Goal: Task Accomplishment & Management: Manage account settings

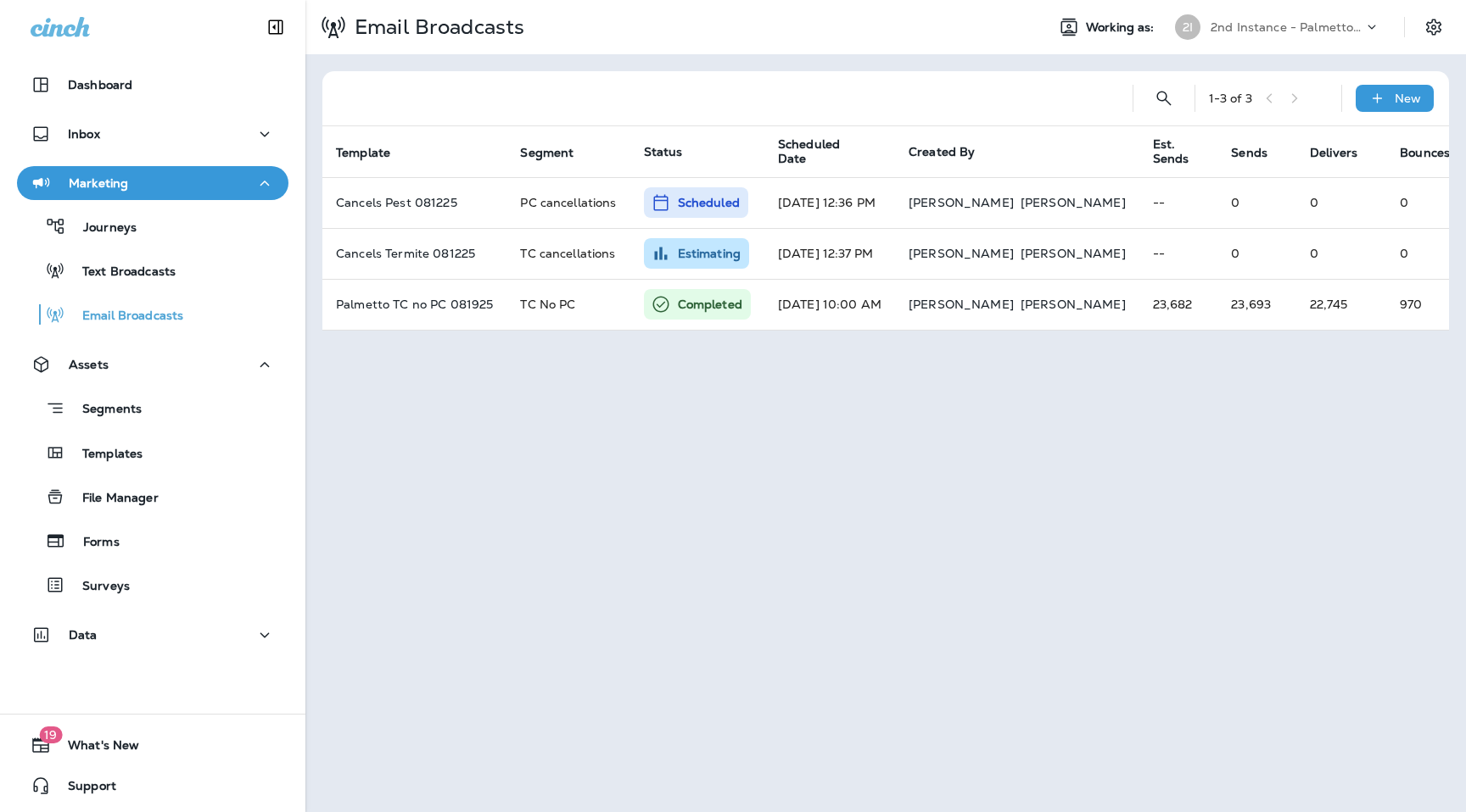
click at [1341, 34] on div "2nd Instance - Palmetto Exterminators LLC" at bounding box center [1286, 27] width 153 height 25
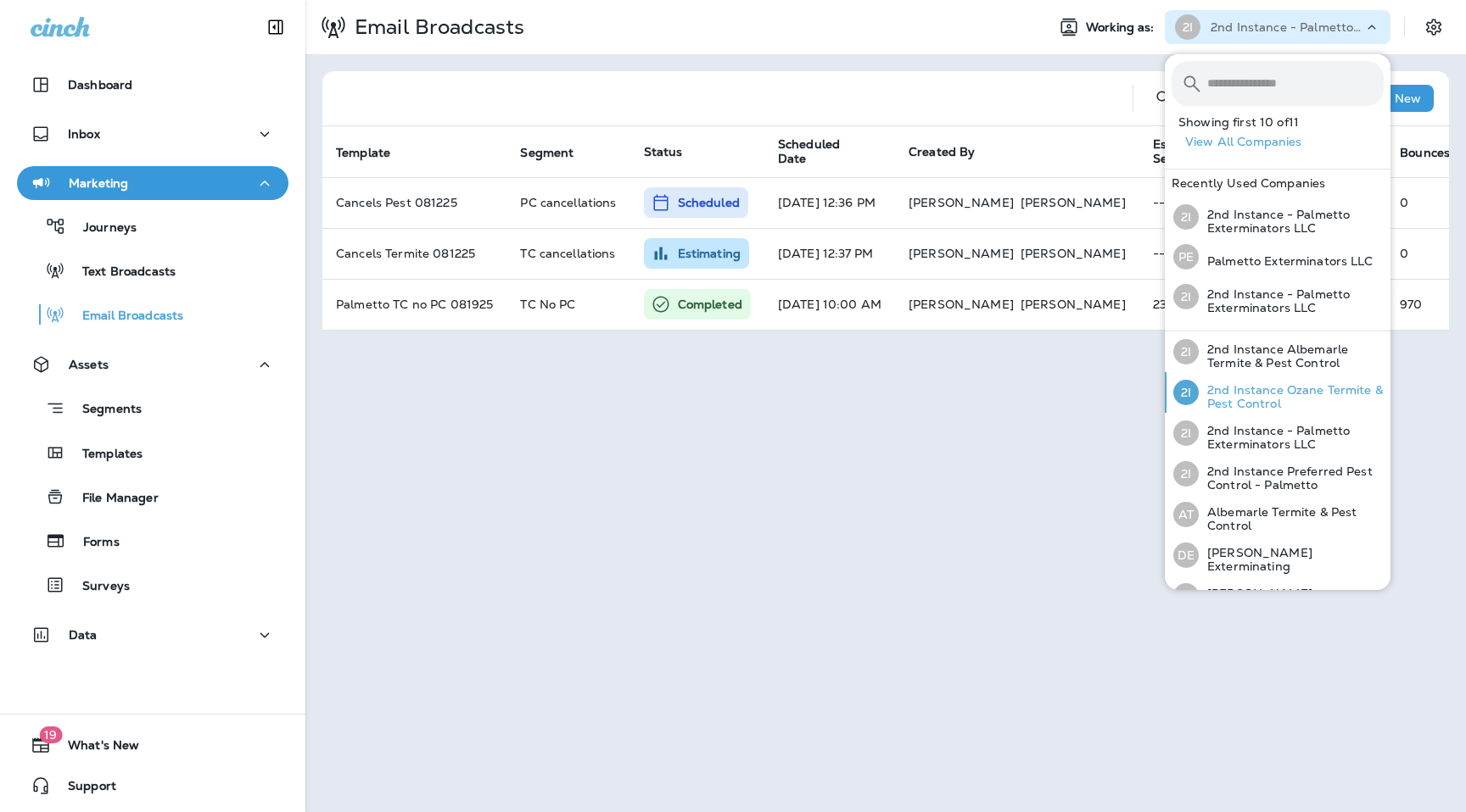
scroll to position [50, 0]
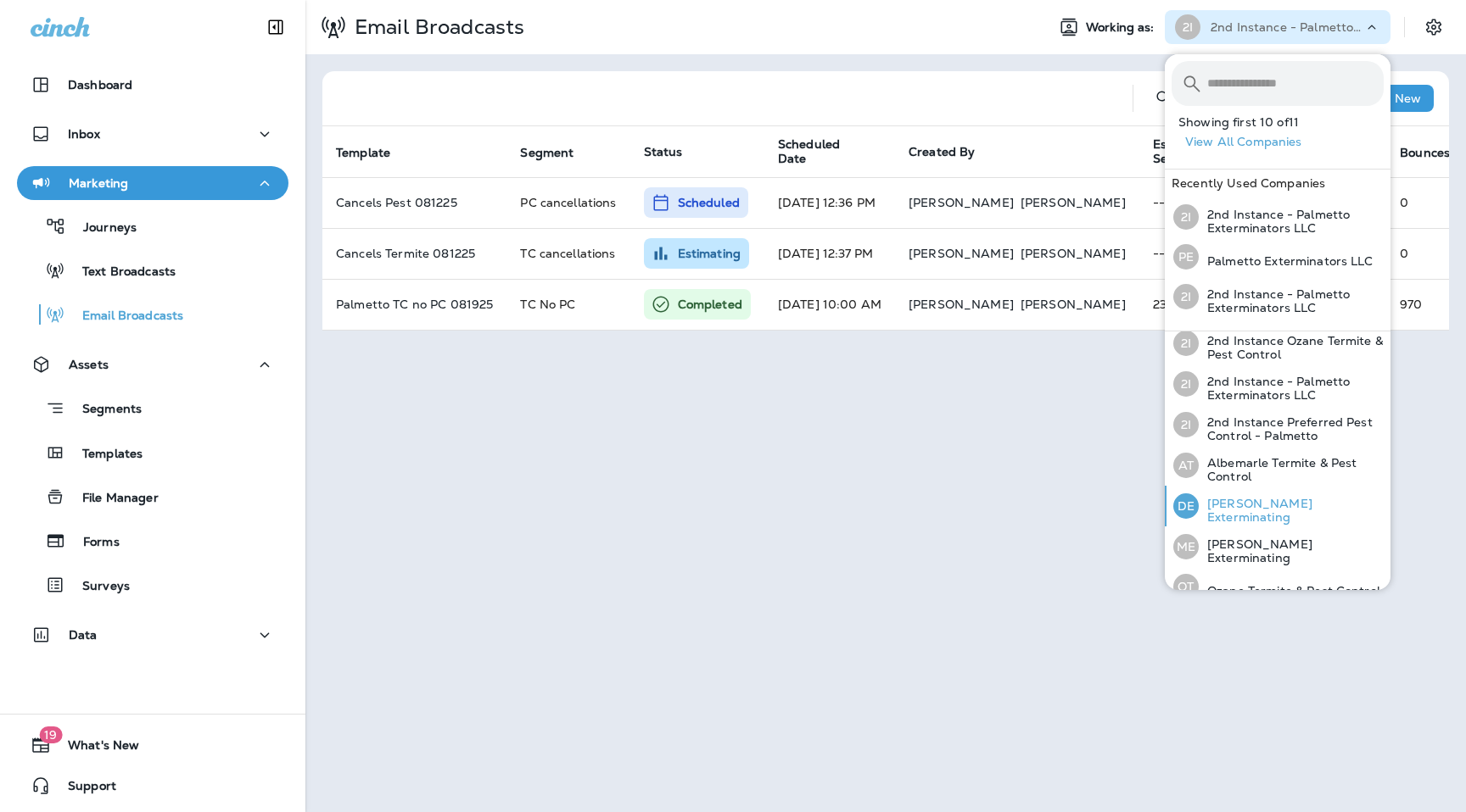
click at [1272, 501] on div "[PERSON_NAME] Exterminating" at bounding box center [1278, 507] width 224 height 41
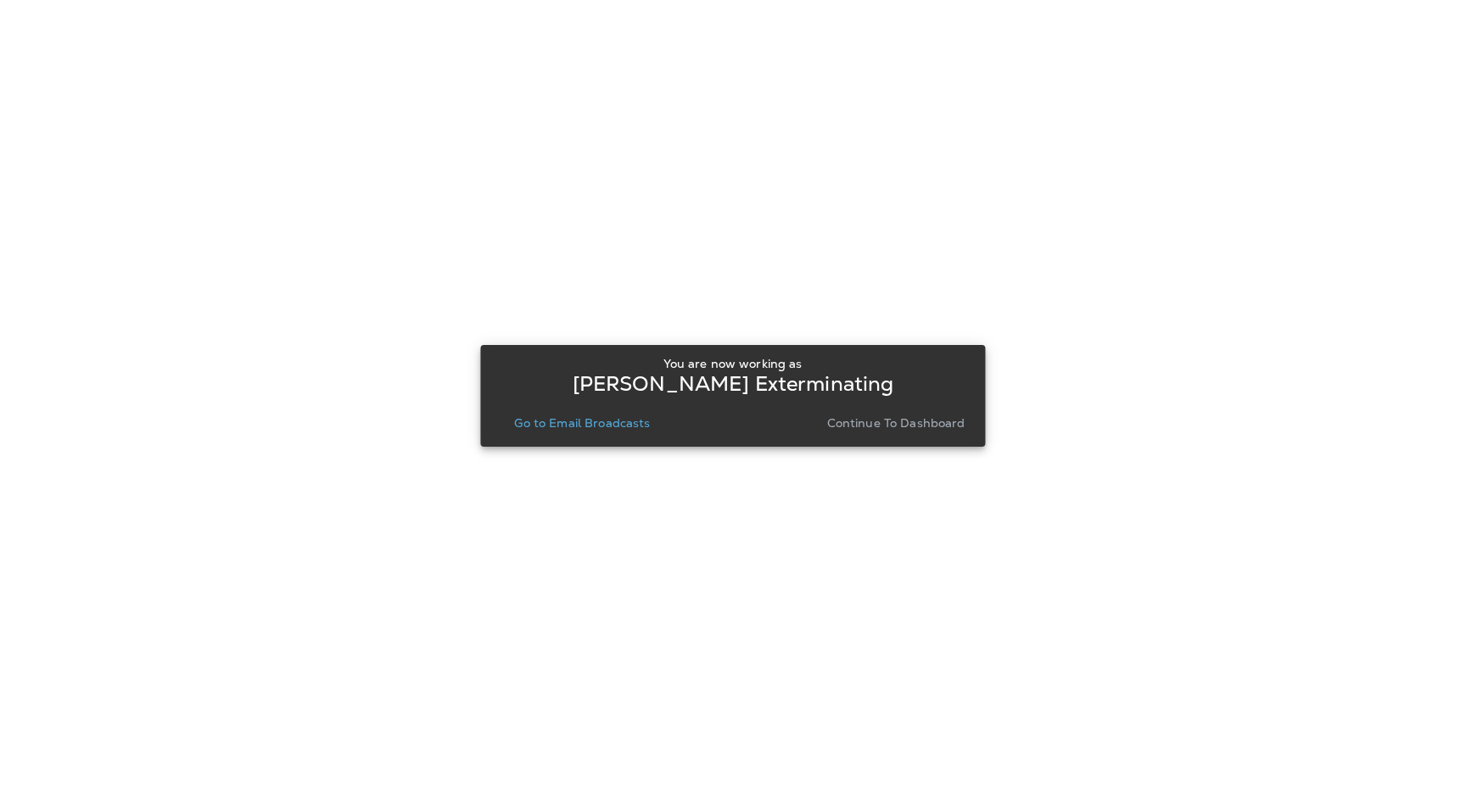
click at [882, 427] on p "Continue to Dashboard" at bounding box center [896, 423] width 138 height 14
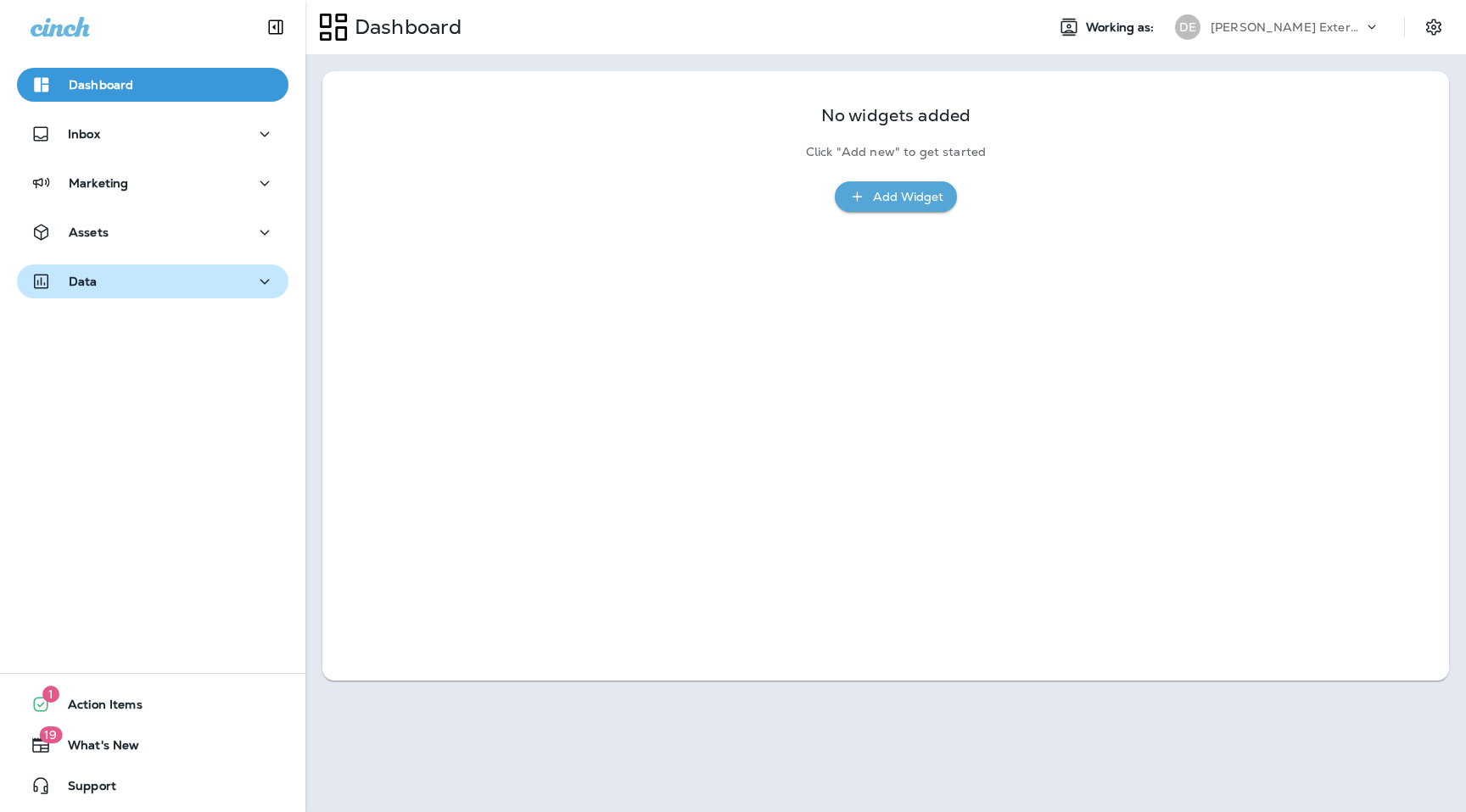
click at [235, 278] on div "Data" at bounding box center [152, 282] width 244 height 21
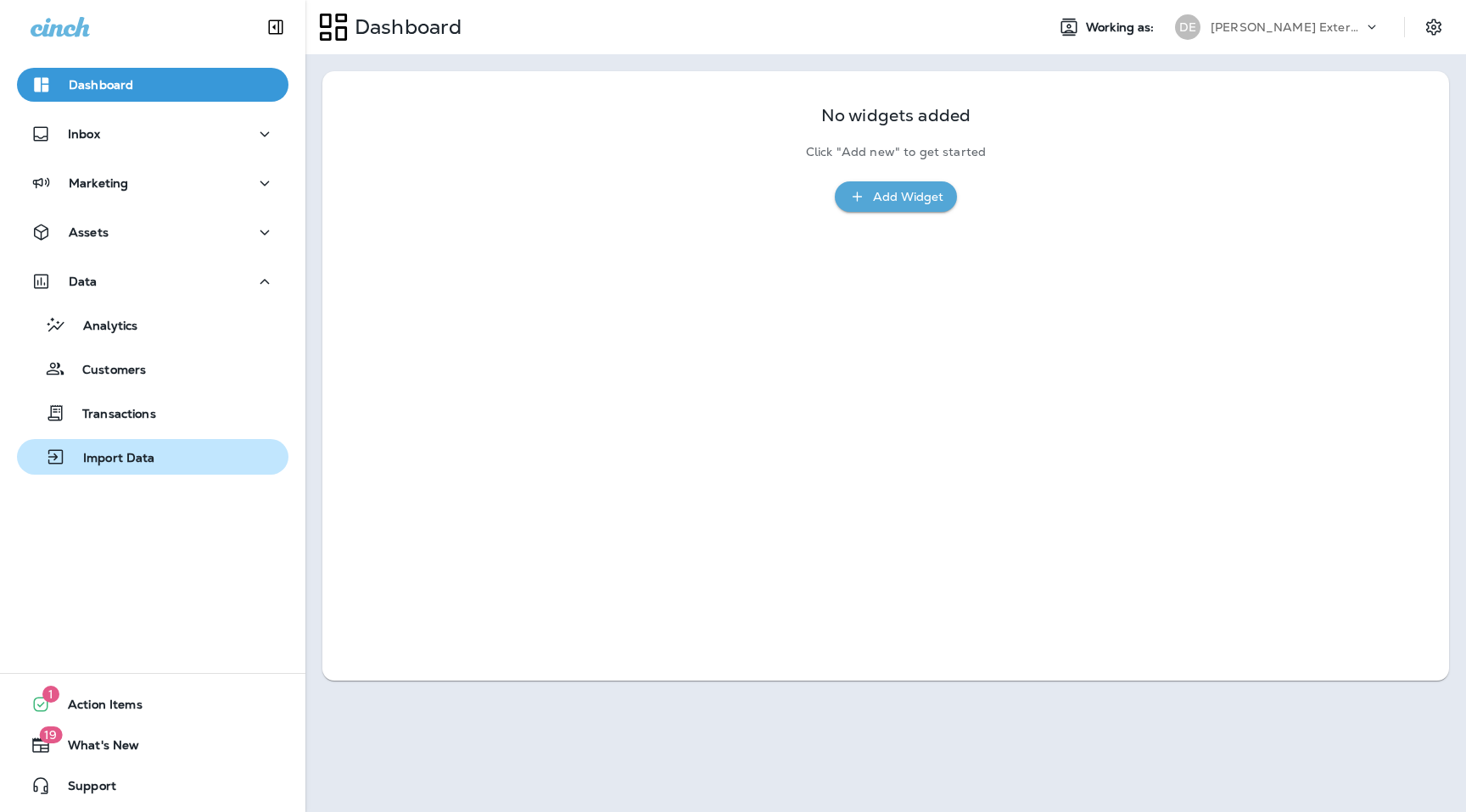
click at [183, 460] on div "Import Data" at bounding box center [152, 457] width 258 height 25
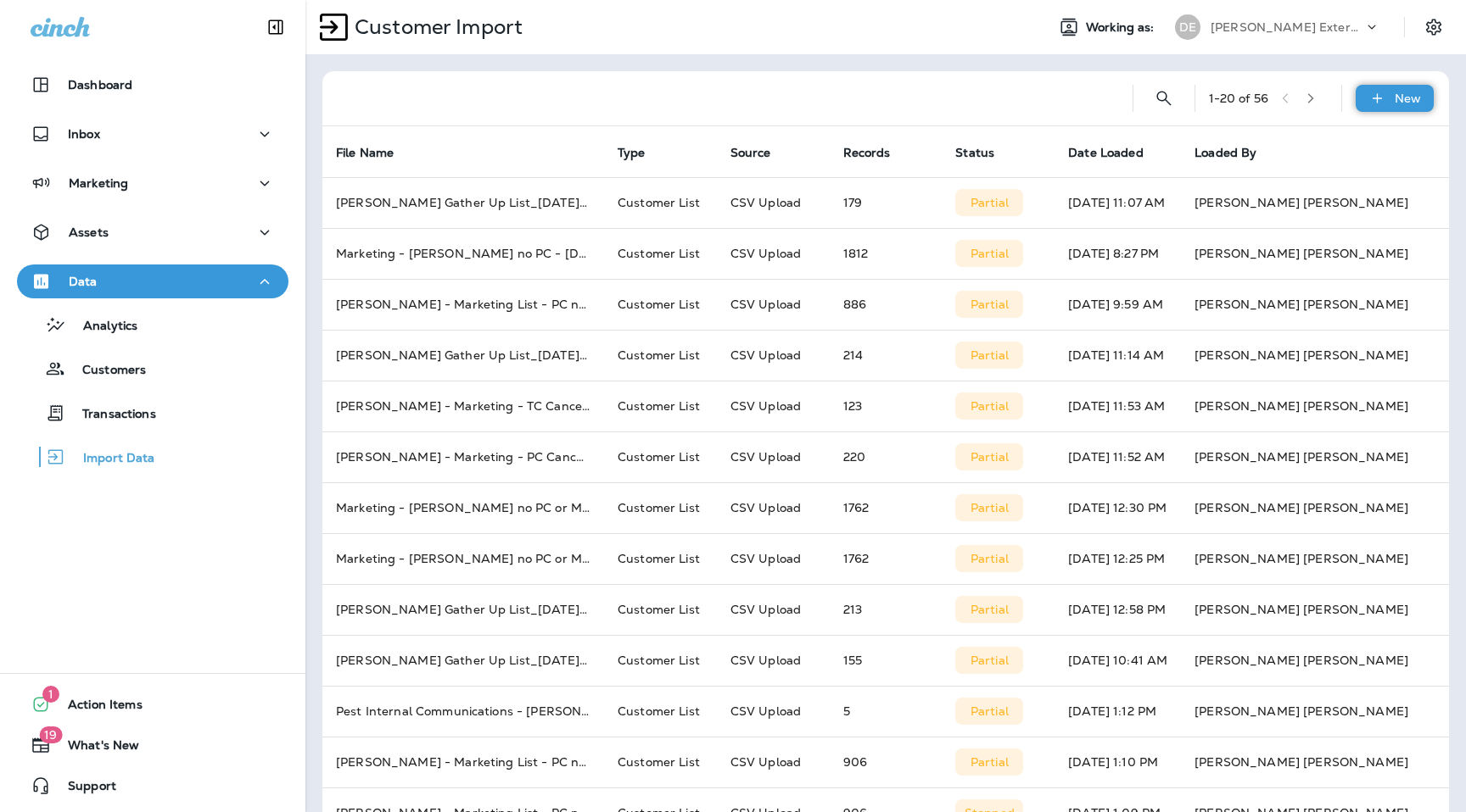
click at [1373, 92] on icon at bounding box center [1377, 97] width 18 height 17
click at [1345, 141] on p "Customer list" at bounding box center [1343, 143] width 79 height 14
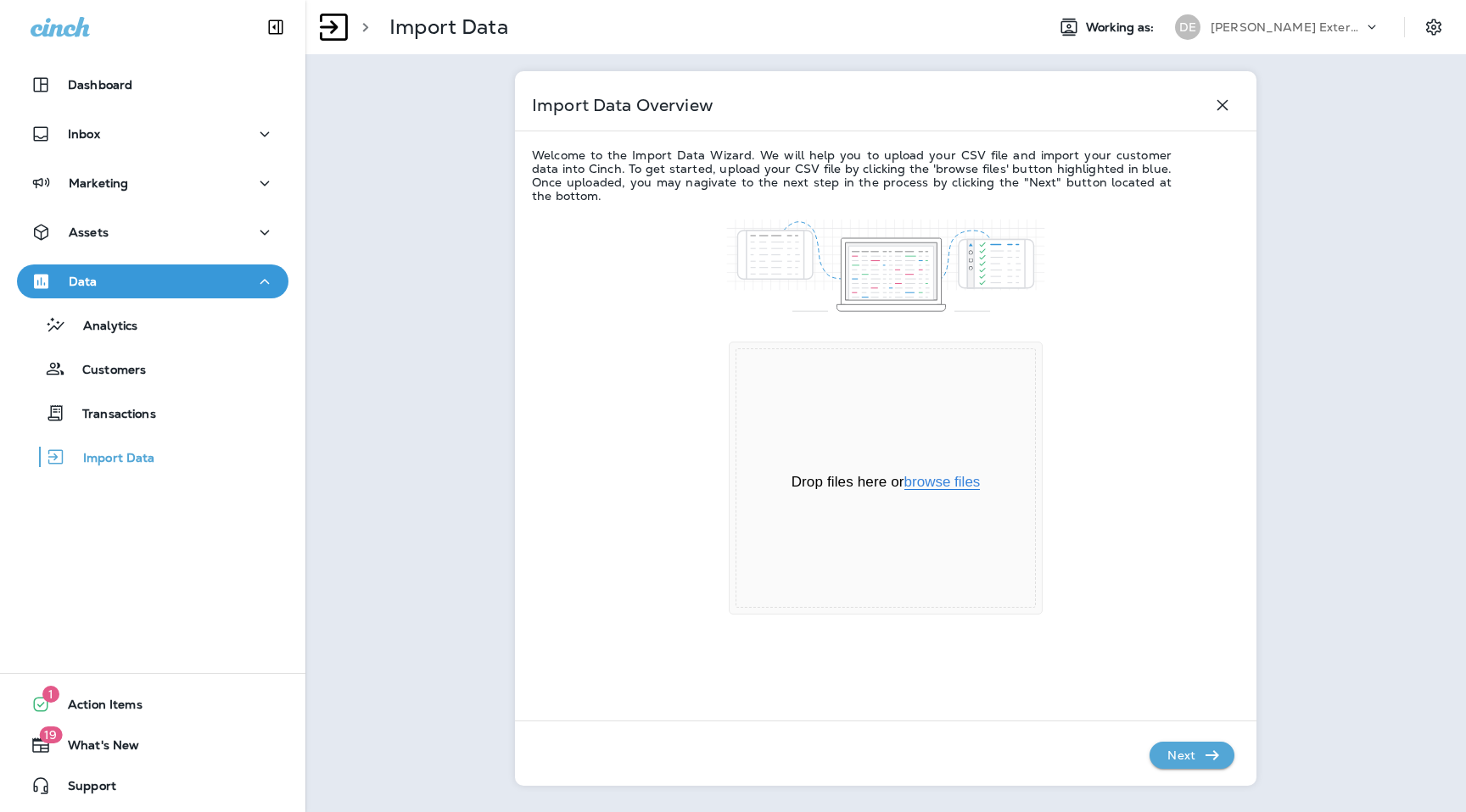
click at [950, 487] on button "browse files" at bounding box center [943, 482] width 76 height 16
click at [1191, 759] on p "Next" at bounding box center [1181, 756] width 42 height 27
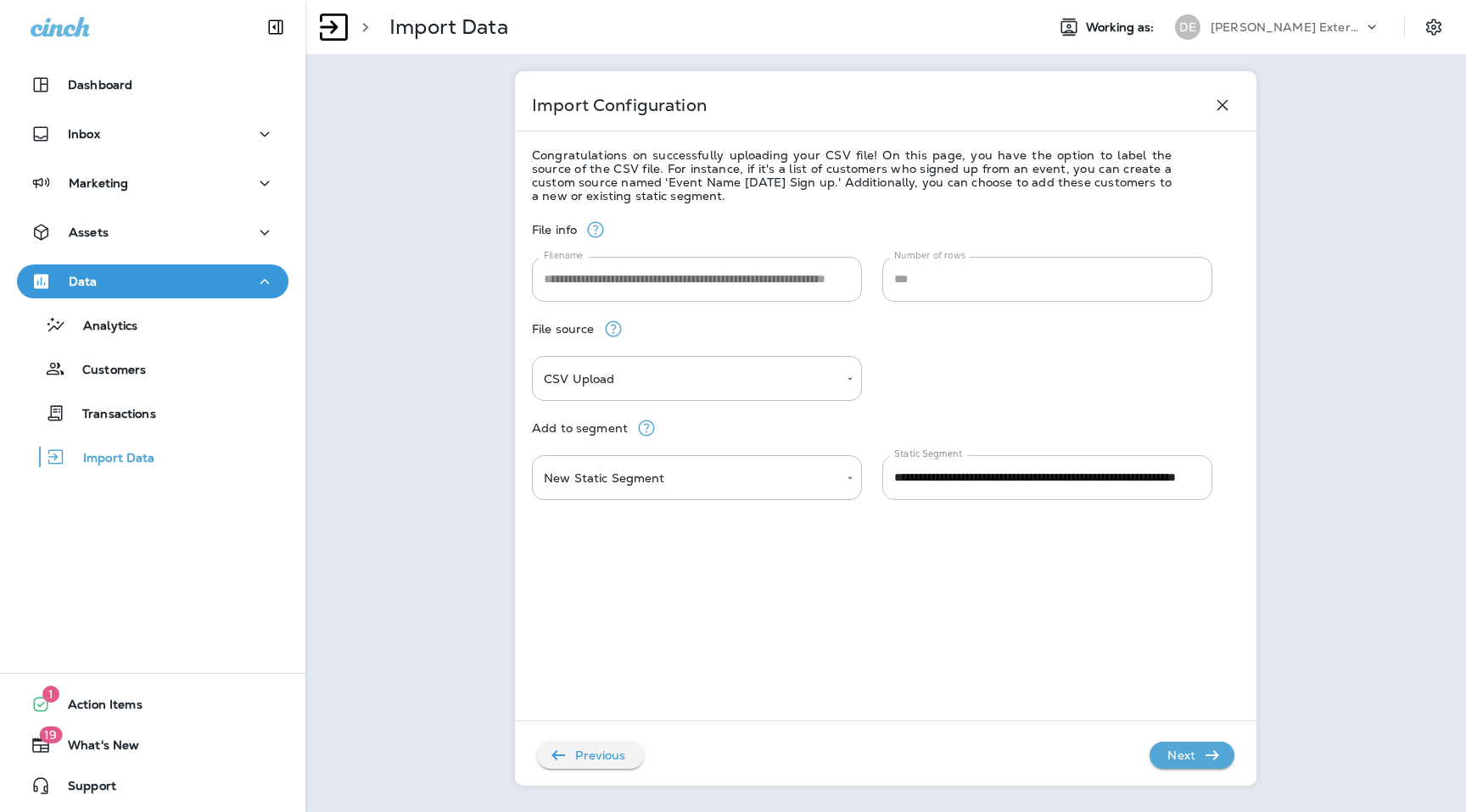
click at [984, 480] on input "**********" at bounding box center [1047, 477] width 330 height 45
type input "**********"
click at [1191, 752] on p "Next" at bounding box center [1181, 756] width 42 height 27
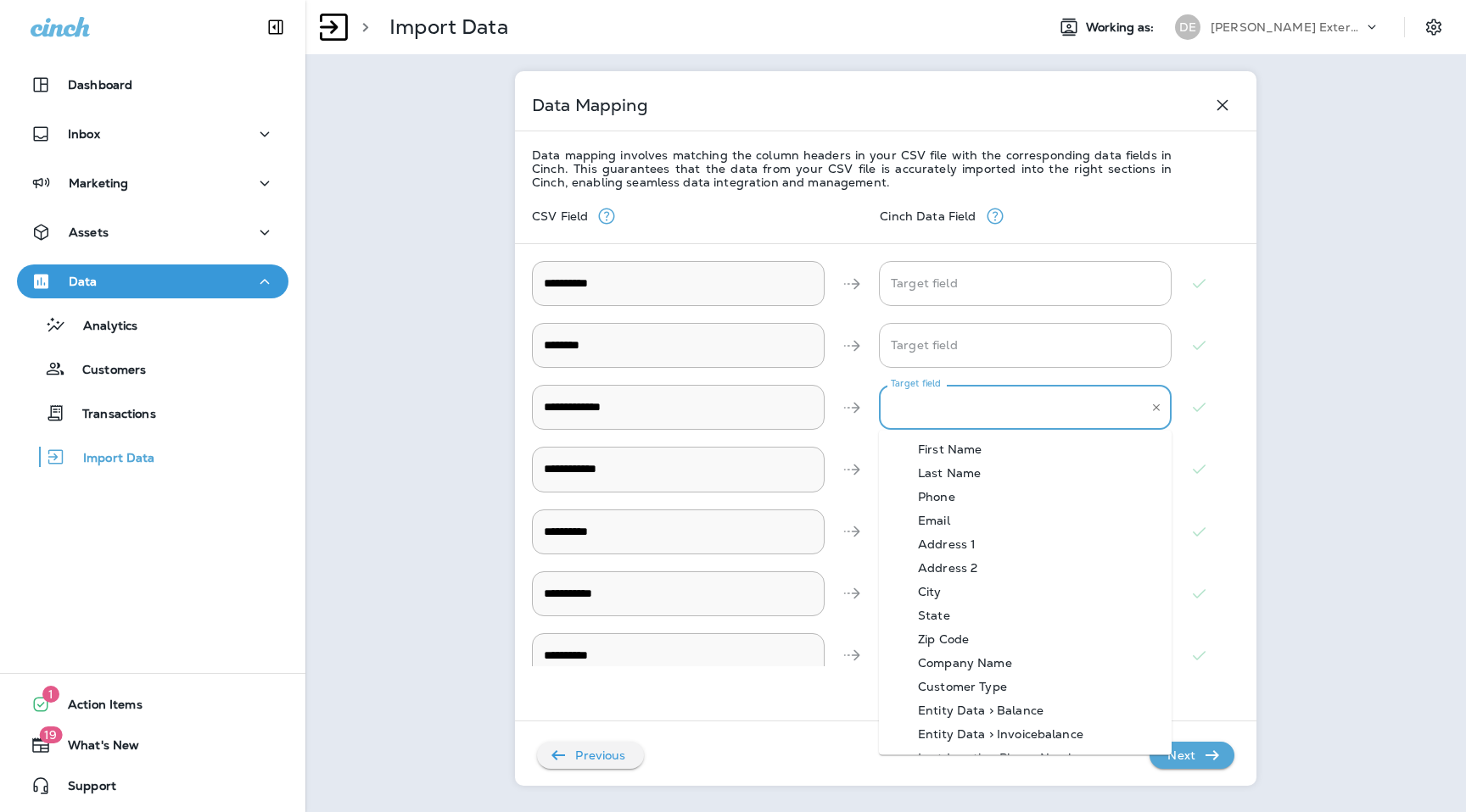
click at [919, 406] on Email "Target field" at bounding box center [1012, 407] width 252 height 30
click at [962, 526] on div "Email" at bounding box center [933, 520] width 83 height 14
type Email "*****"
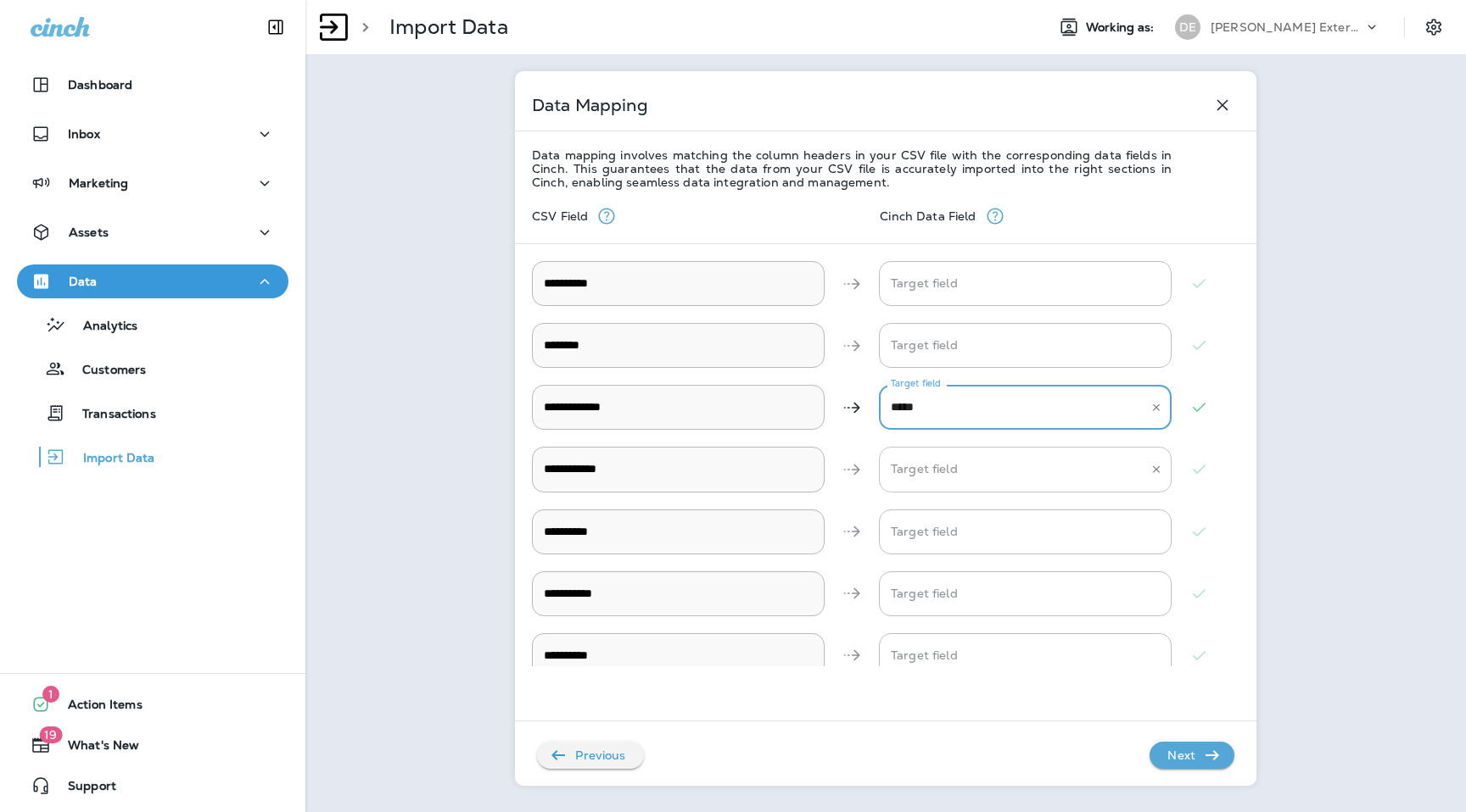
scroll to position [18, 0]
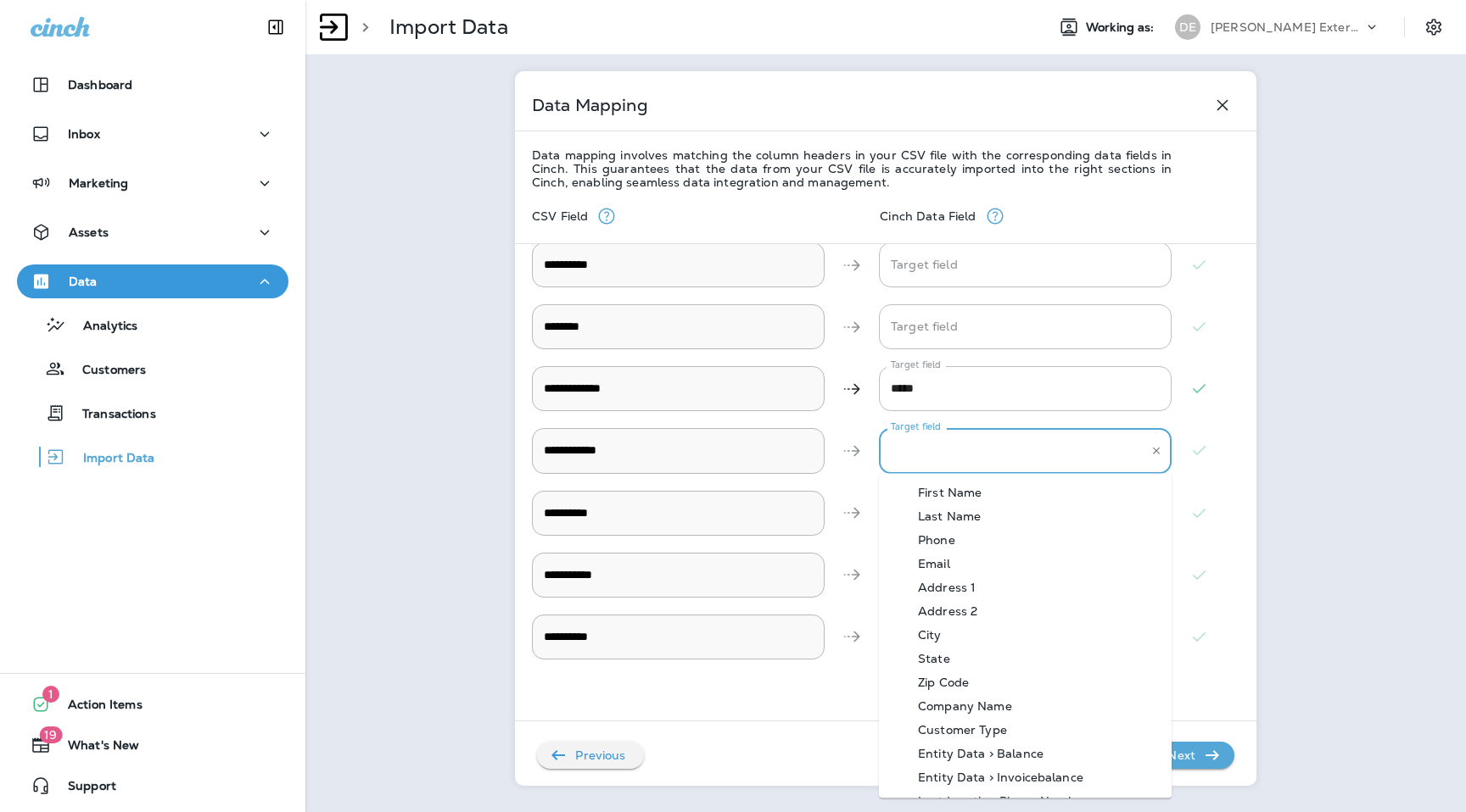
click at [969, 452] on input "Target field" at bounding box center [1012, 450] width 252 height 30
click at [965, 545] on div "Phone" at bounding box center [936, 541] width 89 height 14
type input "*****"
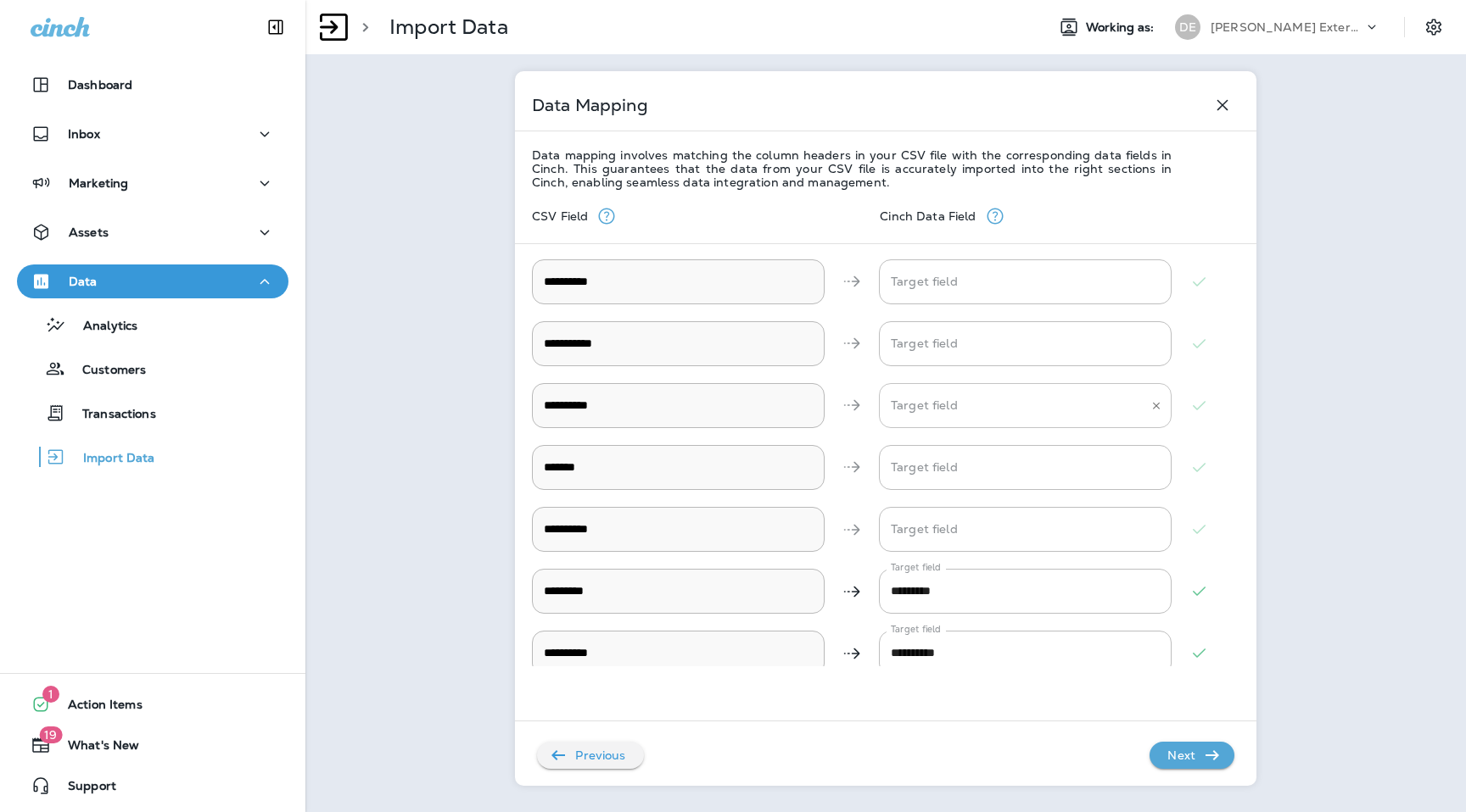
scroll to position [268, 0]
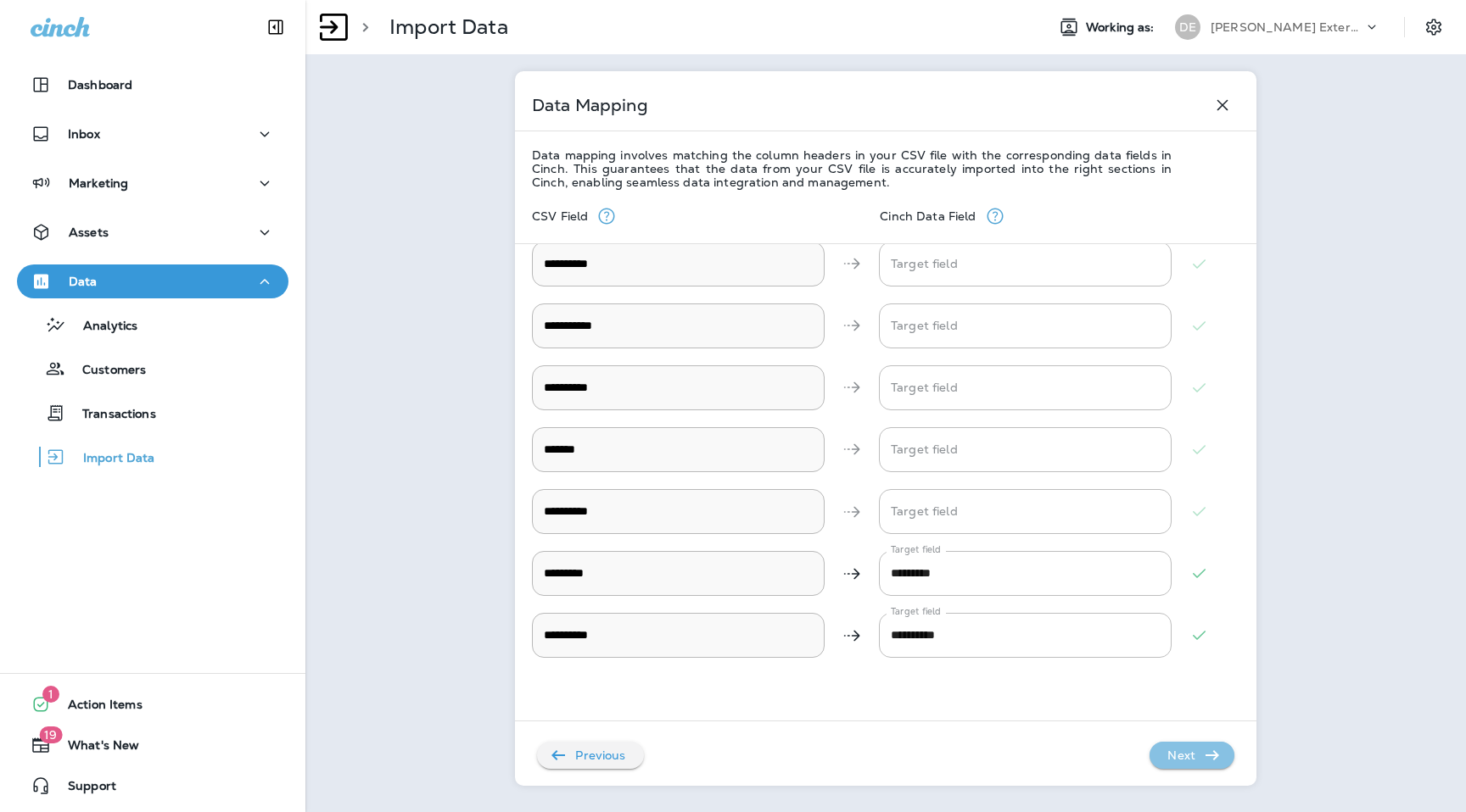
click at [1199, 747] on p "Next" at bounding box center [1181, 756] width 42 height 27
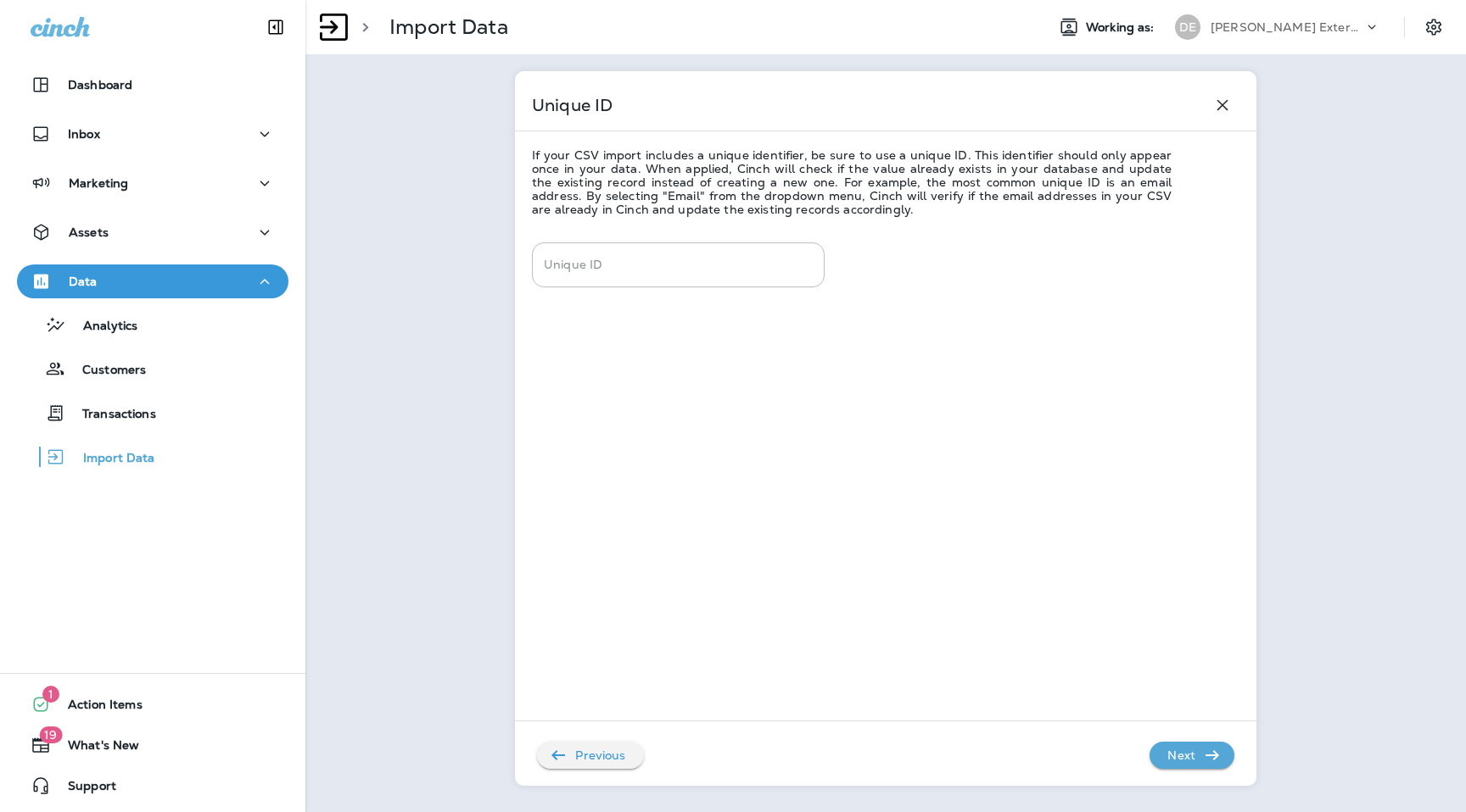
click at [1199, 747] on p "Next" at bounding box center [1181, 756] width 42 height 27
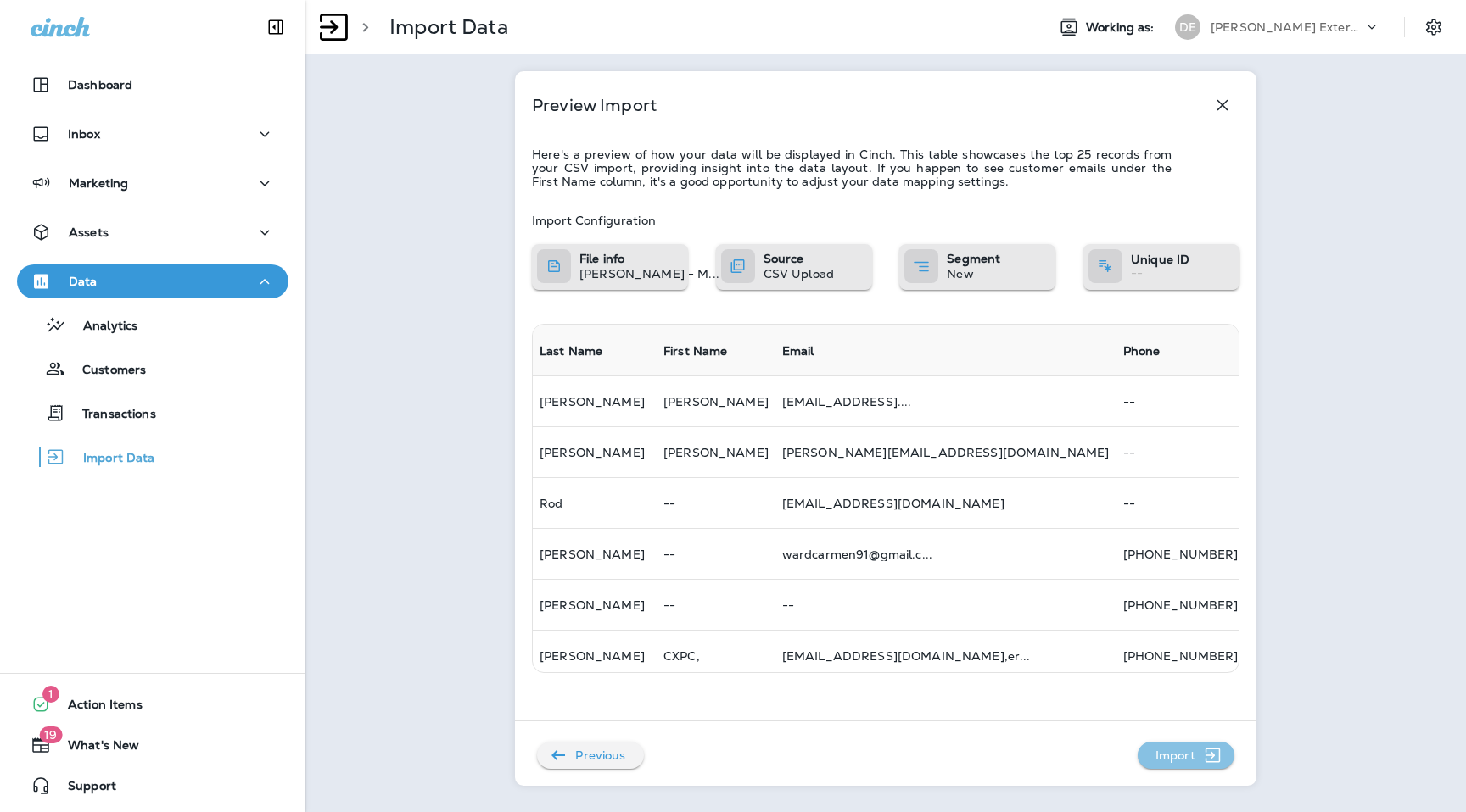
click at [1199, 747] on p "Import" at bounding box center [1175, 756] width 54 height 27
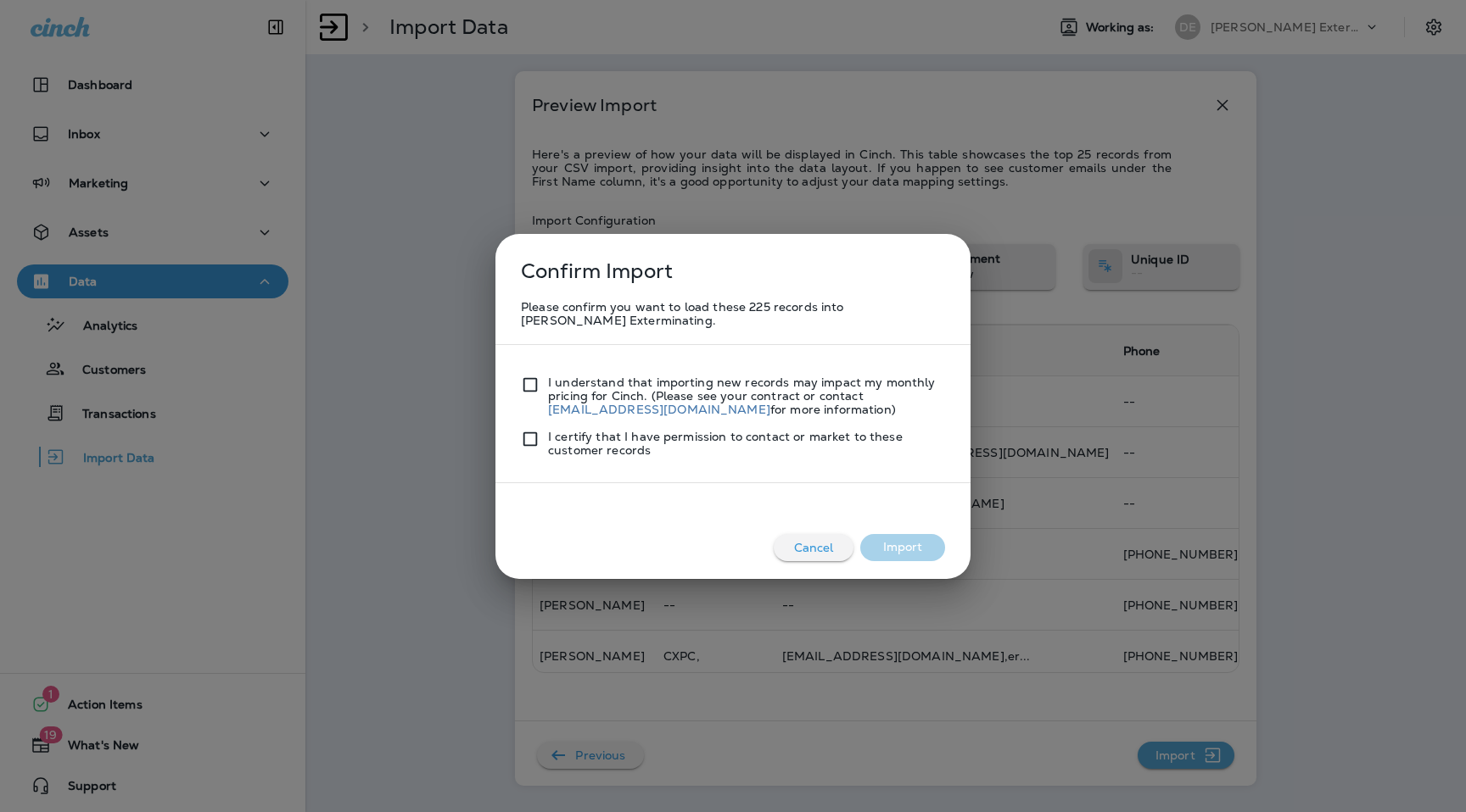
click at [519, 382] on div "Please confirm you want to load these 225 records into [PERSON_NAME] Exterminat…" at bounding box center [733, 378] width 441 height 174
click at [526, 397] on div at bounding box center [534, 396] width 27 height 41
click at [526, 428] on div "I certify that I have permission to contact or market to these customer records" at bounding box center [733, 437] width 424 height 41
click at [922, 548] on button "Import" at bounding box center [902, 547] width 85 height 27
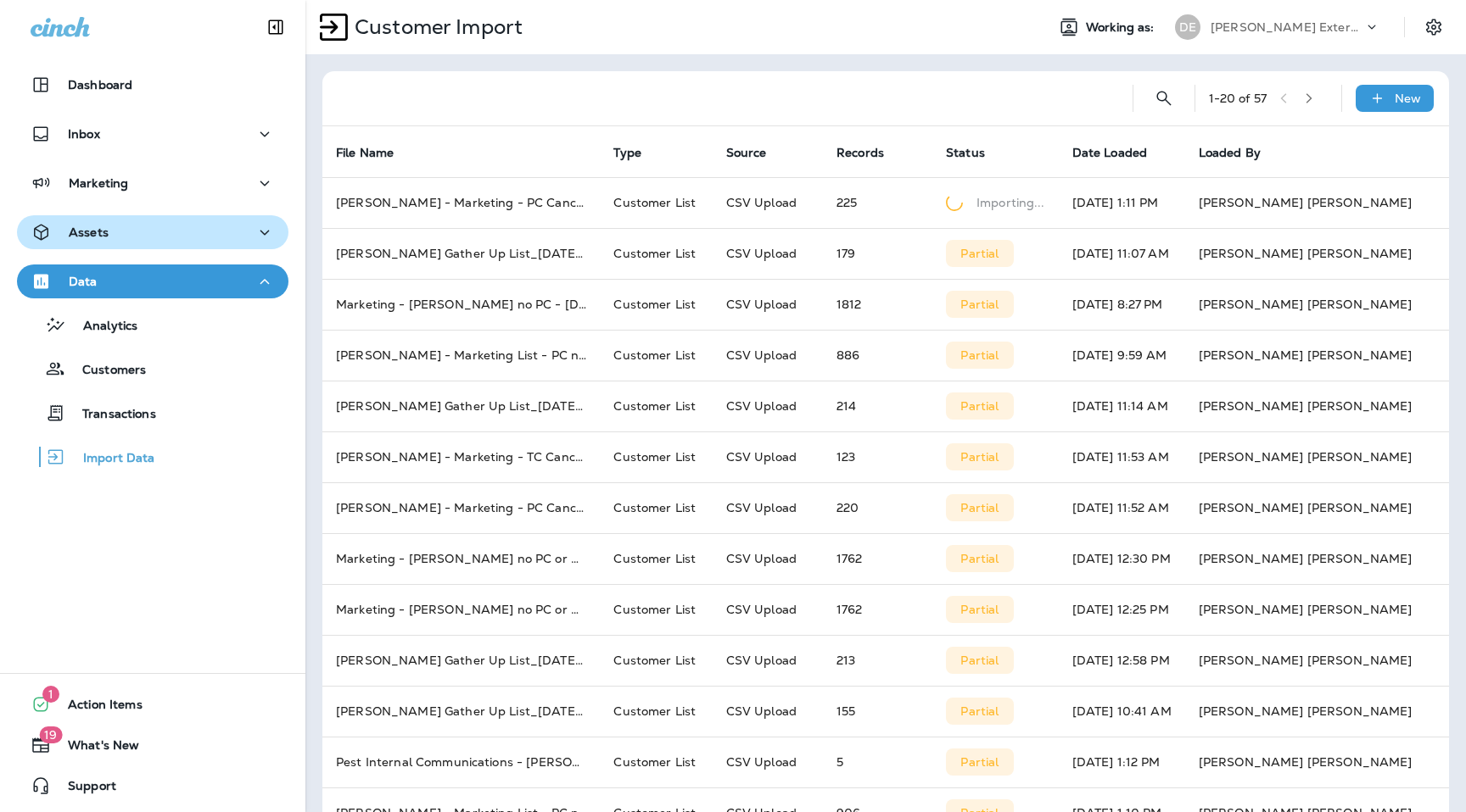
click at [240, 234] on div "Assets" at bounding box center [152, 232] width 244 height 21
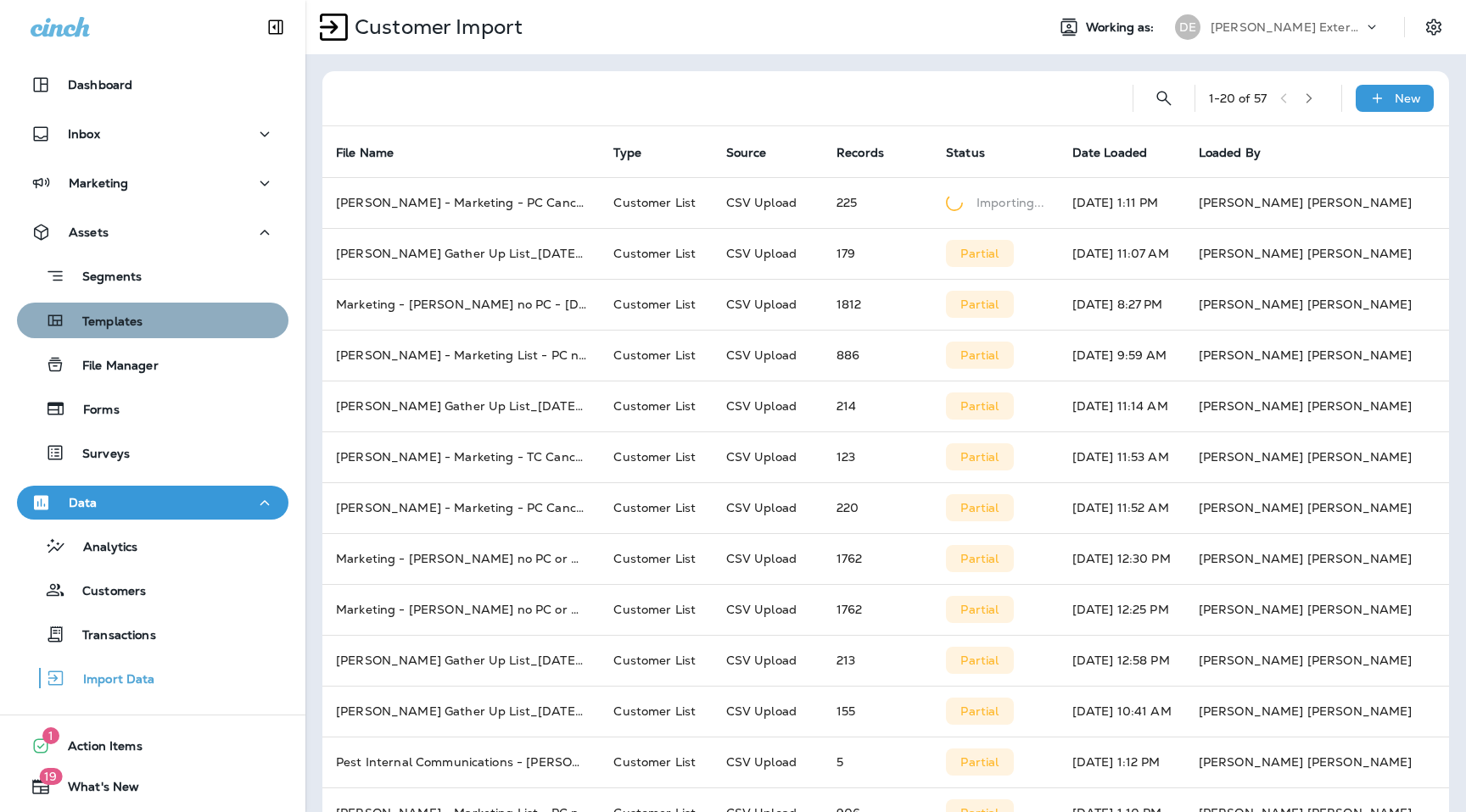
click at [154, 317] on div "Templates" at bounding box center [152, 321] width 258 height 25
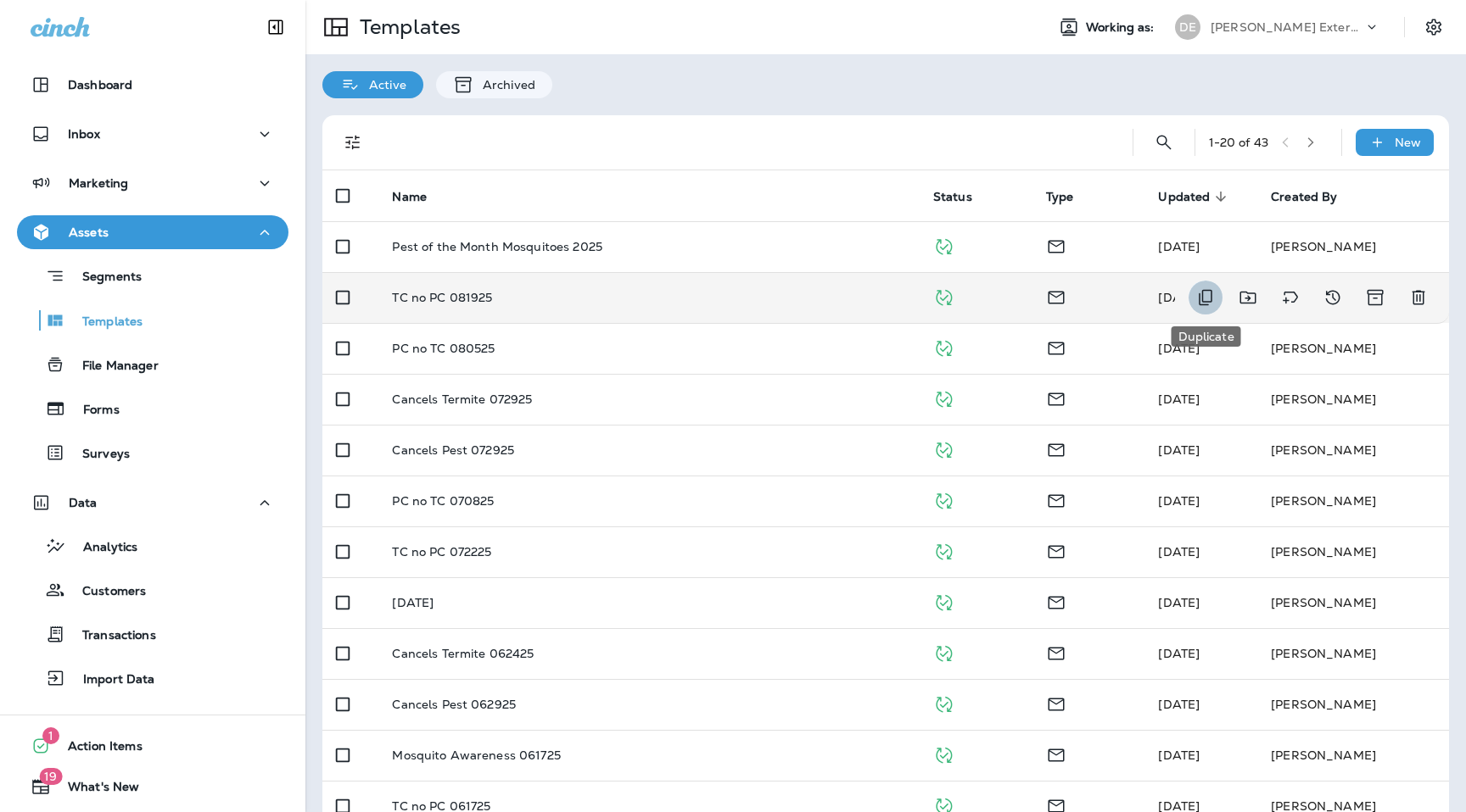
click at [1198, 301] on icon "Duplicate" at bounding box center [1205, 298] width 20 height 20
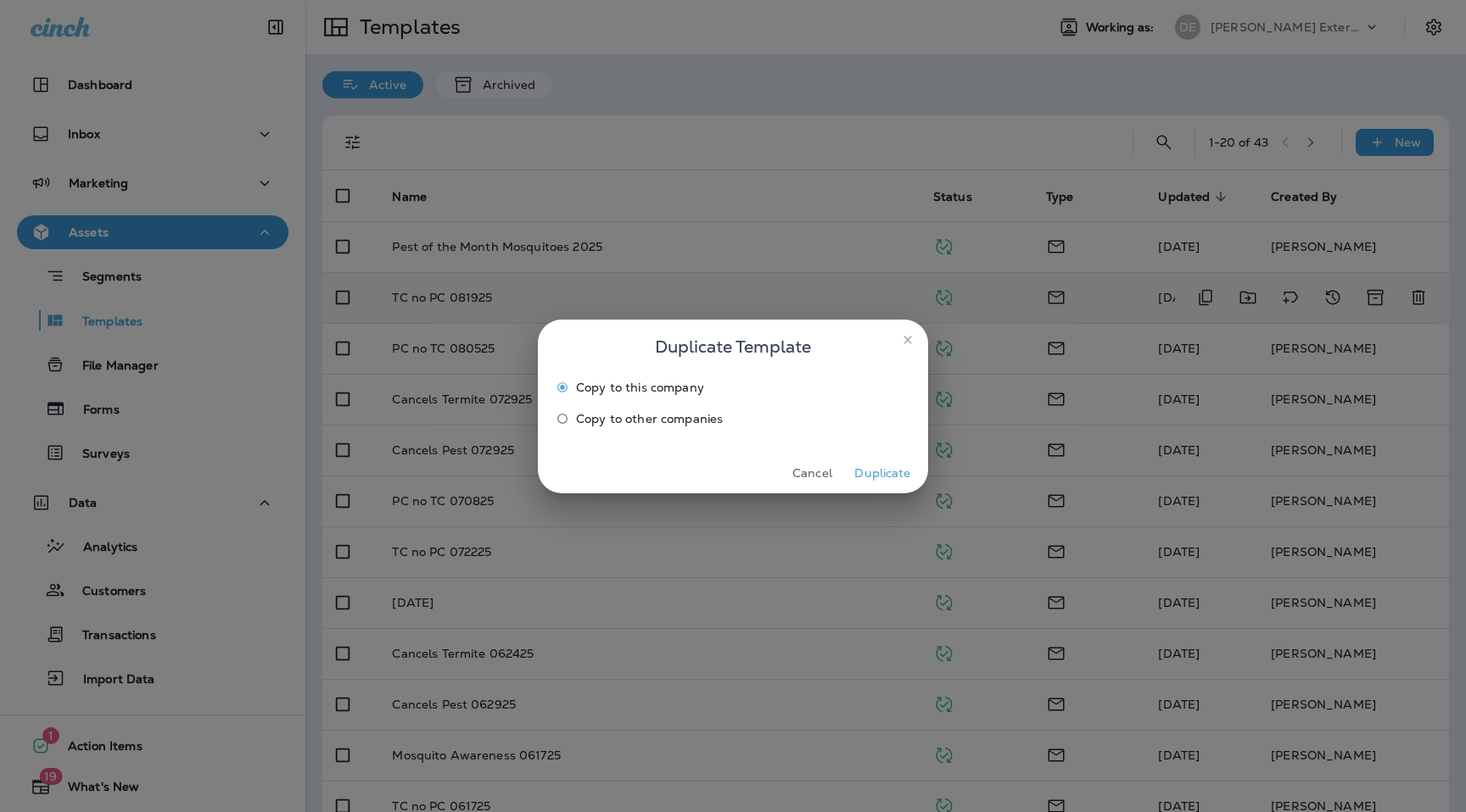
click at [897, 479] on button "Duplicate" at bounding box center [882, 474] width 63 height 26
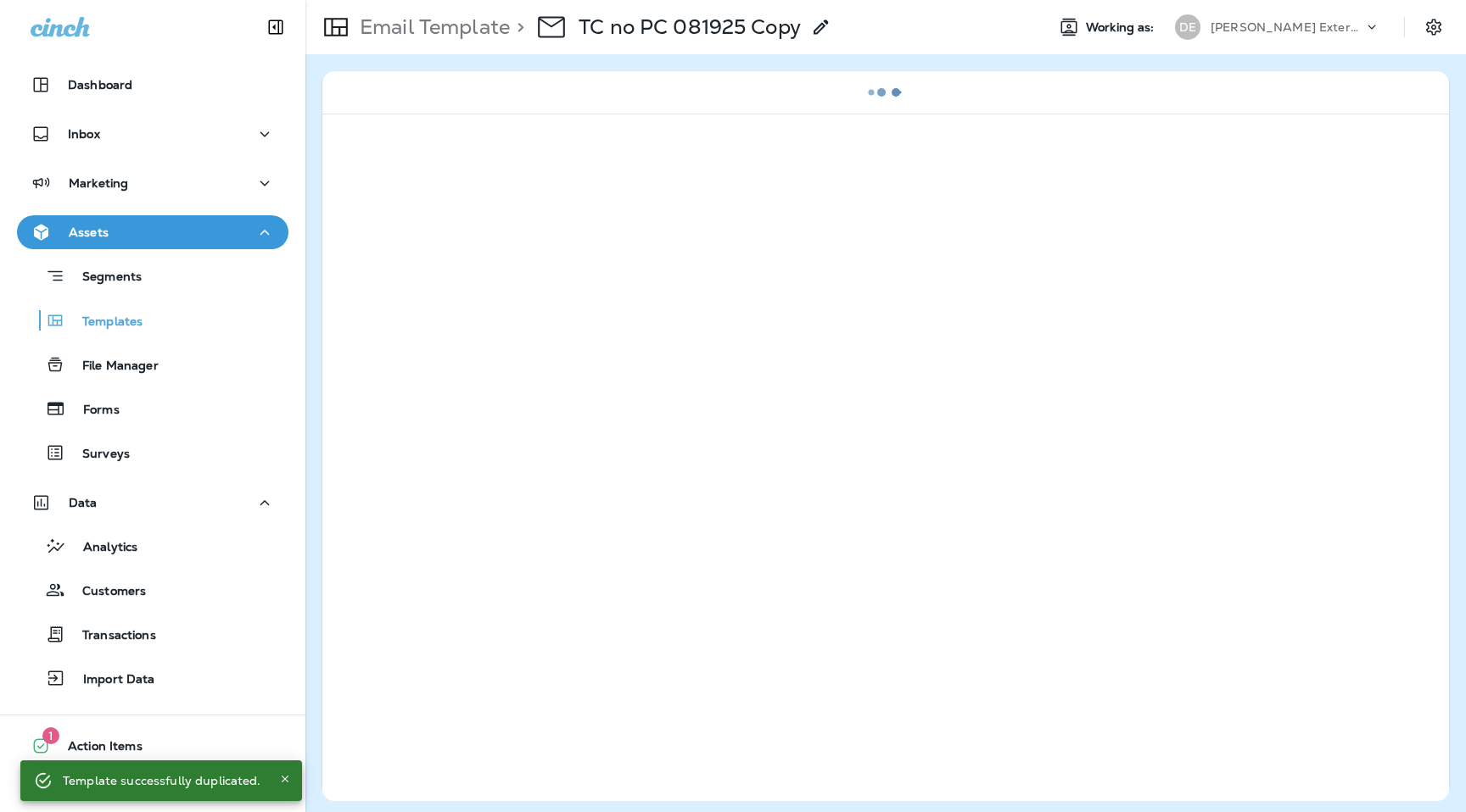
click at [822, 21] on icon at bounding box center [821, 26] width 20 height 20
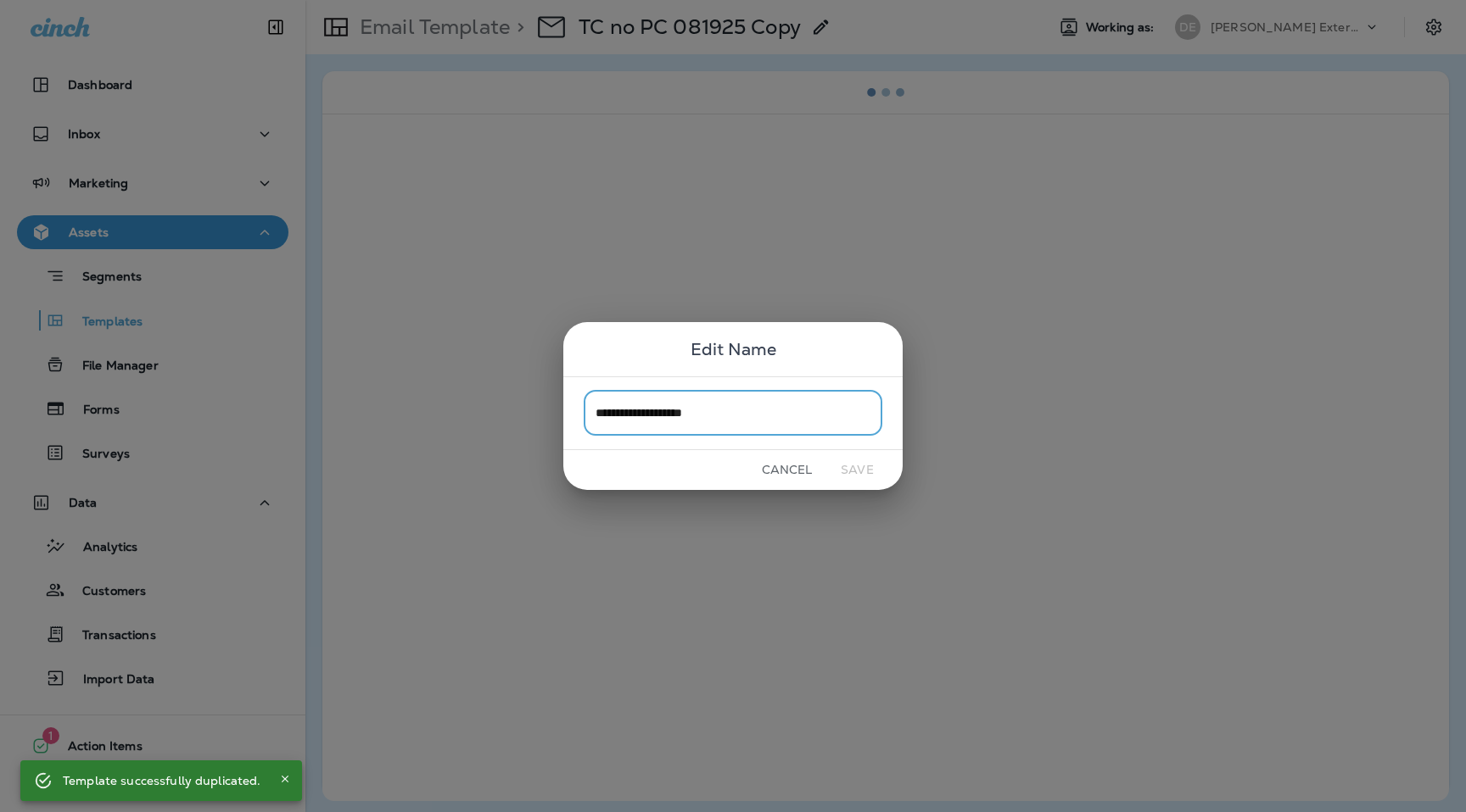
click at [653, 428] on input "**********" at bounding box center [733, 413] width 299 height 45
drag, startPoint x: 647, startPoint y: 419, endPoint x: 531, endPoint y: 419, distance: 116.0
click at [531, 419] on div "**********" at bounding box center [733, 406] width 1466 height 812
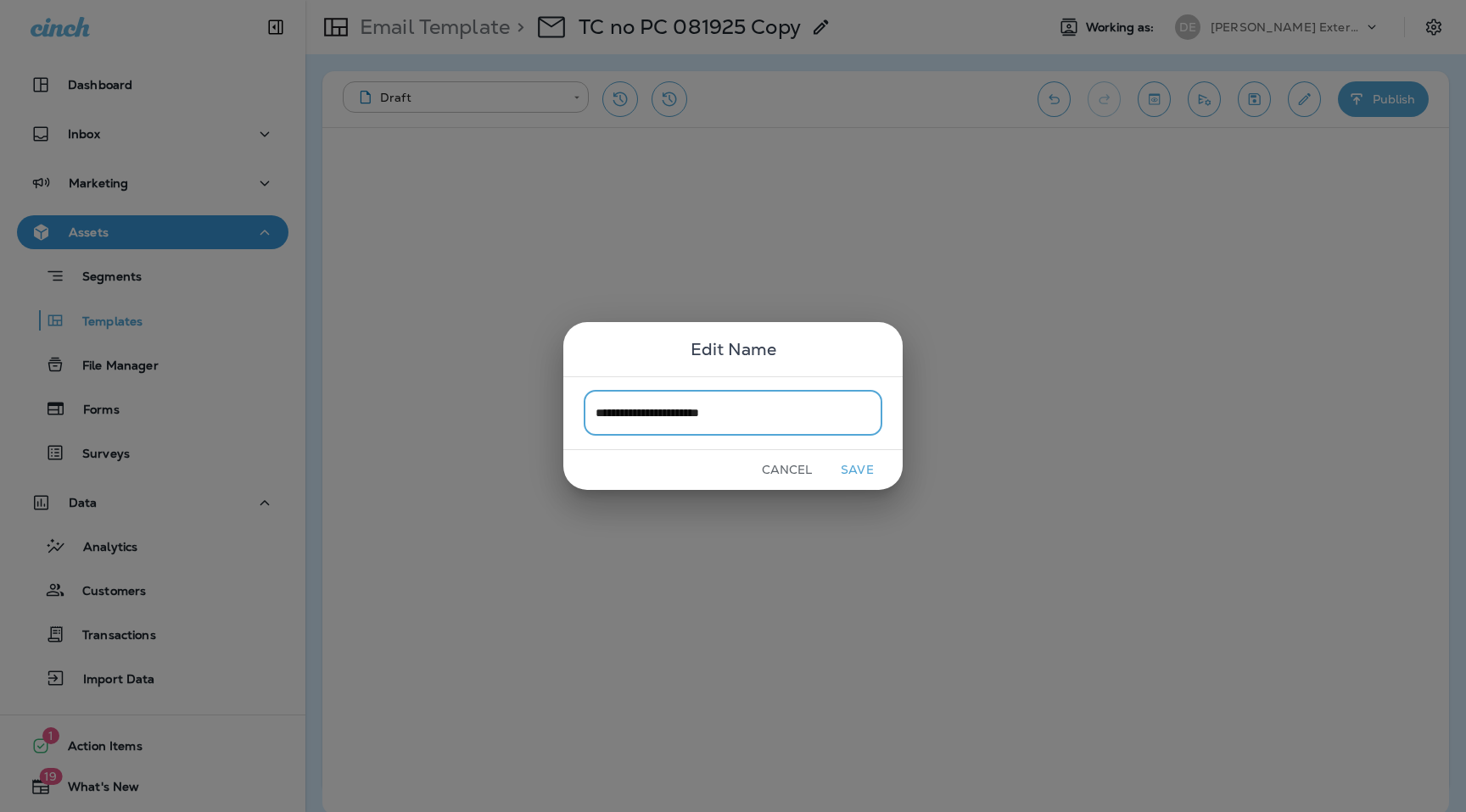
click at [701, 414] on input "**********" at bounding box center [733, 413] width 299 height 45
drag, startPoint x: 716, startPoint y: 415, endPoint x: 800, endPoint y: 414, distance: 84.0
click at [800, 414] on input "**********" at bounding box center [733, 413] width 299 height 45
type input "**********"
click at [866, 480] on button "Save" at bounding box center [857, 470] width 63 height 26
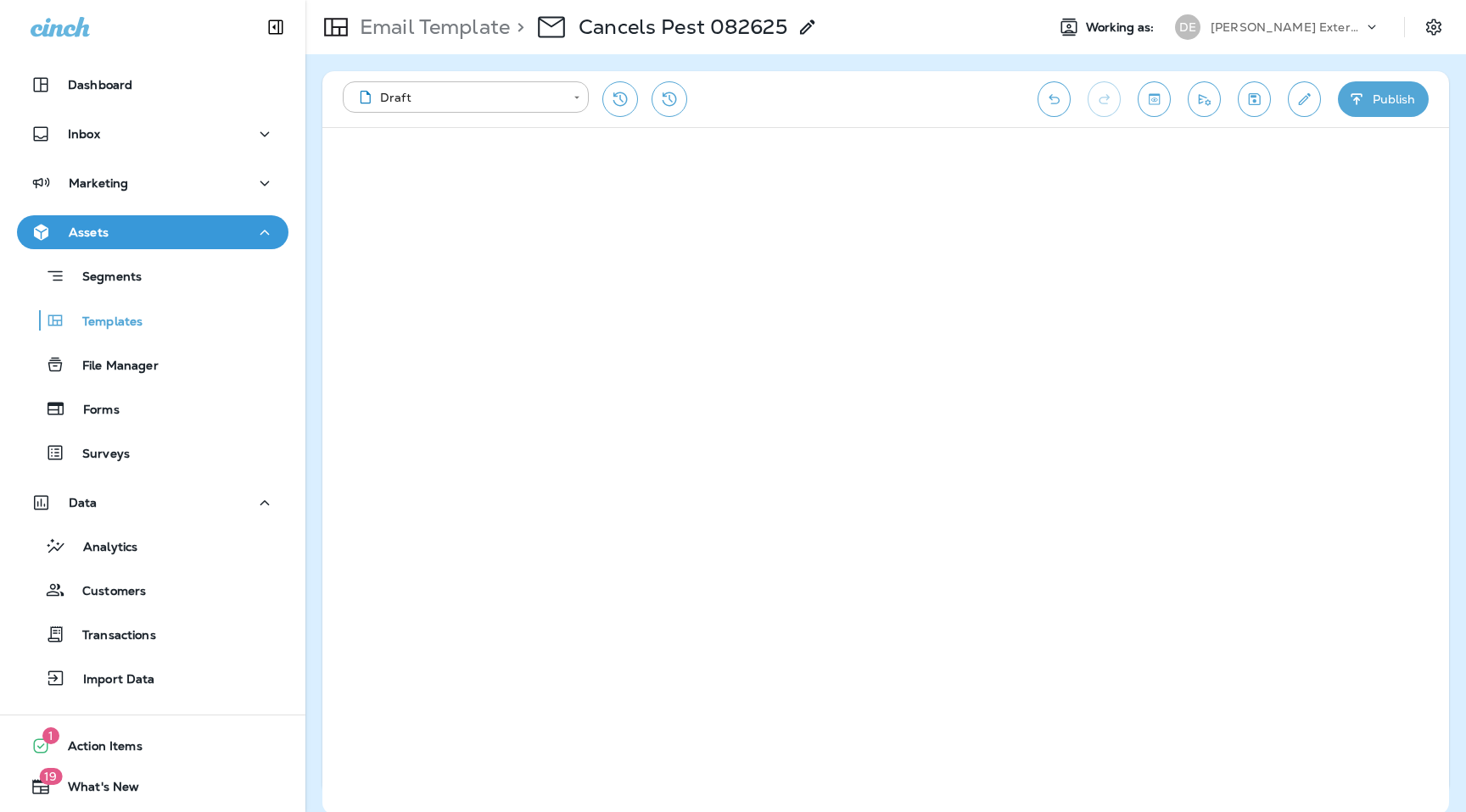
click at [423, 19] on p "Email Template" at bounding box center [431, 27] width 157 height 25
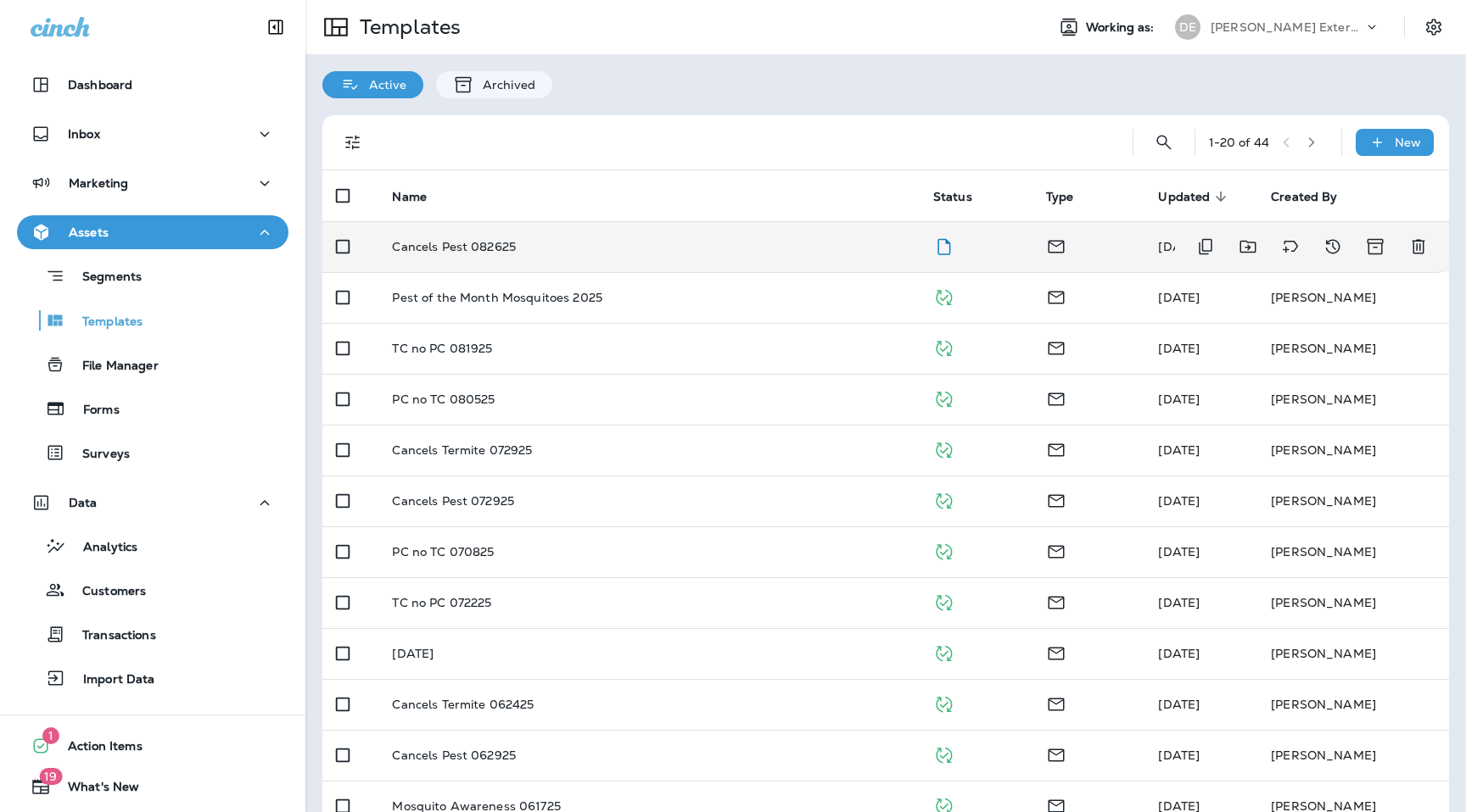
click at [517, 251] on div "Cancels Pest 082625" at bounding box center [649, 247] width 514 height 14
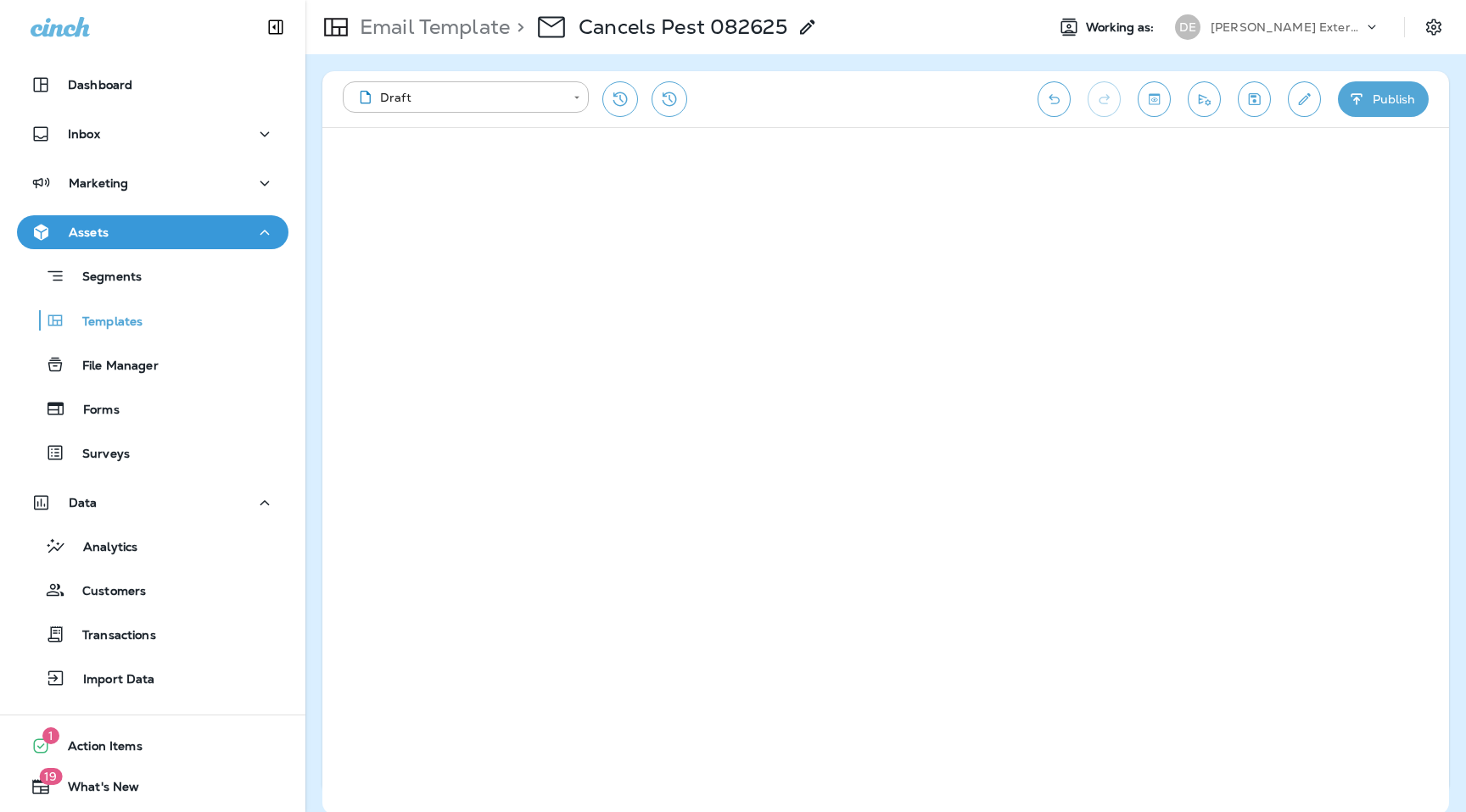
click at [1391, 99] on button "Publish" at bounding box center [1382, 99] width 90 height 36
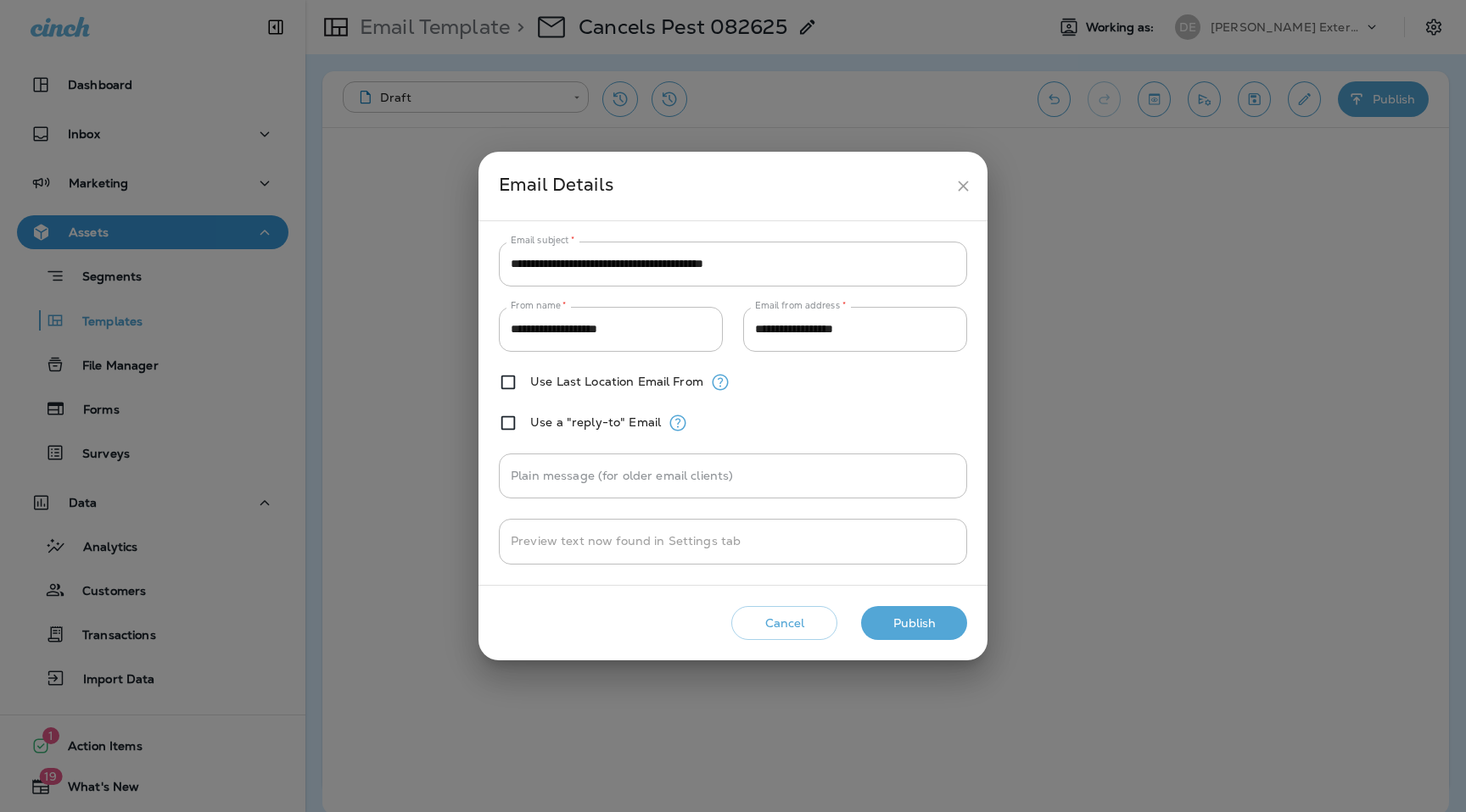
click at [885, 618] on button "Publish" at bounding box center [913, 624] width 106 height 35
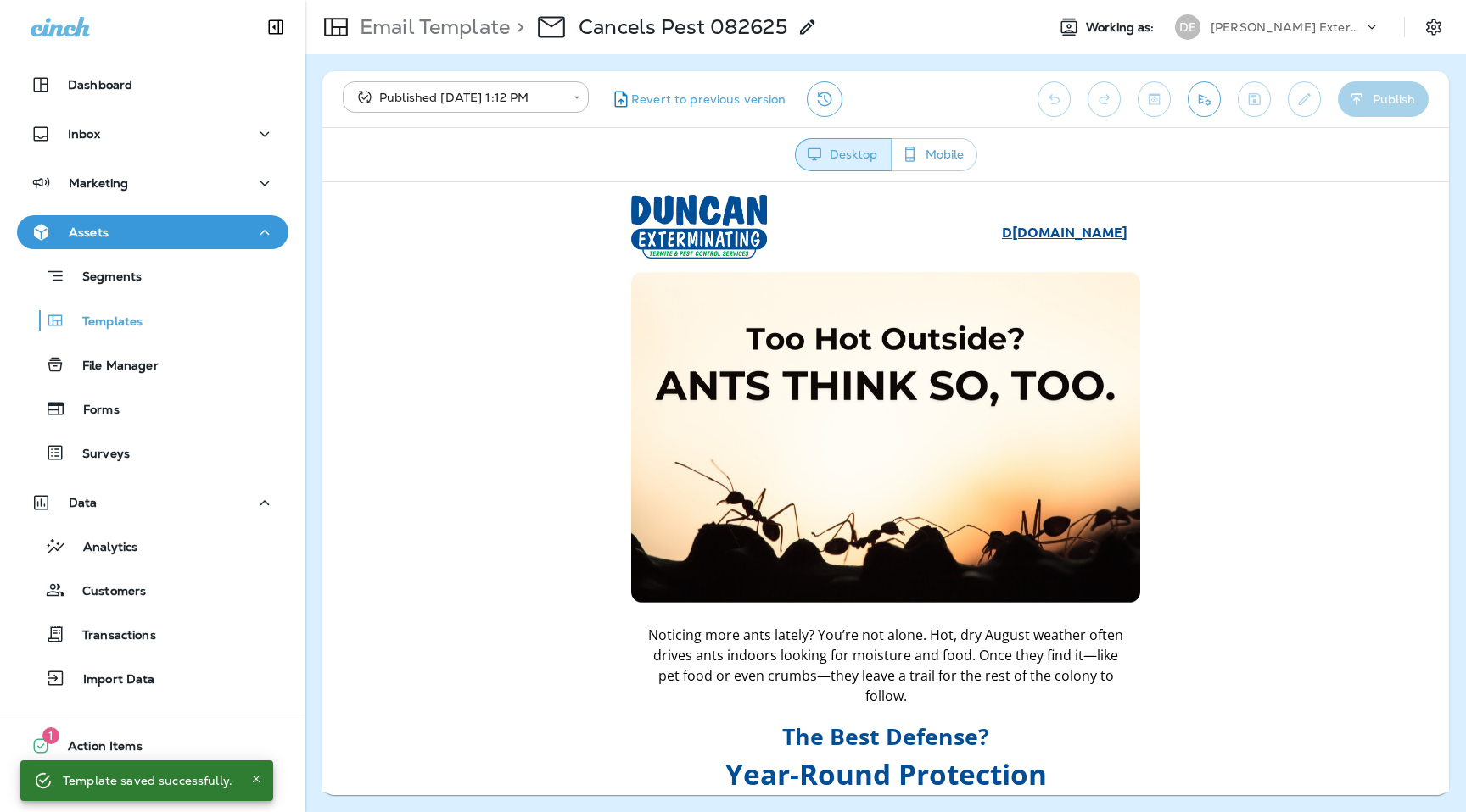
click at [476, 27] on p "Email Template" at bounding box center [431, 27] width 157 height 25
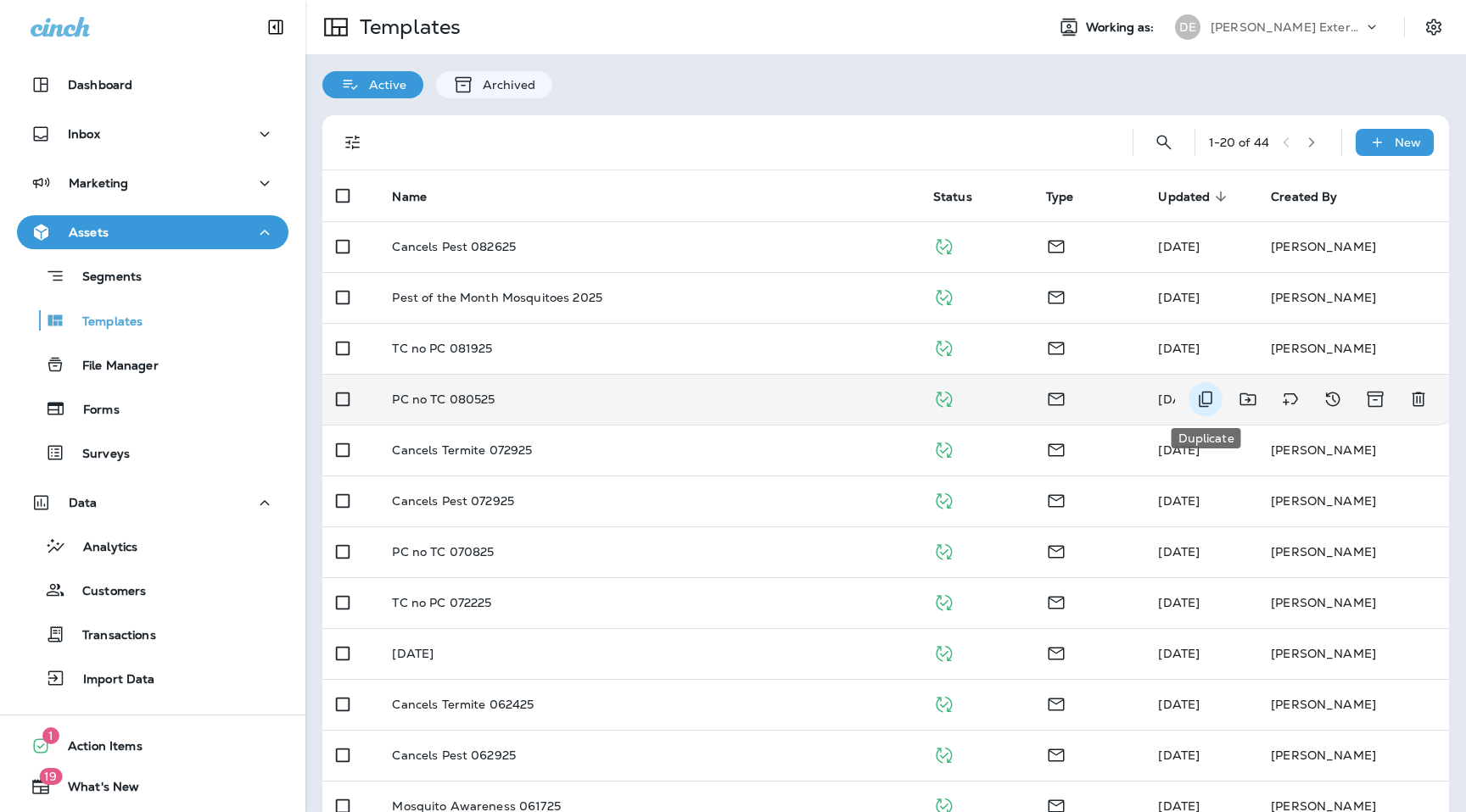
click at [1199, 395] on icon "Duplicate" at bounding box center [1205, 400] width 14 height 17
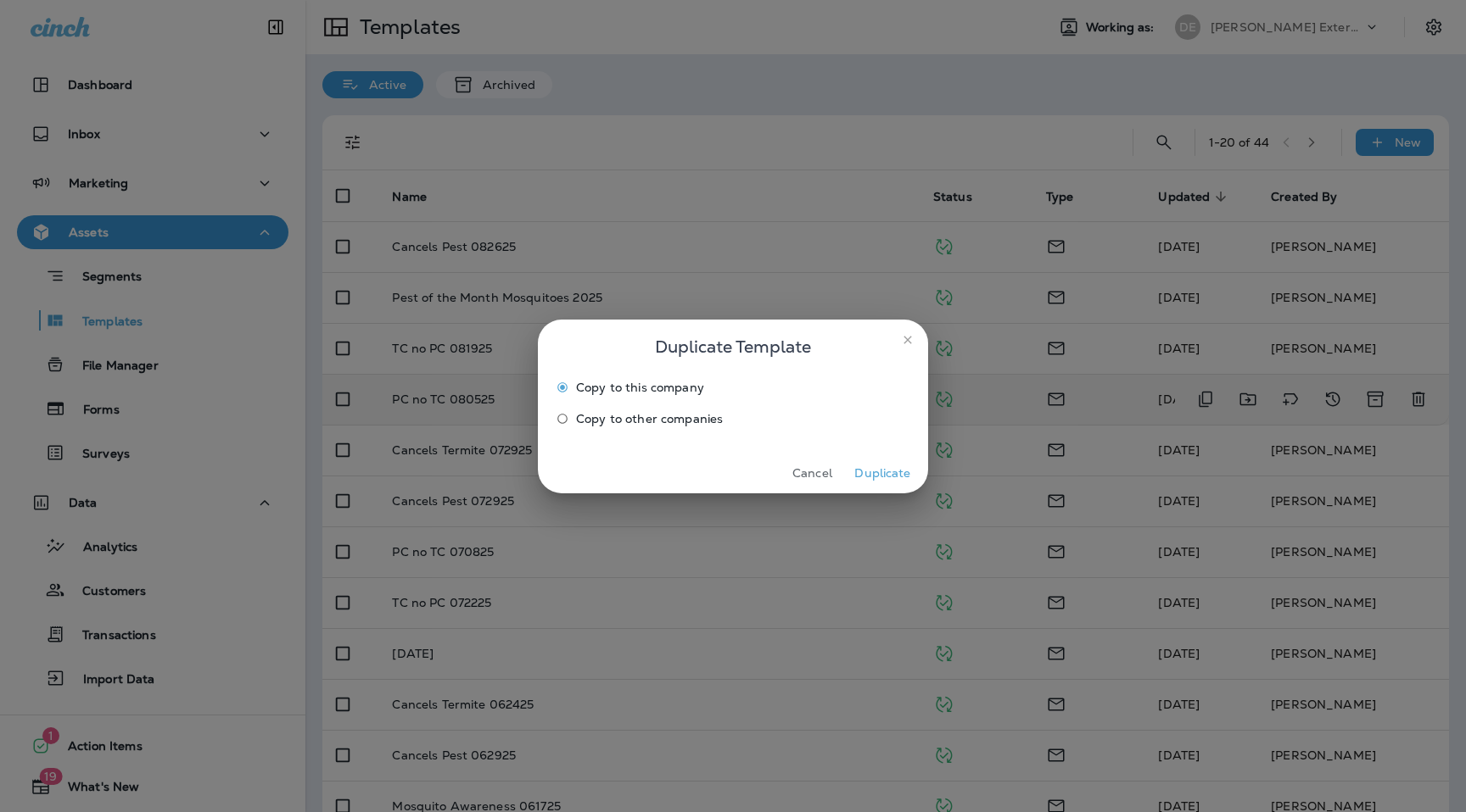
click at [877, 459] on div "Cancel Duplicate" at bounding box center [733, 474] width 390 height 40
click at [877, 467] on button "Duplicate" at bounding box center [882, 474] width 63 height 26
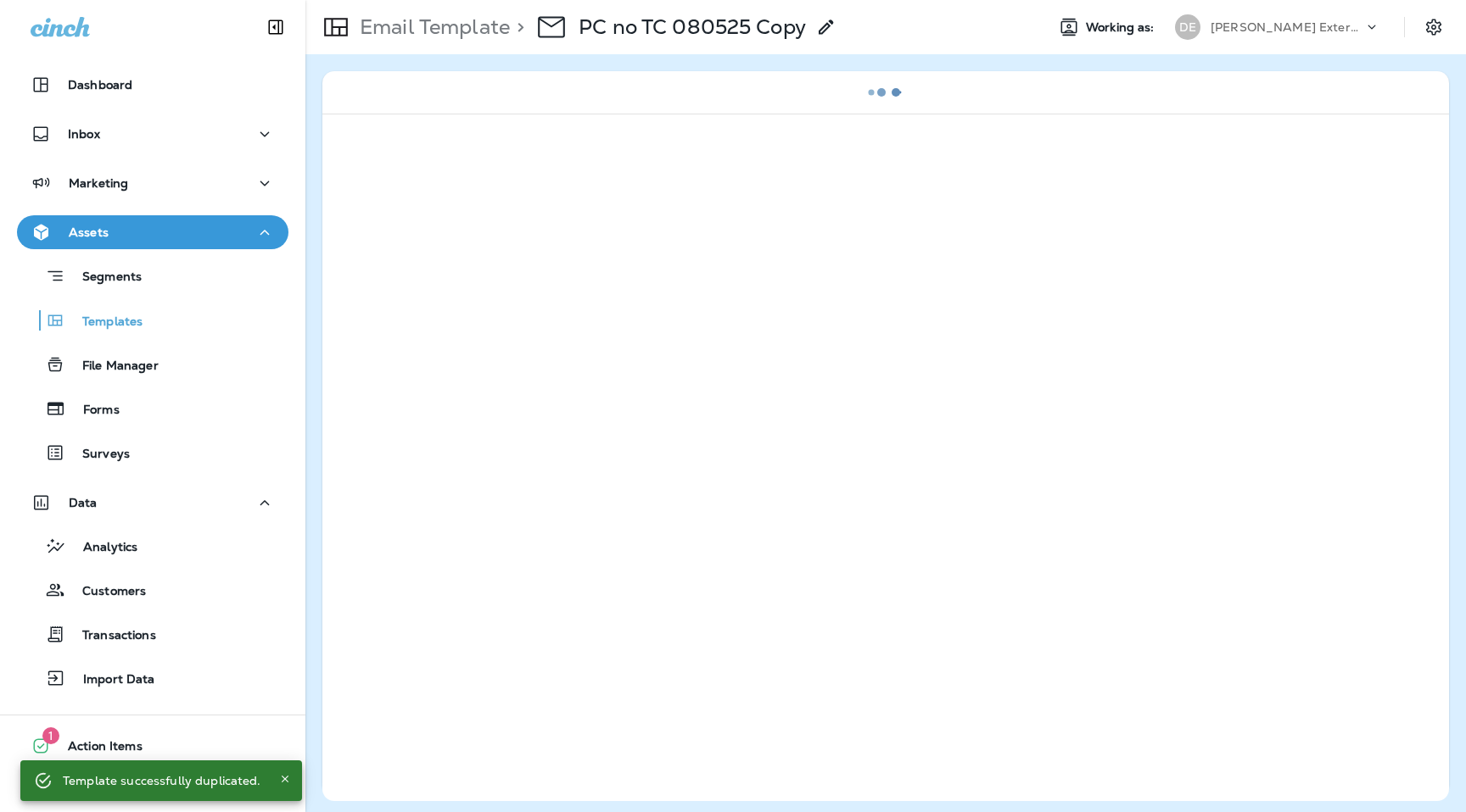
click at [834, 18] on icon at bounding box center [826, 26] width 20 height 20
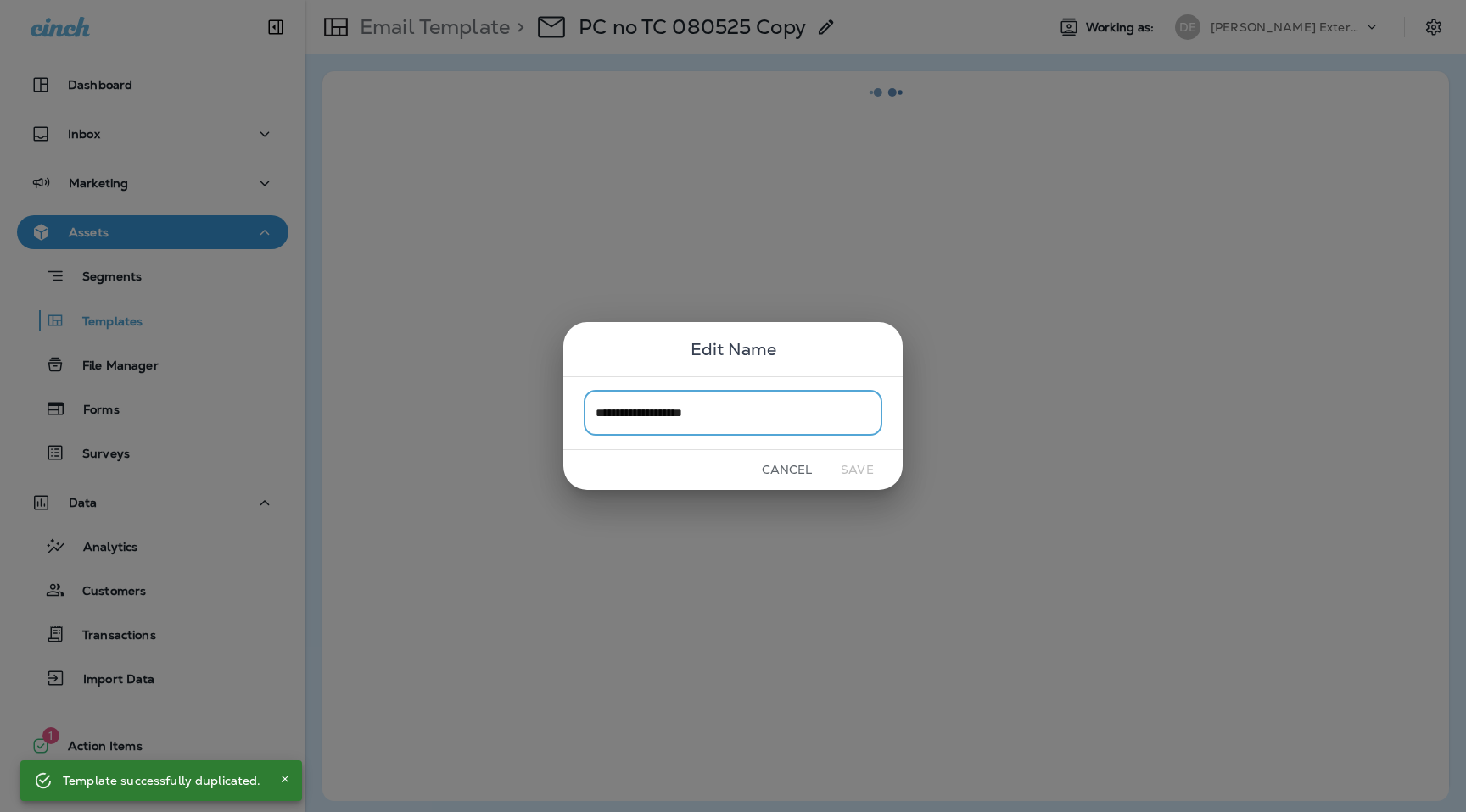
click at [661, 427] on input "**********" at bounding box center [733, 413] width 299 height 45
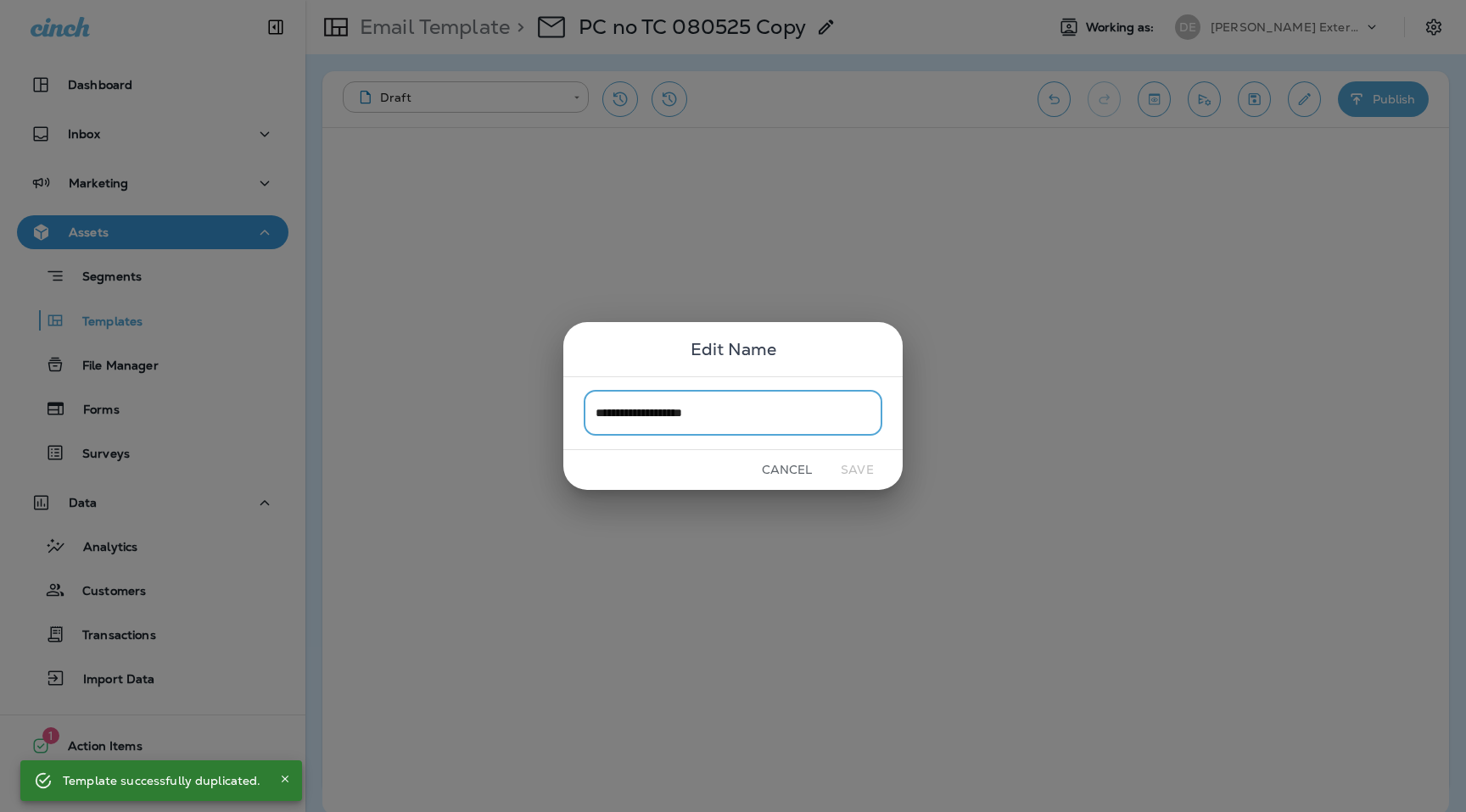
drag, startPoint x: 645, startPoint y: 417, endPoint x: 549, endPoint y: 417, distance: 96.0
click at [549, 417] on div "**********" at bounding box center [733, 406] width 1466 height 812
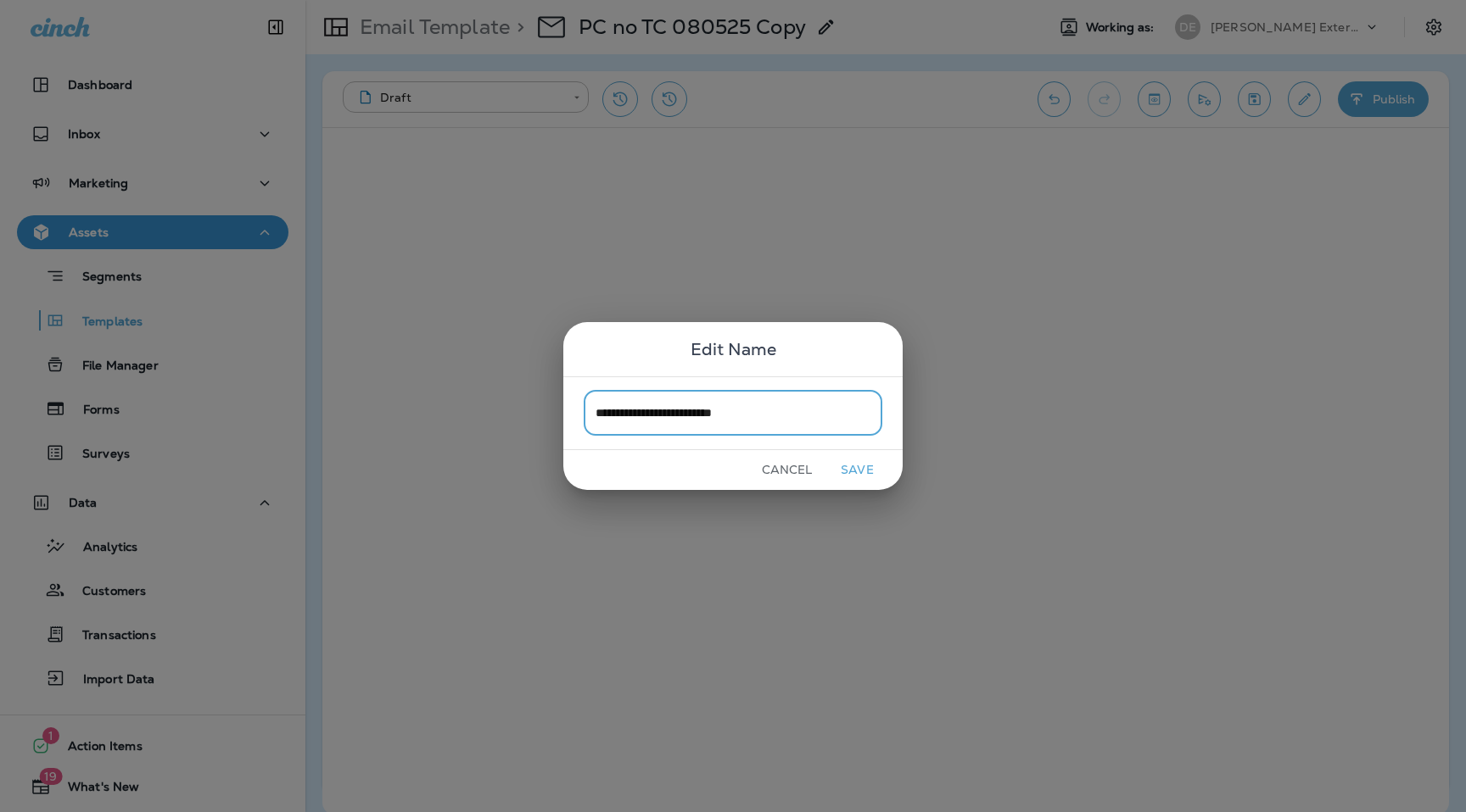
drag, startPoint x: 740, startPoint y: 414, endPoint x: 840, endPoint y: 406, distance: 100.3
click at [840, 406] on input "**********" at bounding box center [733, 413] width 299 height 45
click at [720, 421] on input "**********" at bounding box center [733, 413] width 299 height 45
type input "**********"
click at [839, 481] on button "Save" at bounding box center [857, 470] width 63 height 26
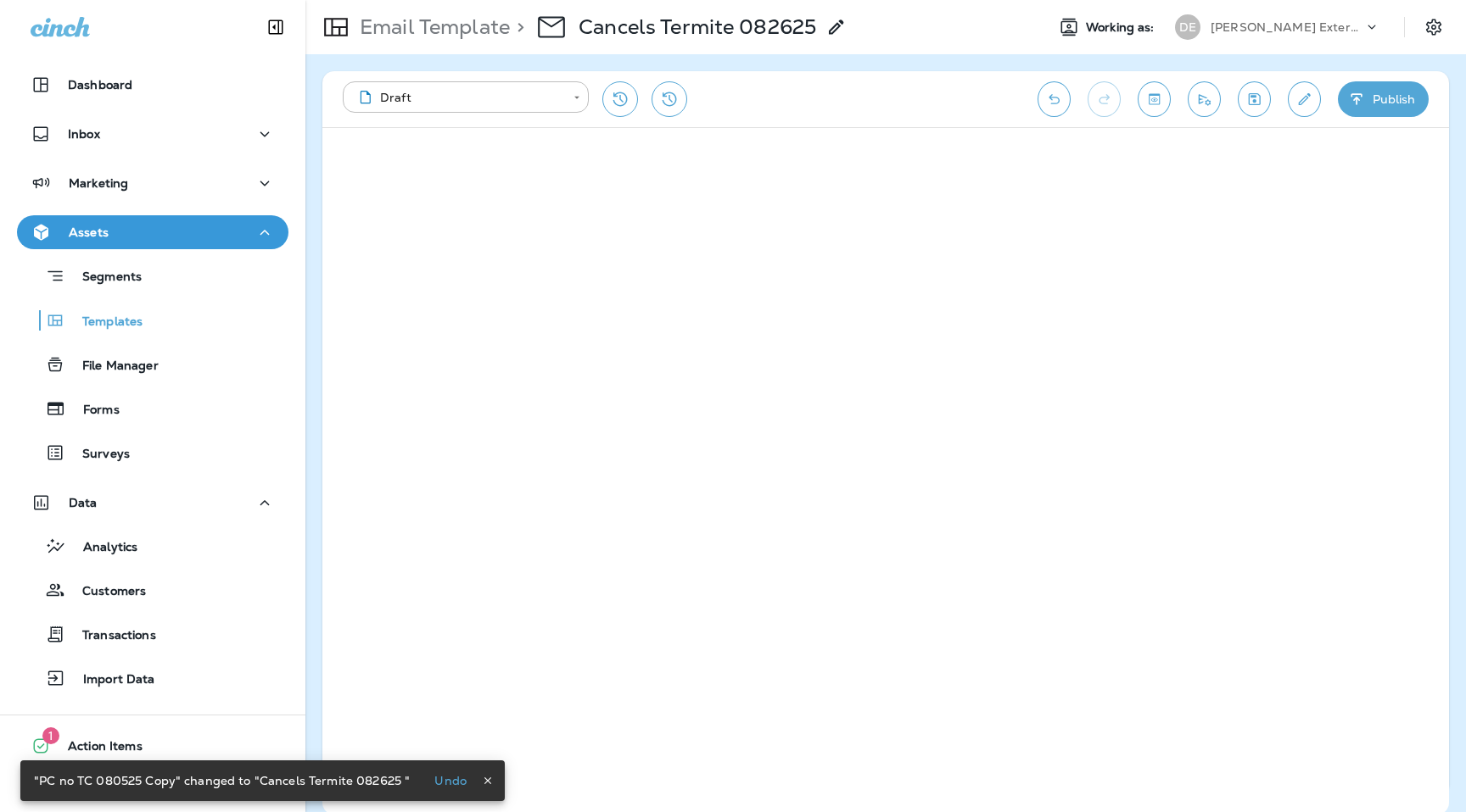
click at [1375, 83] on button "Publish" at bounding box center [1382, 99] width 90 height 36
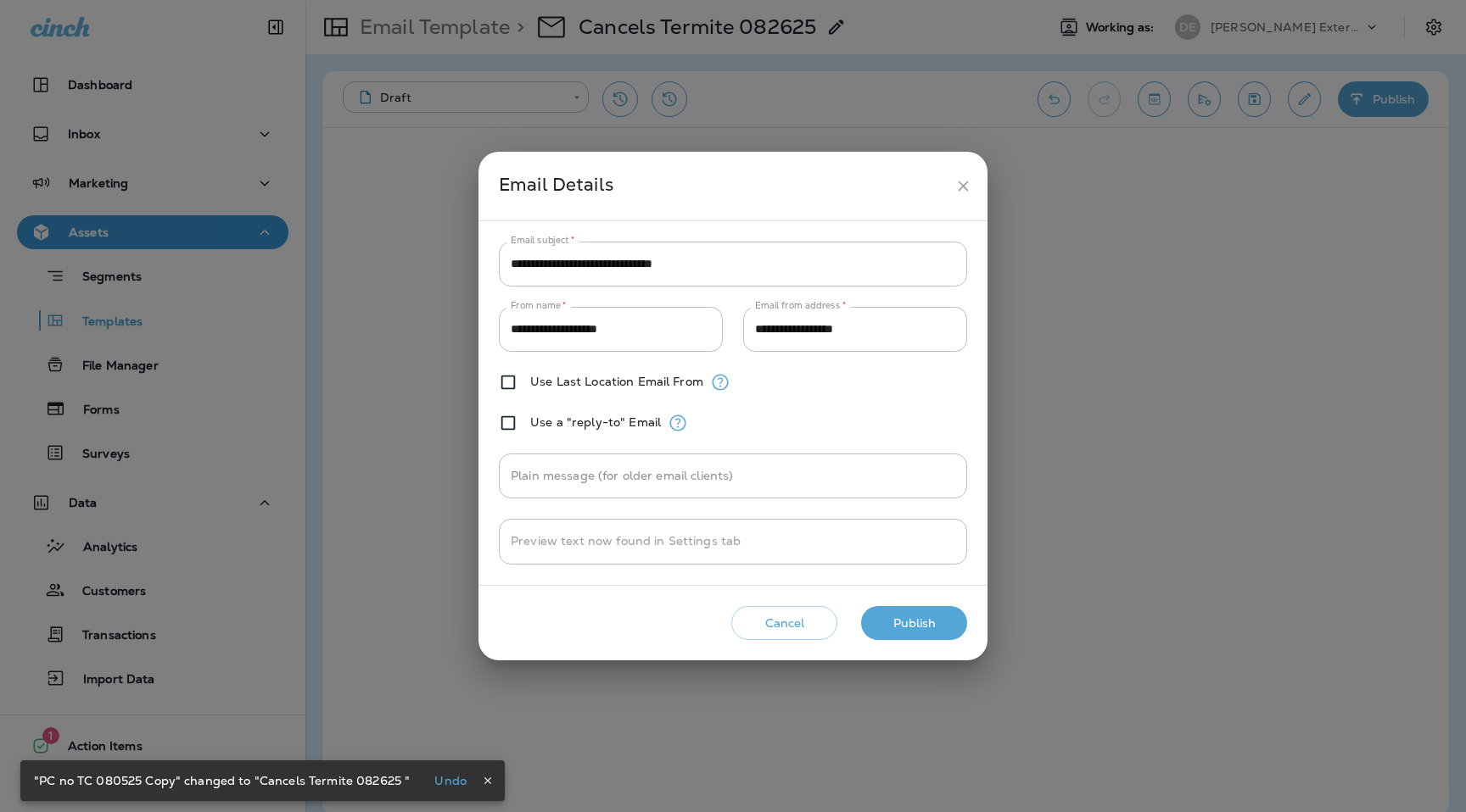
click at [908, 621] on button "Publish" at bounding box center [913, 624] width 106 height 35
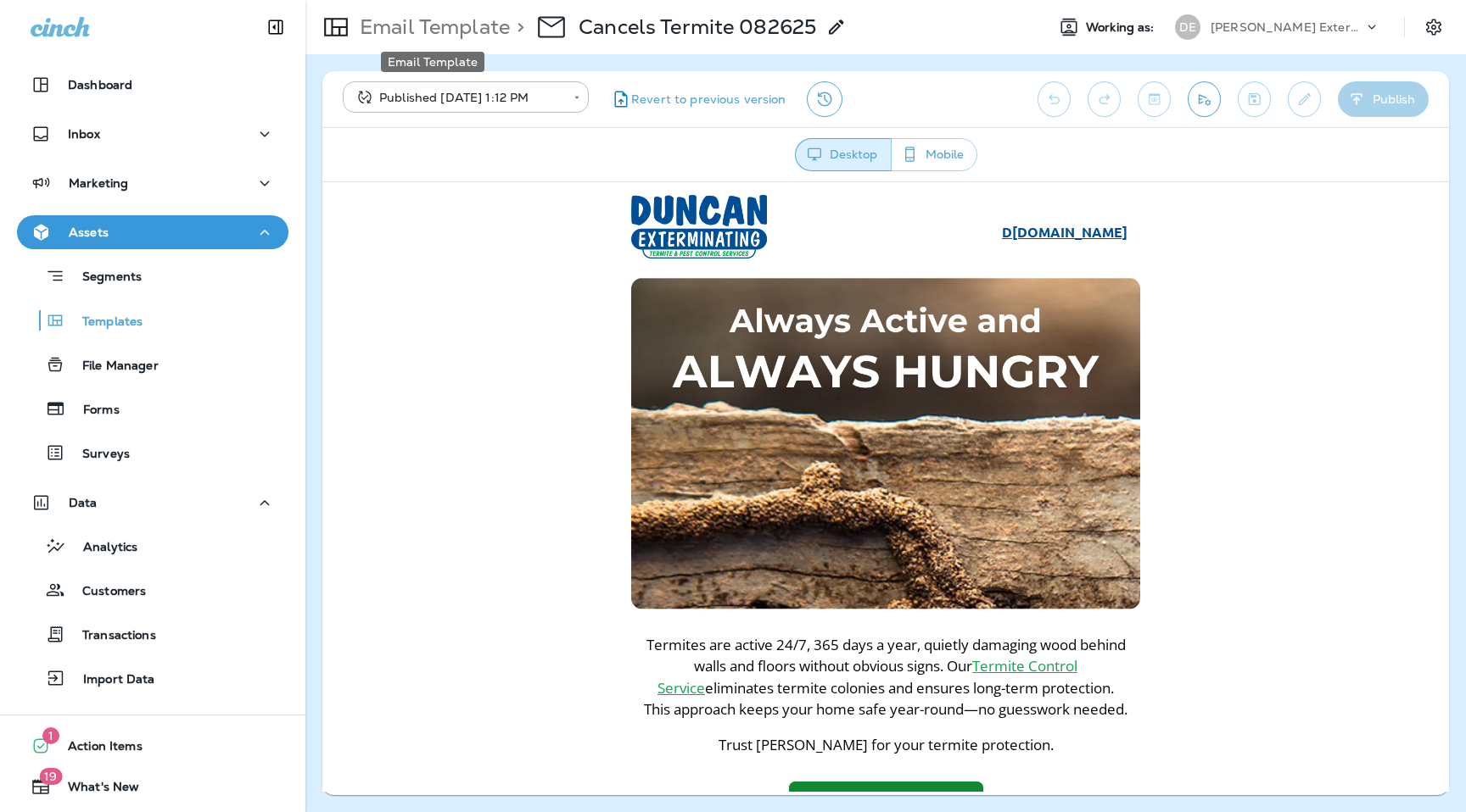
click at [426, 36] on p "Email Template" at bounding box center [431, 27] width 157 height 25
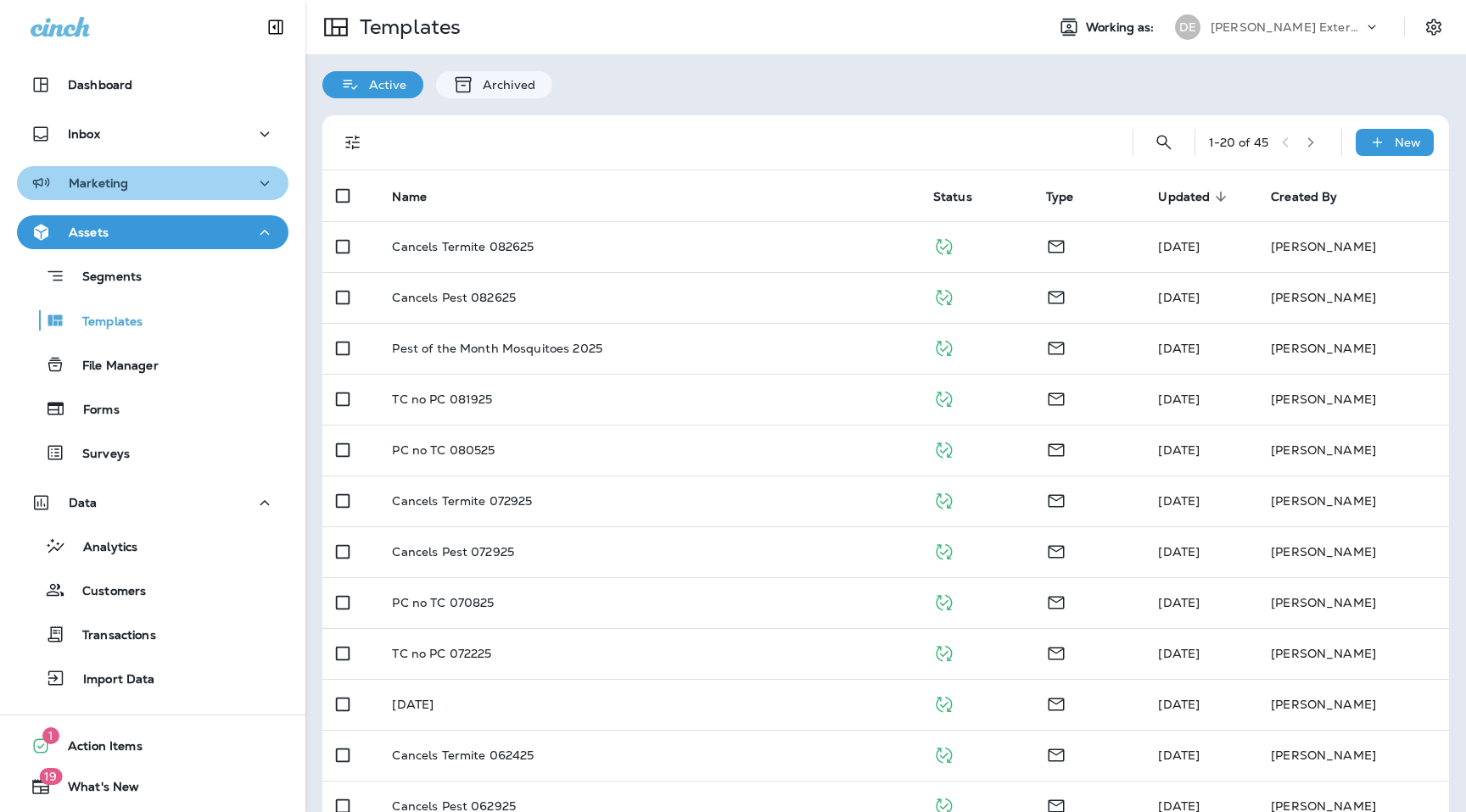
click at [189, 189] on div "Marketing" at bounding box center [152, 184] width 244 height 21
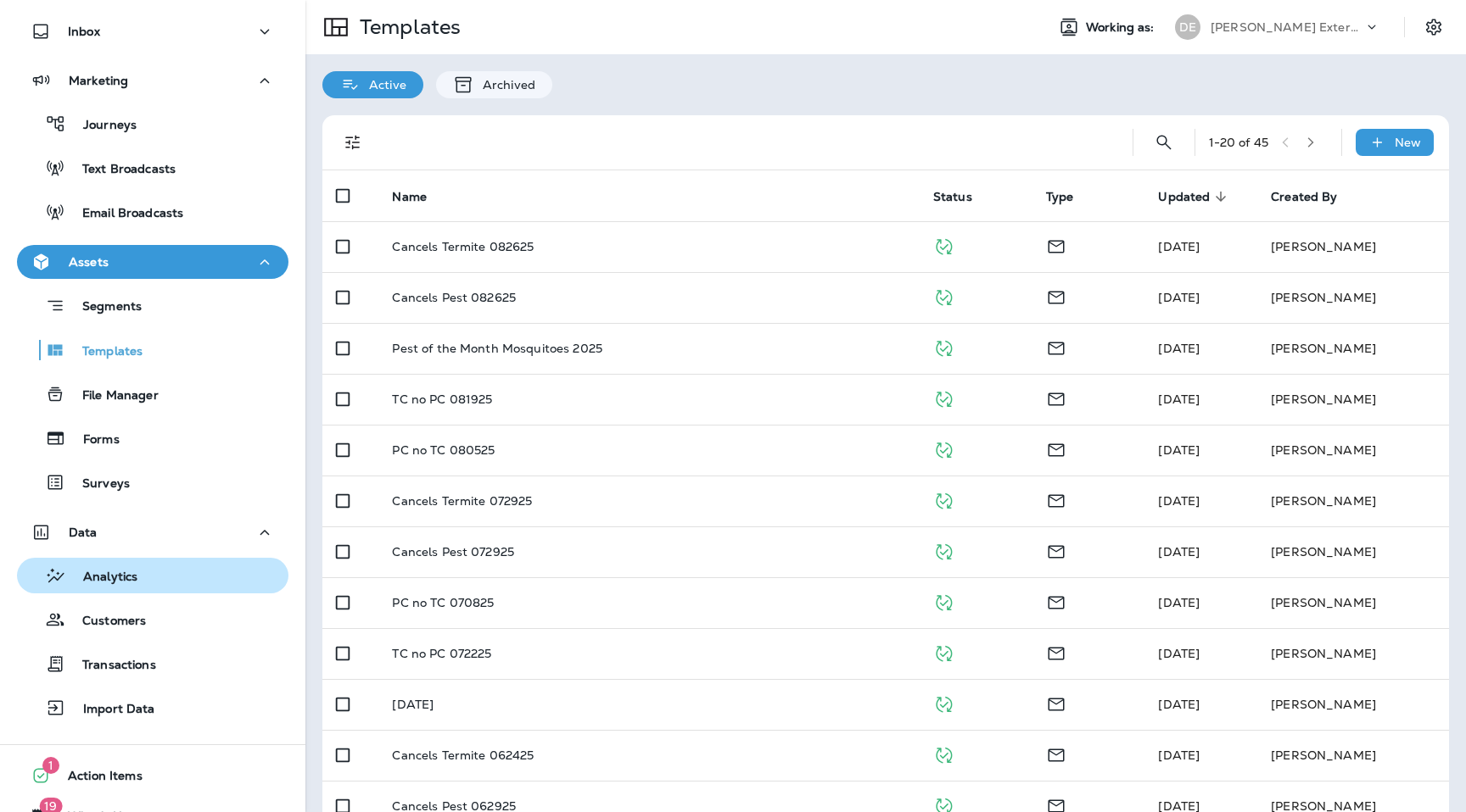
scroll to position [137, 0]
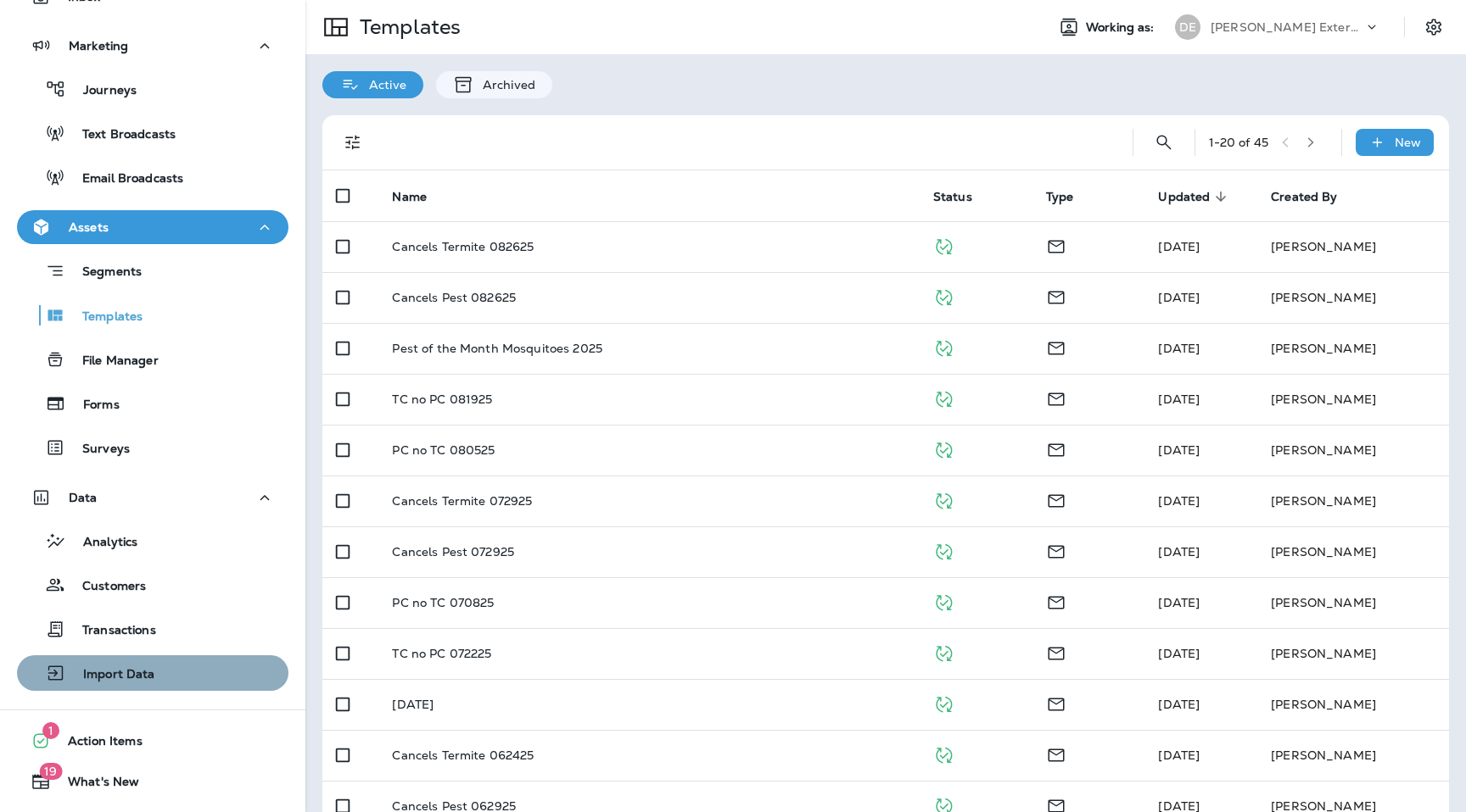
click at [158, 679] on div "Import Data" at bounding box center [152, 673] width 258 height 25
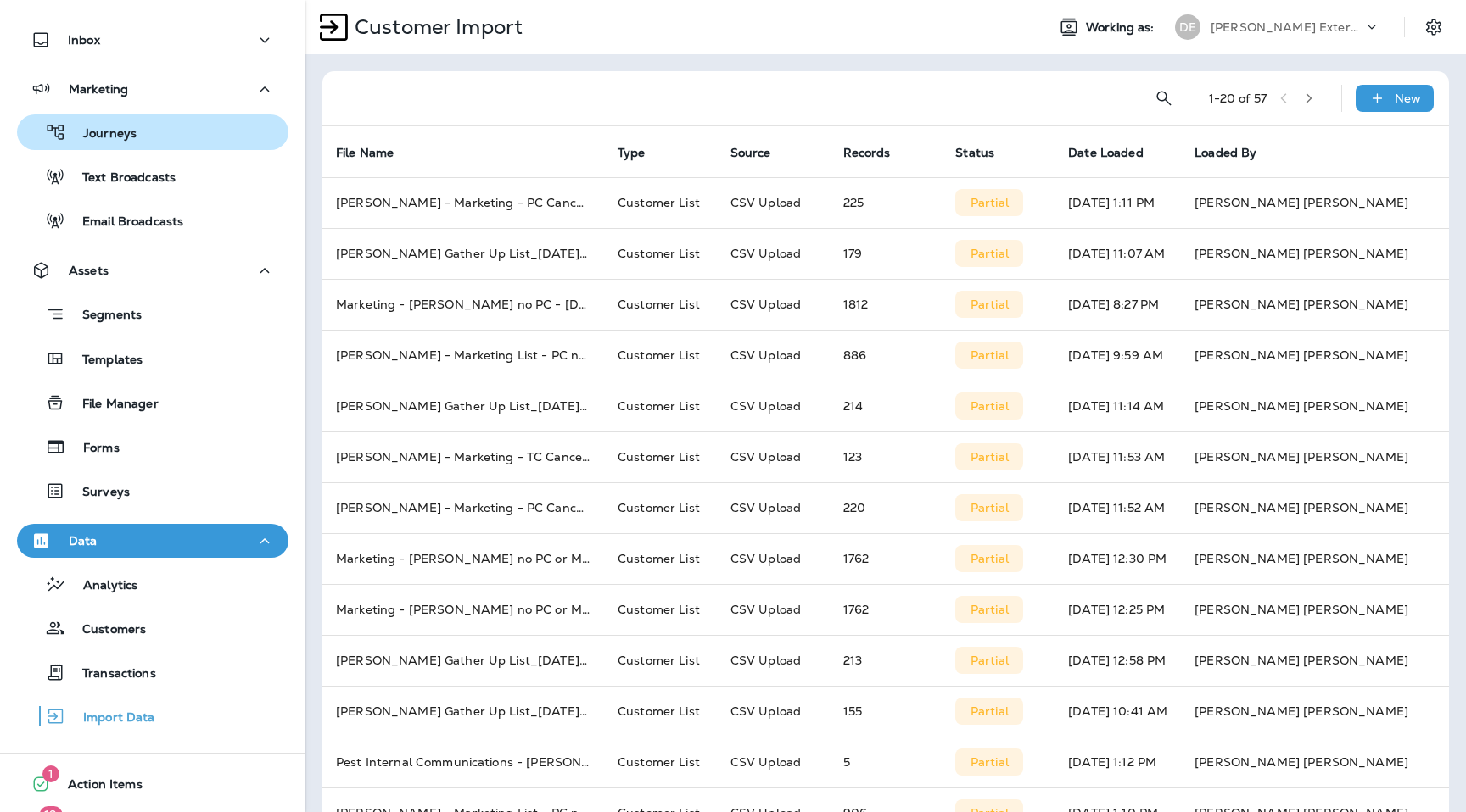
scroll to position [92, 0]
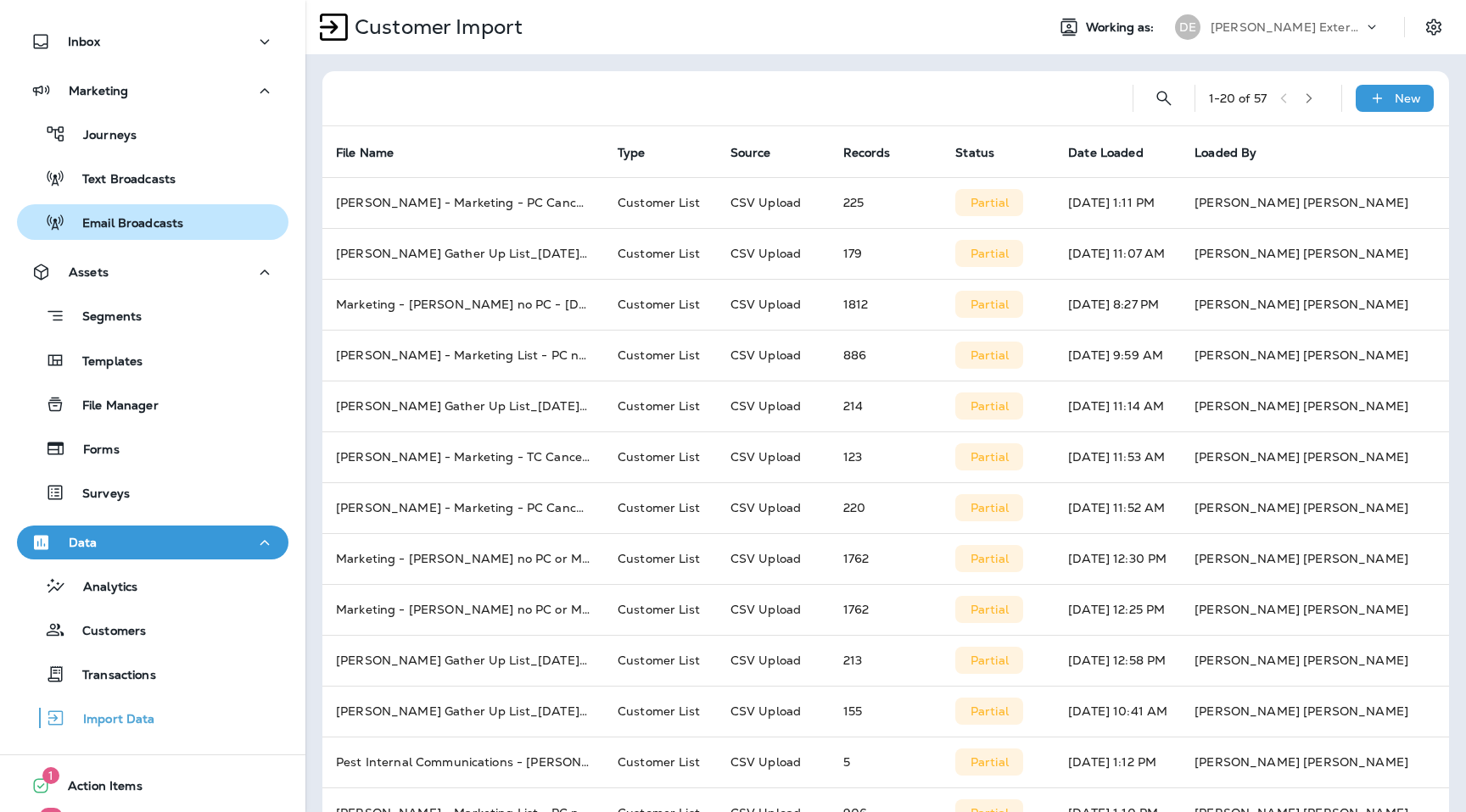
click at [152, 225] on p "Email Broadcasts" at bounding box center [124, 224] width 118 height 17
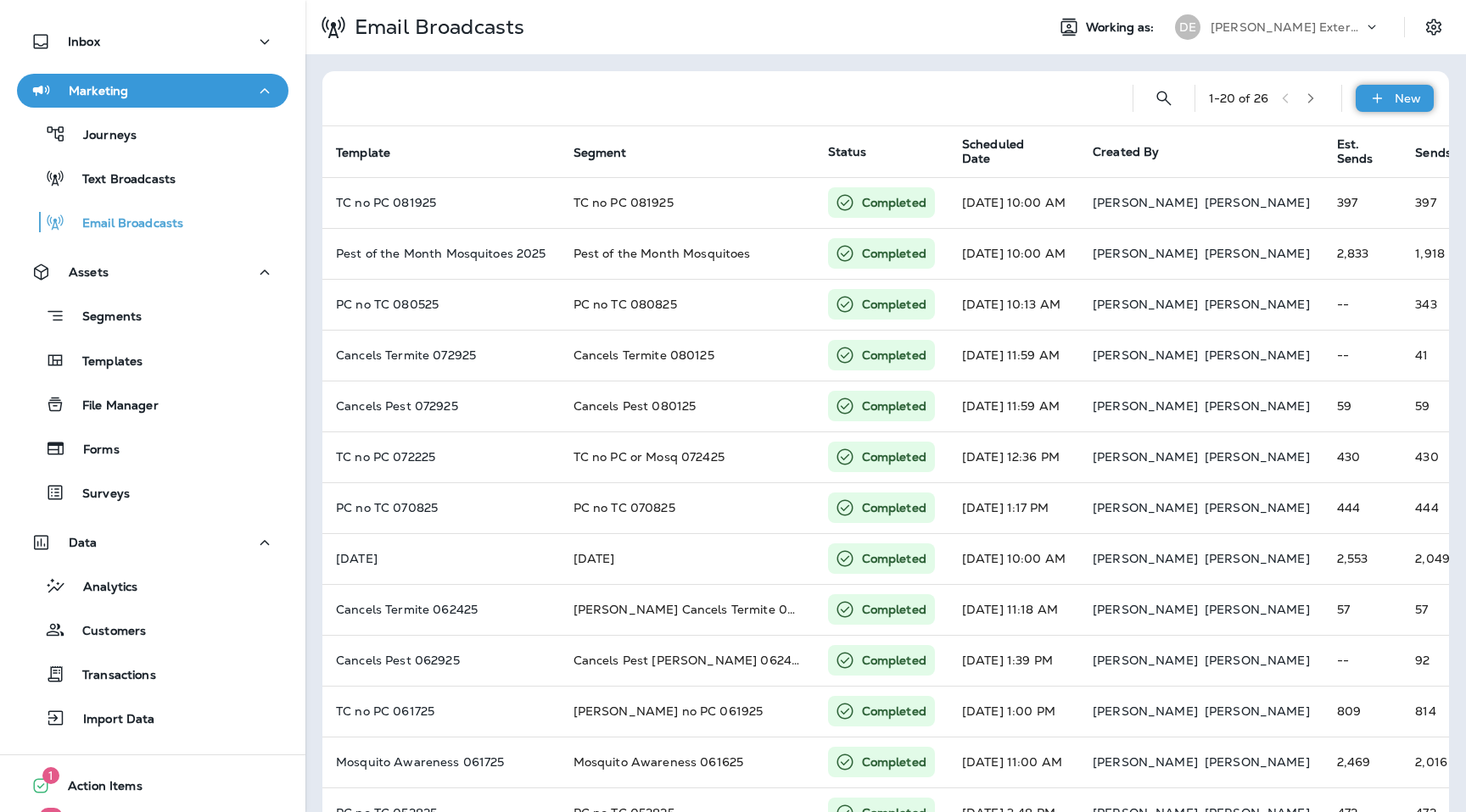
click at [1412, 87] on div "New" at bounding box center [1395, 98] width 78 height 27
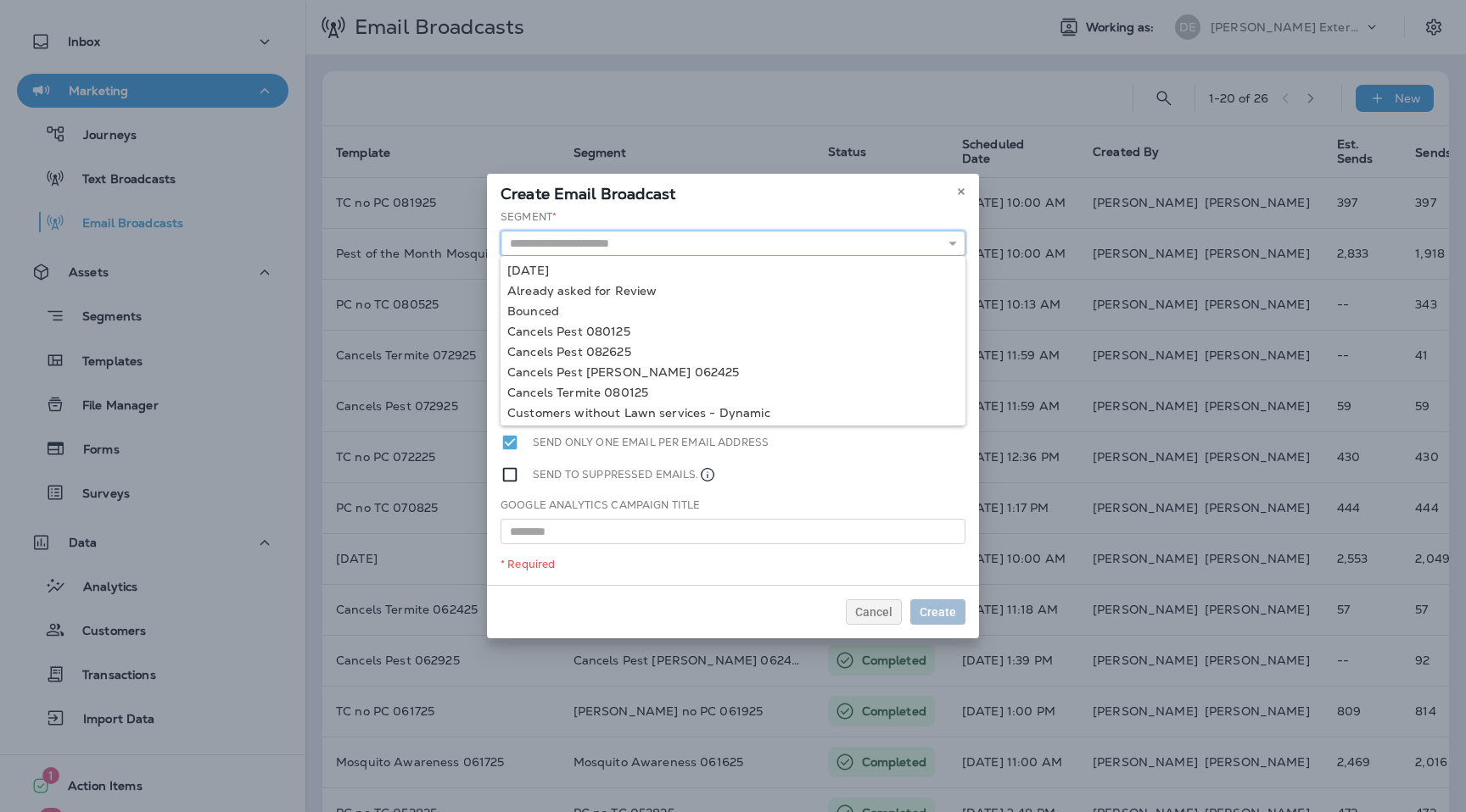
click at [755, 249] on input "text" at bounding box center [733, 243] width 465 height 25
type input "**********"
click at [614, 288] on div "**********" at bounding box center [733, 397] width 492 height 375
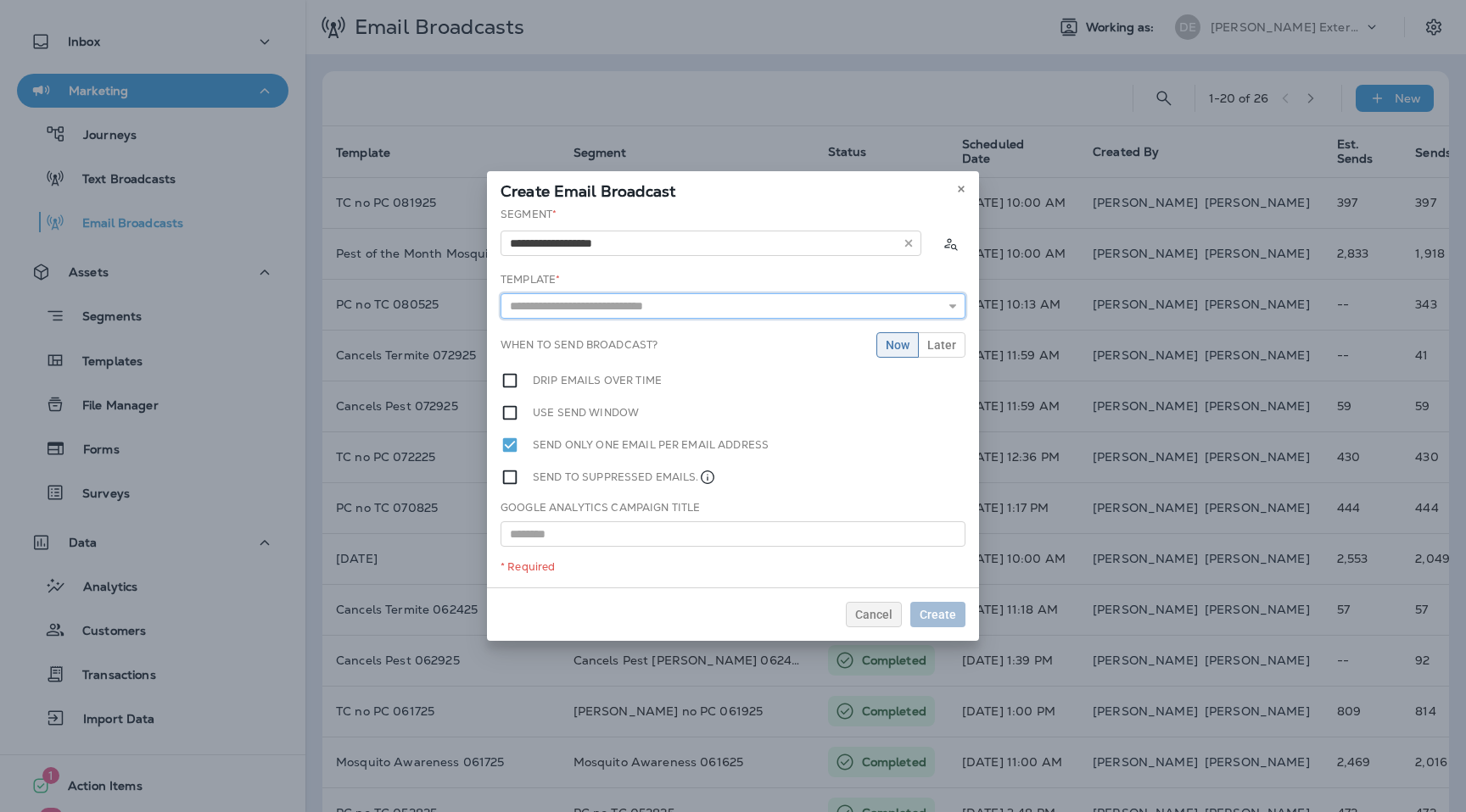
click at [636, 308] on input "text" at bounding box center [733, 306] width 465 height 25
type input "**********"
click at [632, 332] on div "**********" at bounding box center [733, 398] width 492 height 381
click at [943, 609] on span "Create" at bounding box center [937, 615] width 36 height 12
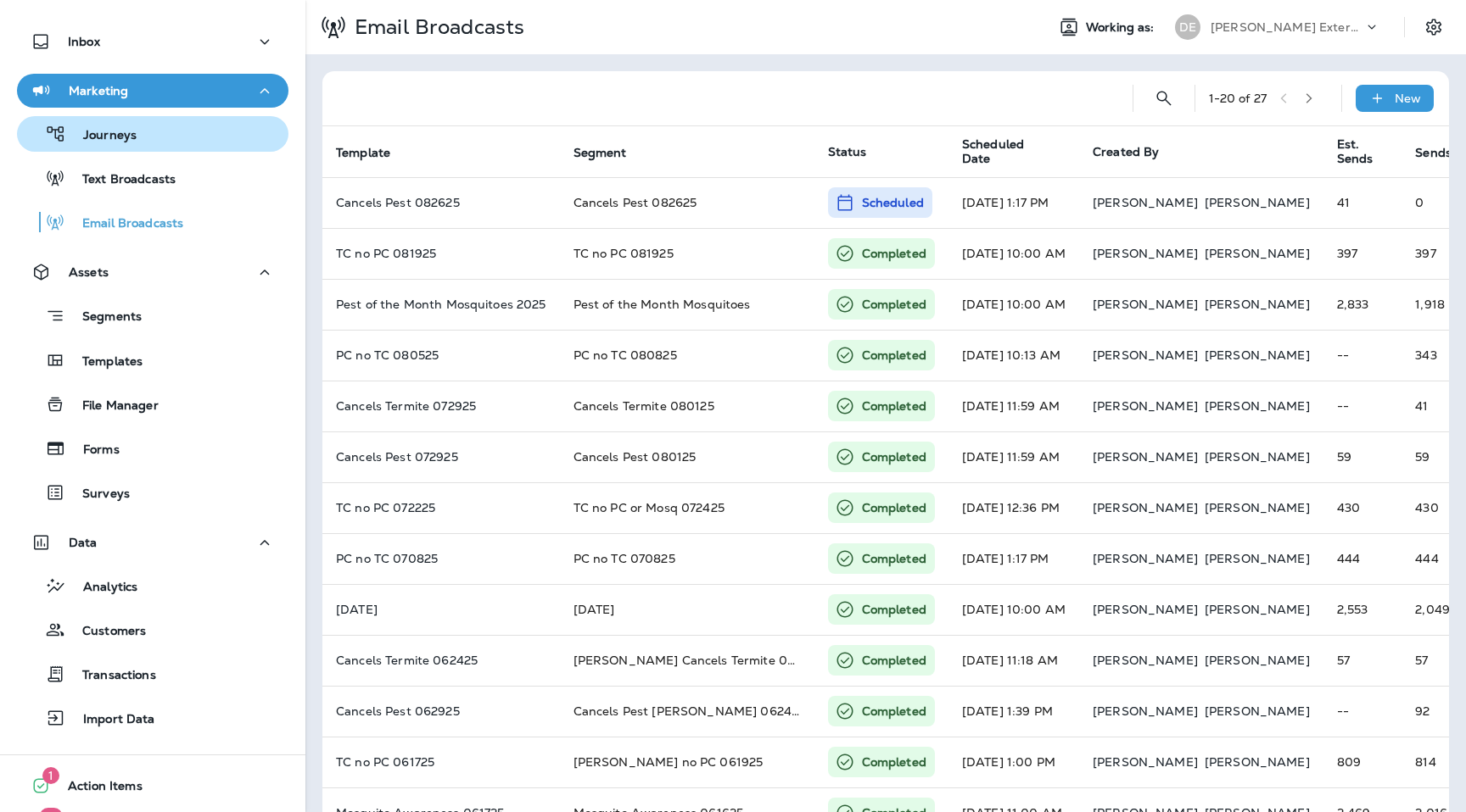
click at [156, 142] on div "Journeys" at bounding box center [152, 134] width 258 height 25
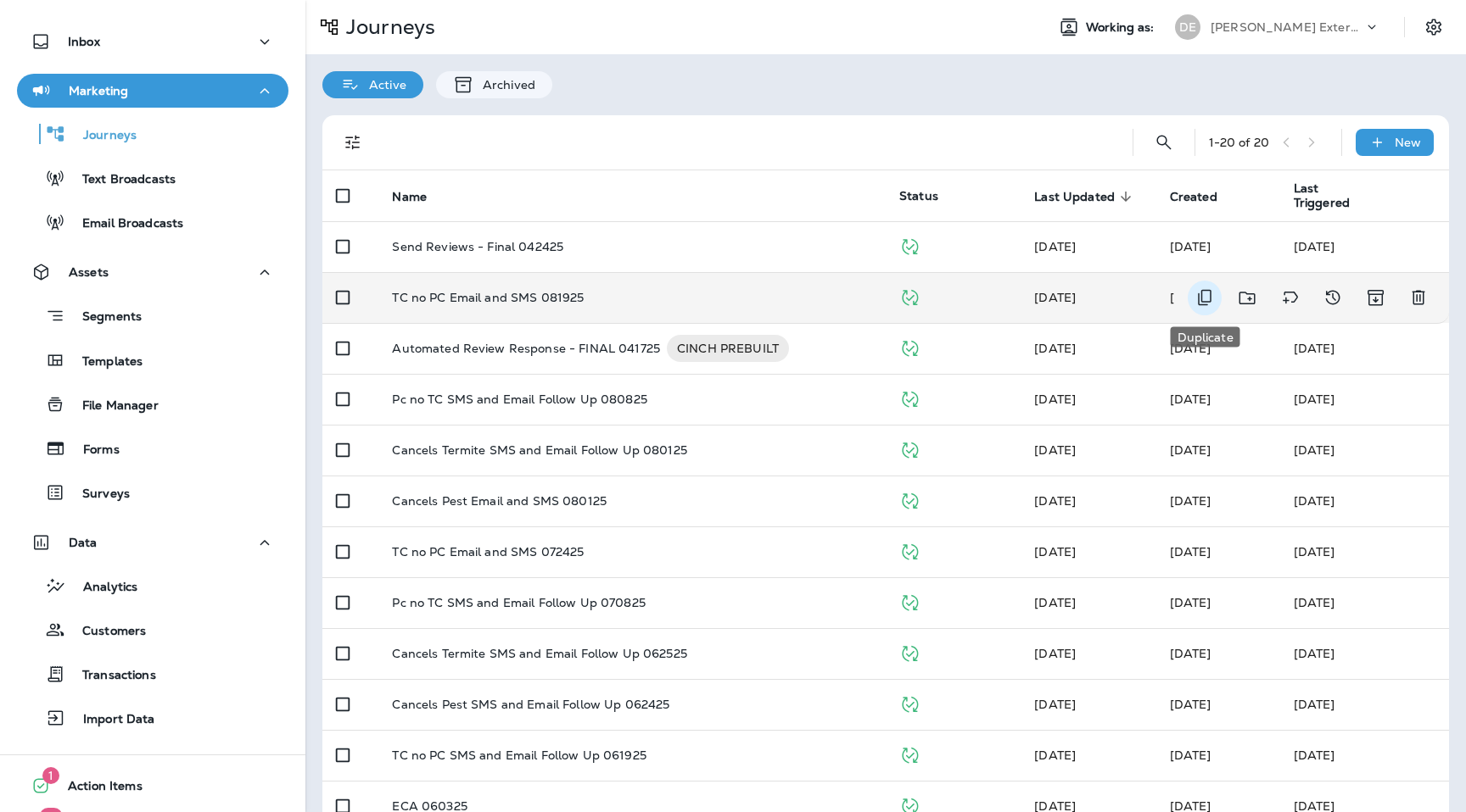
click at [1209, 301] on icon "Duplicate" at bounding box center [1204, 298] width 20 height 20
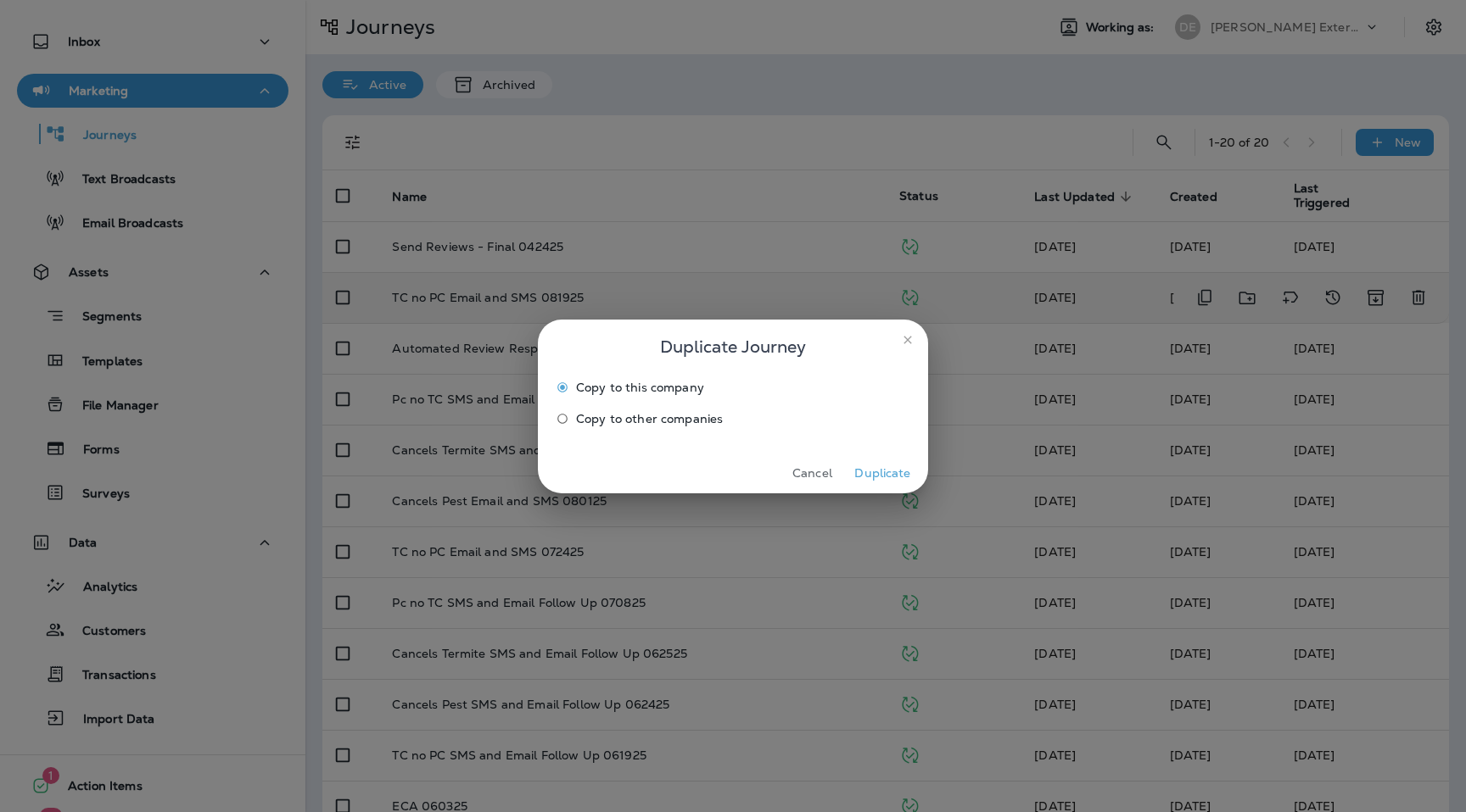
click at [887, 477] on button "Duplicate" at bounding box center [882, 474] width 63 height 26
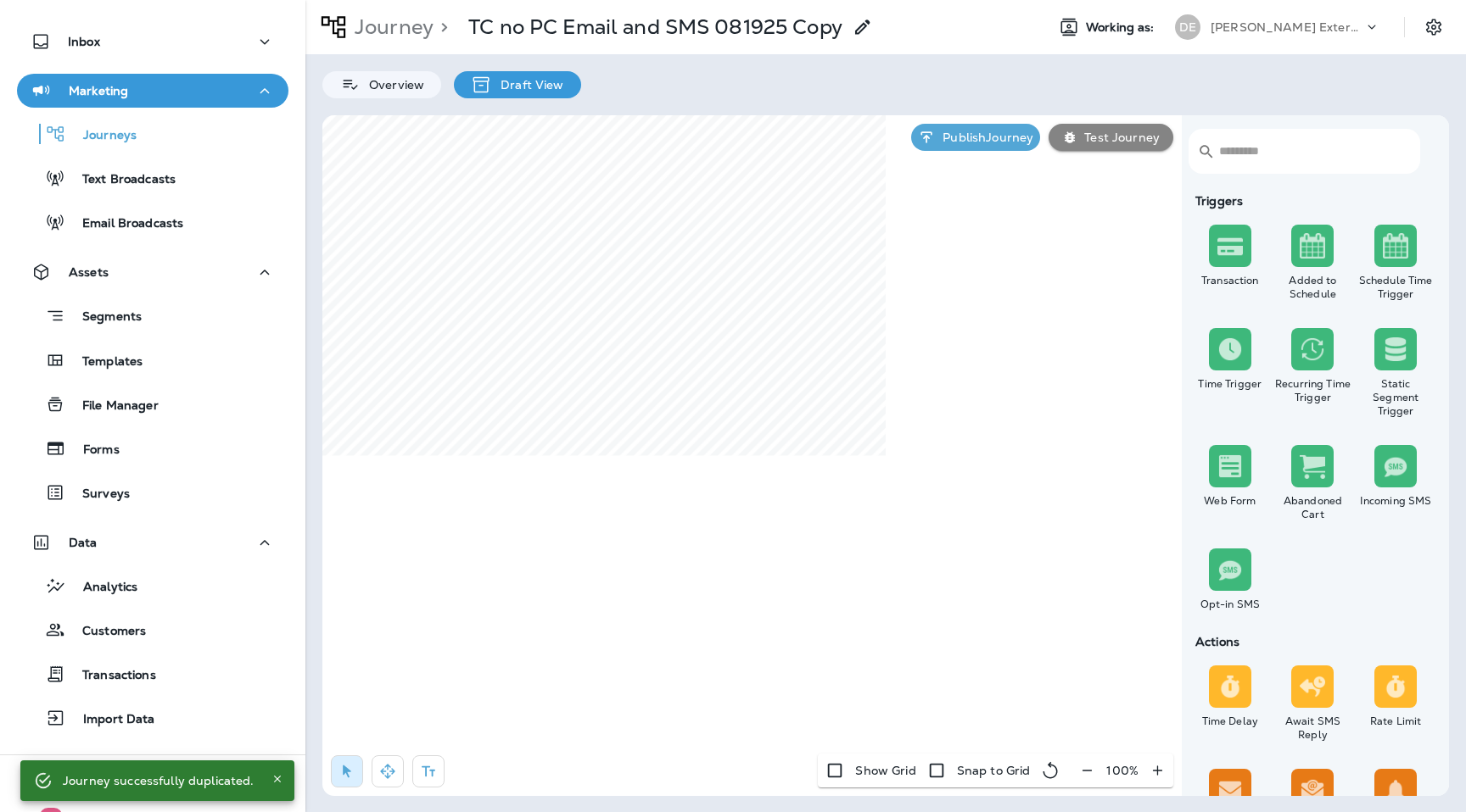
click at [870, 29] on icon at bounding box center [862, 26] width 20 height 20
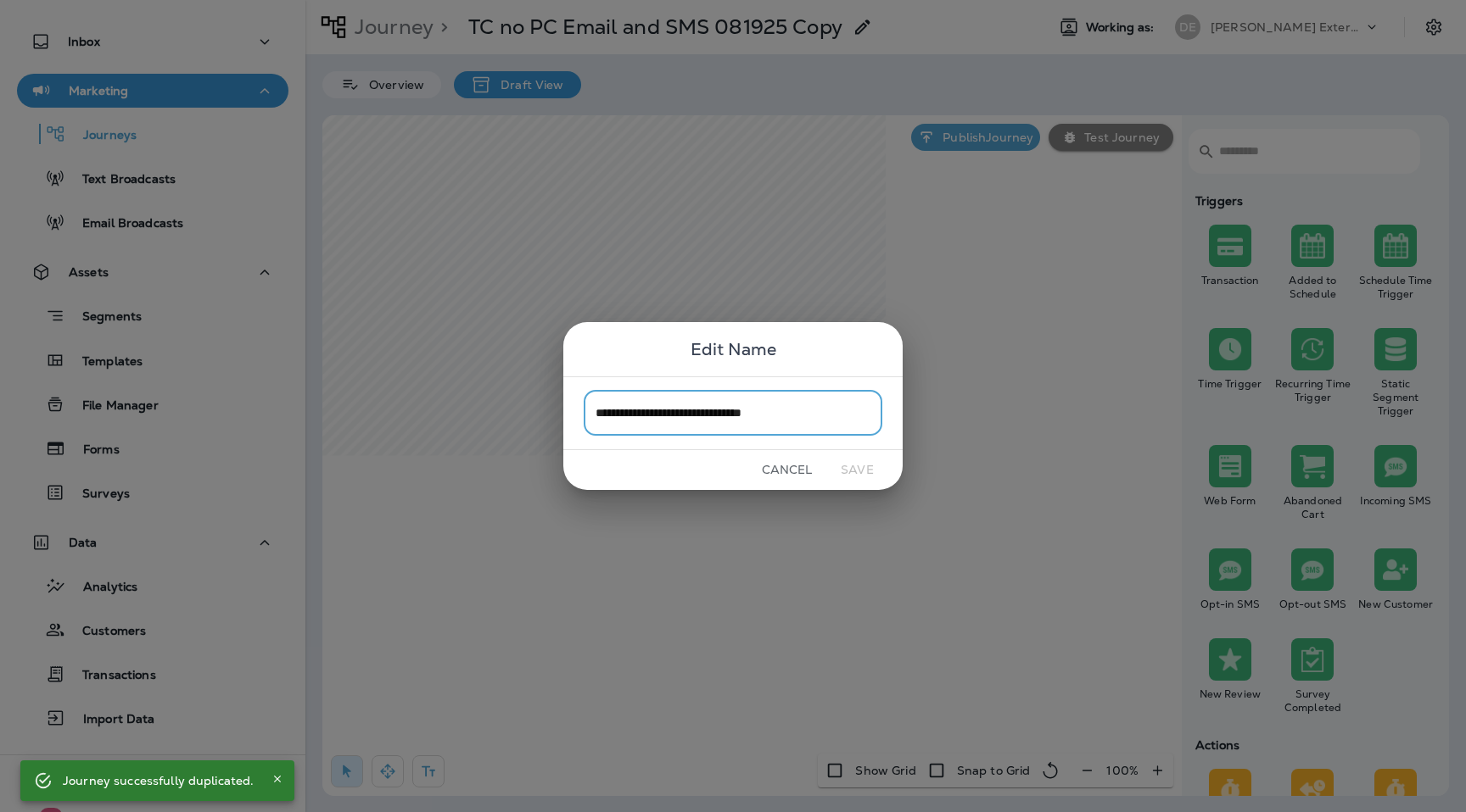
click at [744, 422] on input "**********" at bounding box center [733, 413] width 299 height 45
click at [768, 418] on input "**********" at bounding box center [733, 413] width 299 height 45
drag, startPoint x: 790, startPoint y: 417, endPoint x: 948, endPoint y: 417, distance: 158.0
click at [948, 417] on div "**********" at bounding box center [733, 406] width 1466 height 812
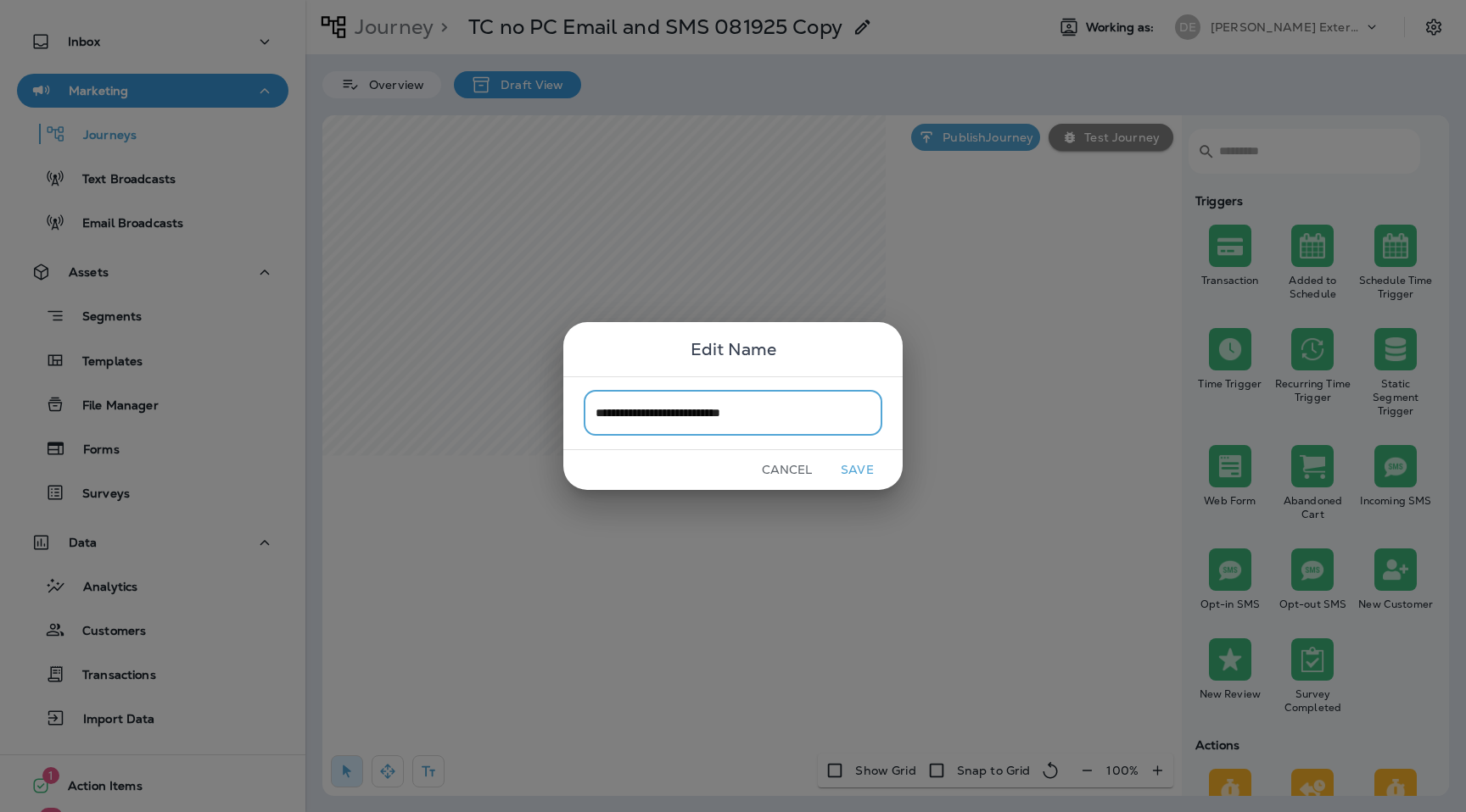
drag, startPoint x: 645, startPoint y: 418, endPoint x: 435, endPoint y: 413, distance: 210.1
click at [435, 413] on div "**********" at bounding box center [733, 406] width 1466 height 812
type input "**********"
click at [855, 478] on button "Save" at bounding box center [857, 470] width 63 height 26
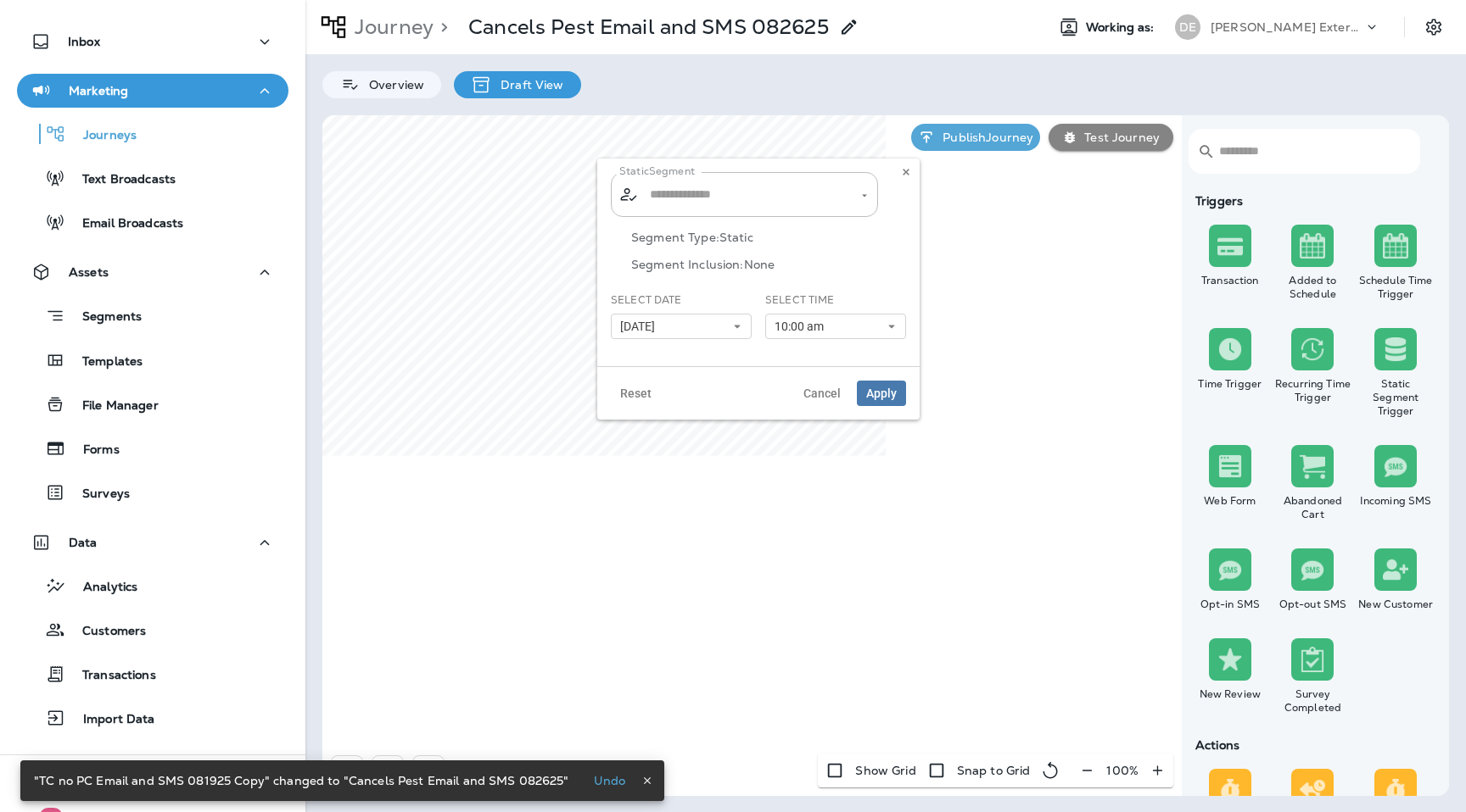
type input "**********"
click at [849, 193] on icon "Clear" at bounding box center [849, 194] width 12 height 12
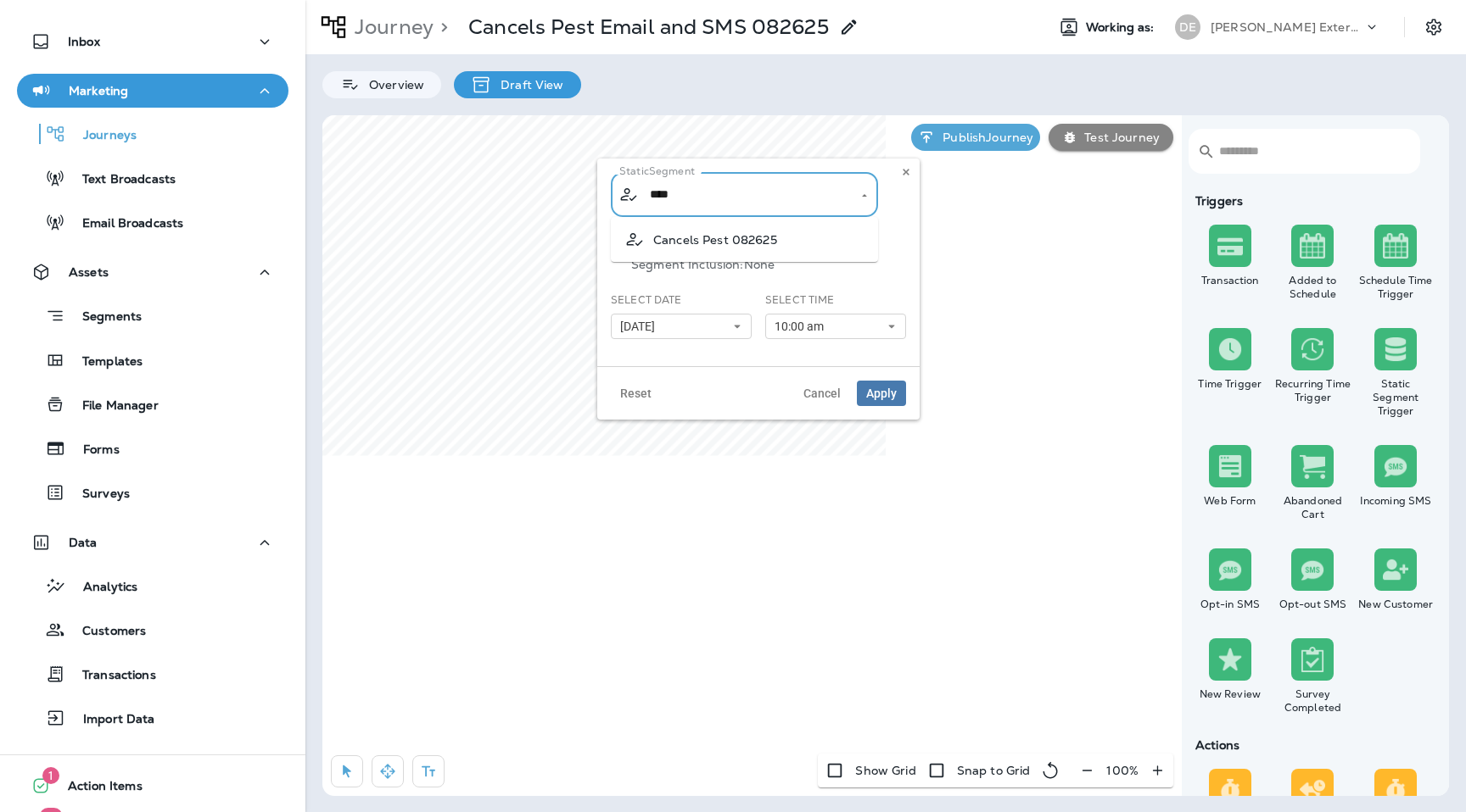
click at [766, 231] on li "Cancels Pest 082625" at bounding box center [744, 239] width 268 height 31
type input "**********"
click at [734, 335] on button "[DATE]" at bounding box center [681, 327] width 141 height 25
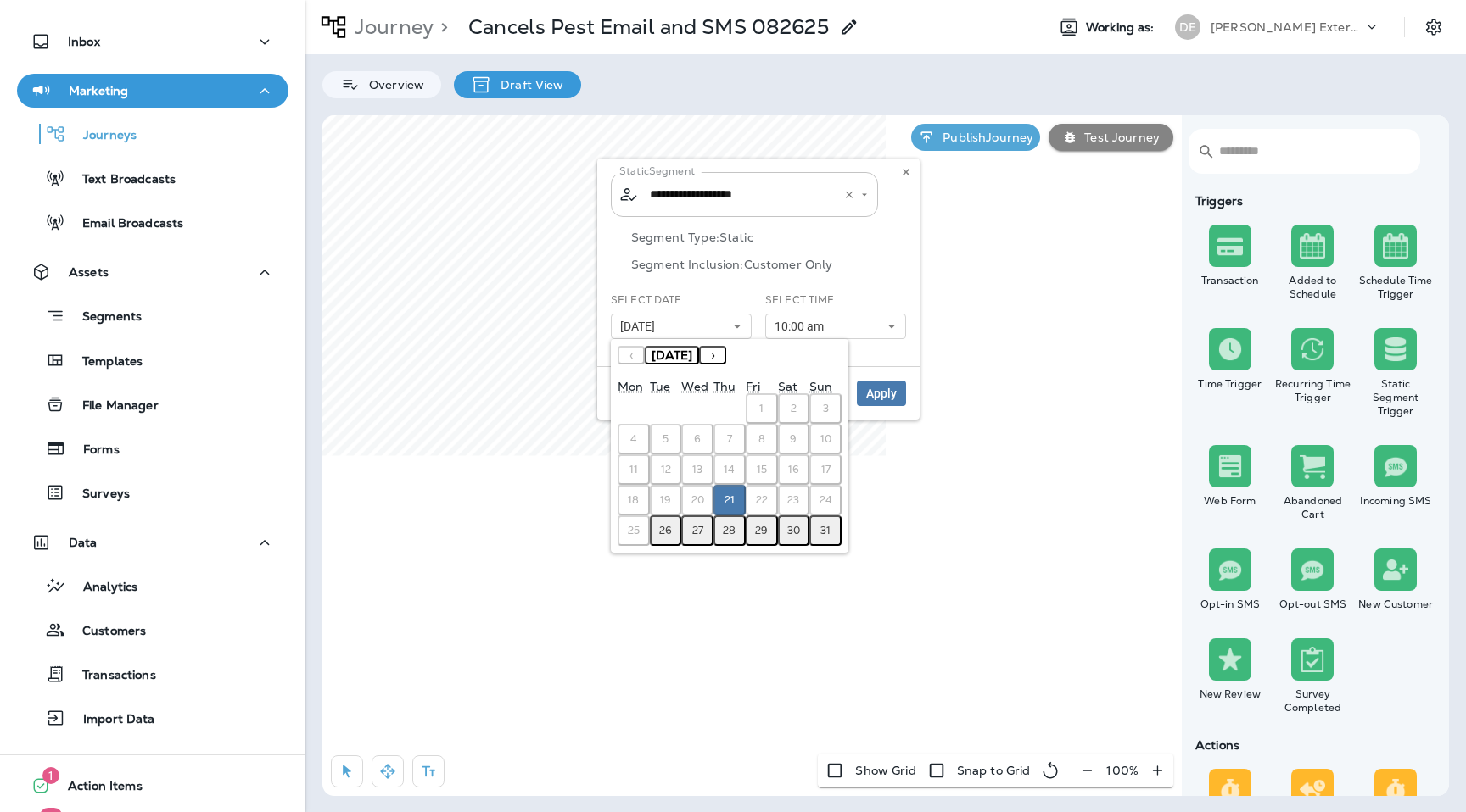
click at [725, 531] on abbr "28" at bounding box center [729, 531] width 13 height 14
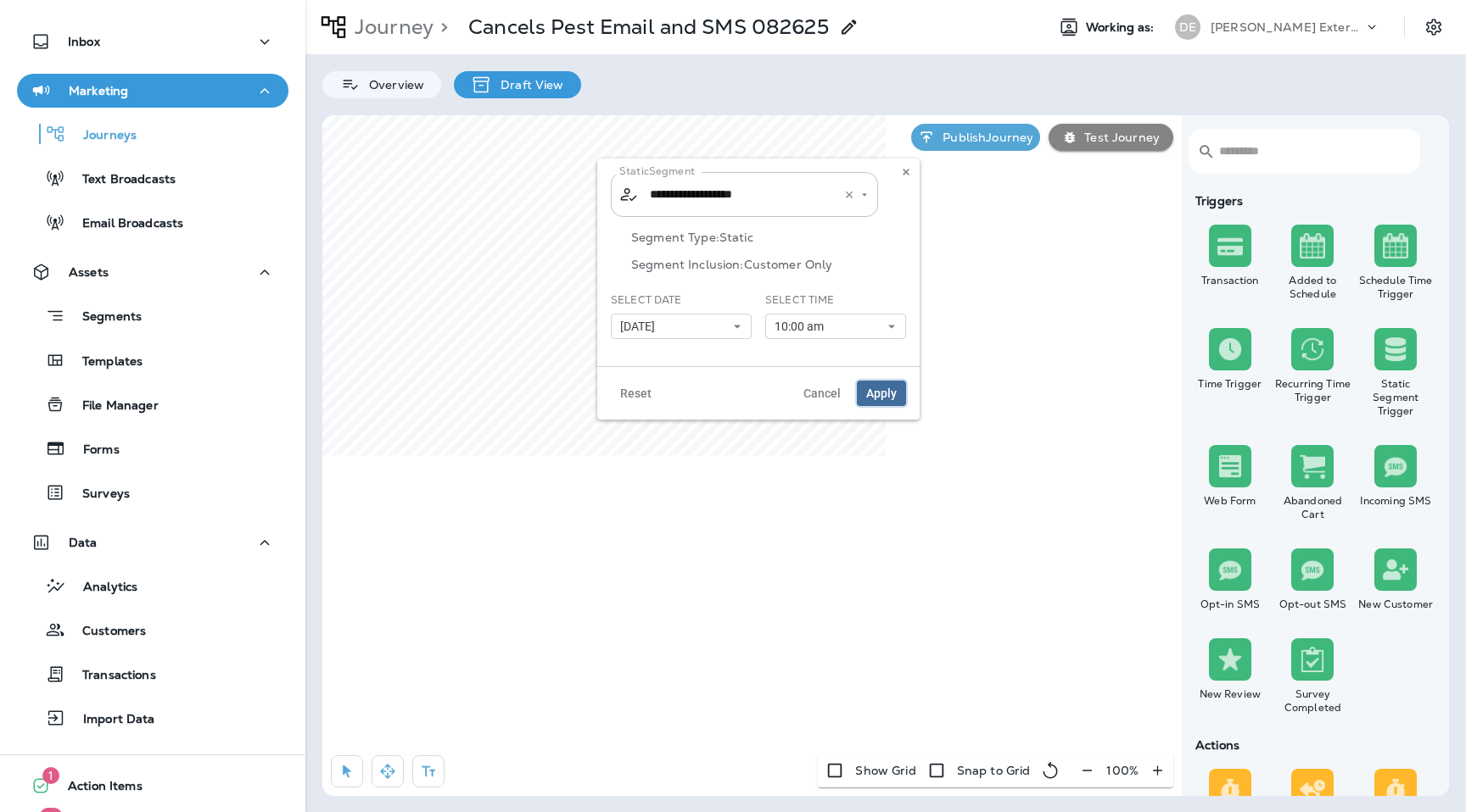
click at [892, 396] on span "Apply" at bounding box center [880, 394] width 30 height 12
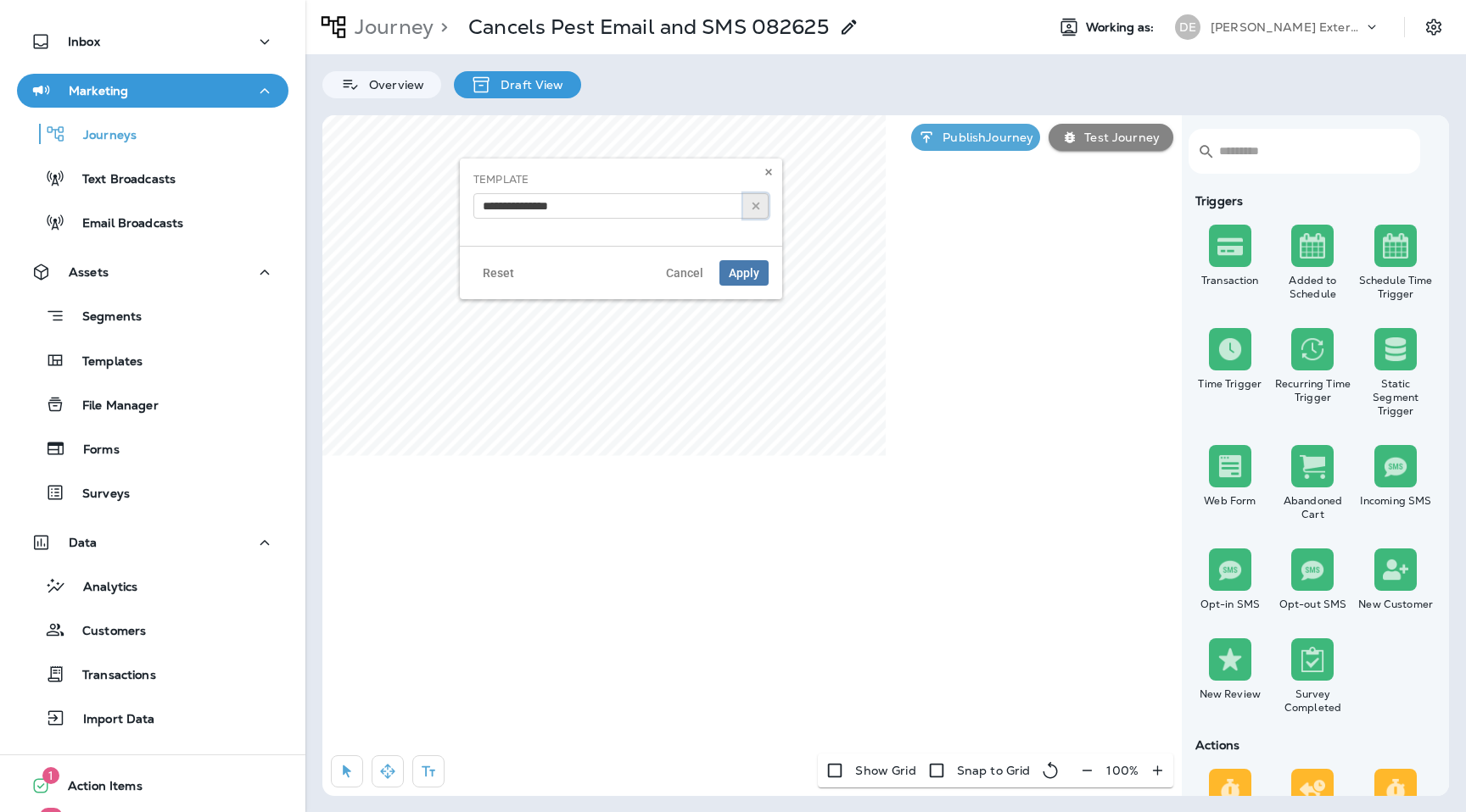
click at [757, 202] on icon "button" at bounding box center [756, 206] width 12 height 12
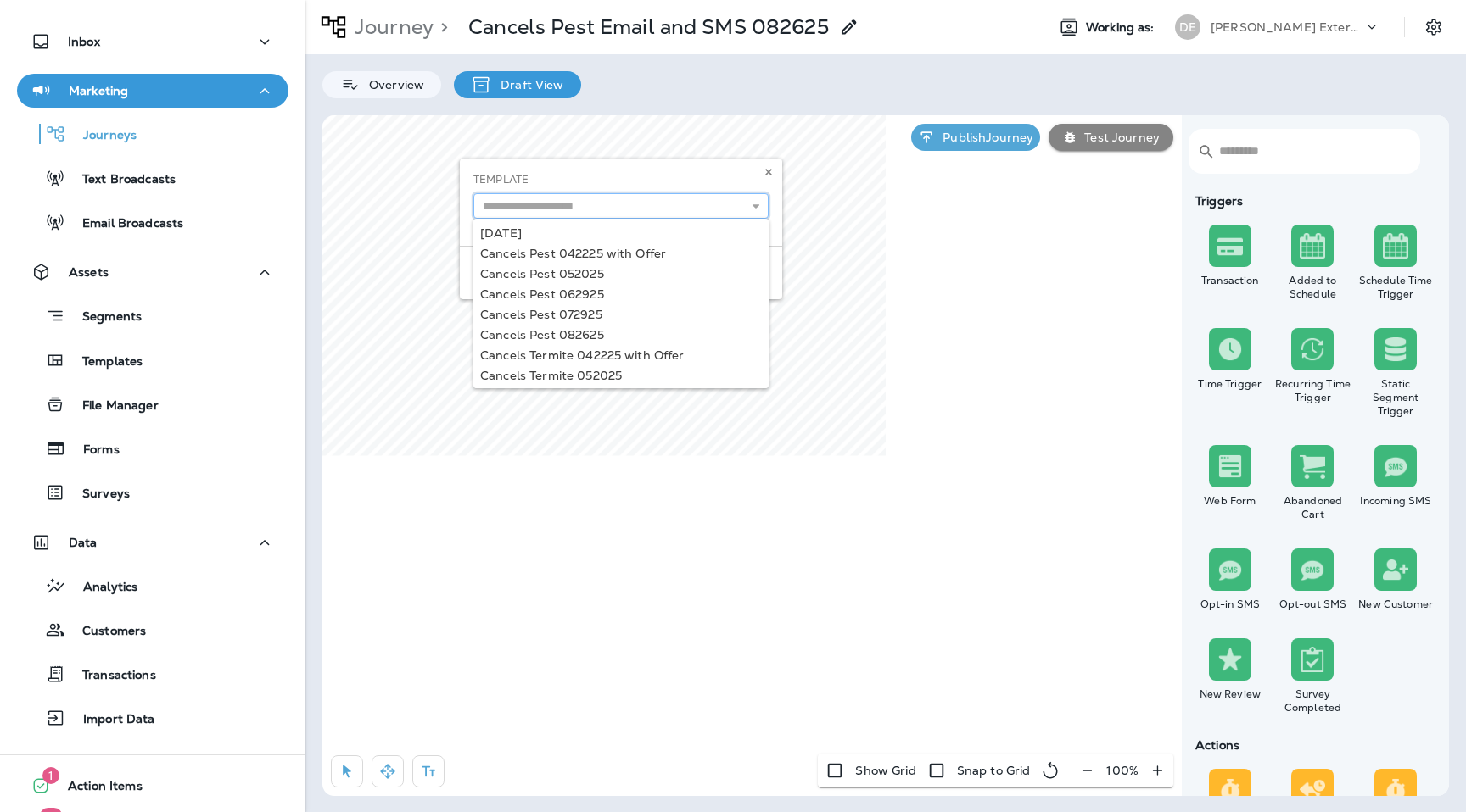
click at [683, 214] on input "text" at bounding box center [621, 206] width 295 height 25
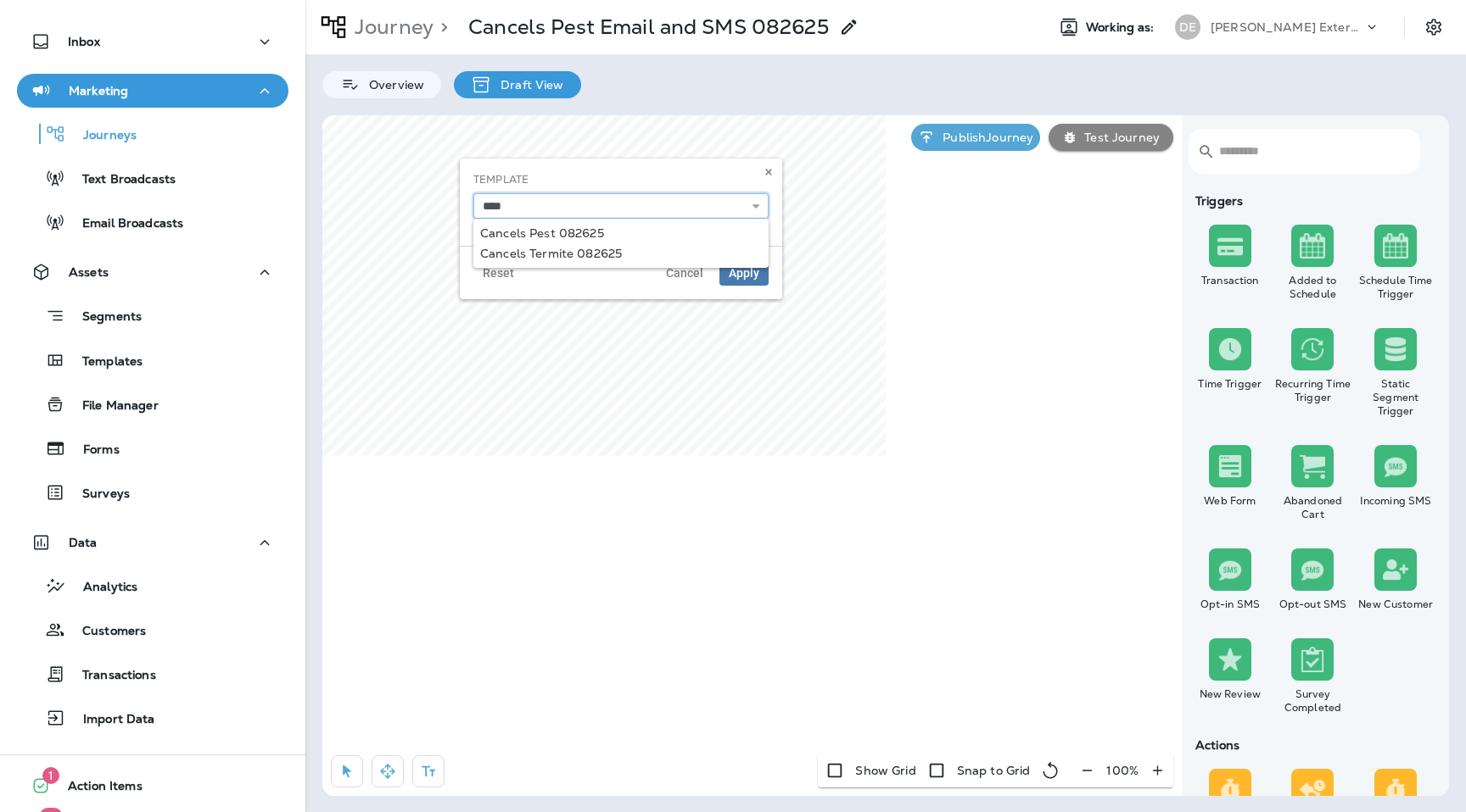
type input "**********"
click at [651, 234] on div "**********" at bounding box center [621, 202] width 322 height 88
click at [752, 280] on button "Apply" at bounding box center [744, 273] width 50 height 25
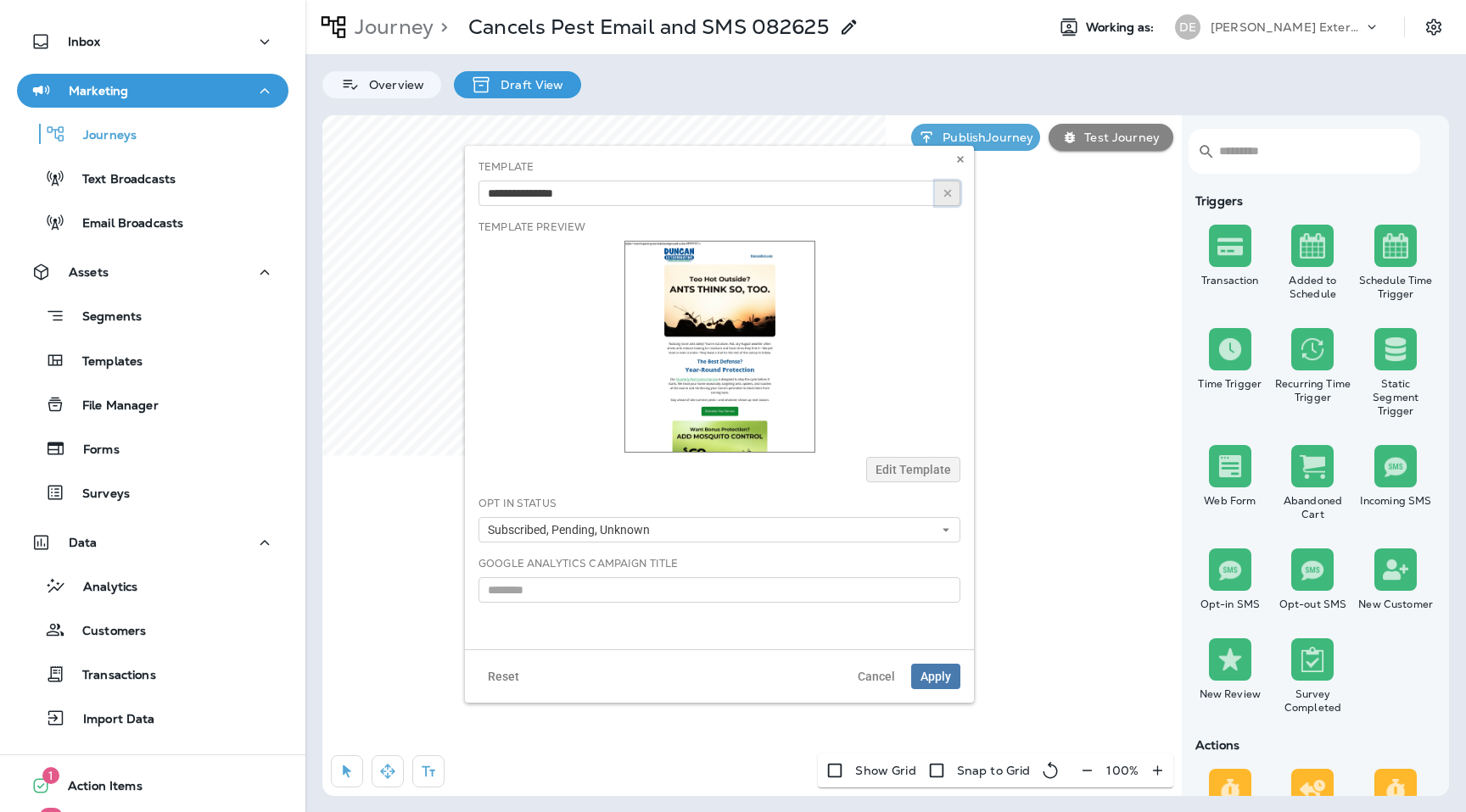
click at [949, 193] on icon "button" at bounding box center [948, 194] width 12 height 12
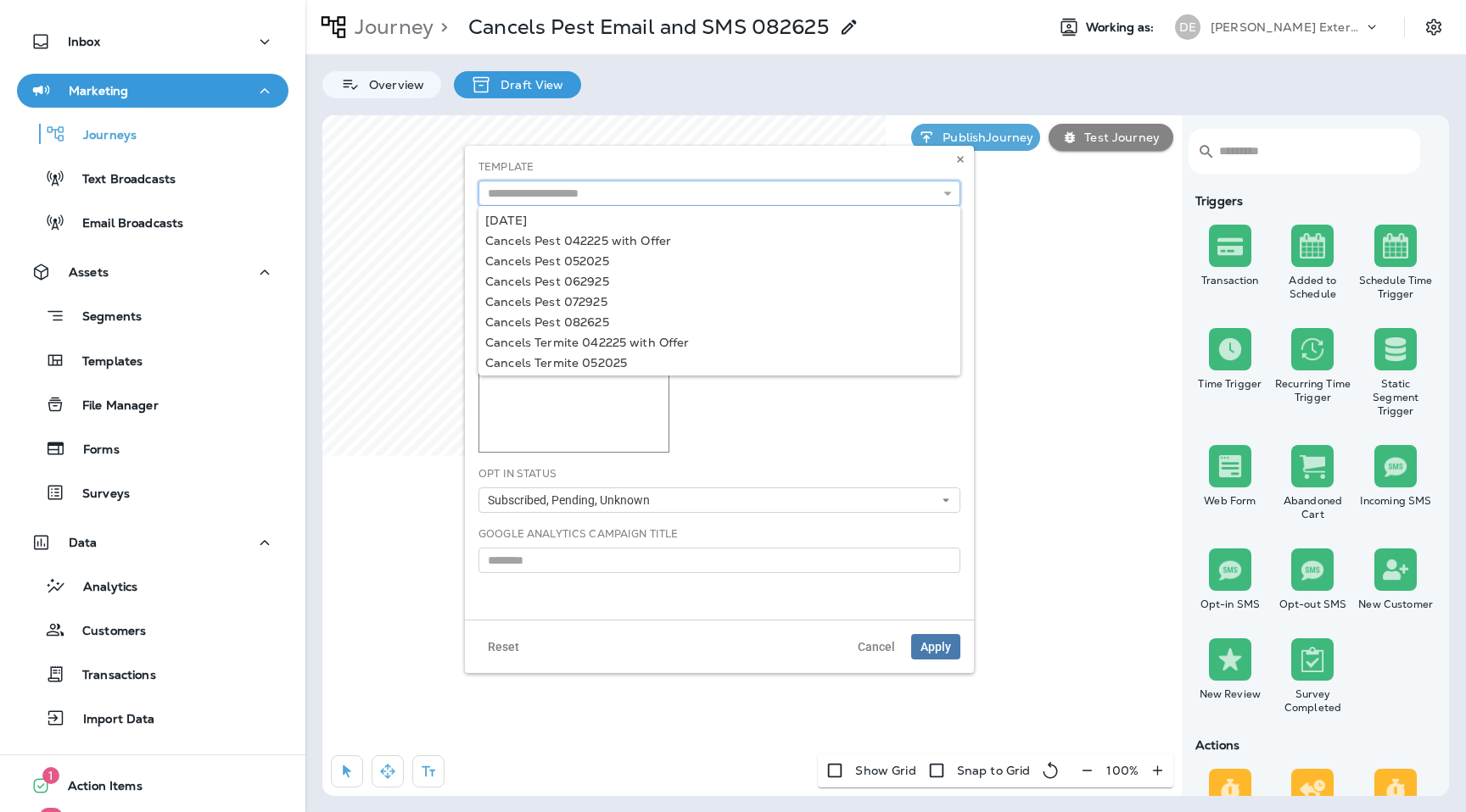
click at [847, 192] on input "text" at bounding box center [719, 194] width 482 height 25
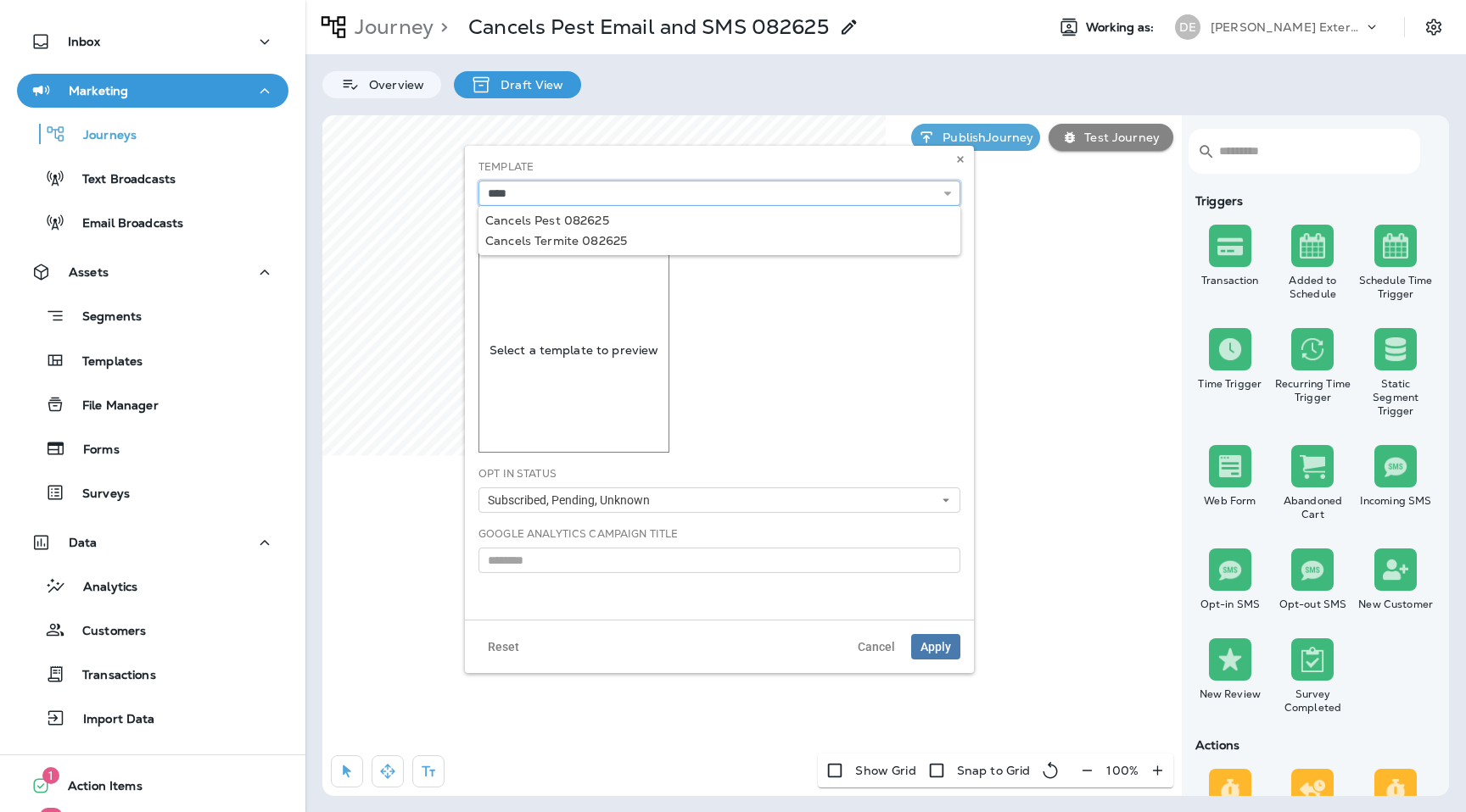
type input "**********"
click at [615, 215] on div "**********" at bounding box center [719, 382] width 509 height 474
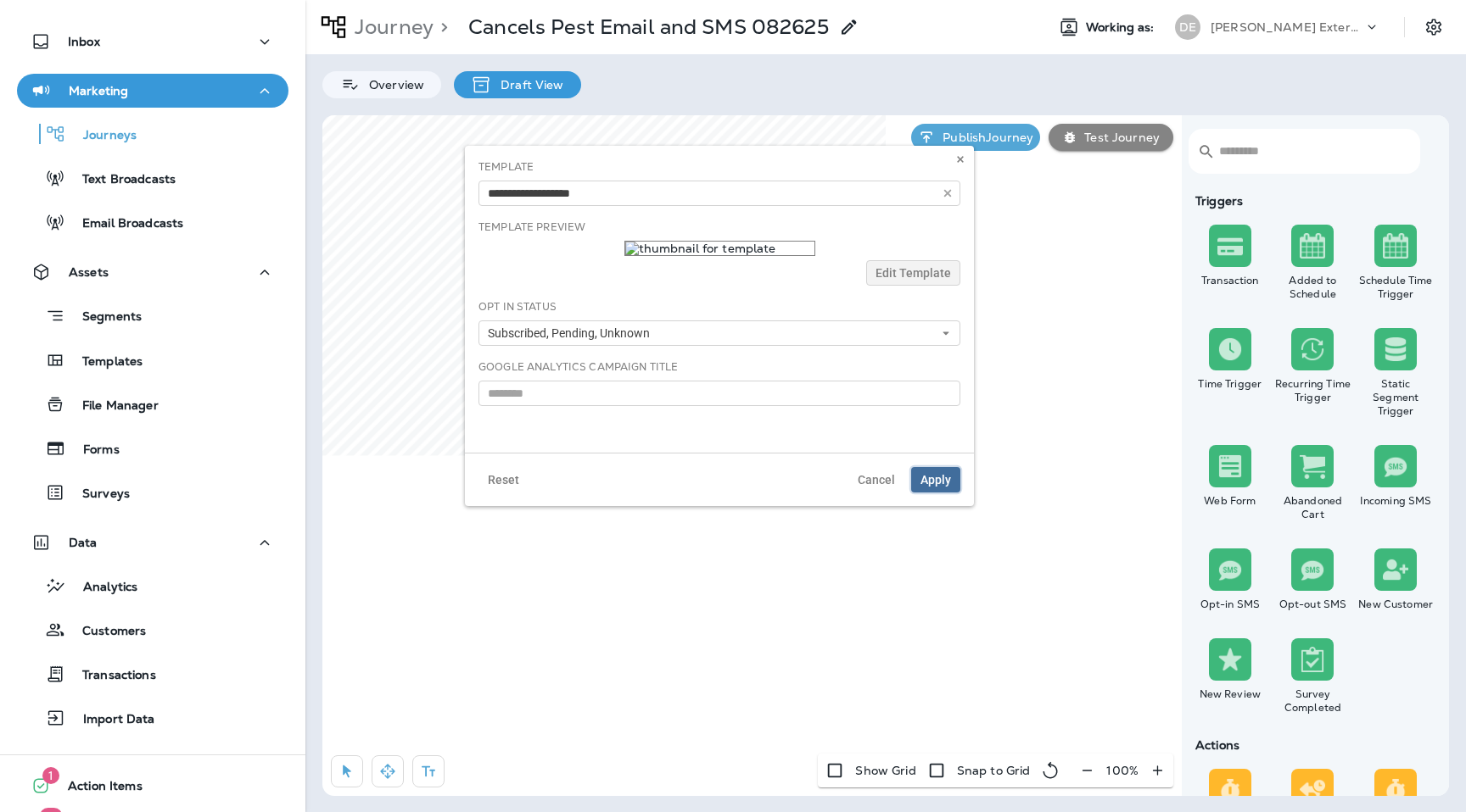
click at [928, 480] on span "Apply" at bounding box center [935, 479] width 30 height 12
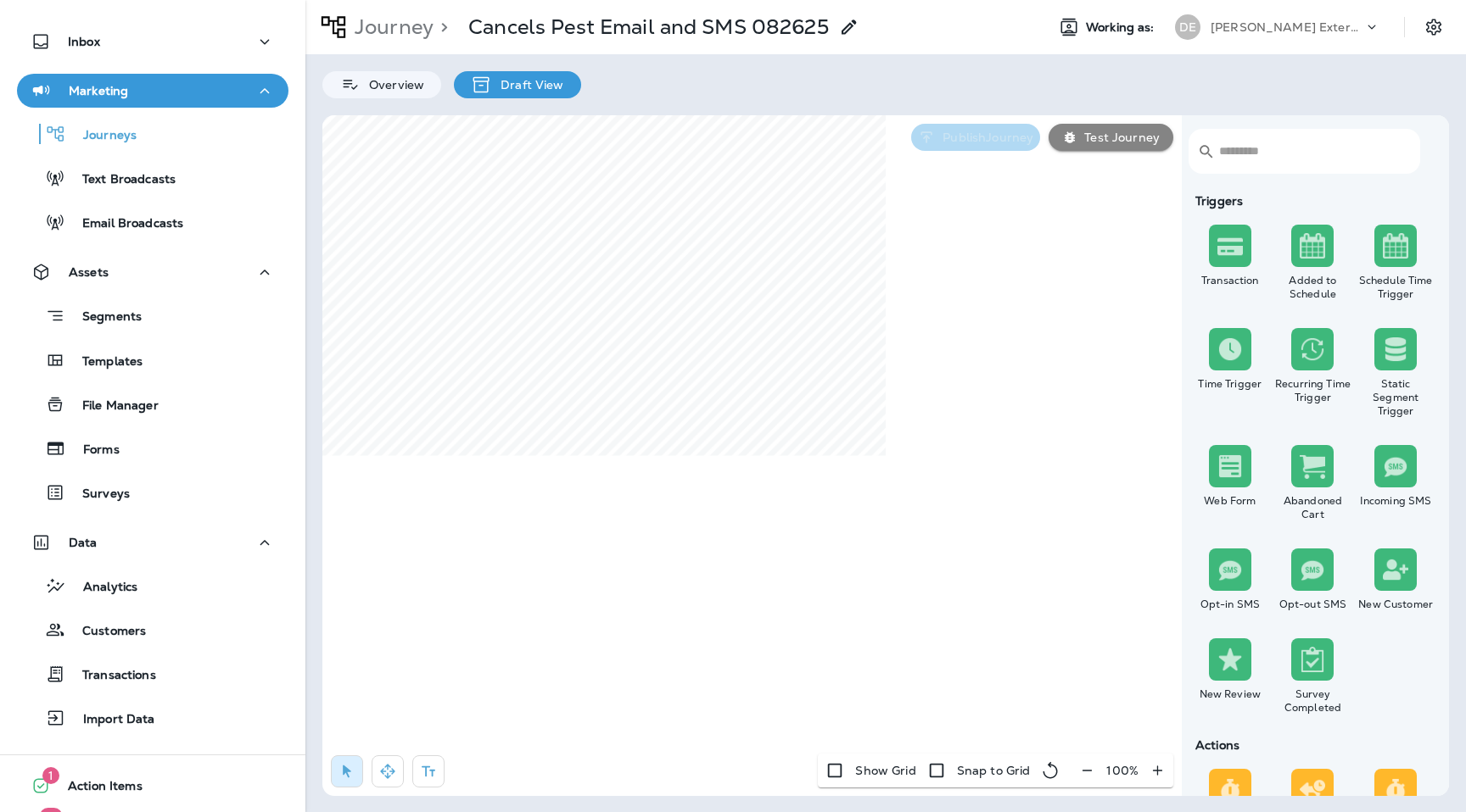
click at [991, 130] on p "Publish Journey" at bounding box center [984, 137] width 97 height 14
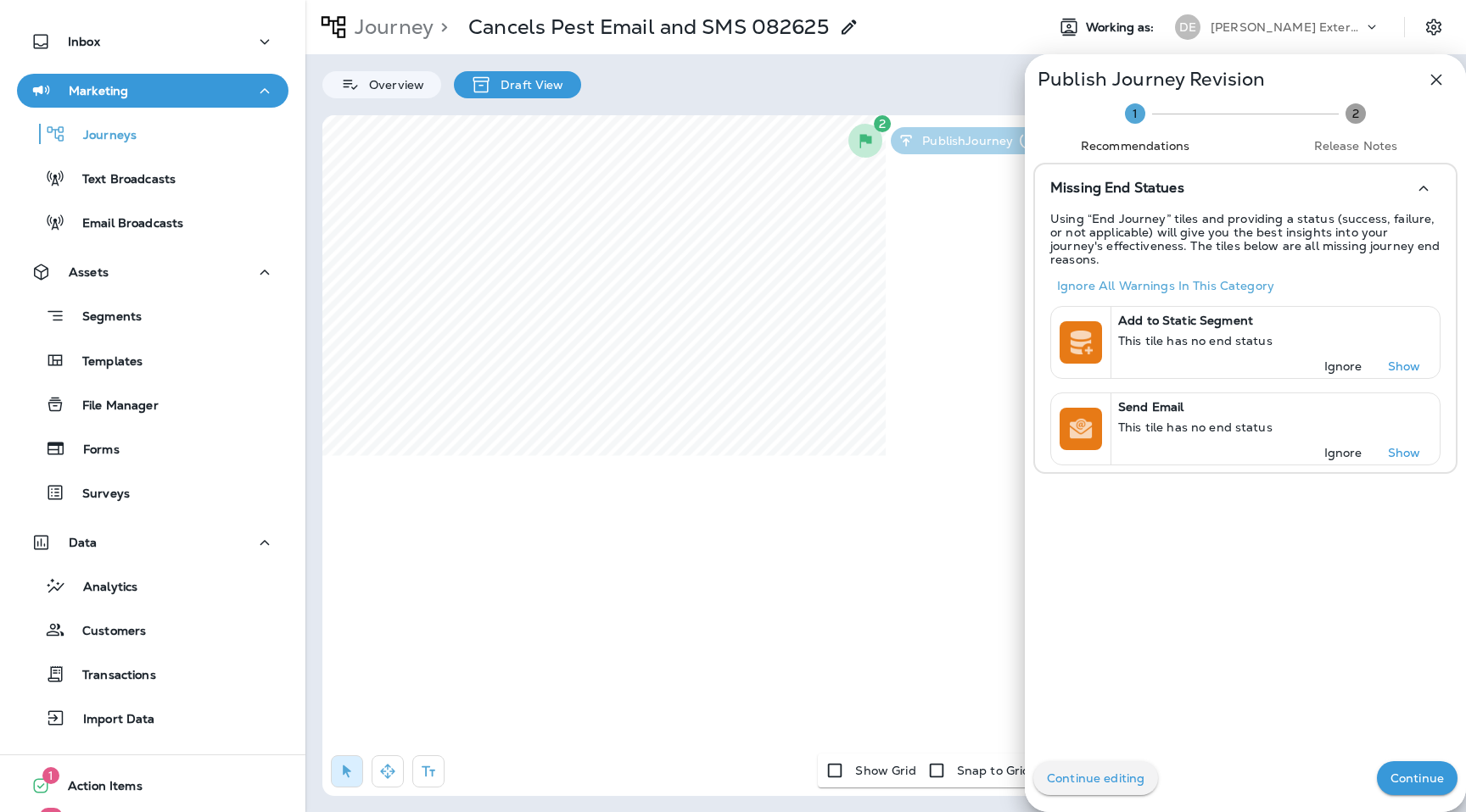
click at [1406, 787] on button "Continue" at bounding box center [1416, 778] width 81 height 34
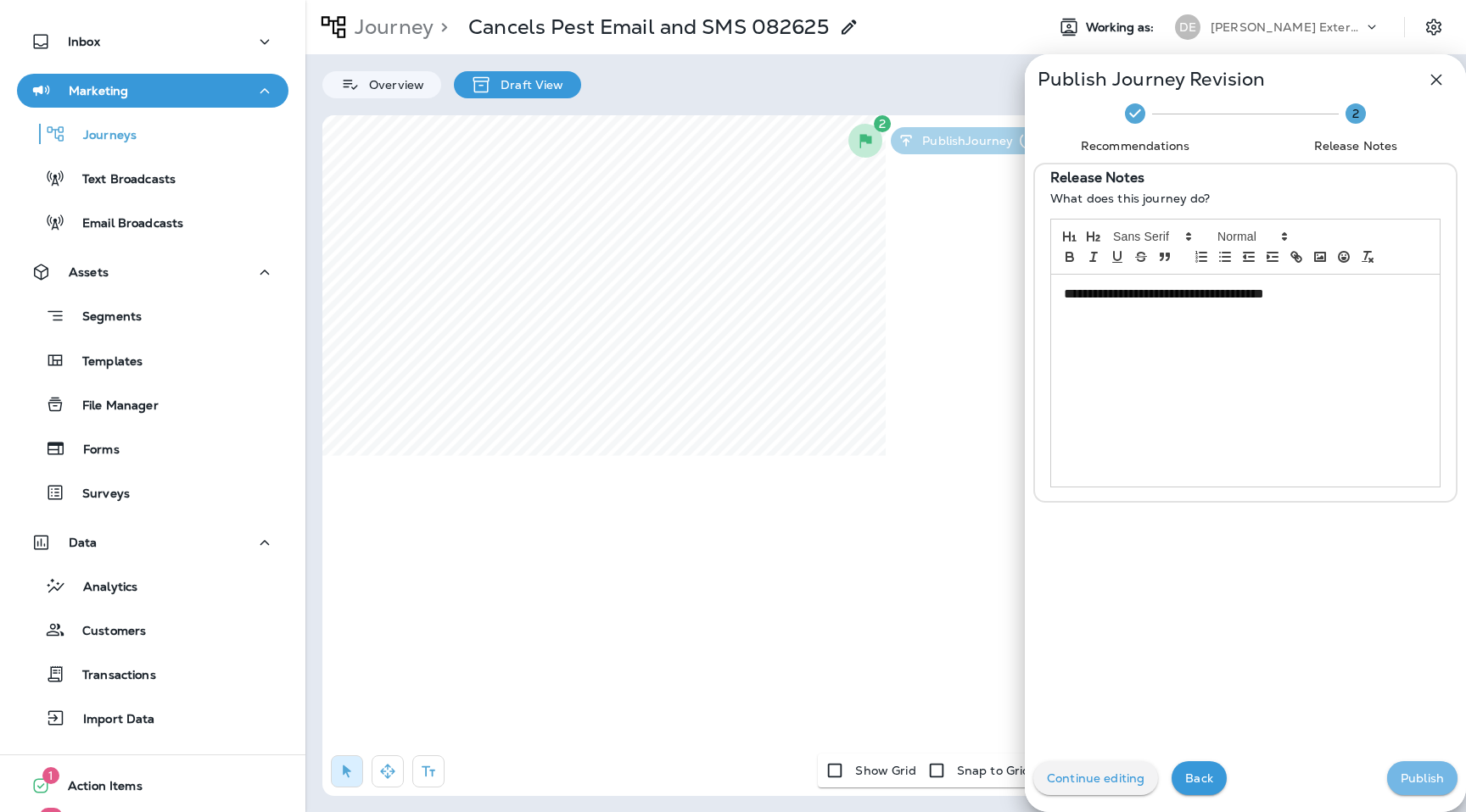
click at [1406, 786] on p "Publish" at bounding box center [1422, 779] width 43 height 14
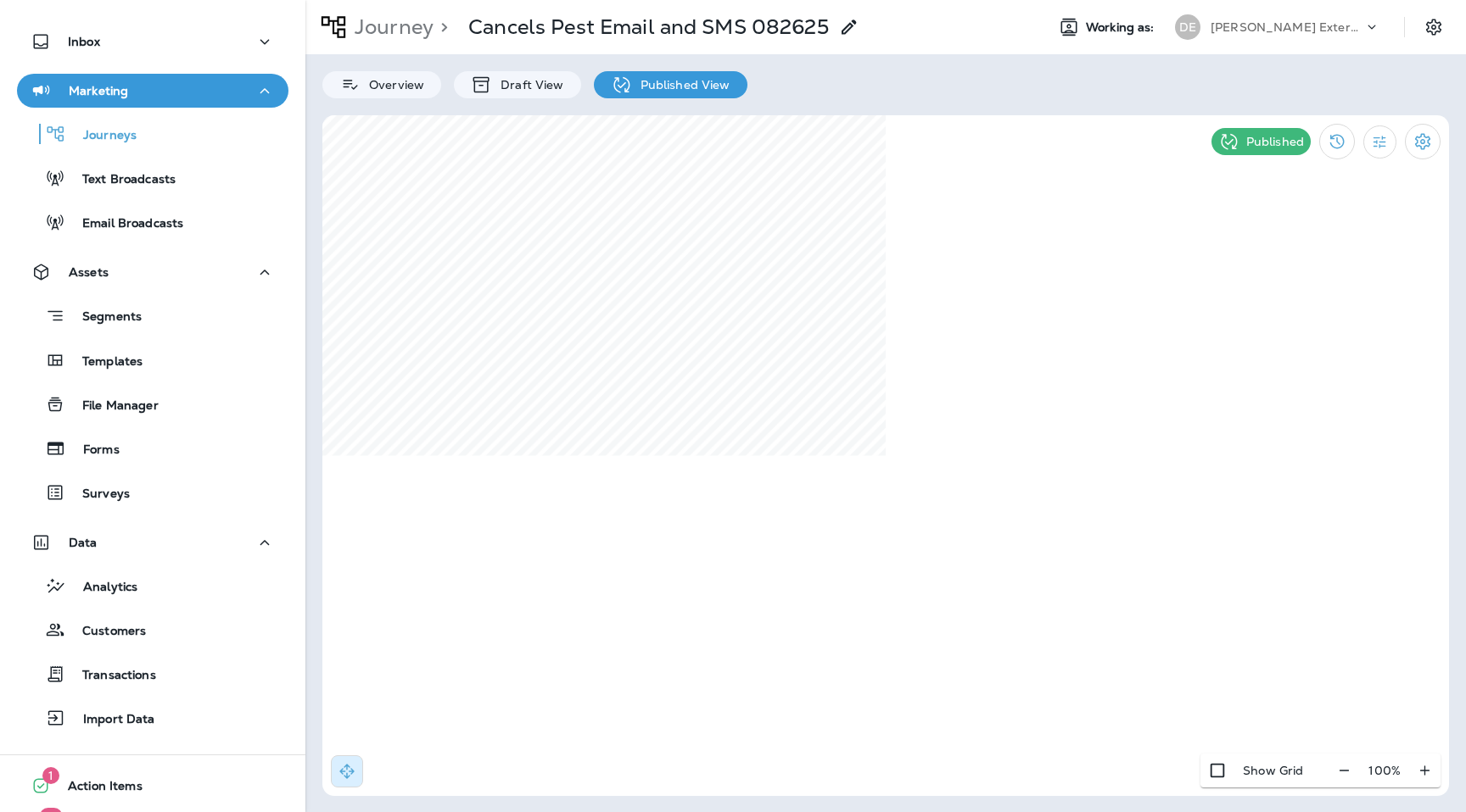
click at [1103, 72] on div "Overview Draft View Published View" at bounding box center [885, 76] width 1161 height 44
click at [1330, 23] on p "[PERSON_NAME] Exterminating" at bounding box center [1286, 27] width 153 height 14
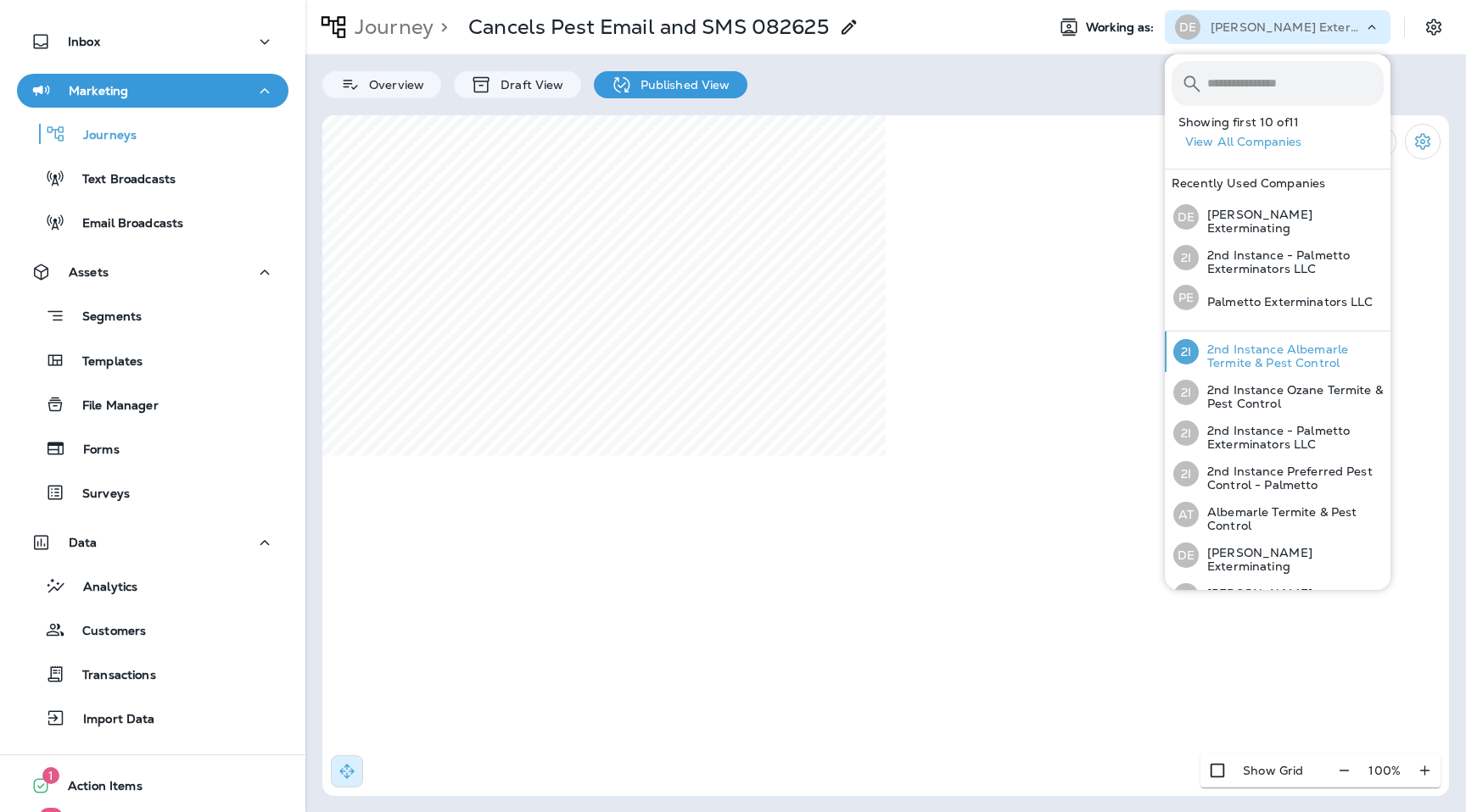
click at [1269, 342] on p "2nd Instance Albemarle Termite & Pest Control" at bounding box center [1291, 356] width 185 height 27
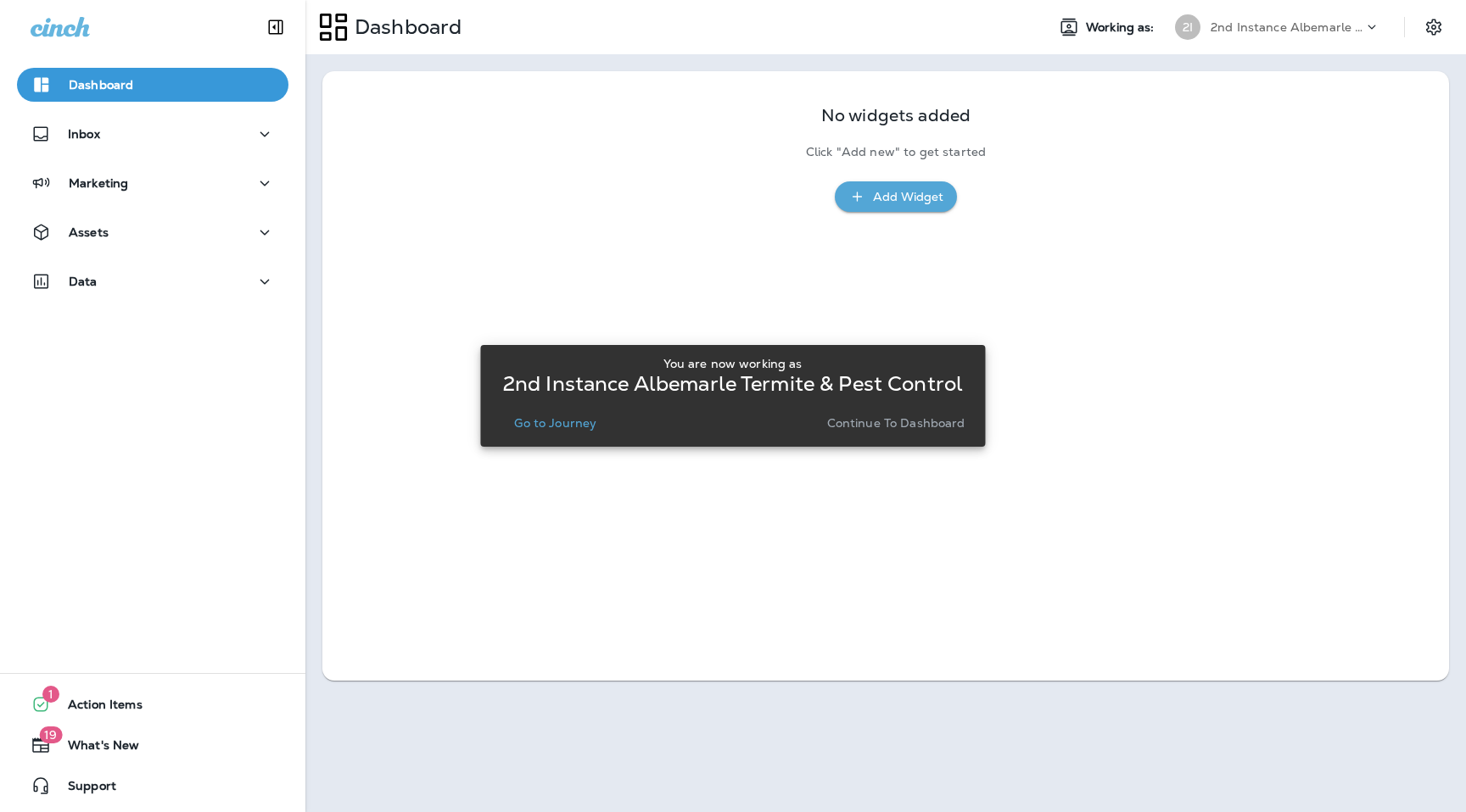
click at [855, 433] on button "Continue to Dashboard" at bounding box center [896, 423] width 152 height 23
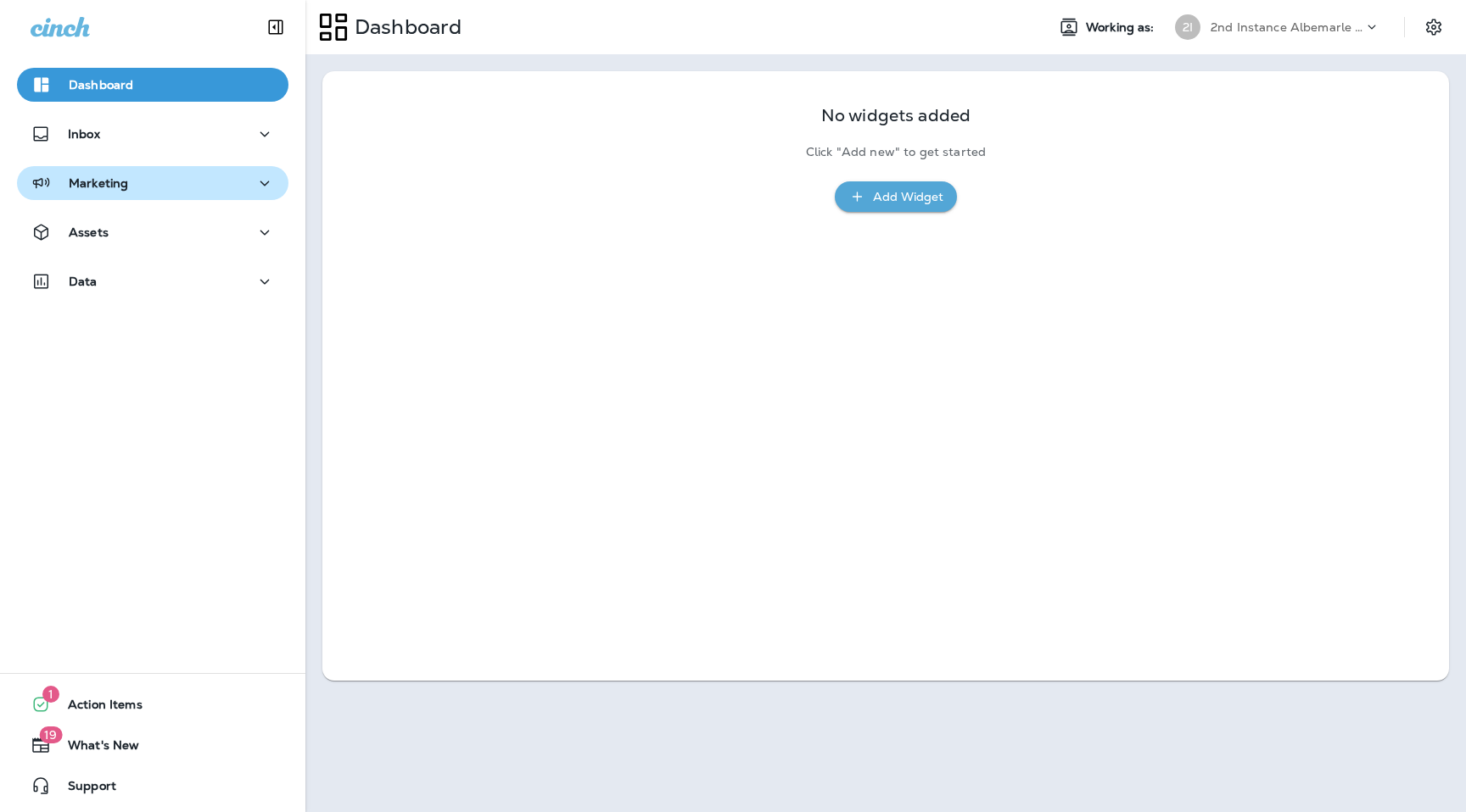
click at [129, 184] on div "Marketing" at bounding box center [152, 184] width 244 height 21
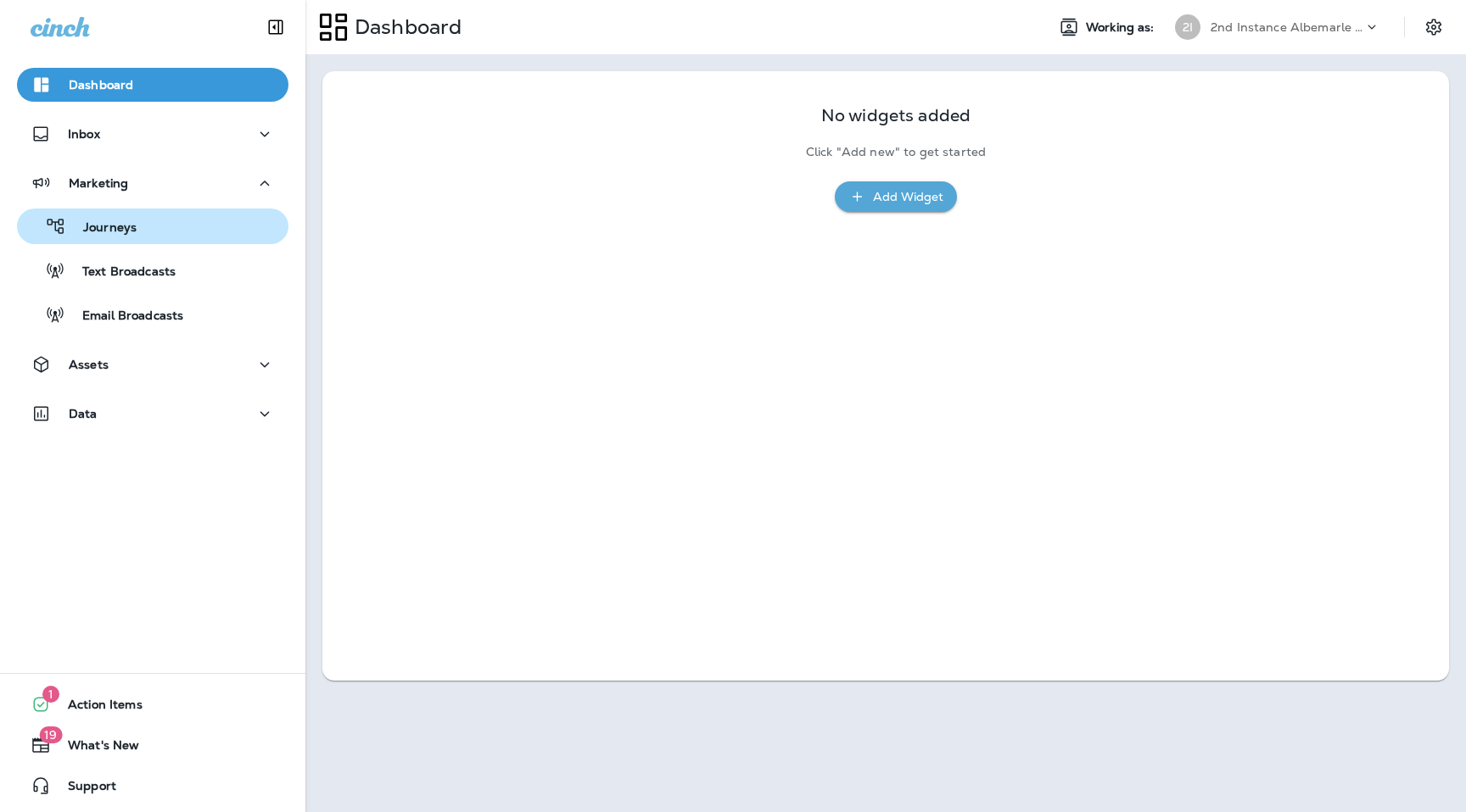
click at [134, 236] on div "Journeys" at bounding box center [152, 227] width 258 height 25
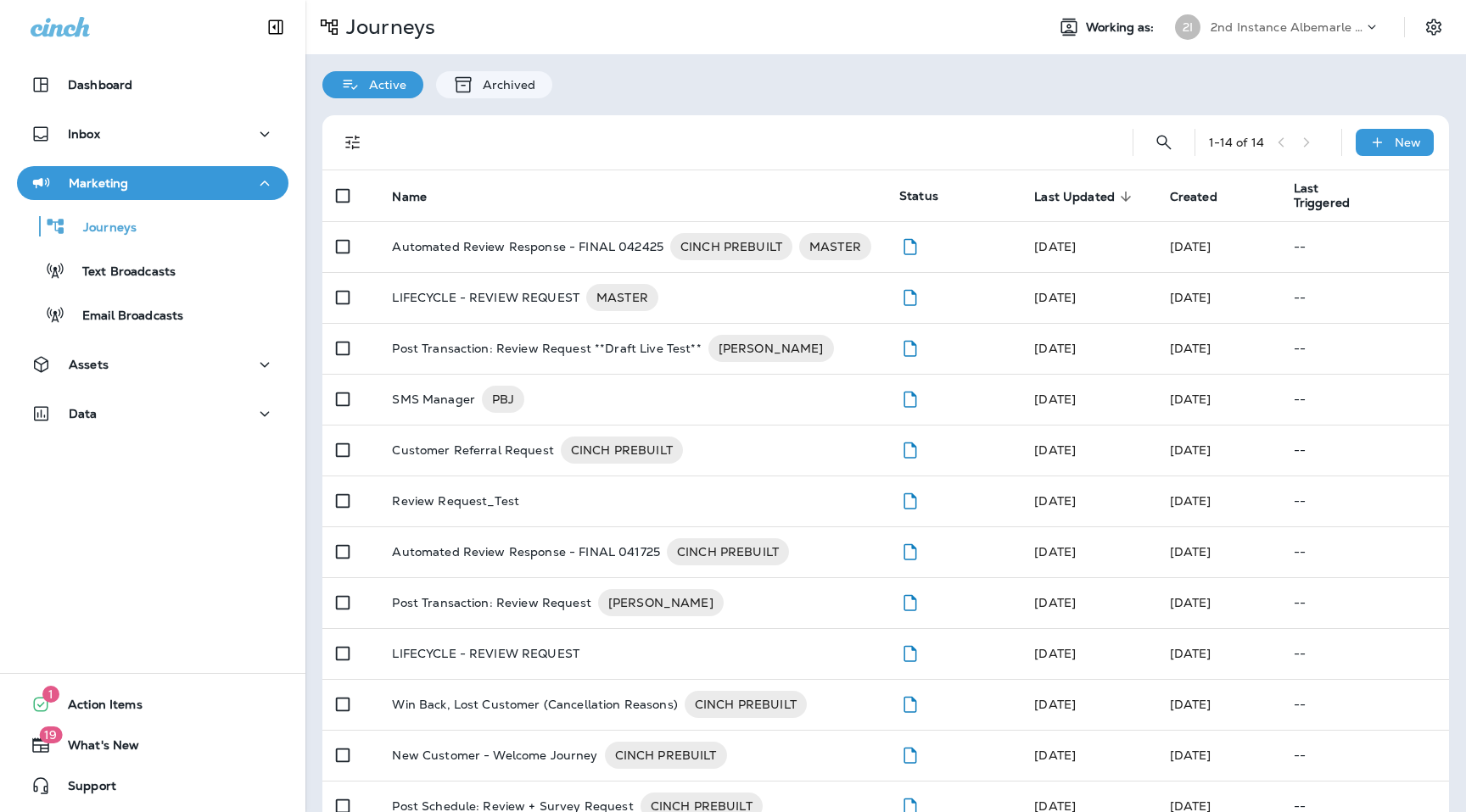
click at [1317, 29] on p "2nd Instance Albemarle Termite & Pest Control" at bounding box center [1286, 27] width 153 height 14
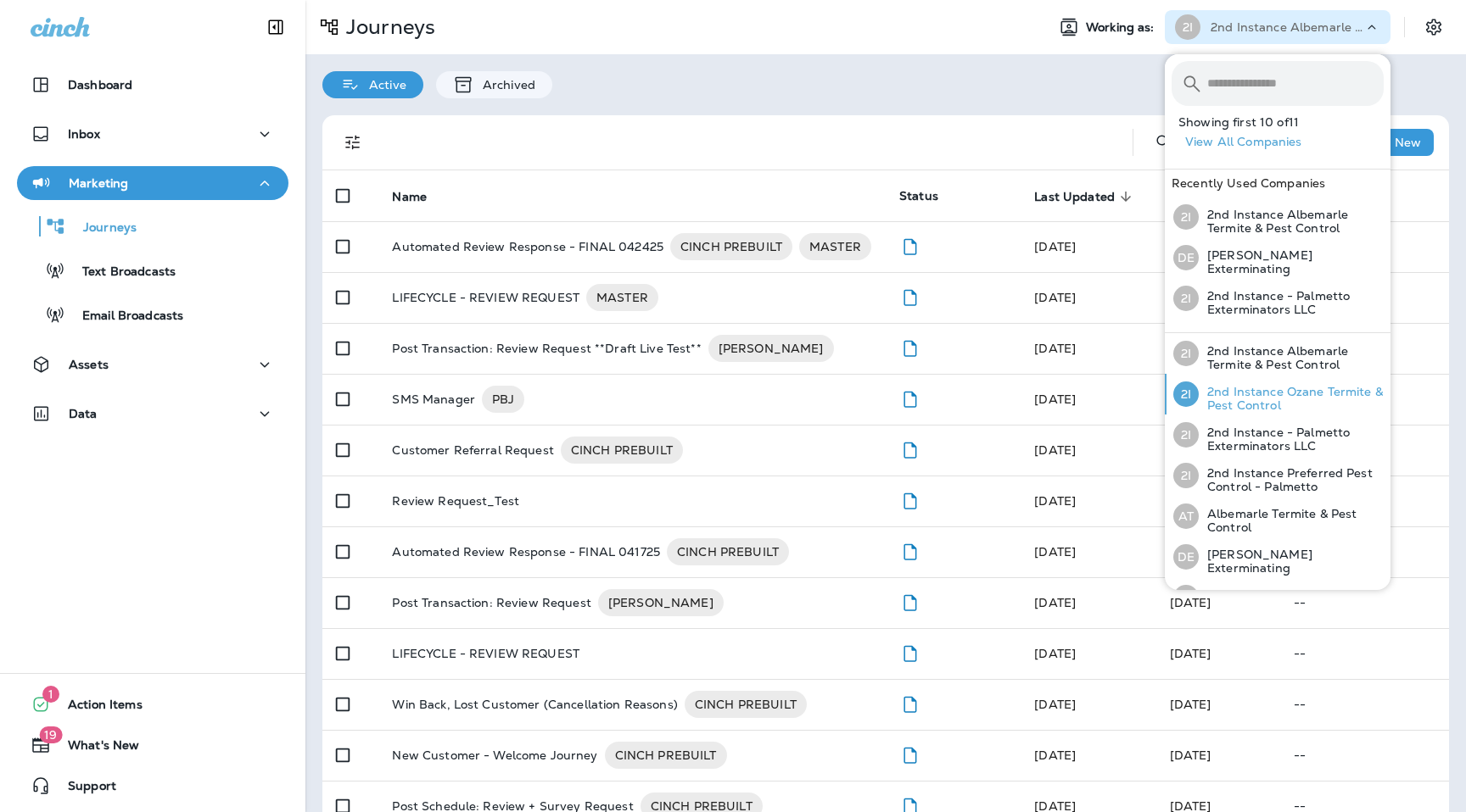
click at [1274, 401] on p "2nd Instance Ozane Termite & Pest Control" at bounding box center [1291, 399] width 185 height 27
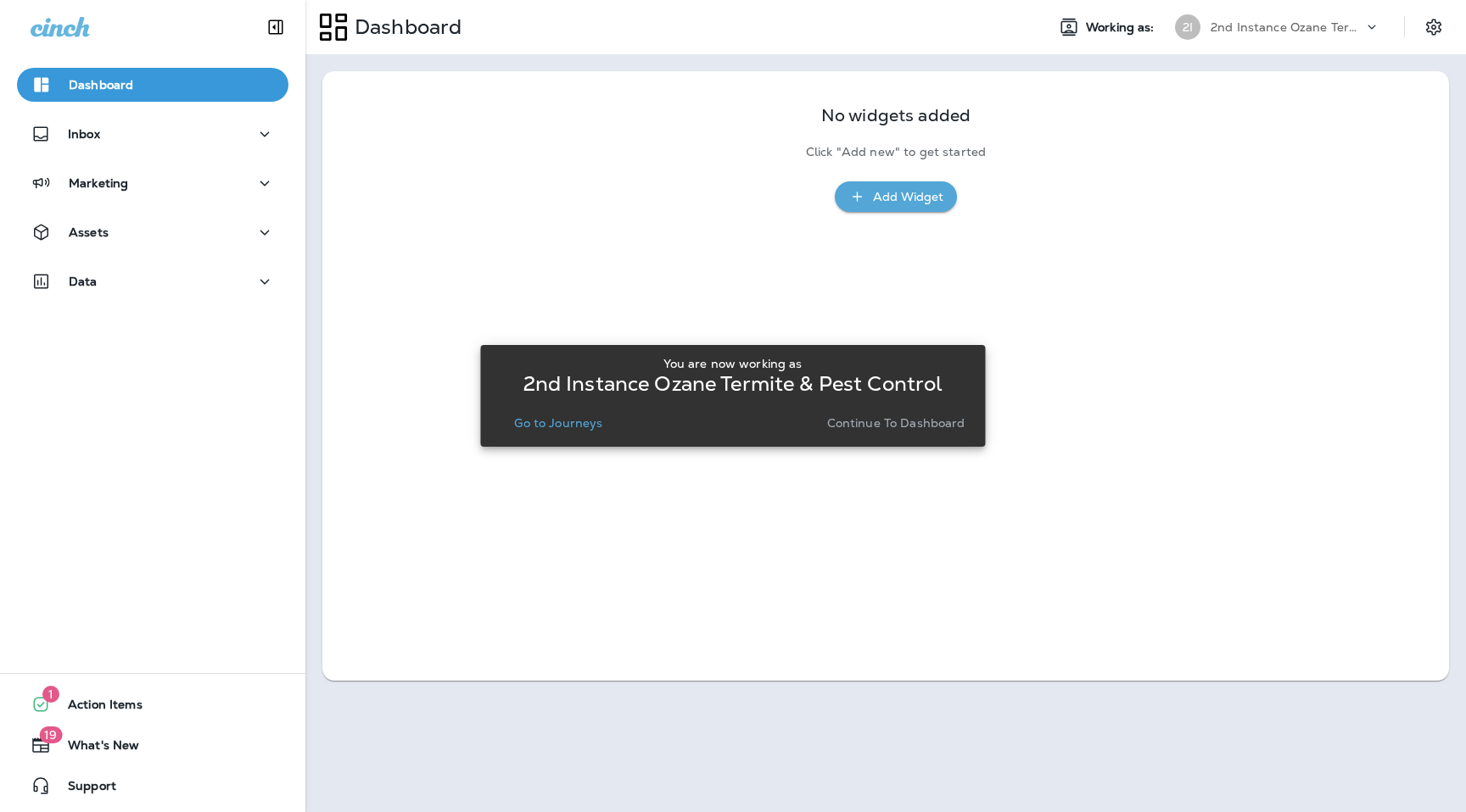
click at [555, 421] on p "Go to Journeys" at bounding box center [557, 423] width 89 height 14
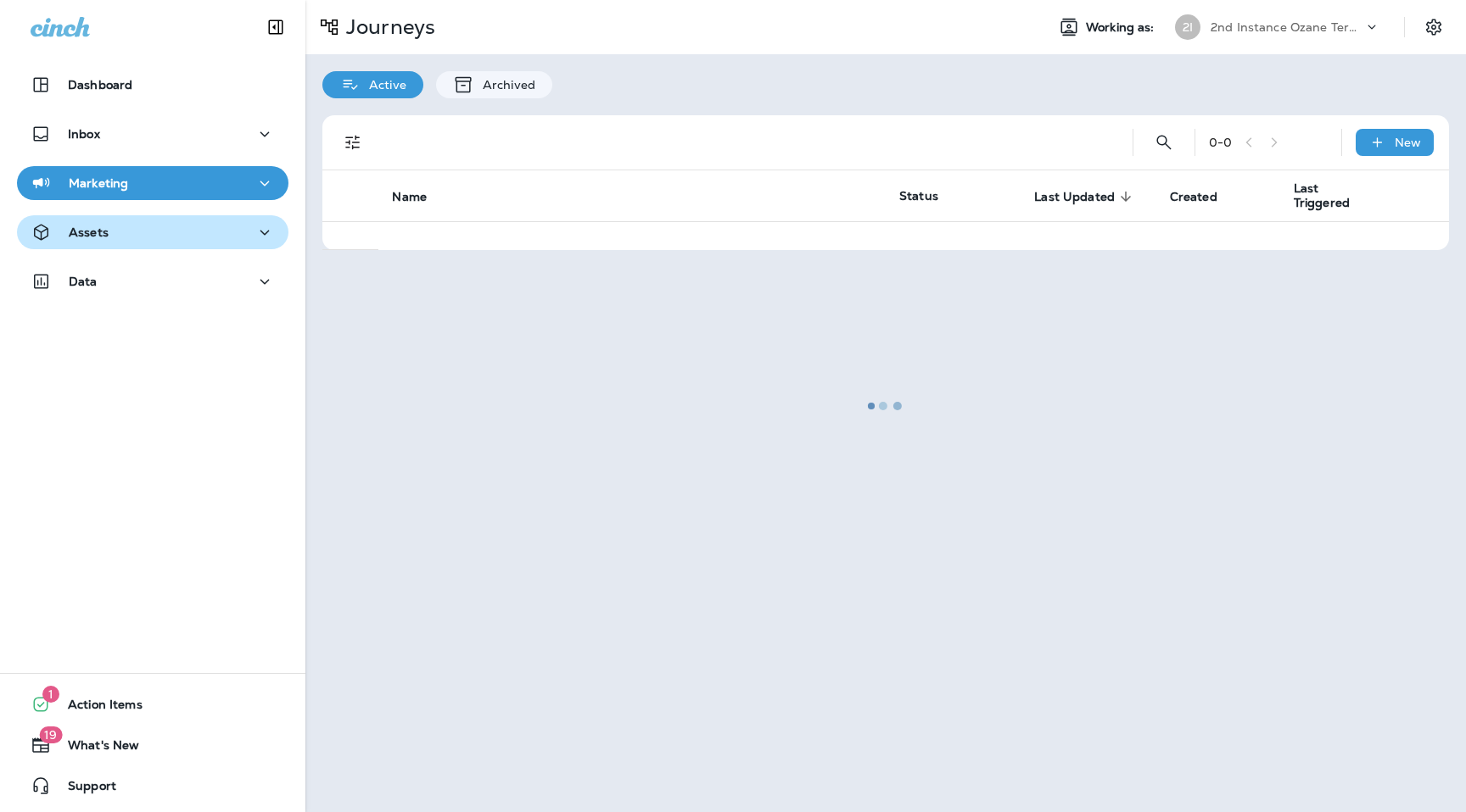
click at [180, 236] on div "Assets" at bounding box center [152, 232] width 244 height 21
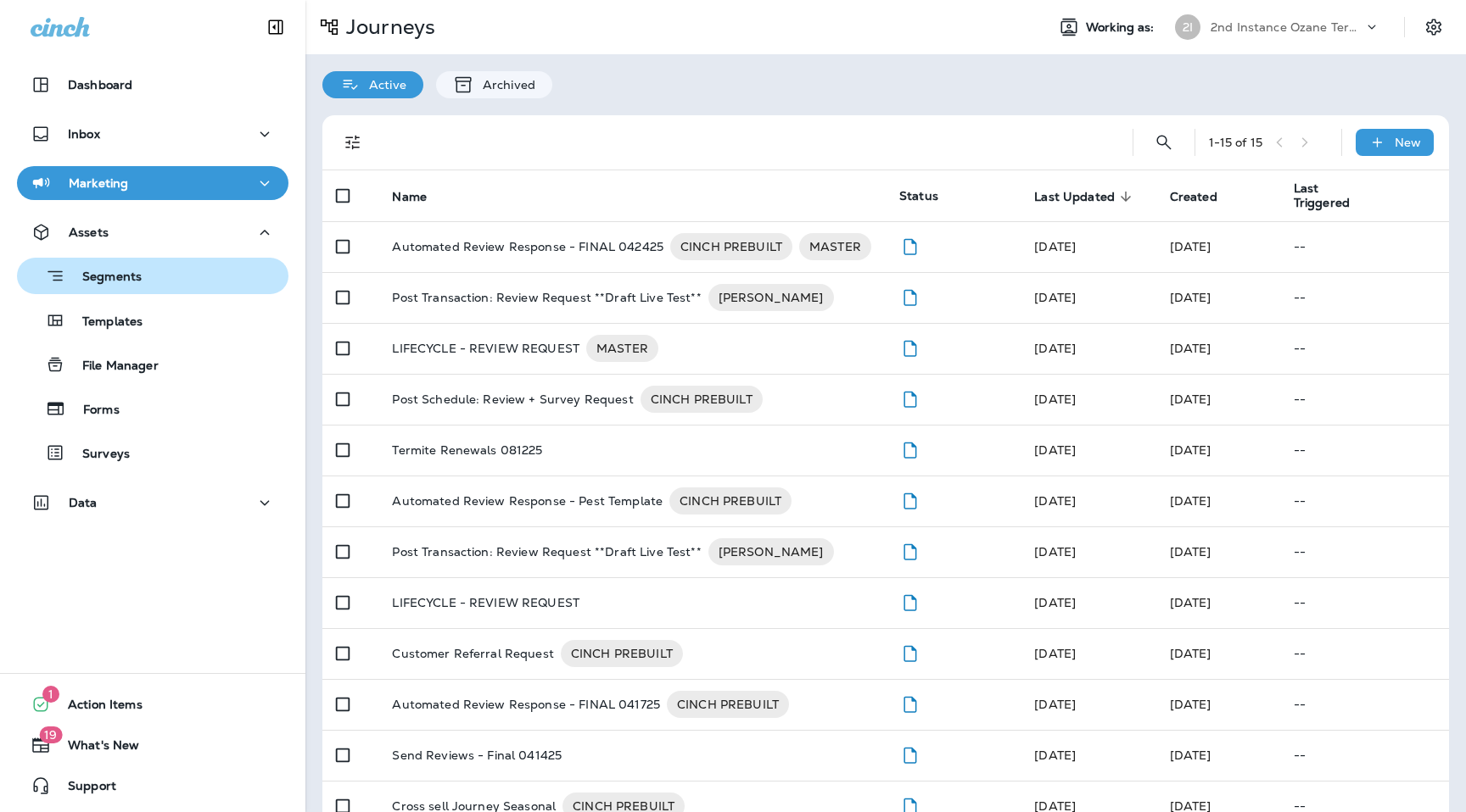
click at [159, 280] on div "Segments" at bounding box center [152, 275] width 258 height 26
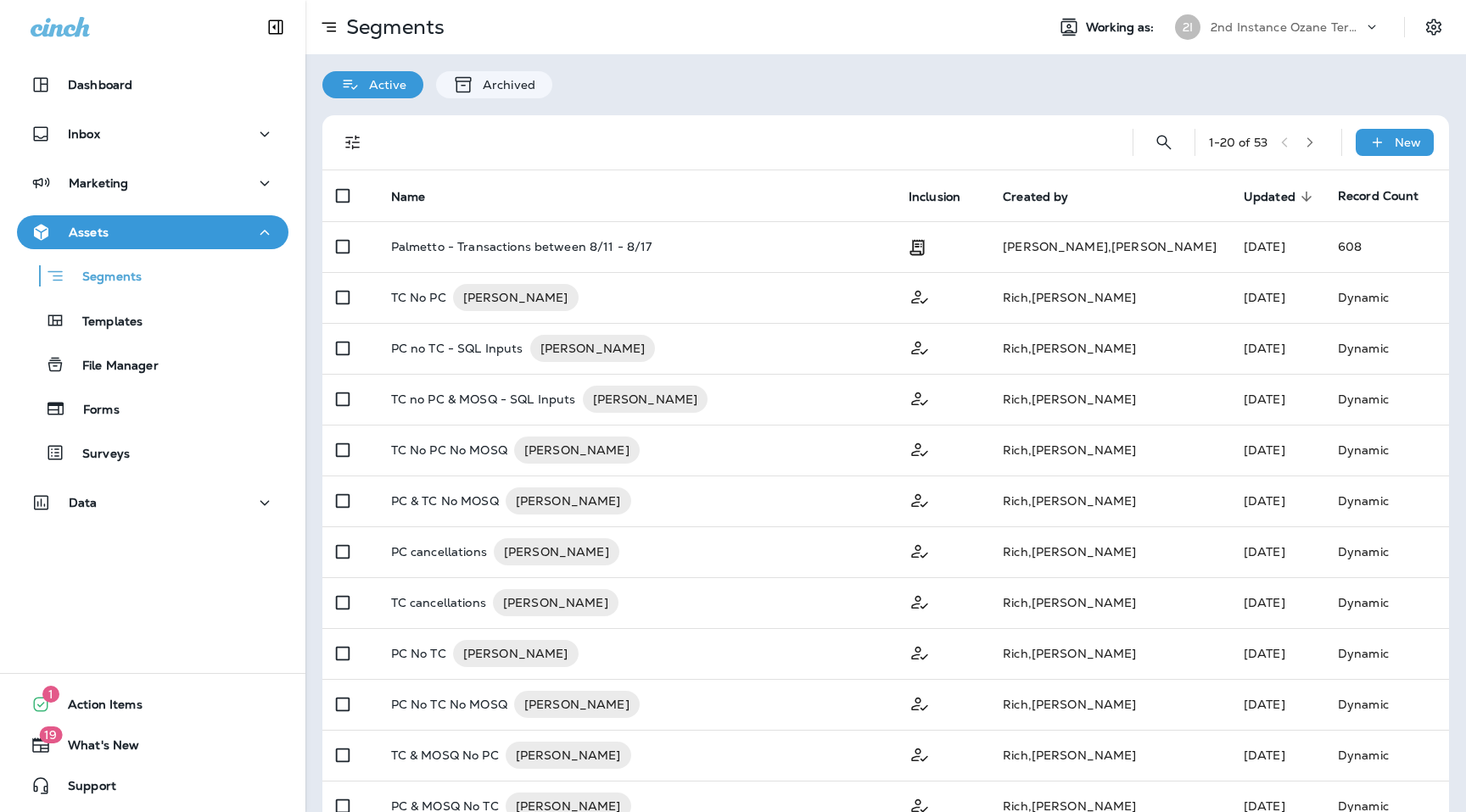
click at [1316, 143] on icon "button" at bounding box center [1309, 142] width 12 height 12
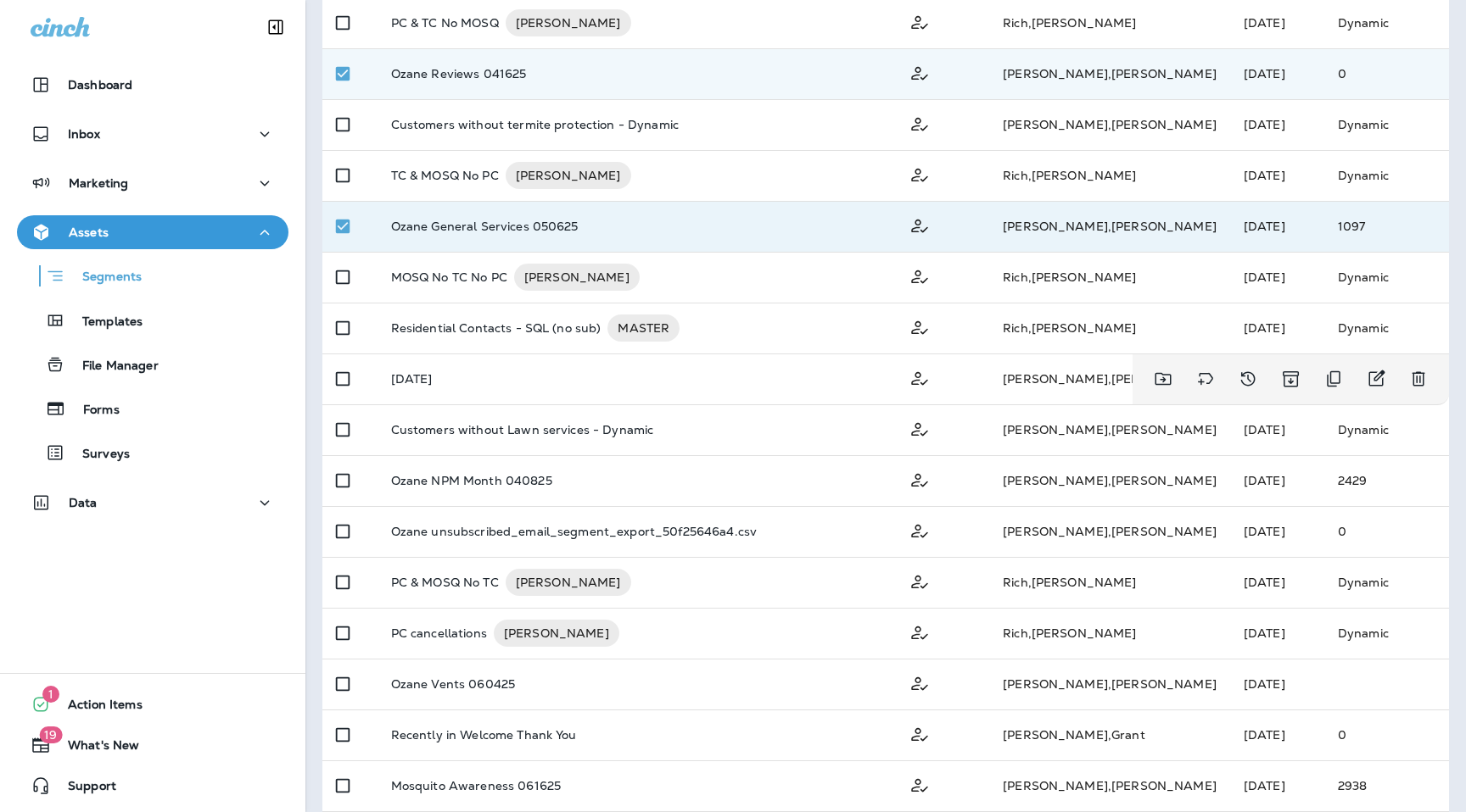
scroll to position [342, 0]
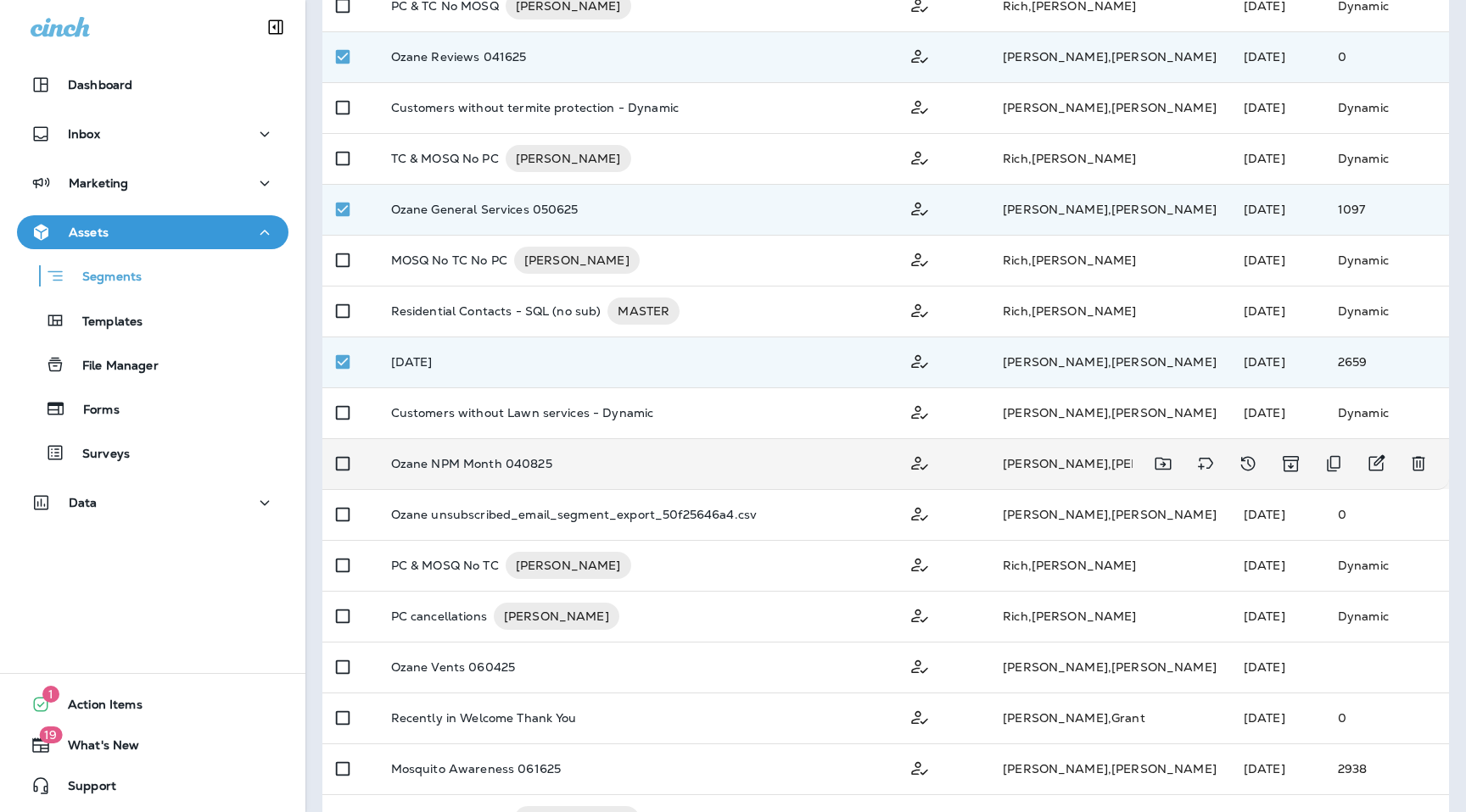
click at [366, 480] on td at bounding box center [349, 464] width 55 height 51
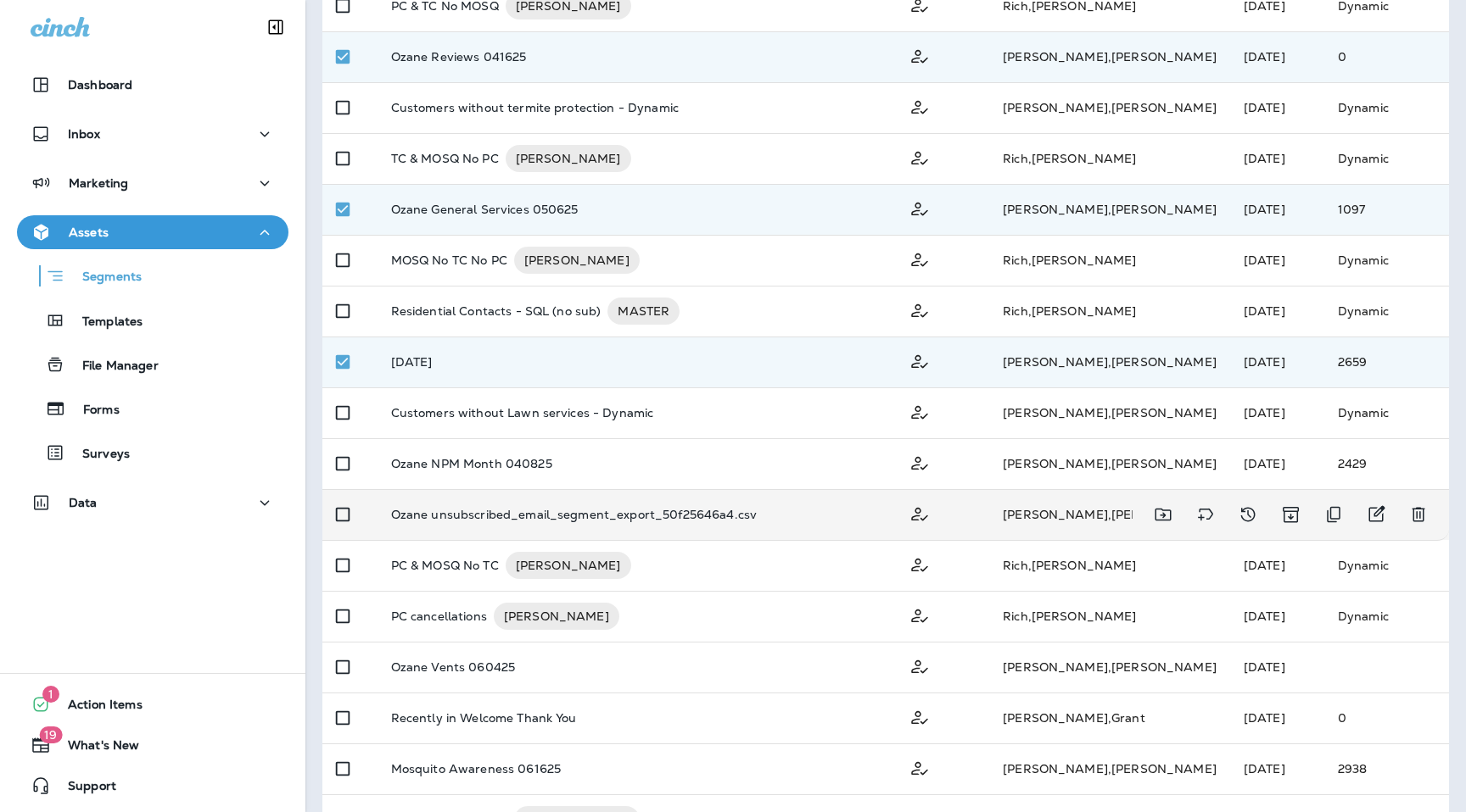
click at [364, 527] on td at bounding box center [349, 514] width 55 height 51
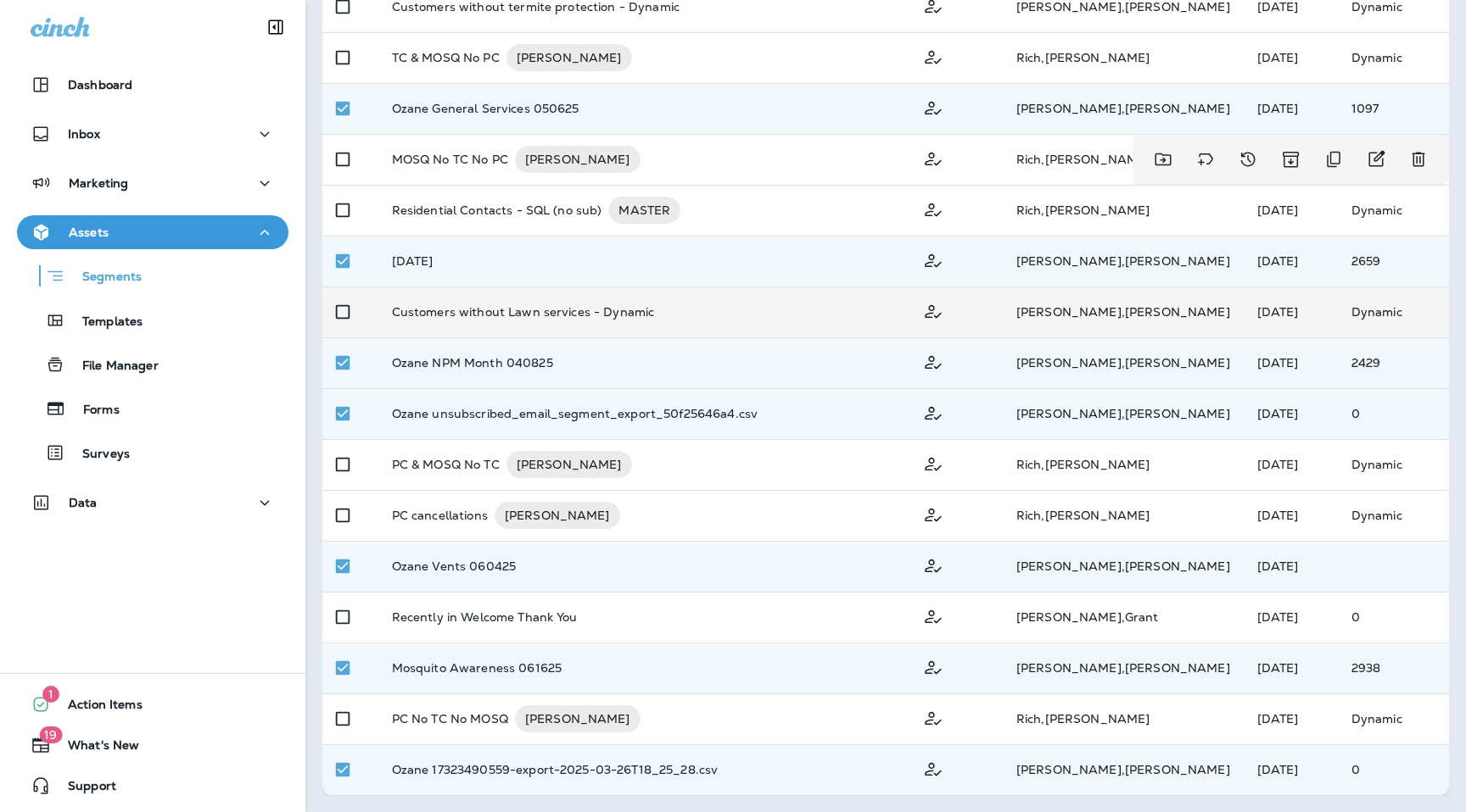
scroll to position [0, 0]
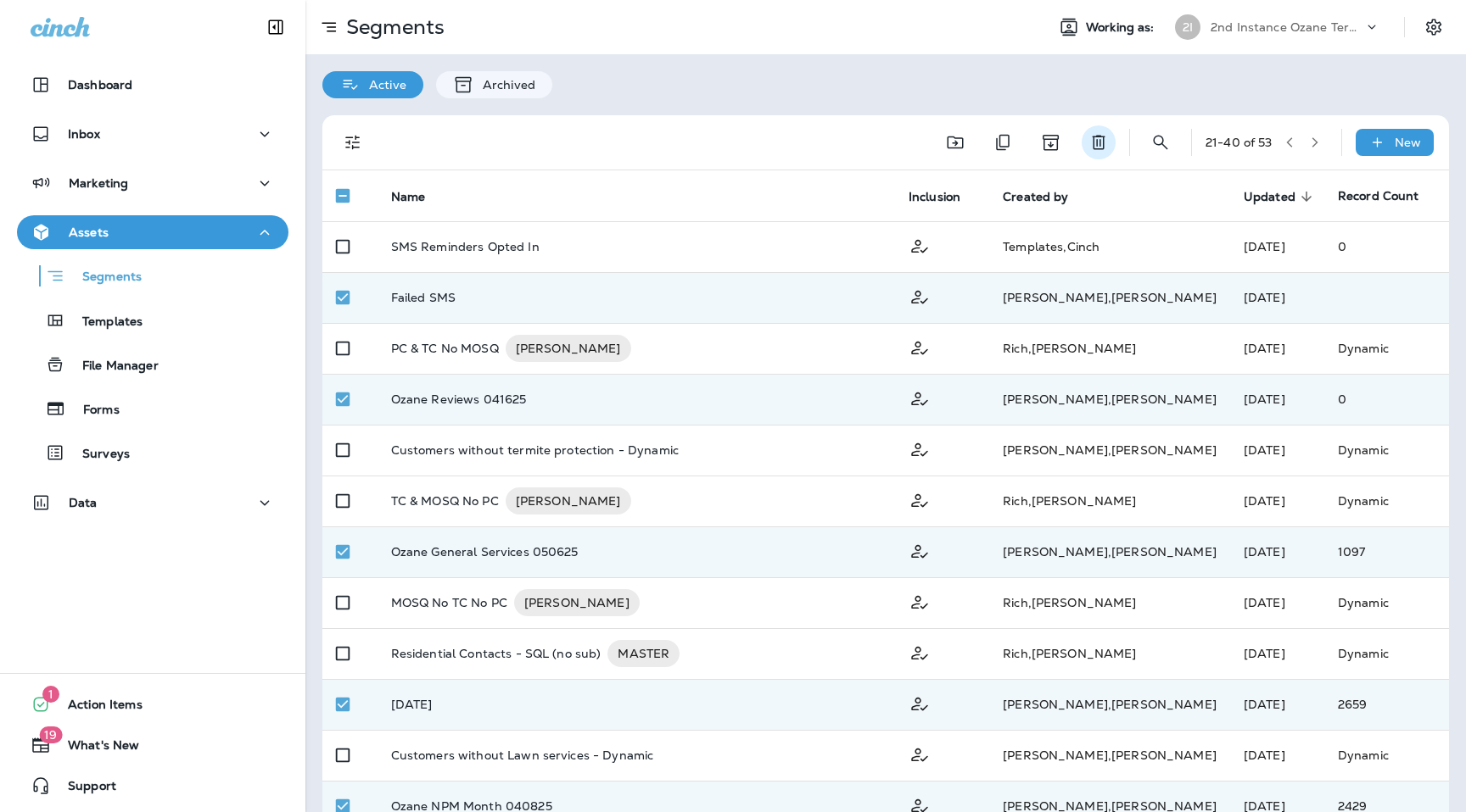
click at [1106, 146] on button "Delete" at bounding box center [1098, 142] width 34 height 34
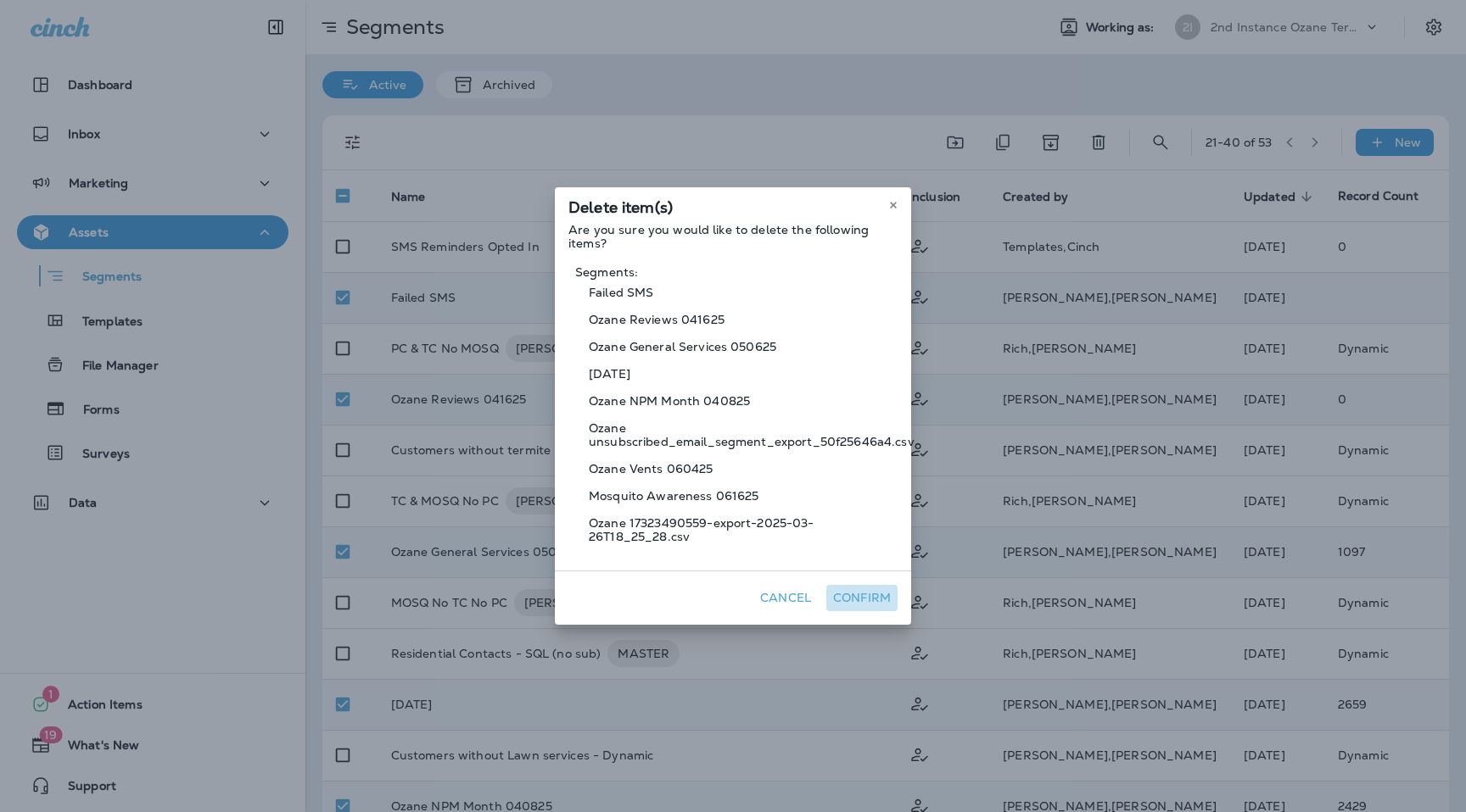
click at [862, 601] on button "Confirm" at bounding box center [861, 598] width 71 height 26
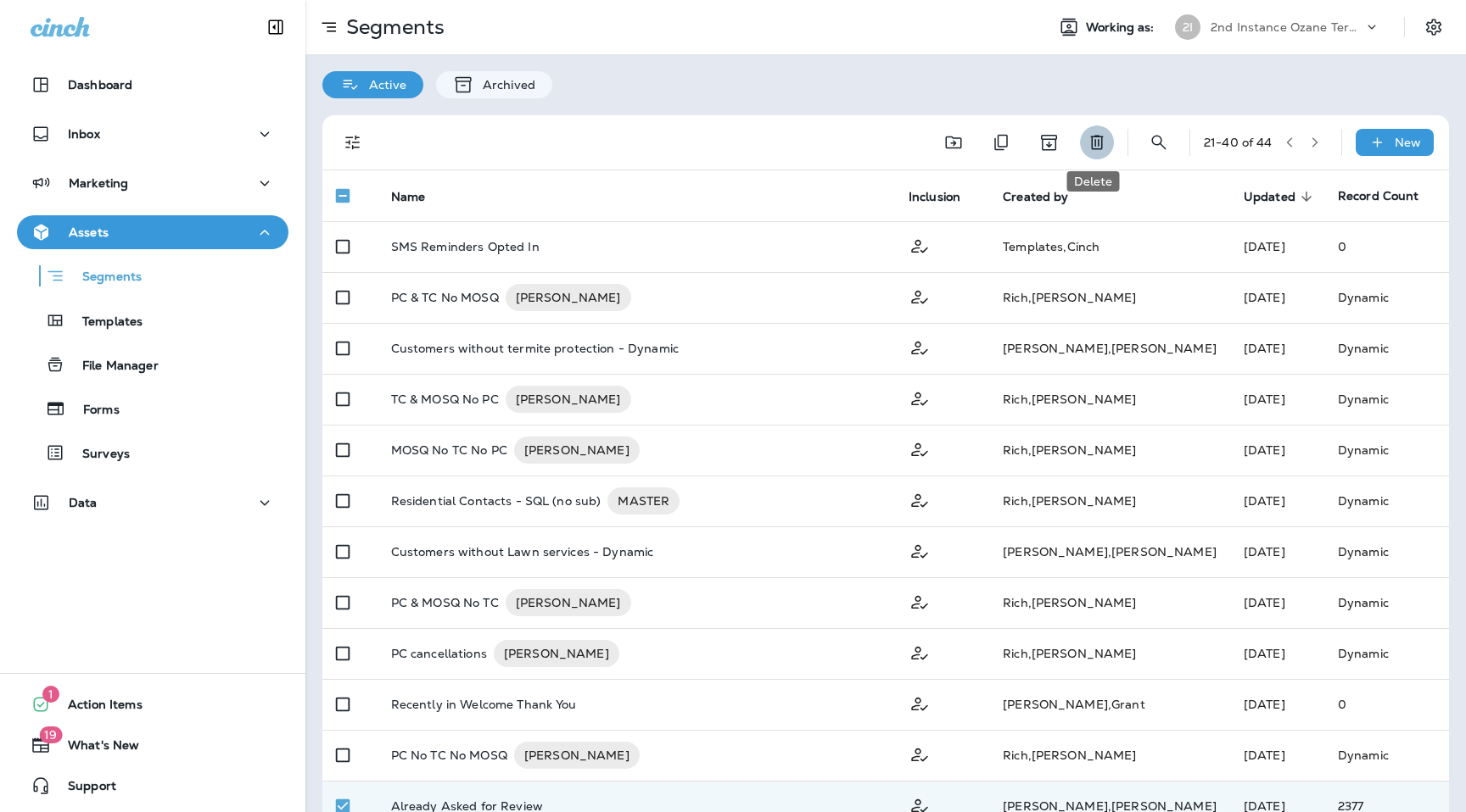
click at [1097, 152] on icon "Delete" at bounding box center [1096, 142] width 20 height 20
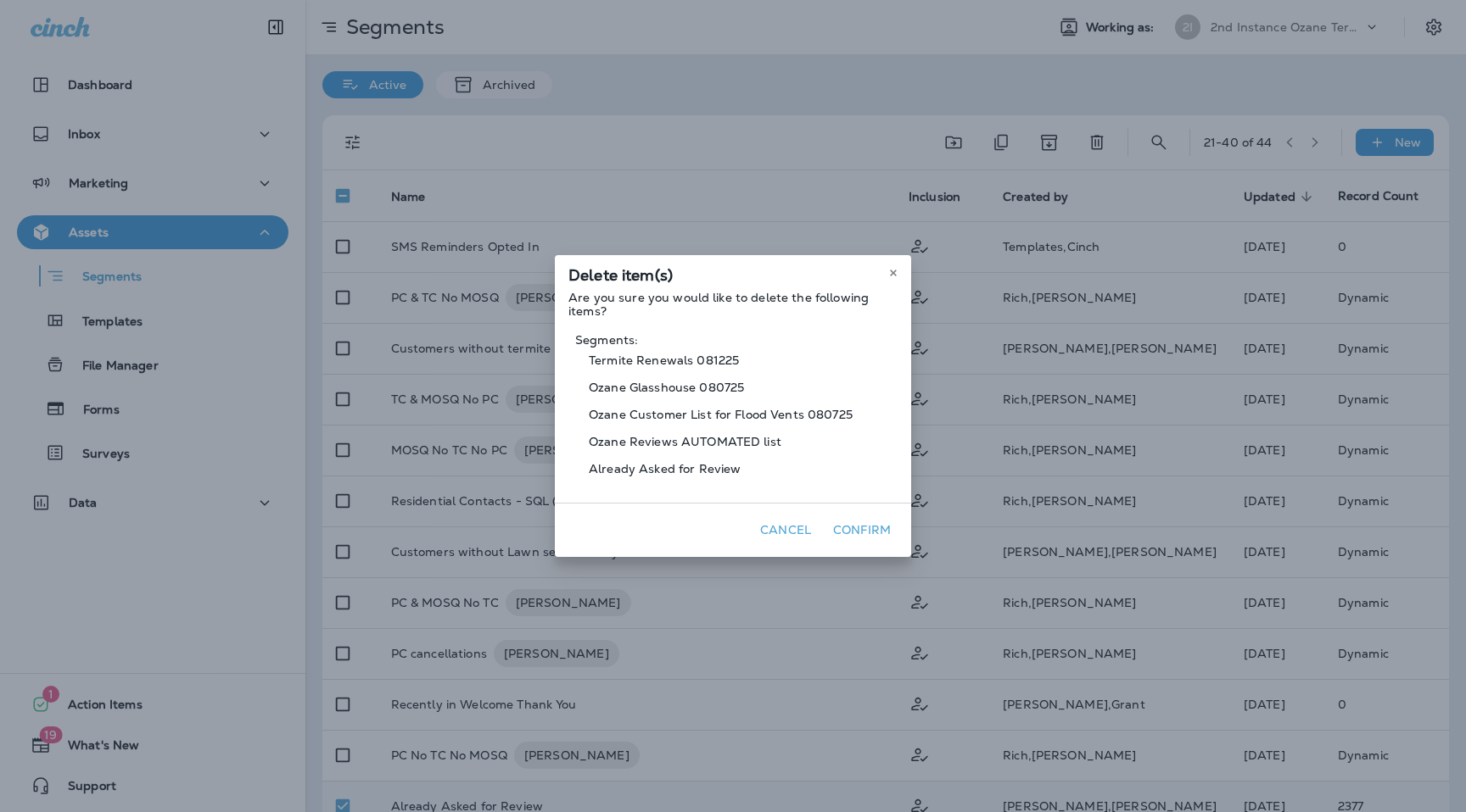
click at [875, 539] on button "Confirm" at bounding box center [861, 530] width 71 height 26
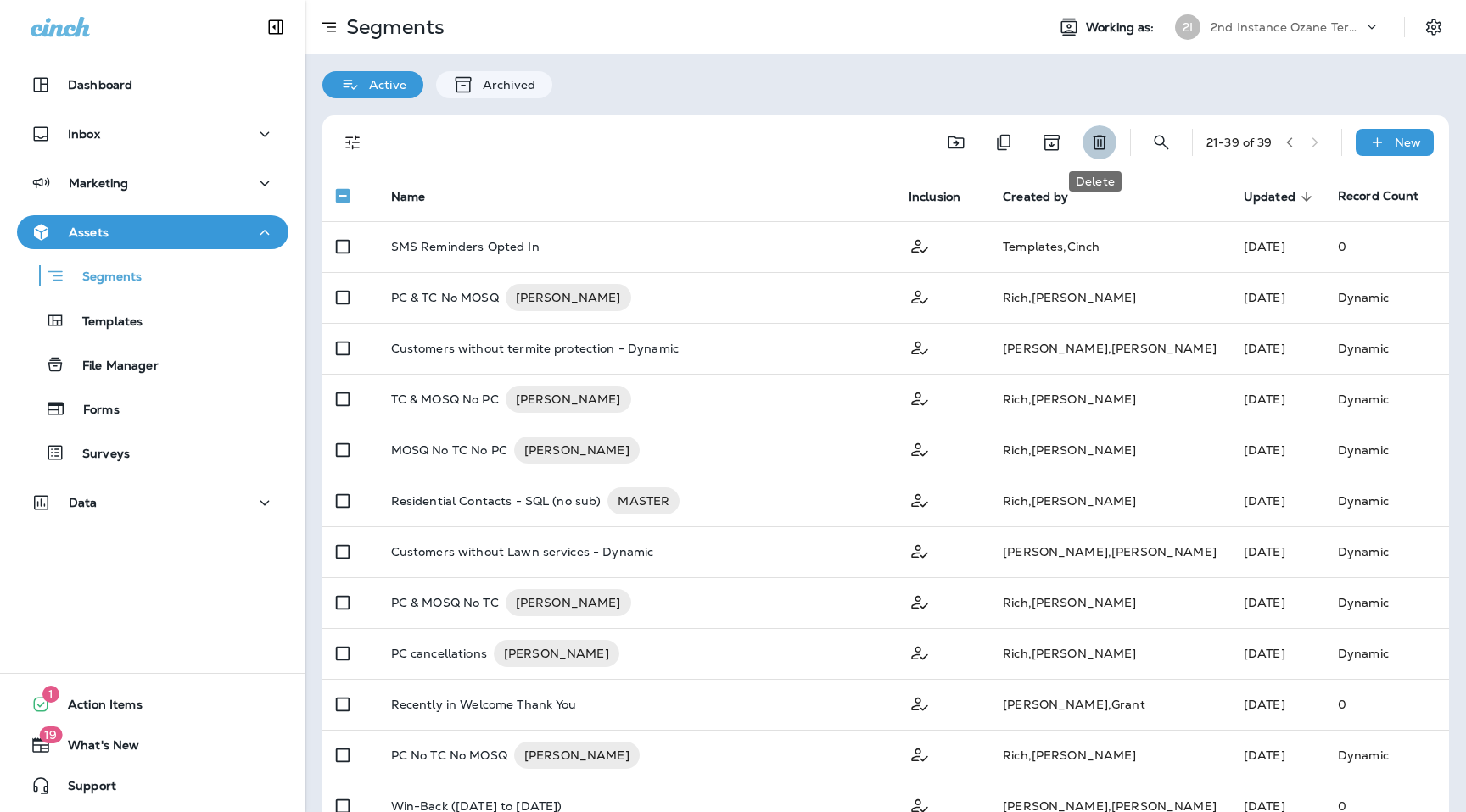
click at [1090, 142] on icon "Delete" at bounding box center [1099, 142] width 20 height 20
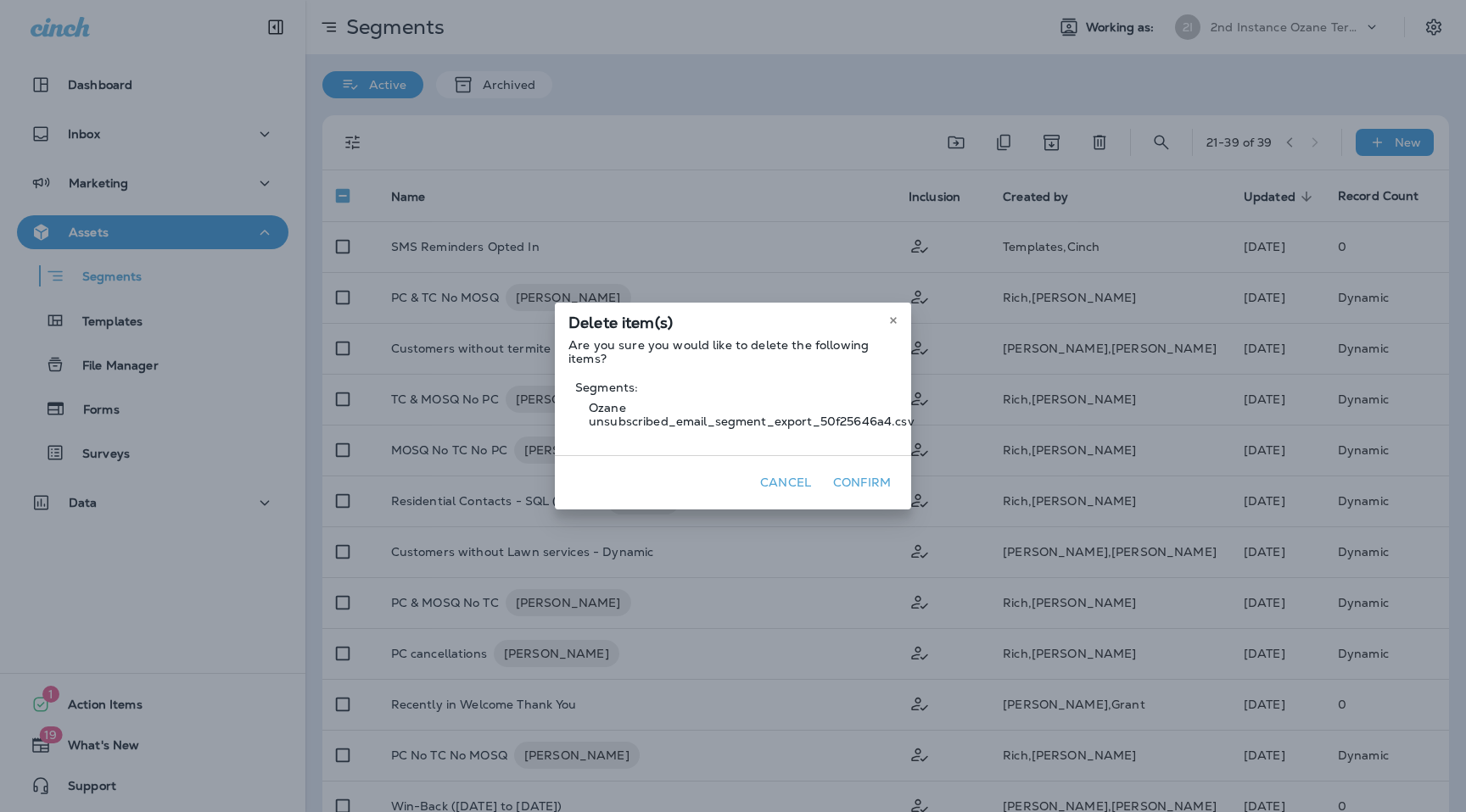
click at [876, 483] on button "Confirm" at bounding box center [861, 482] width 71 height 26
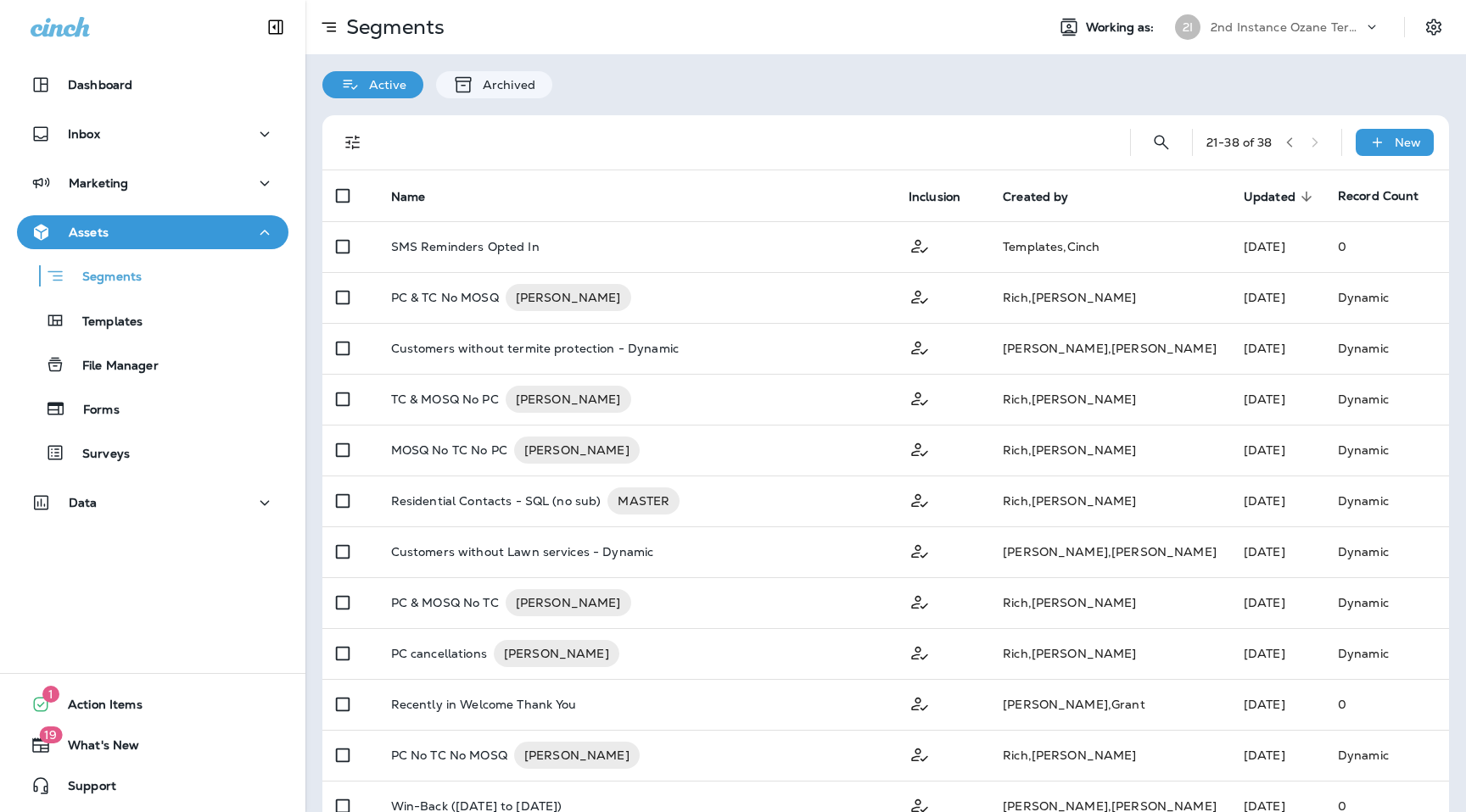
click at [1284, 142] on icon "button" at bounding box center [1289, 142] width 12 height 12
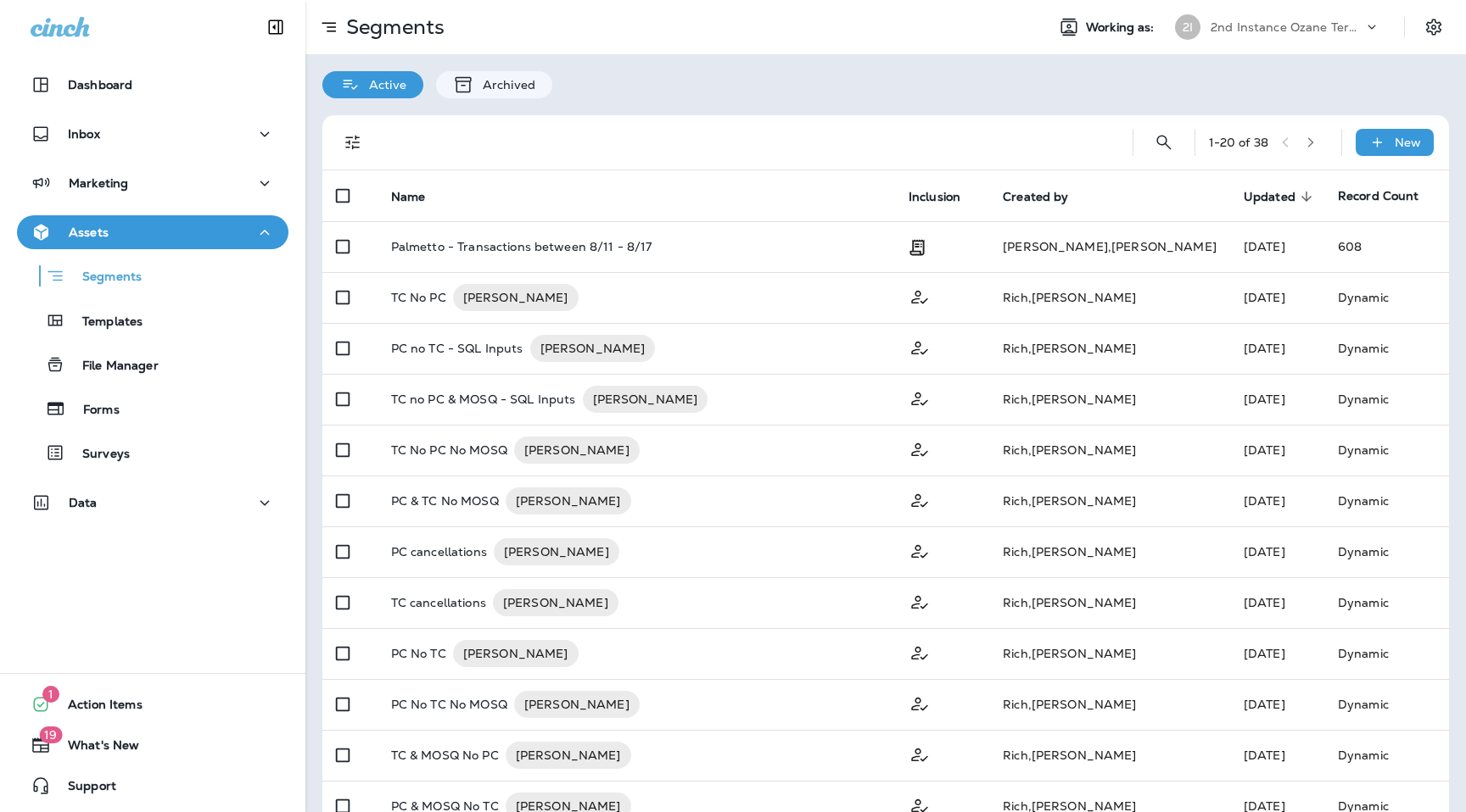
click at [1327, 30] on p "2nd Instance Ozane Termite & Pest Control" at bounding box center [1286, 27] width 153 height 14
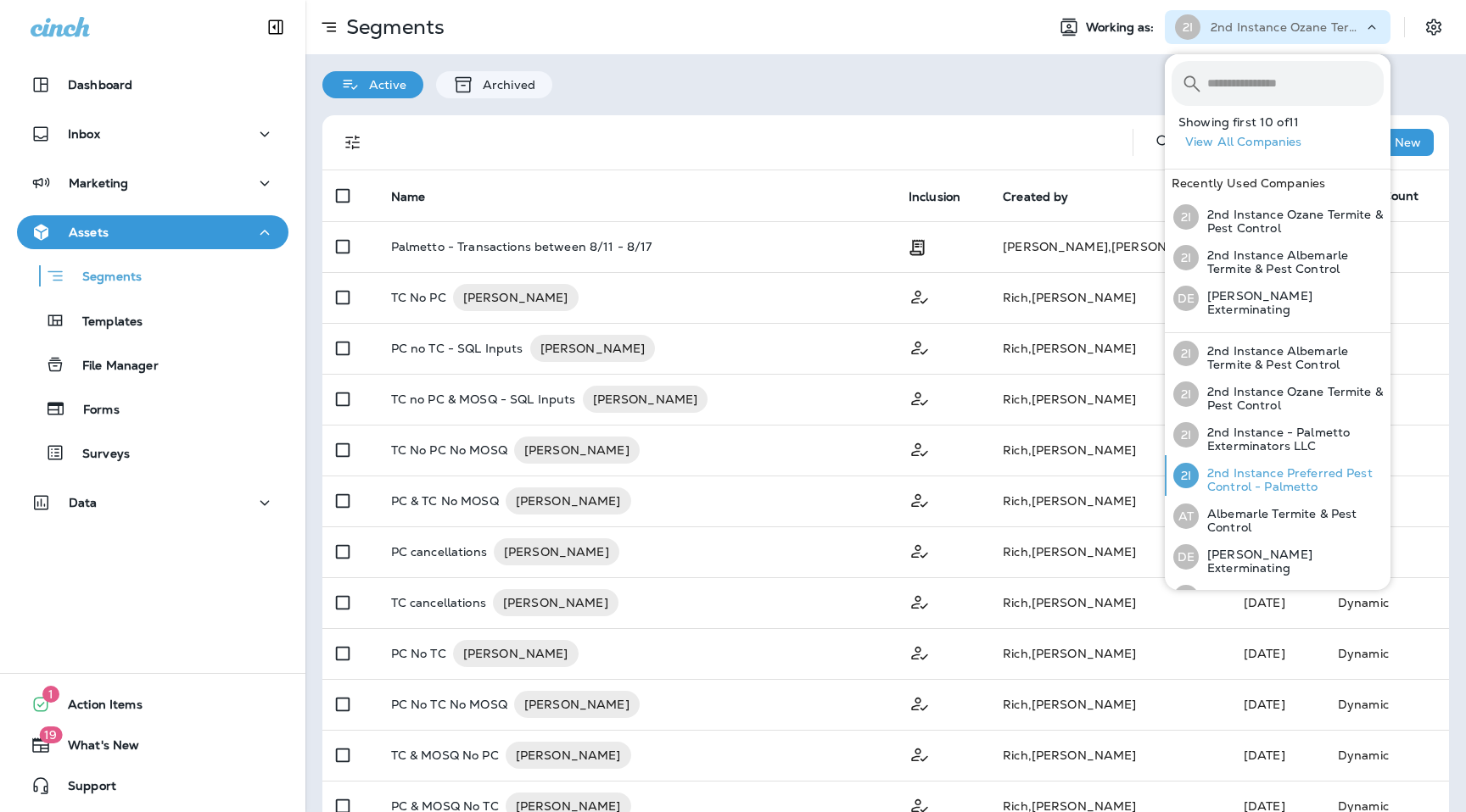
click at [1251, 478] on p "2nd Instance Preferred Pest Control - Palmetto" at bounding box center [1291, 480] width 185 height 27
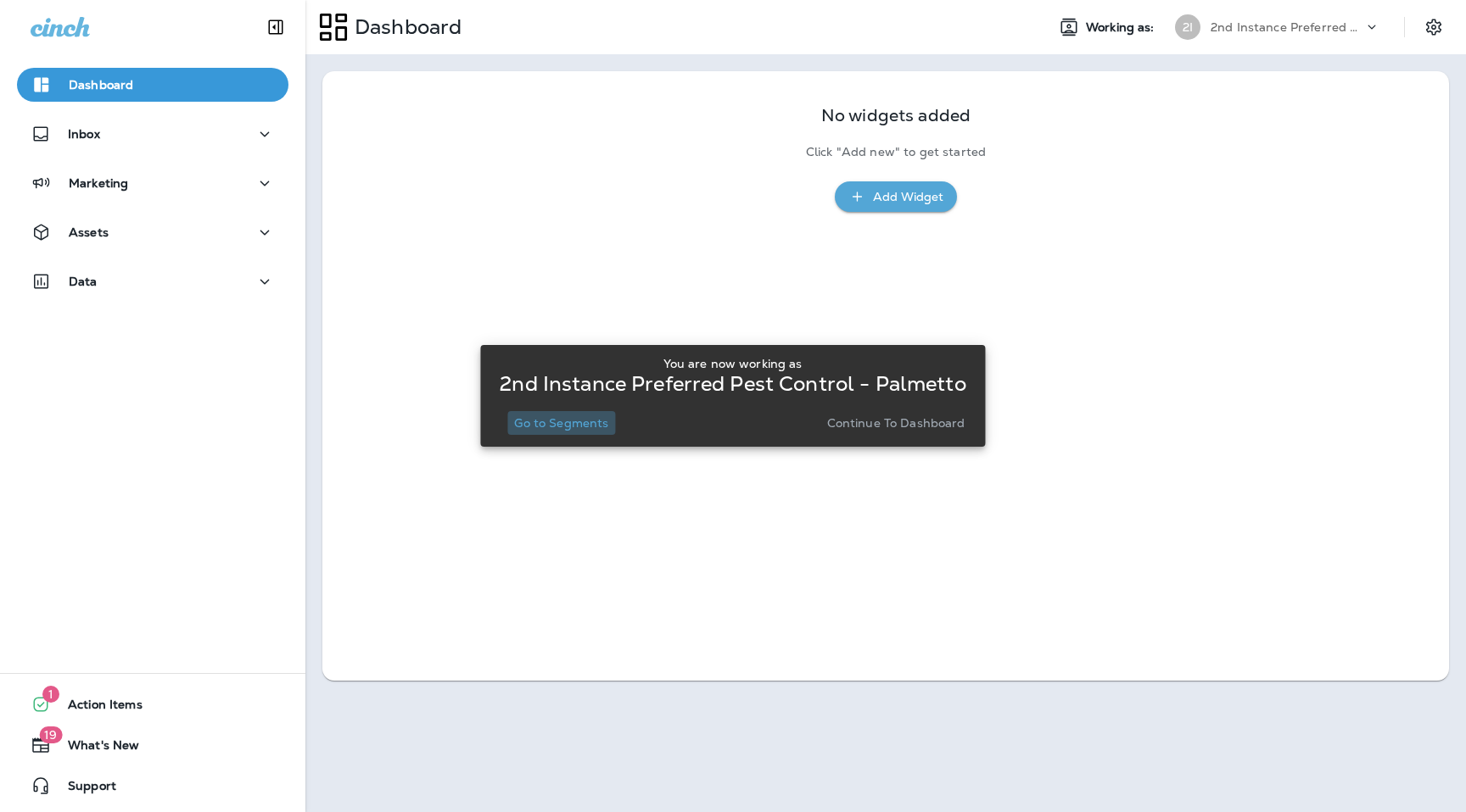
click at [588, 420] on p "Go to Segments" at bounding box center [560, 423] width 94 height 14
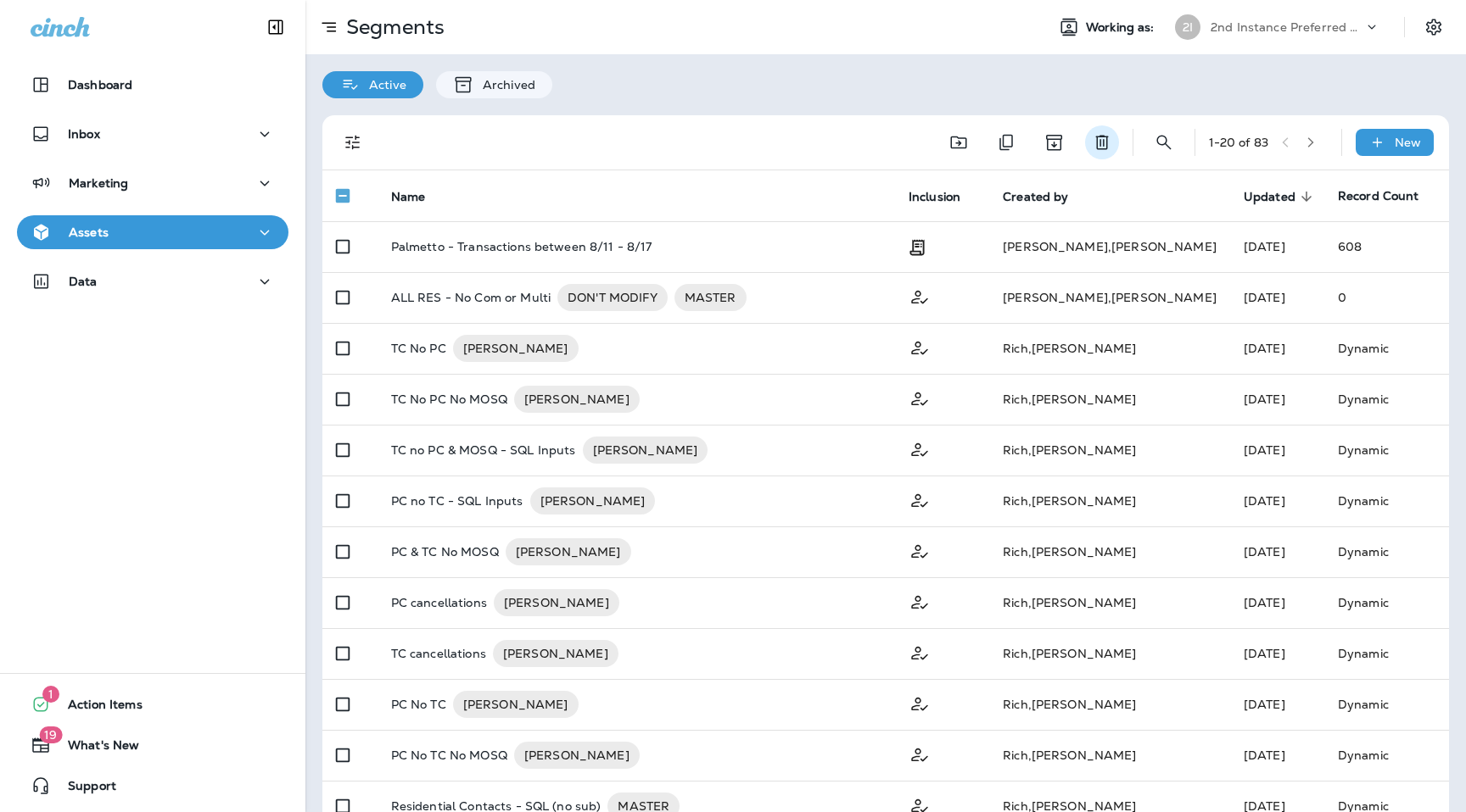
click at [1091, 148] on icon "Delete" at bounding box center [1101, 142] width 20 height 20
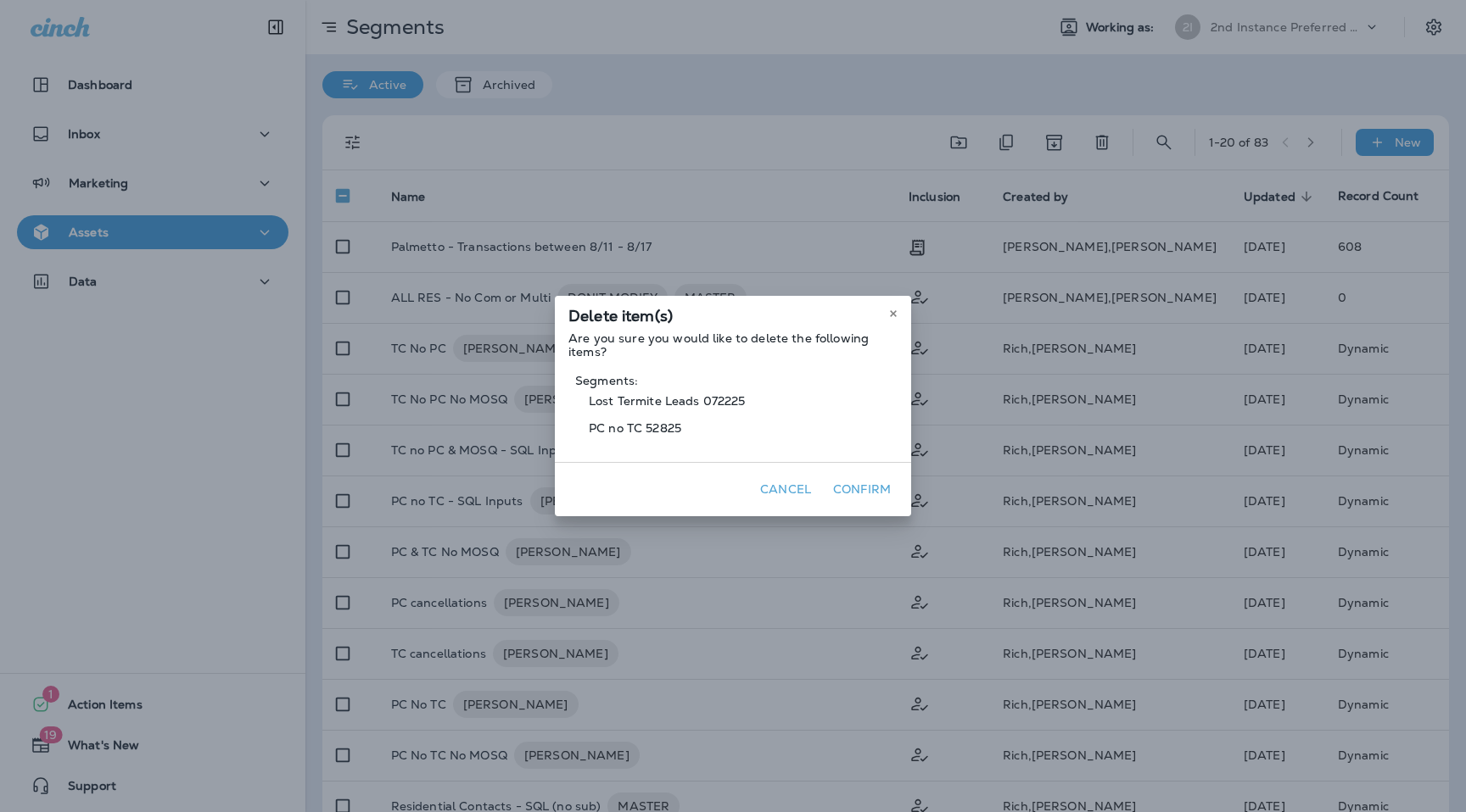
click at [857, 491] on button "Confirm" at bounding box center [861, 489] width 71 height 26
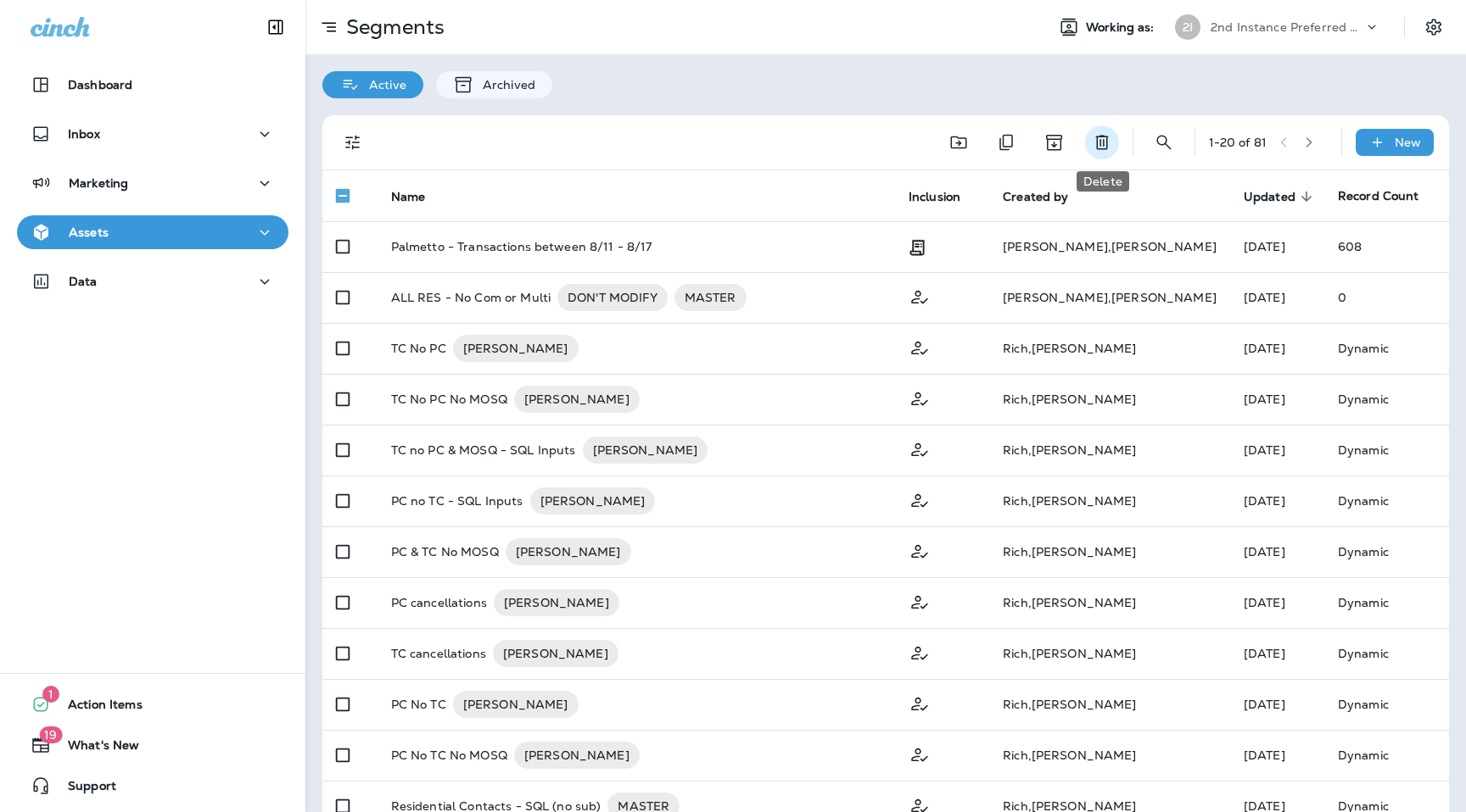
click at [1097, 138] on icon "Delete" at bounding box center [1101, 143] width 13 height 15
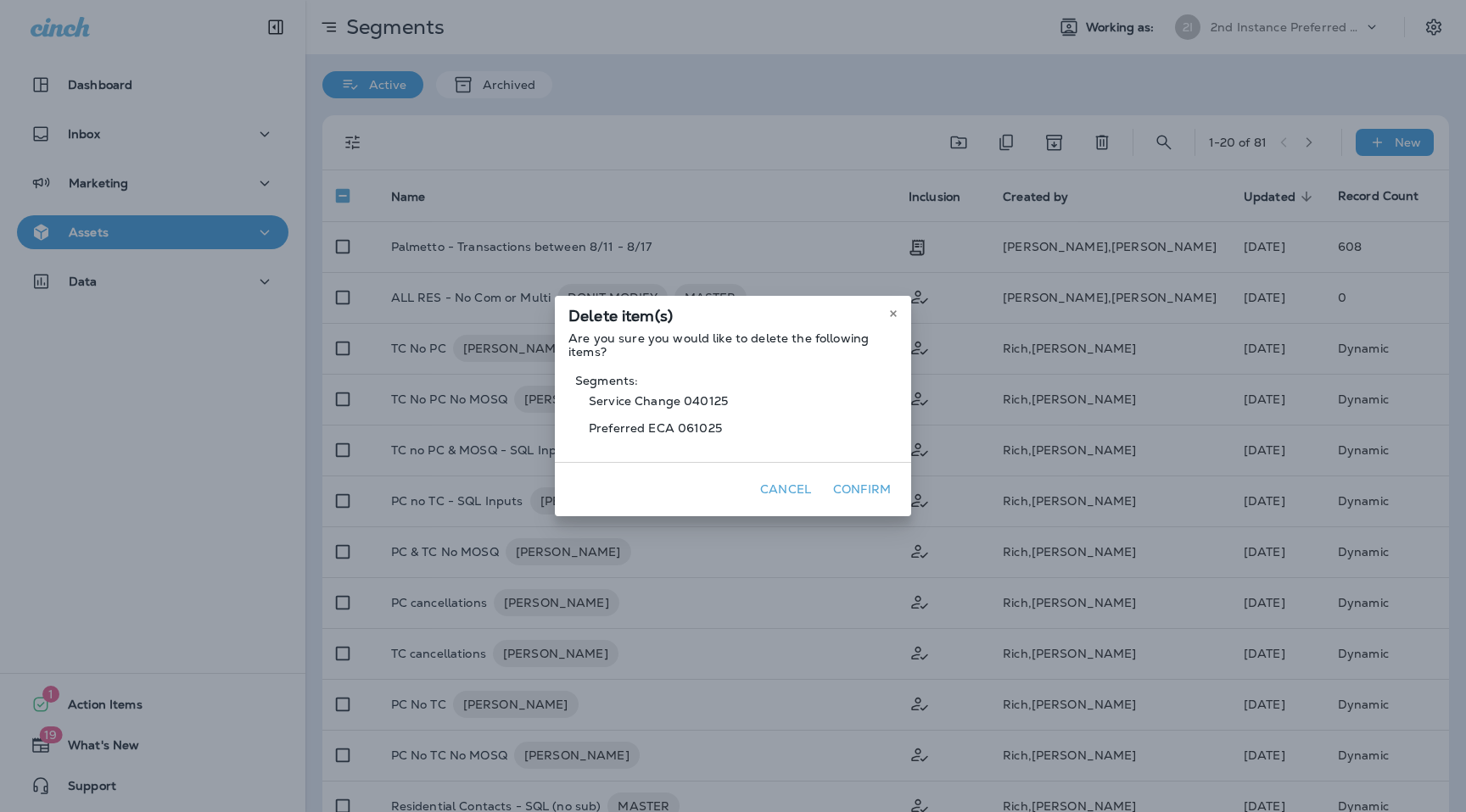
click at [862, 496] on button "Confirm" at bounding box center [861, 489] width 71 height 26
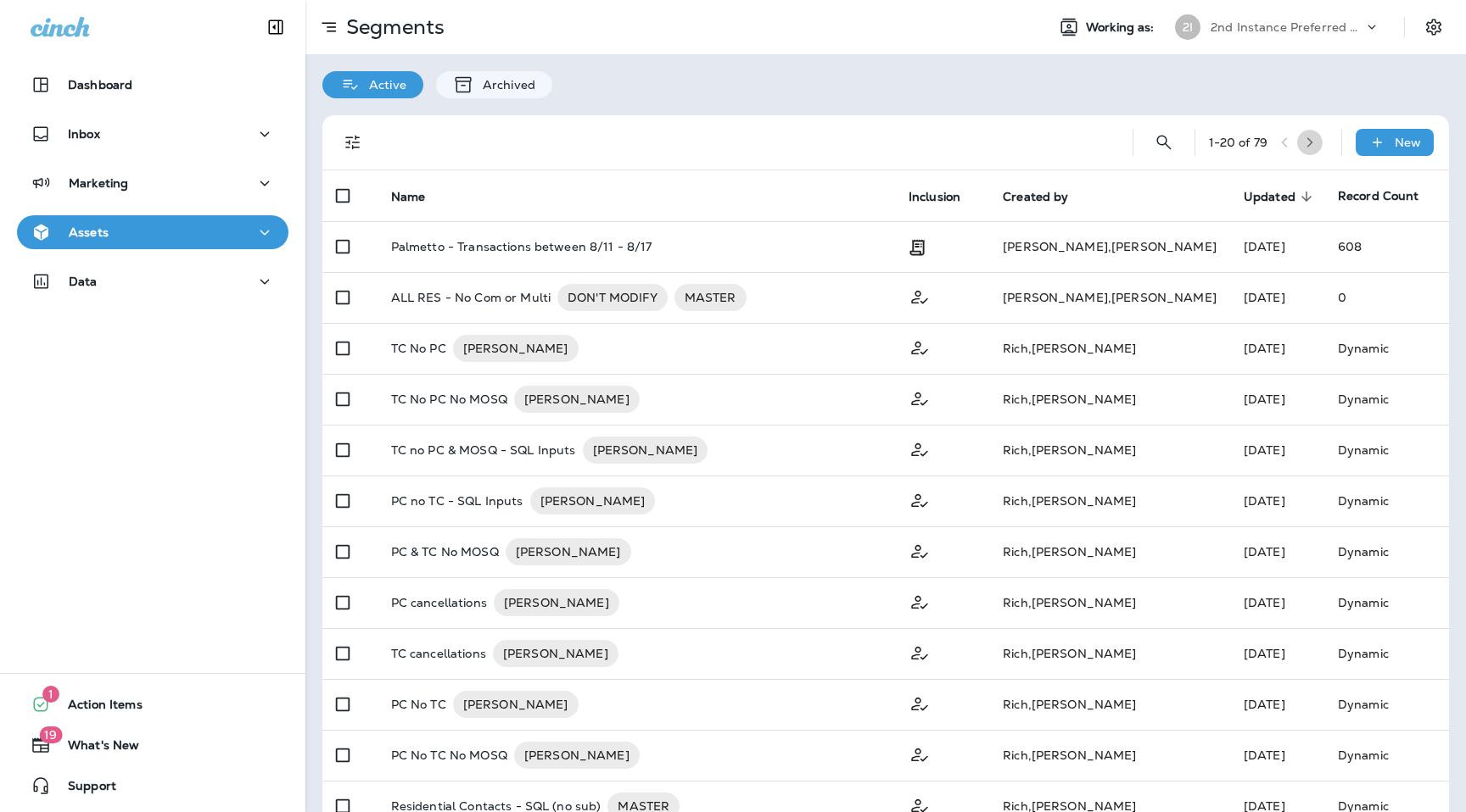
click at [1305, 144] on button "button" at bounding box center [1309, 142] width 25 height 25
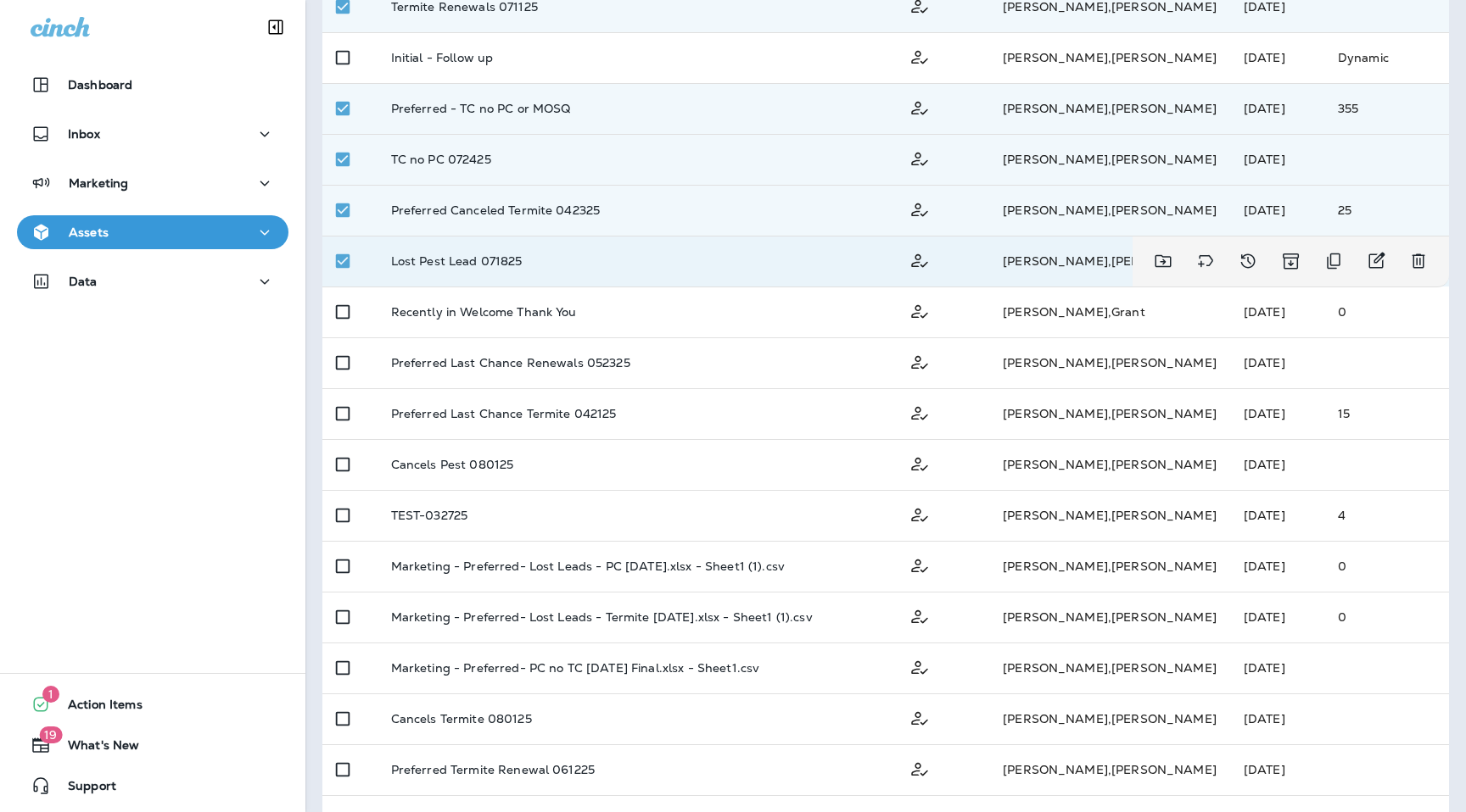
scroll to position [443, 0]
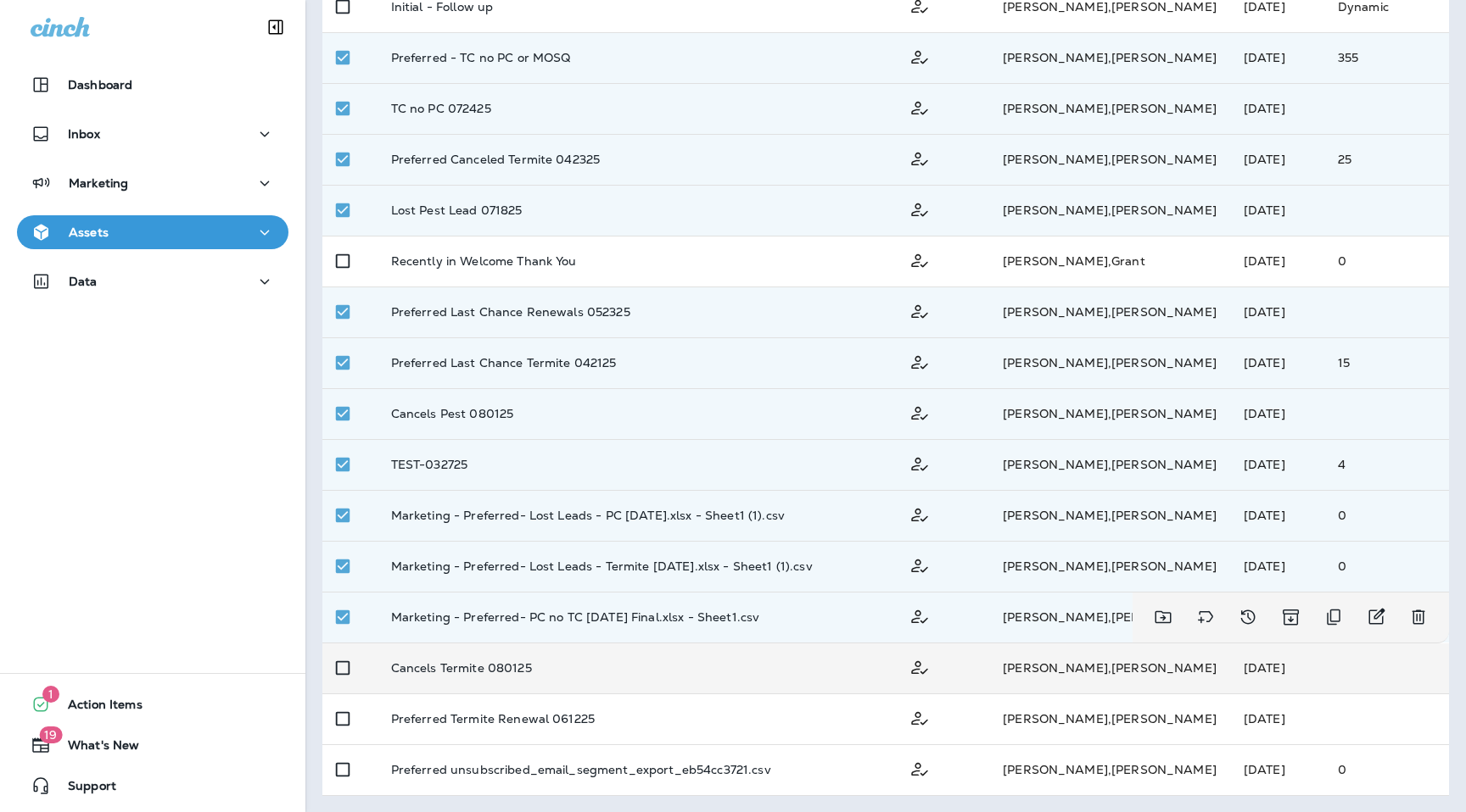
click at [342, 687] on td at bounding box center [349, 668] width 55 height 51
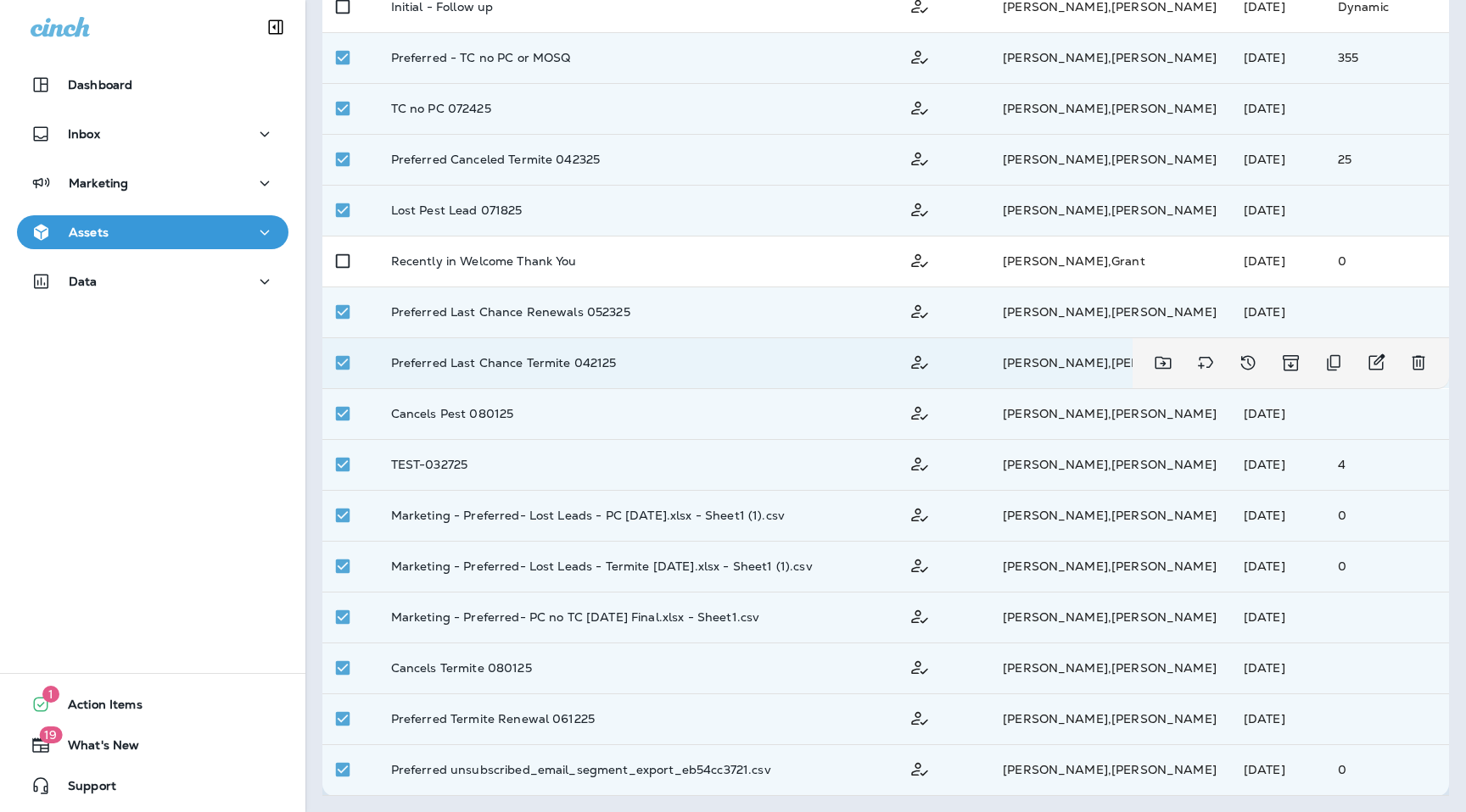
scroll to position [0, 0]
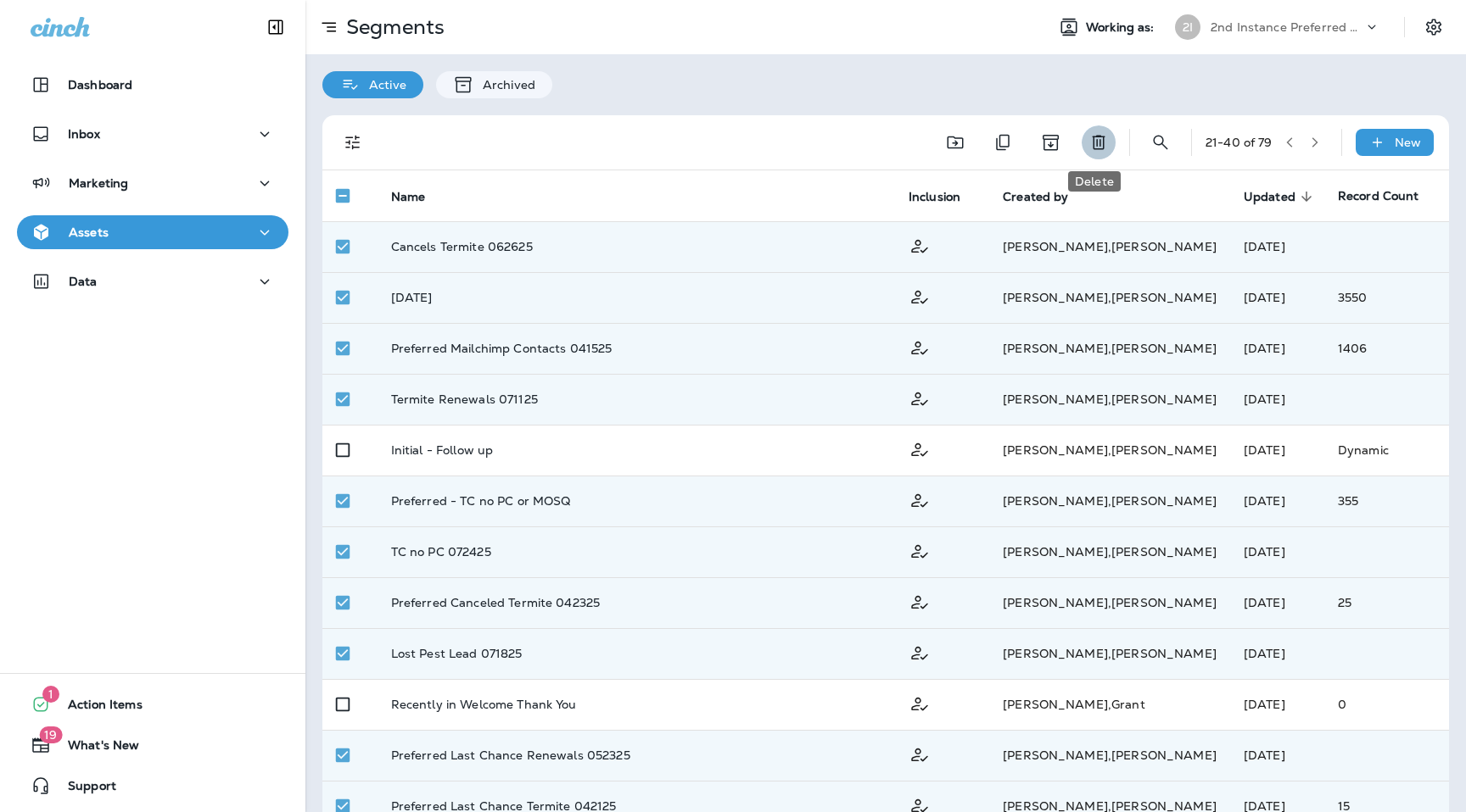
click at [1094, 129] on button "Delete" at bounding box center [1098, 142] width 34 height 34
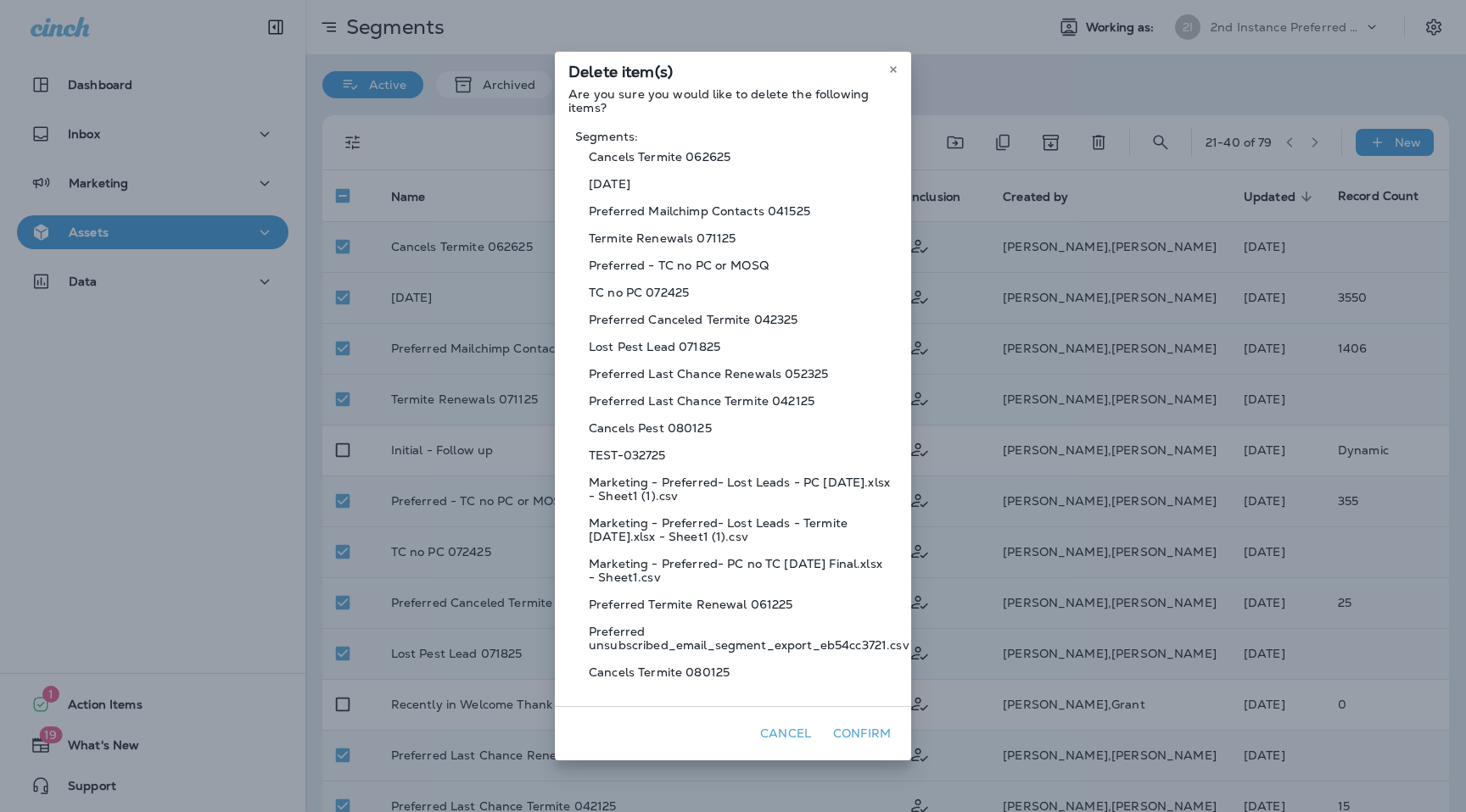
click at [868, 741] on button "Confirm" at bounding box center [861, 733] width 71 height 26
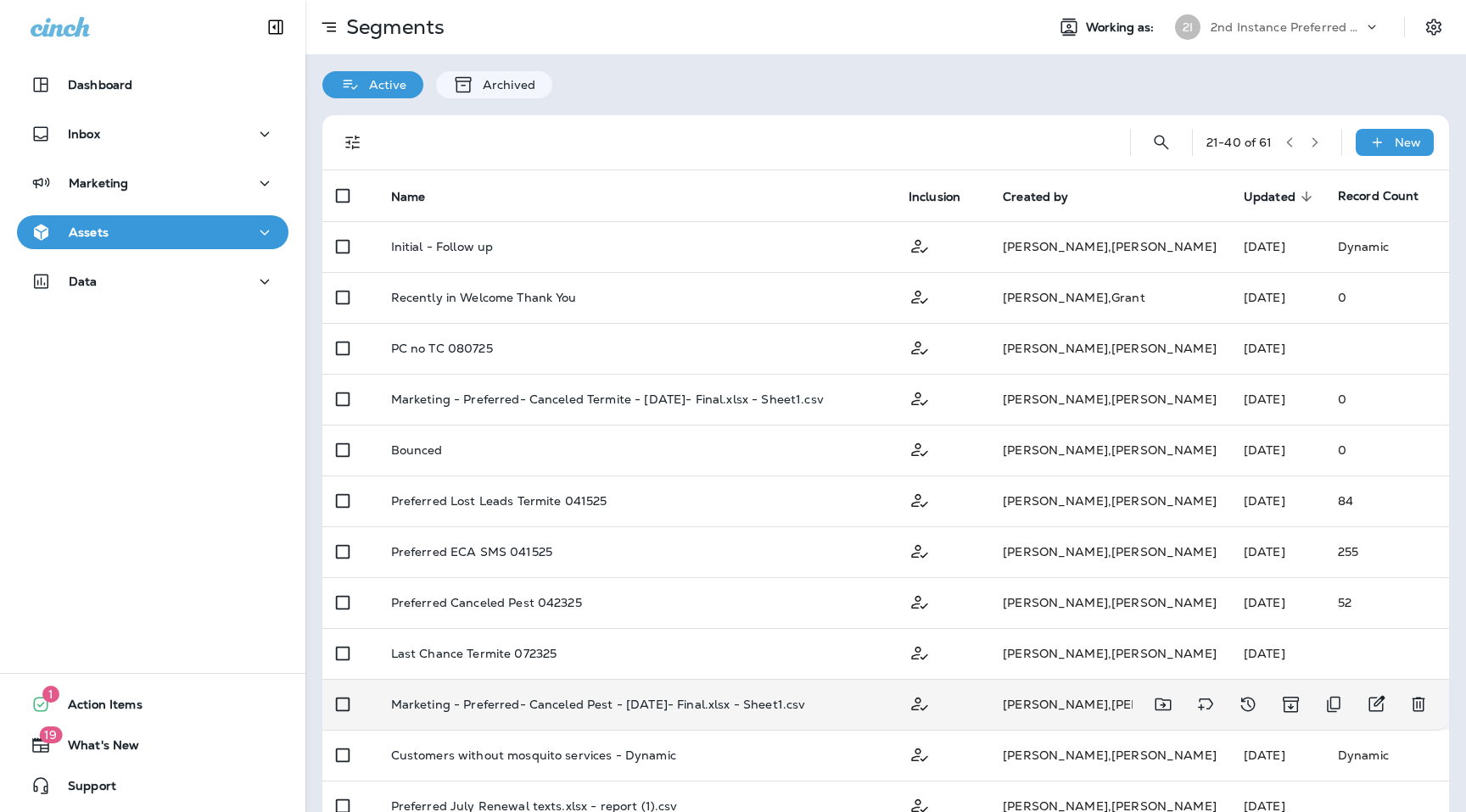
scroll to position [443, 0]
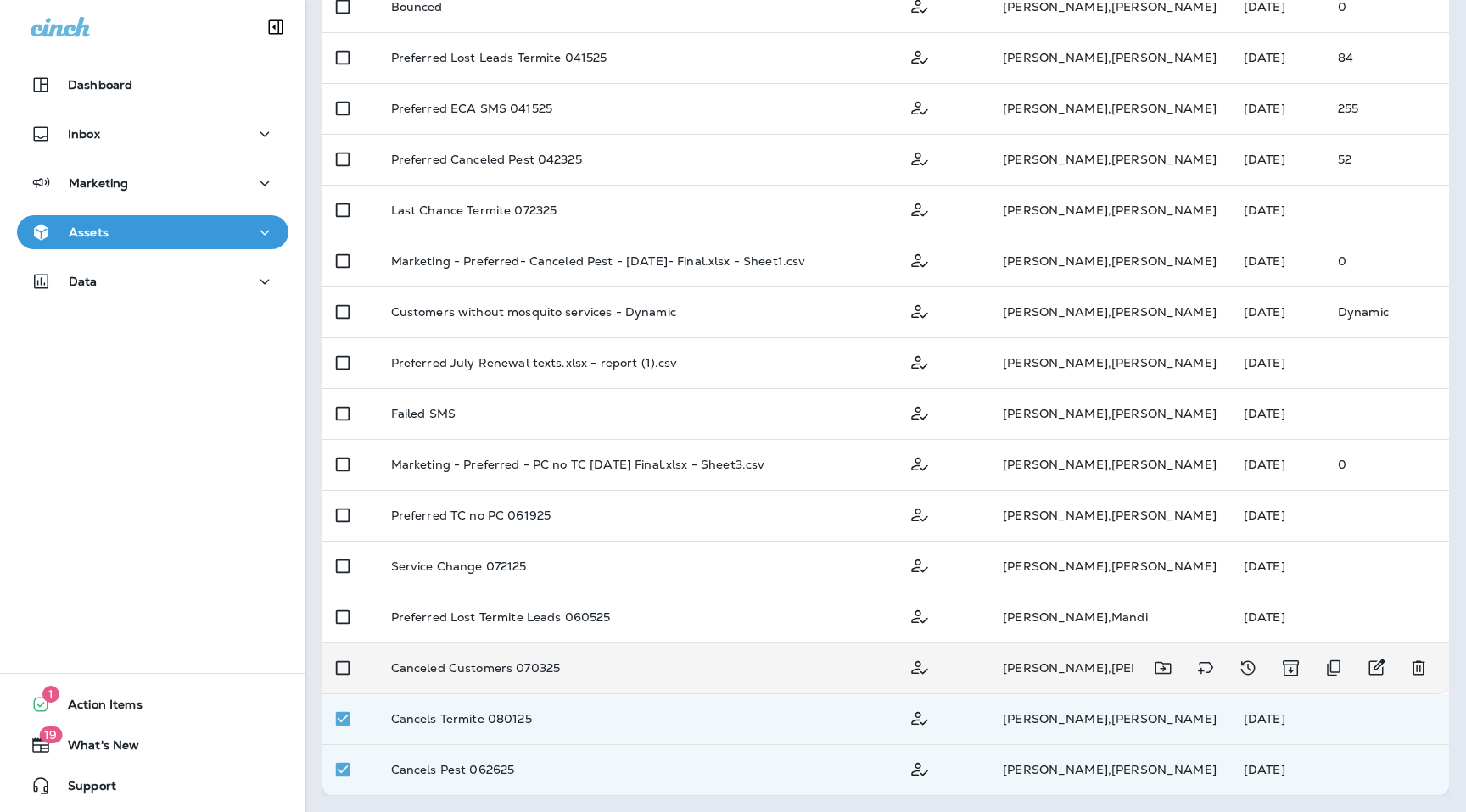
click at [339, 646] on td at bounding box center [349, 668] width 55 height 51
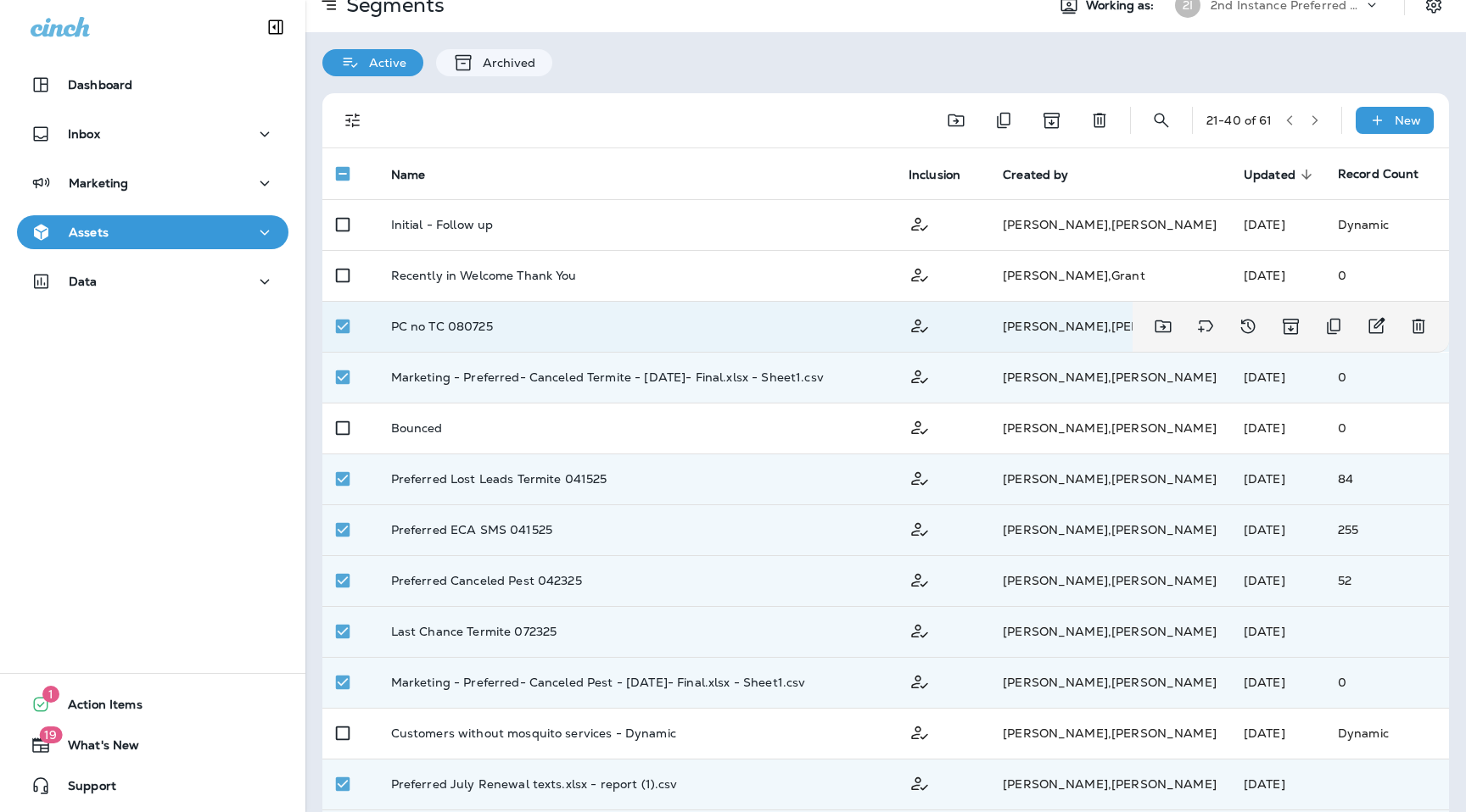
scroll to position [0, 0]
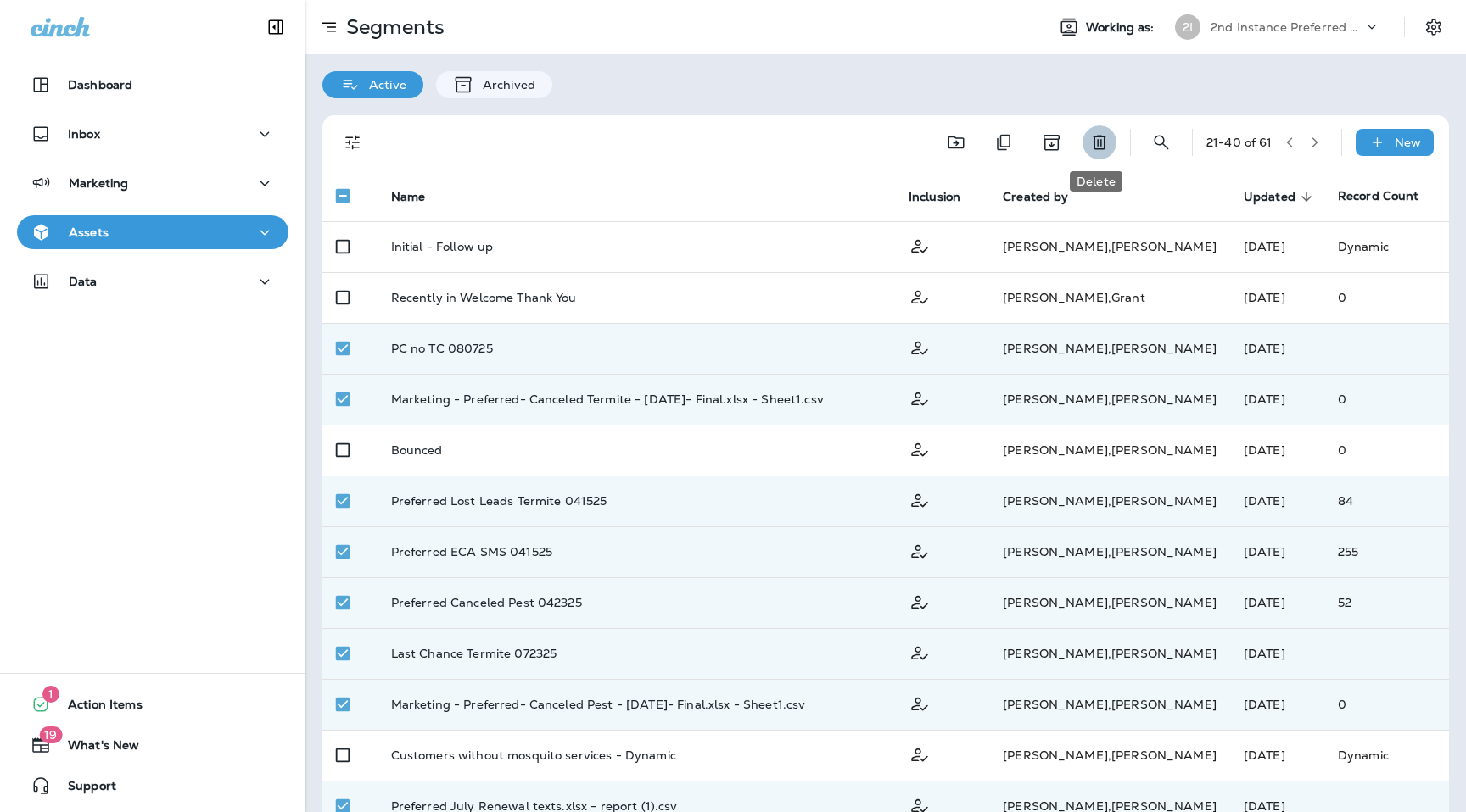
click at [1095, 150] on icon "Delete" at bounding box center [1099, 142] width 20 height 20
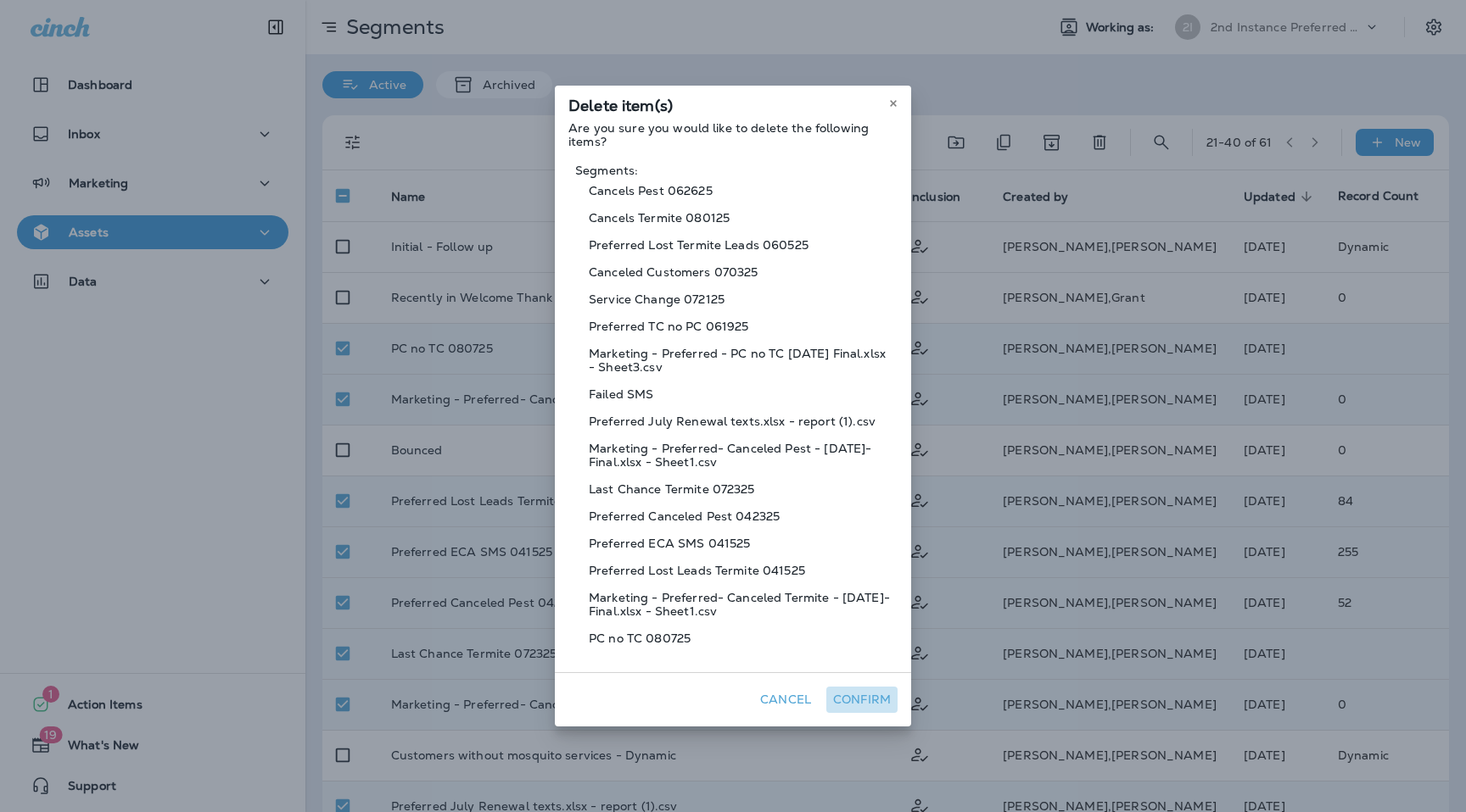
click at [848, 696] on button "Confirm" at bounding box center [861, 699] width 71 height 26
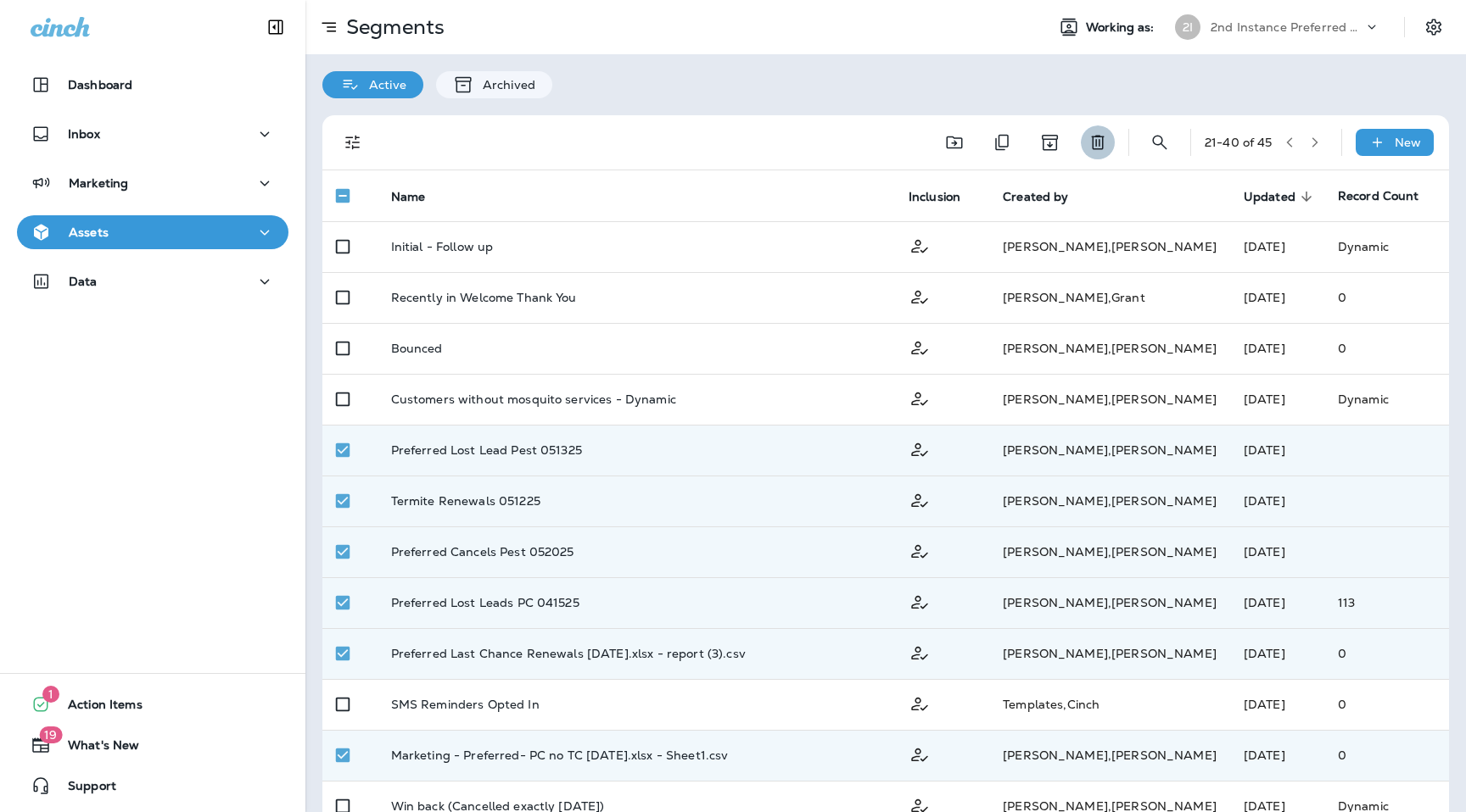
click at [1091, 151] on icon "Delete" at bounding box center [1097, 142] width 20 height 20
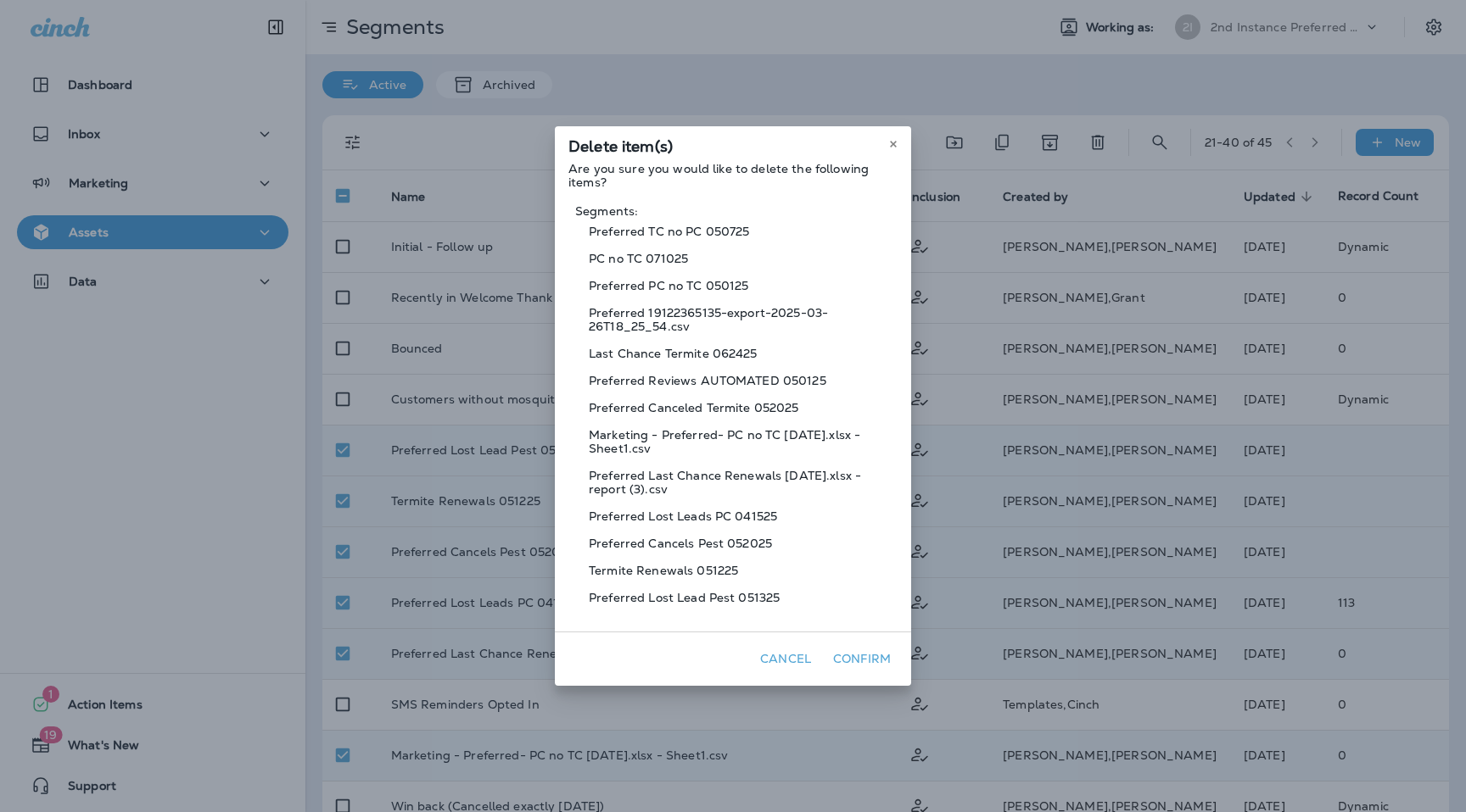
click at [862, 663] on button "Confirm" at bounding box center [861, 659] width 71 height 26
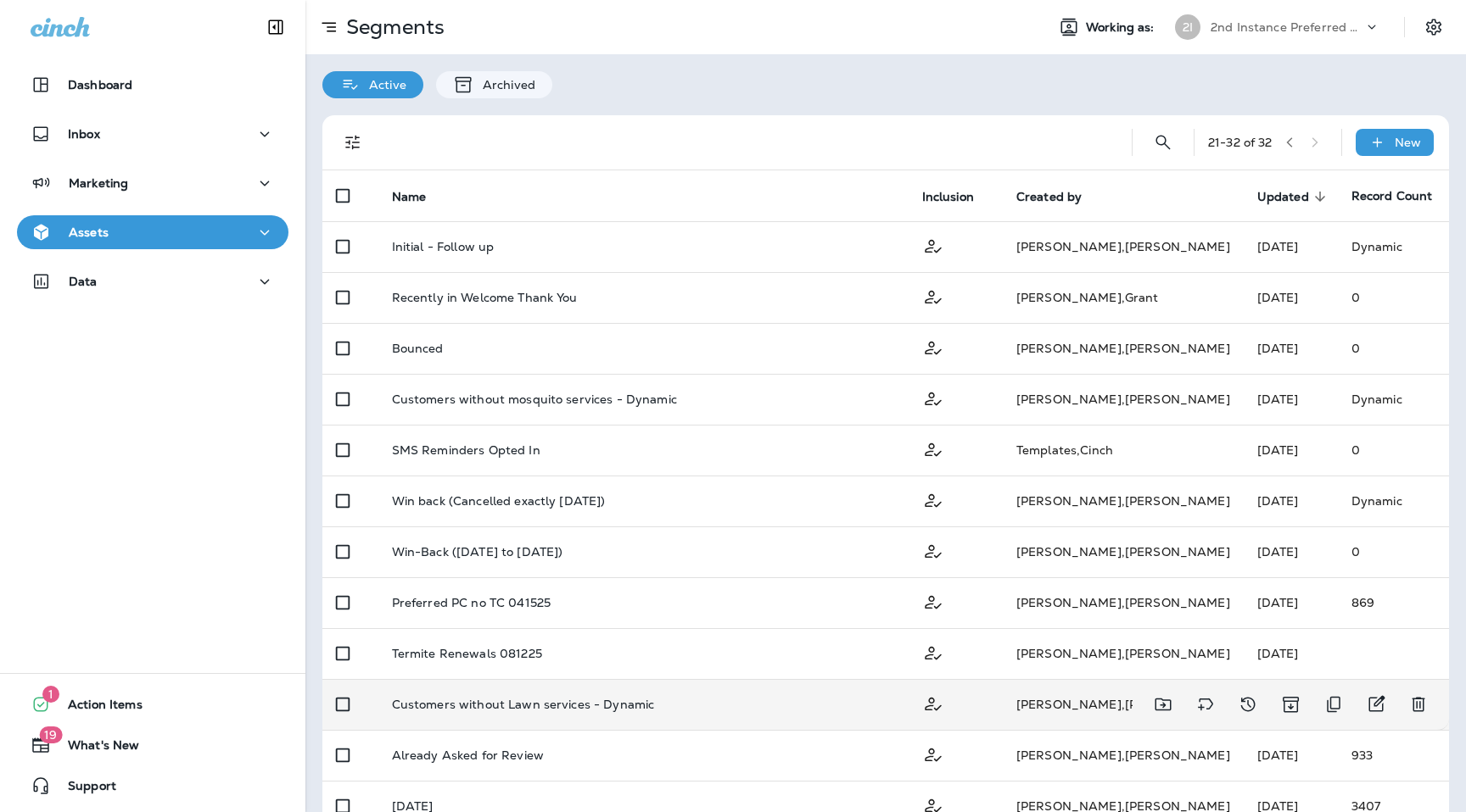
scroll to position [36, 0]
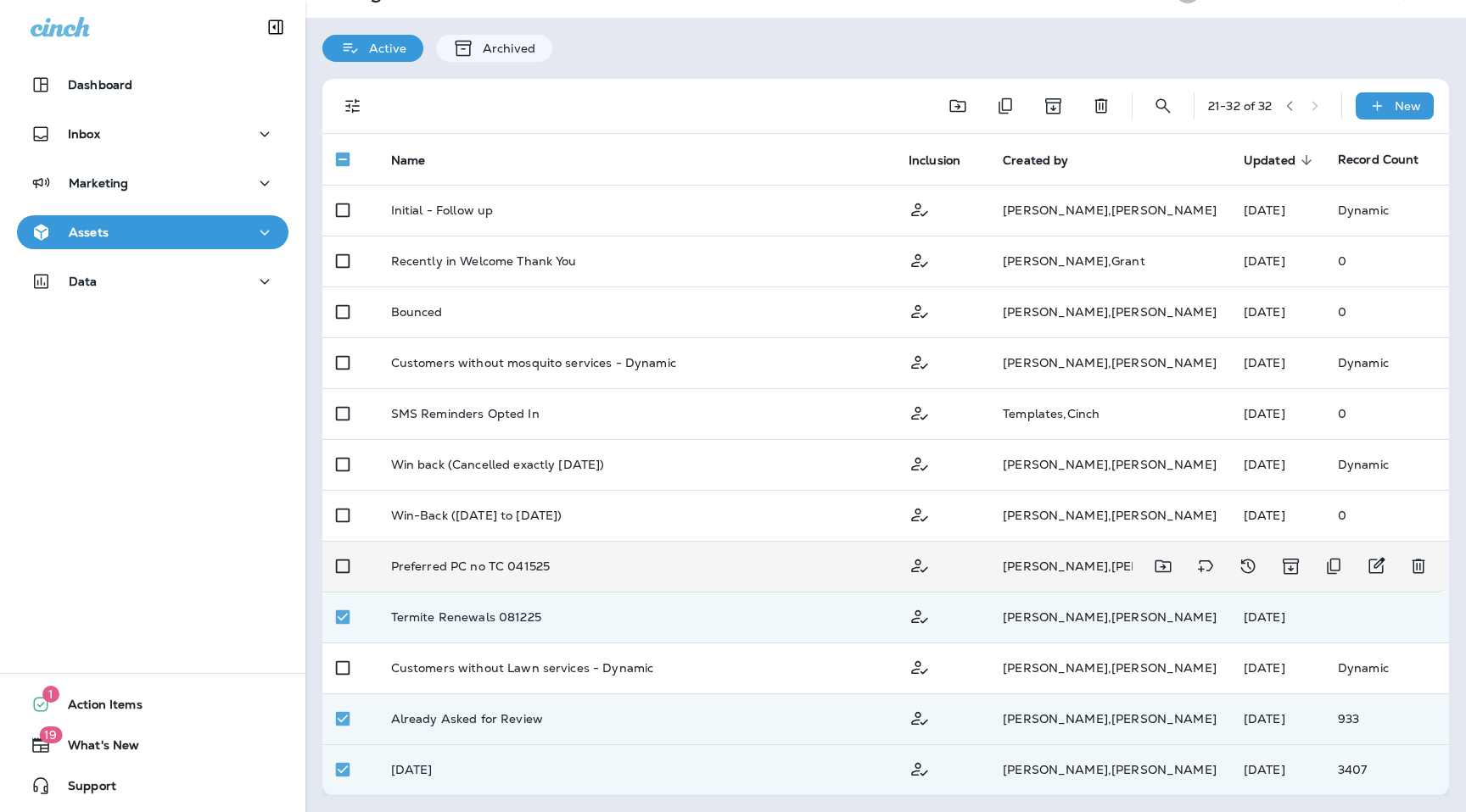
click at [340, 583] on td at bounding box center [349, 566] width 55 height 51
click at [1106, 101] on button "Delete" at bounding box center [1101, 106] width 34 height 34
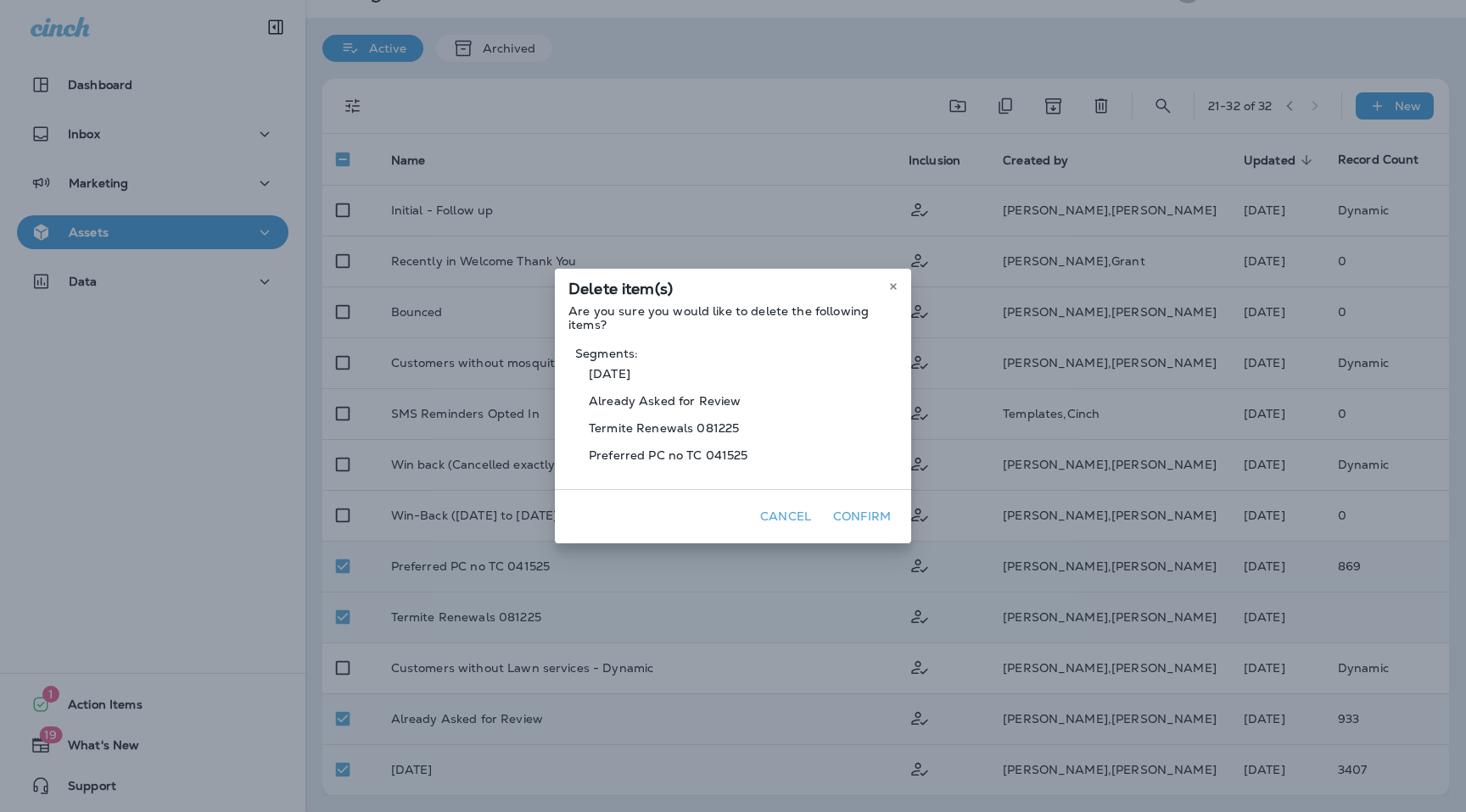
click at [868, 508] on button "Confirm" at bounding box center [861, 516] width 71 height 26
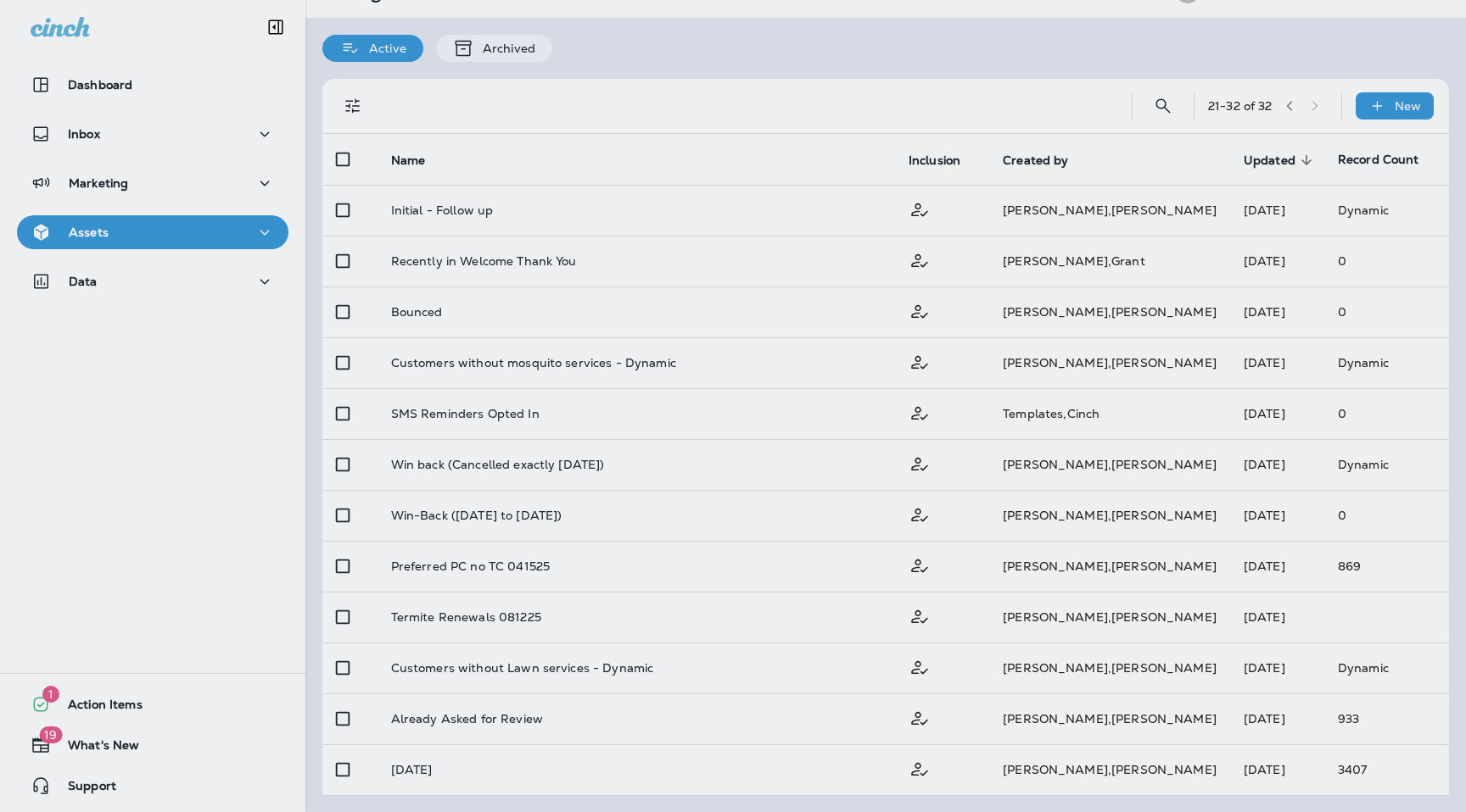
scroll to position [0, 0]
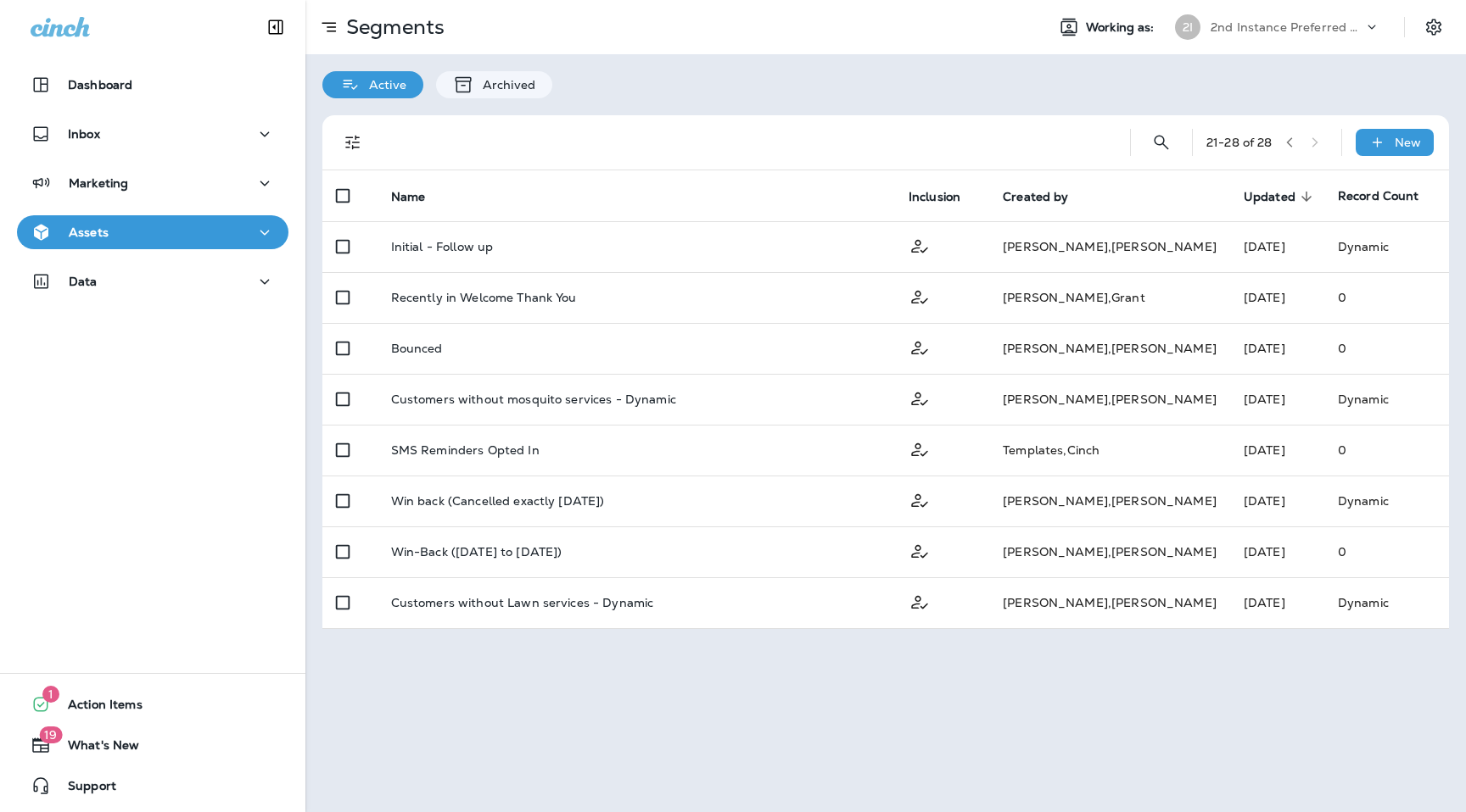
click at [1277, 156] on div "21 - 28 of 28 New" at bounding box center [888, 143] width 1106 height 54
click at [1294, 143] on icon "button" at bounding box center [1289, 142] width 12 height 12
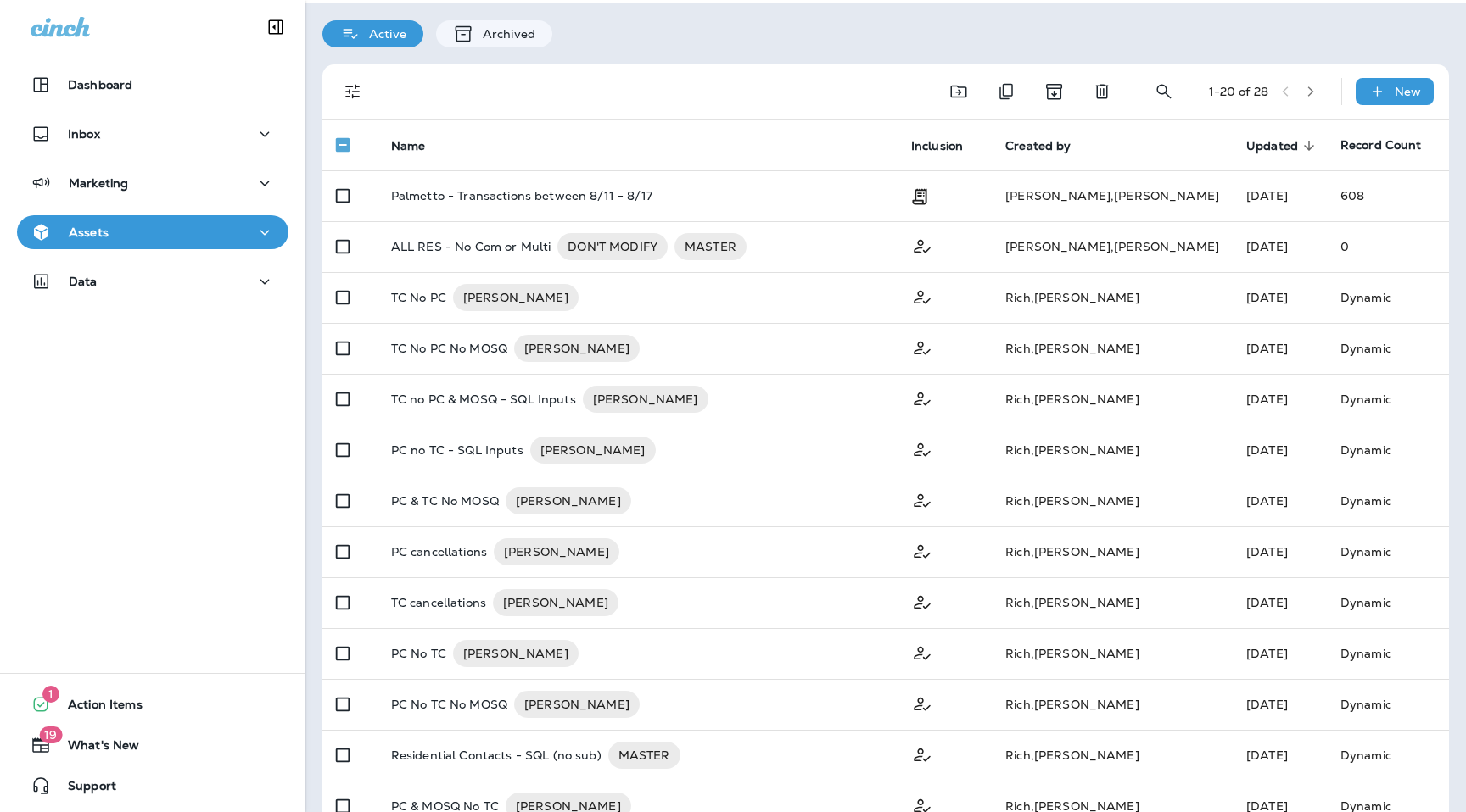
scroll to position [45, 0]
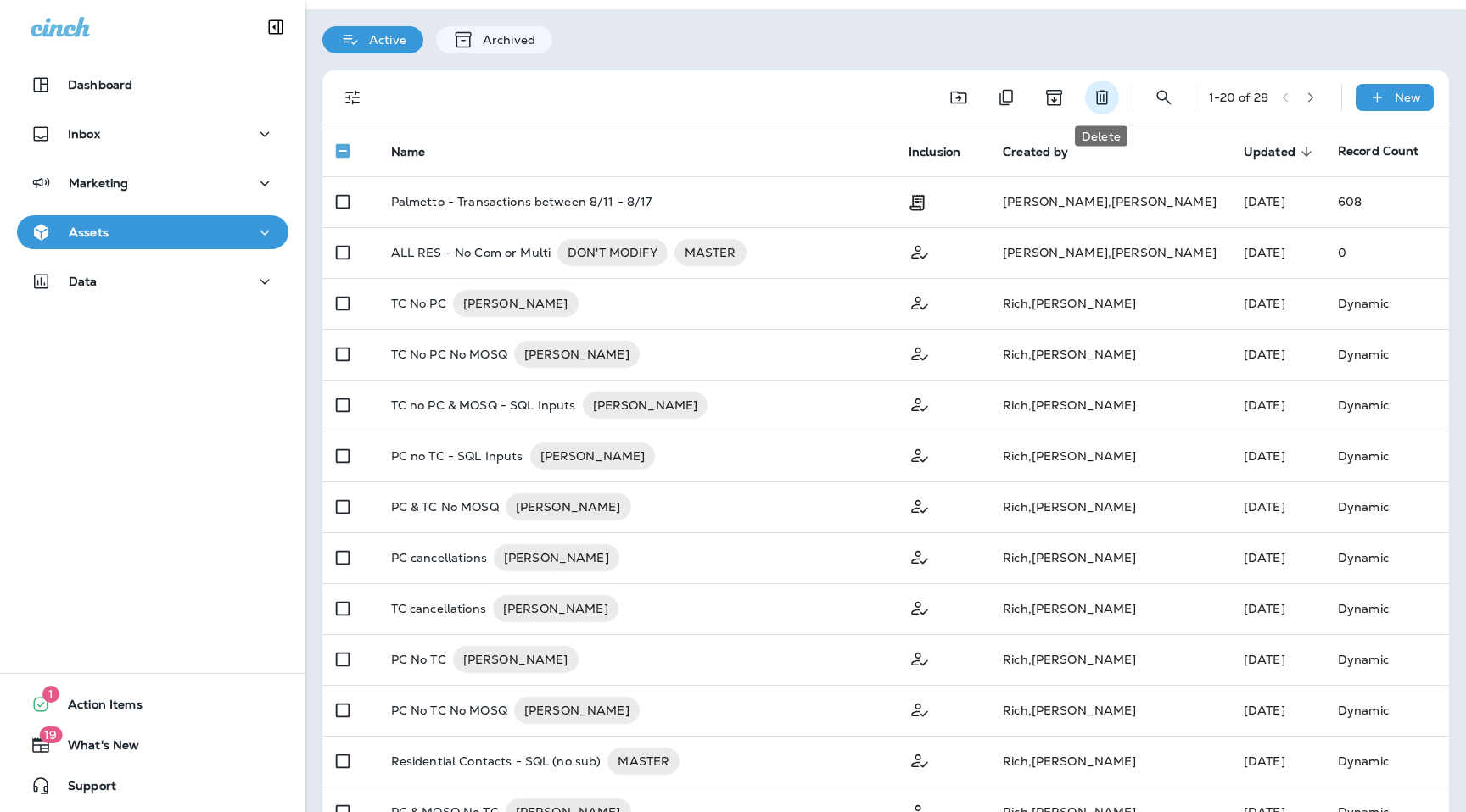
click at [1108, 103] on icon "Delete" at bounding box center [1101, 97] width 20 height 20
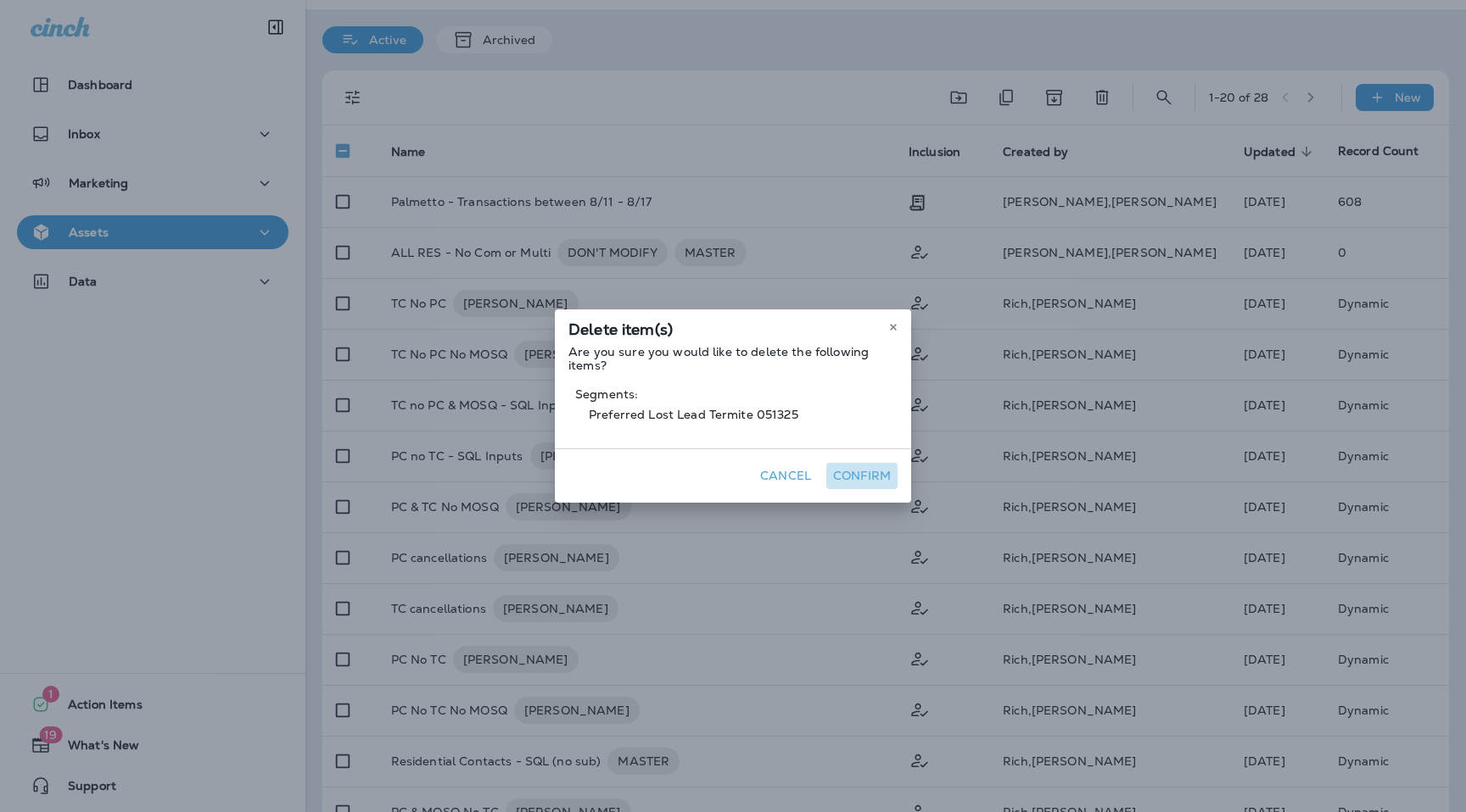
click at [844, 475] on button "Confirm" at bounding box center [861, 476] width 71 height 26
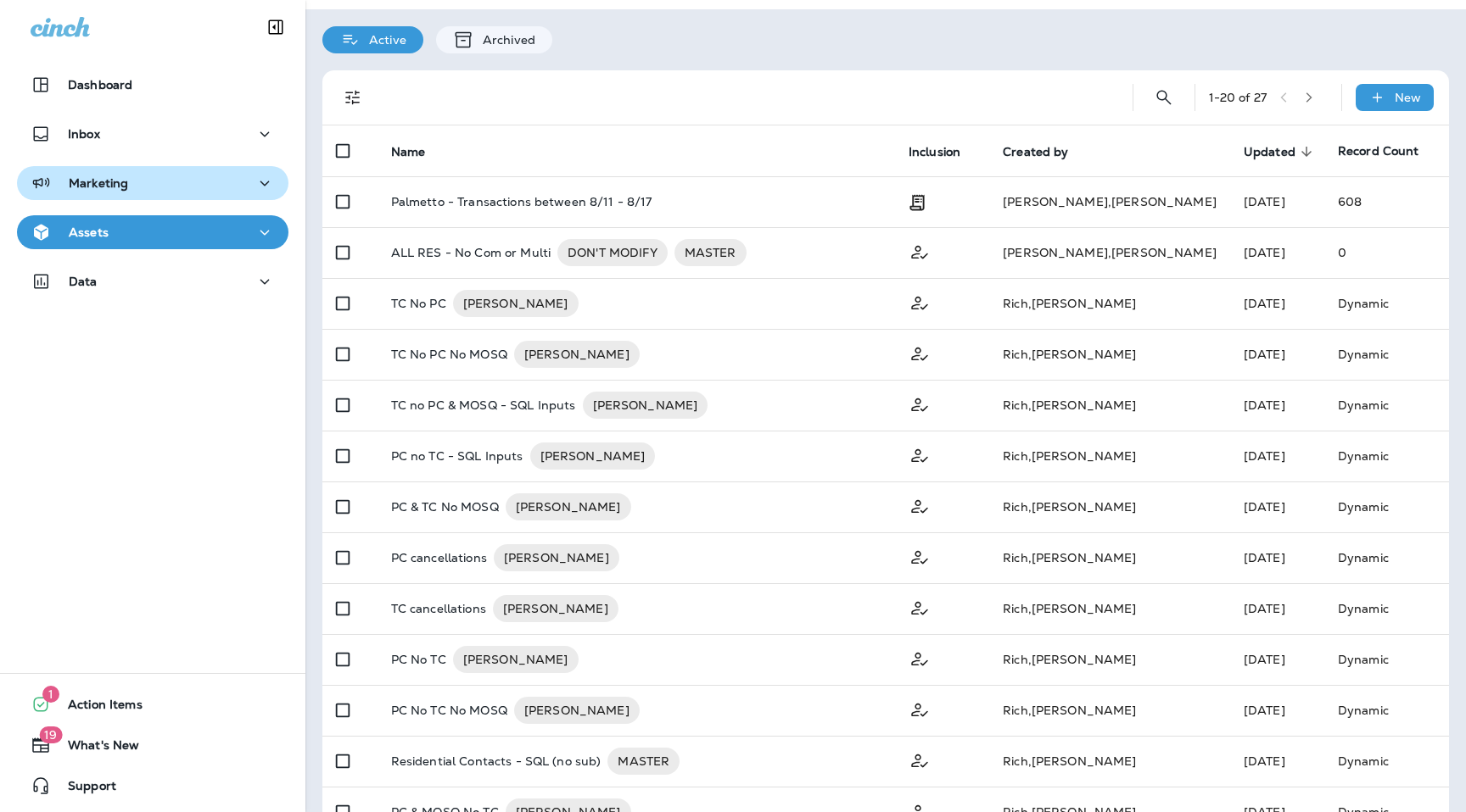
click at [193, 192] on div "Marketing" at bounding box center [152, 184] width 244 height 21
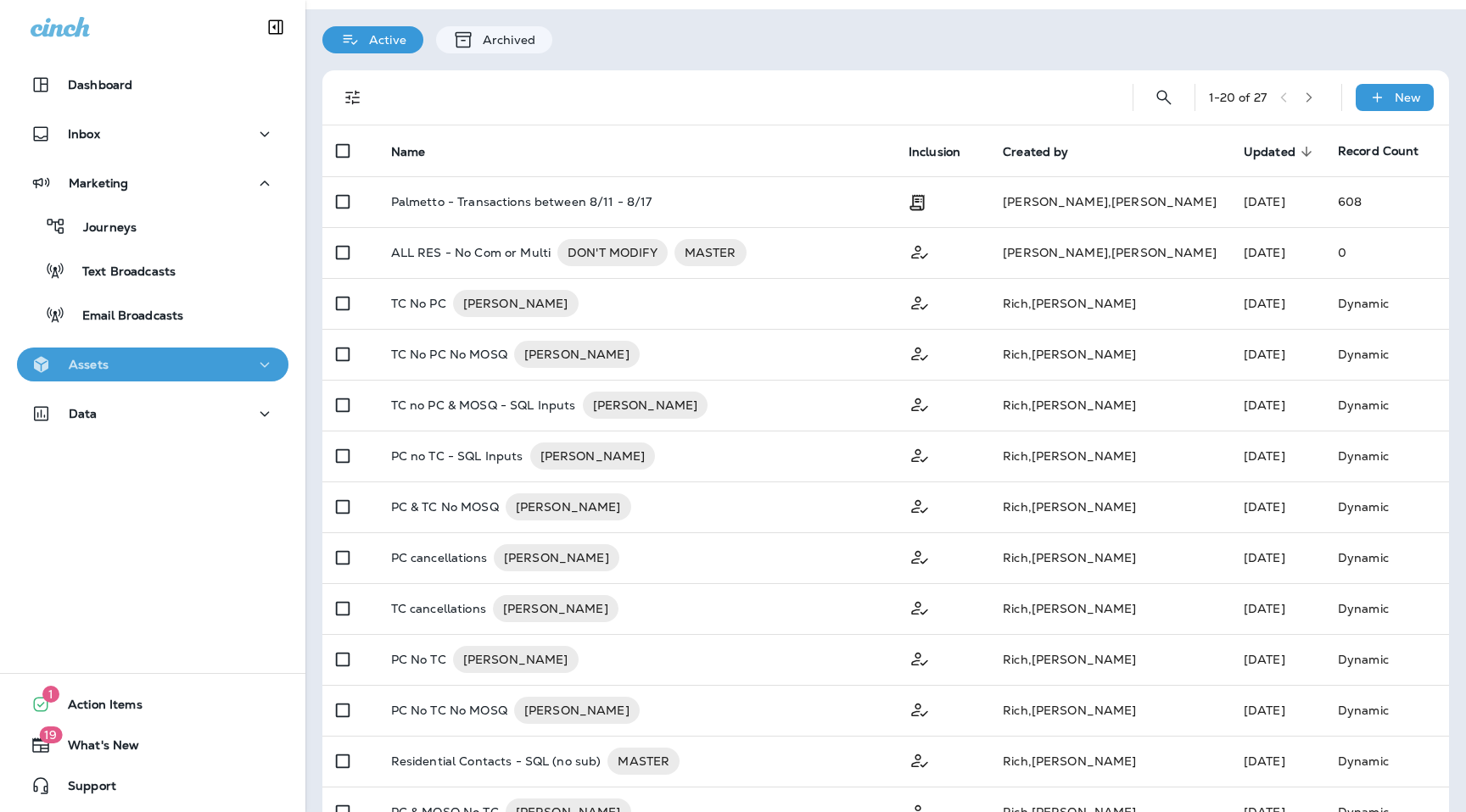
click at [139, 363] on div "Assets" at bounding box center [152, 366] width 244 height 21
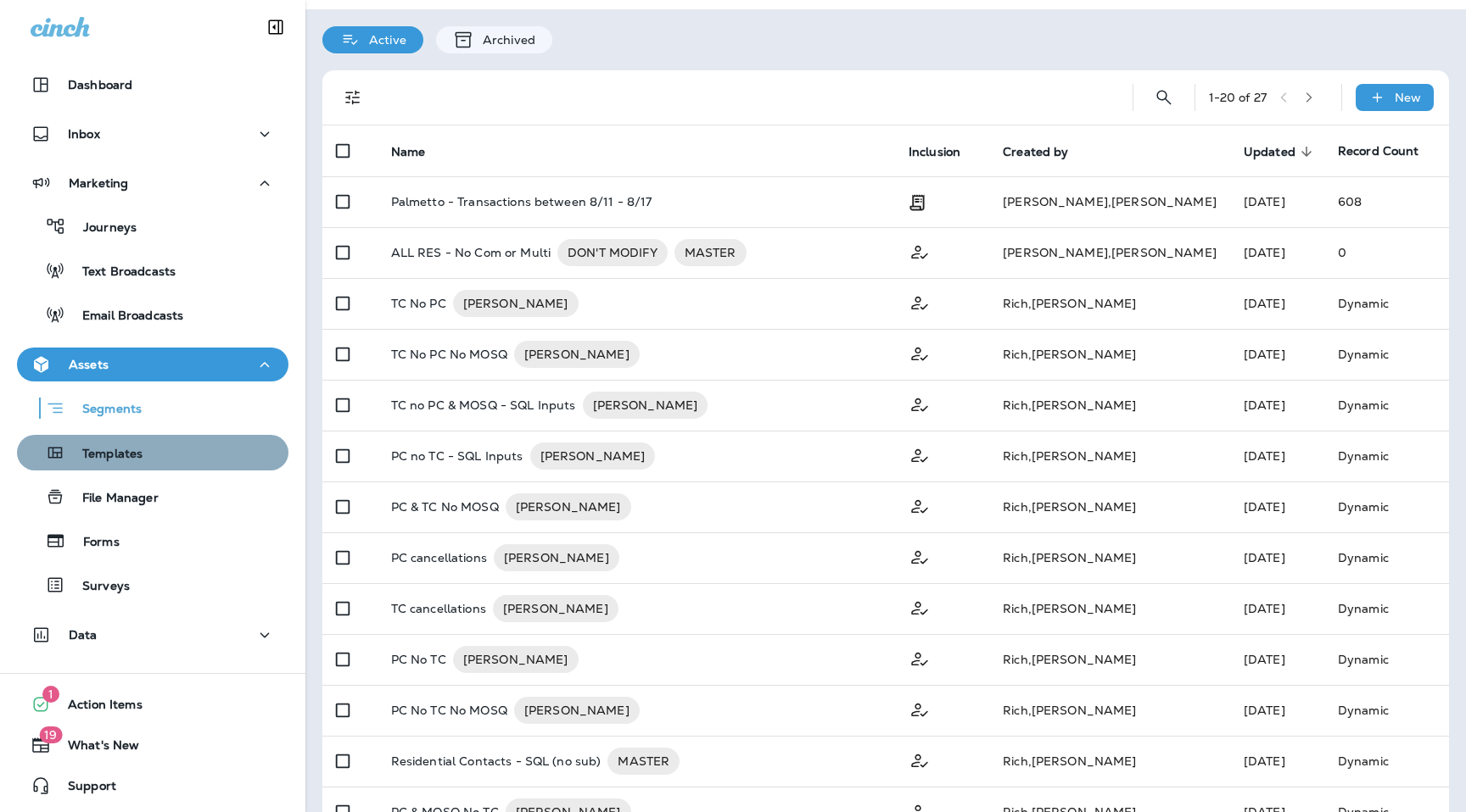
click at [122, 447] on p "Templates" at bounding box center [103, 455] width 77 height 17
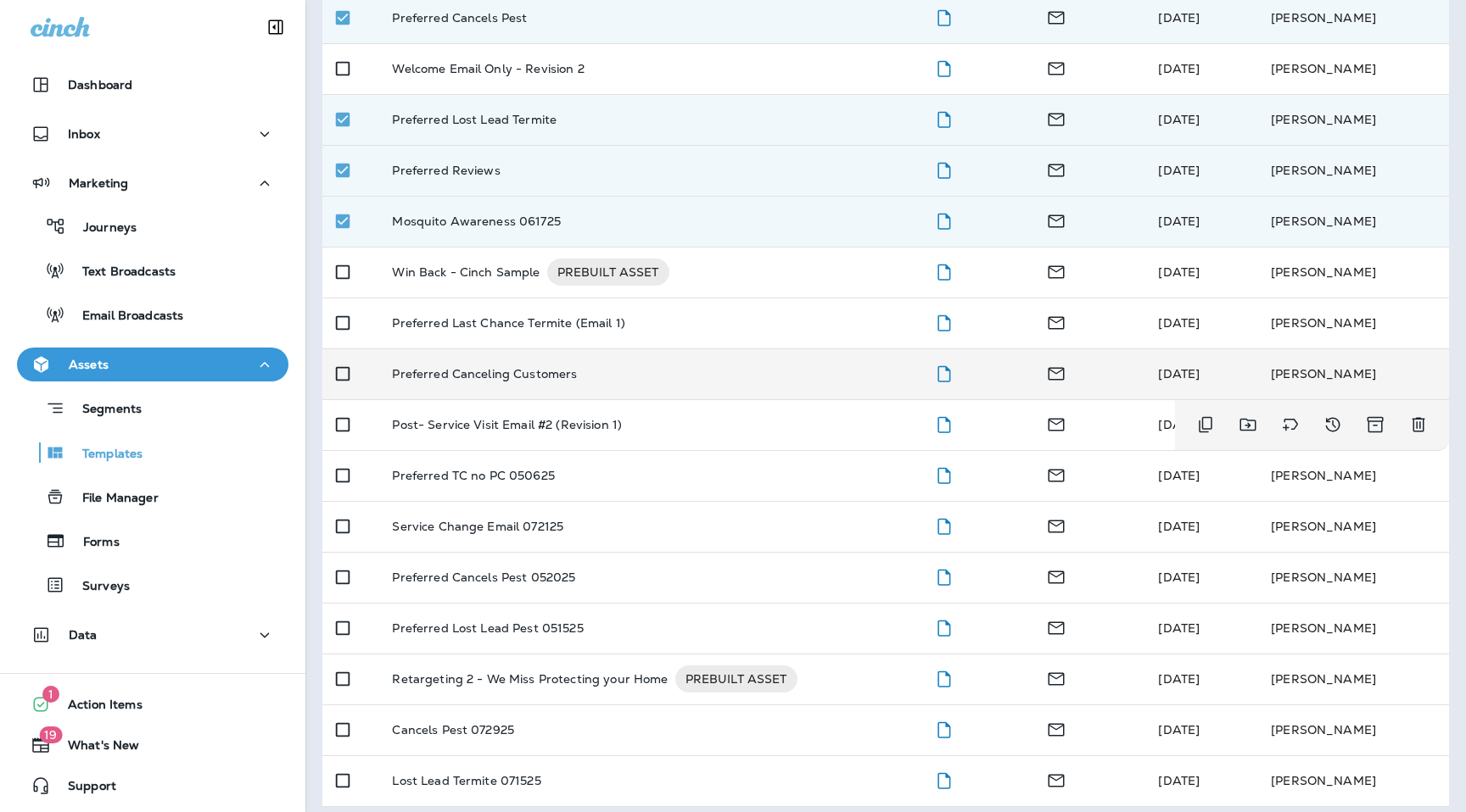
scroll to position [443, 0]
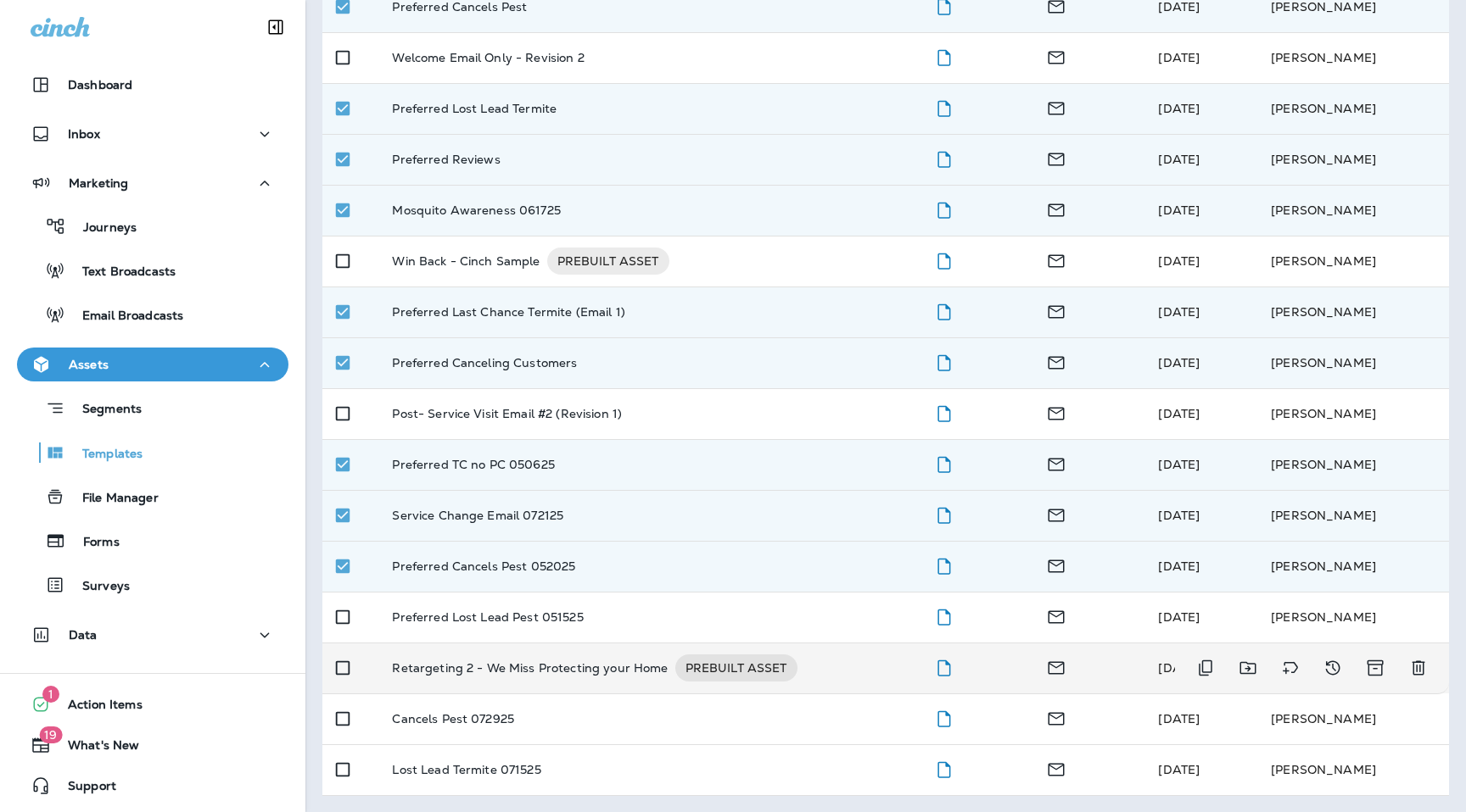
click at [338, 644] on td at bounding box center [350, 668] width 56 height 51
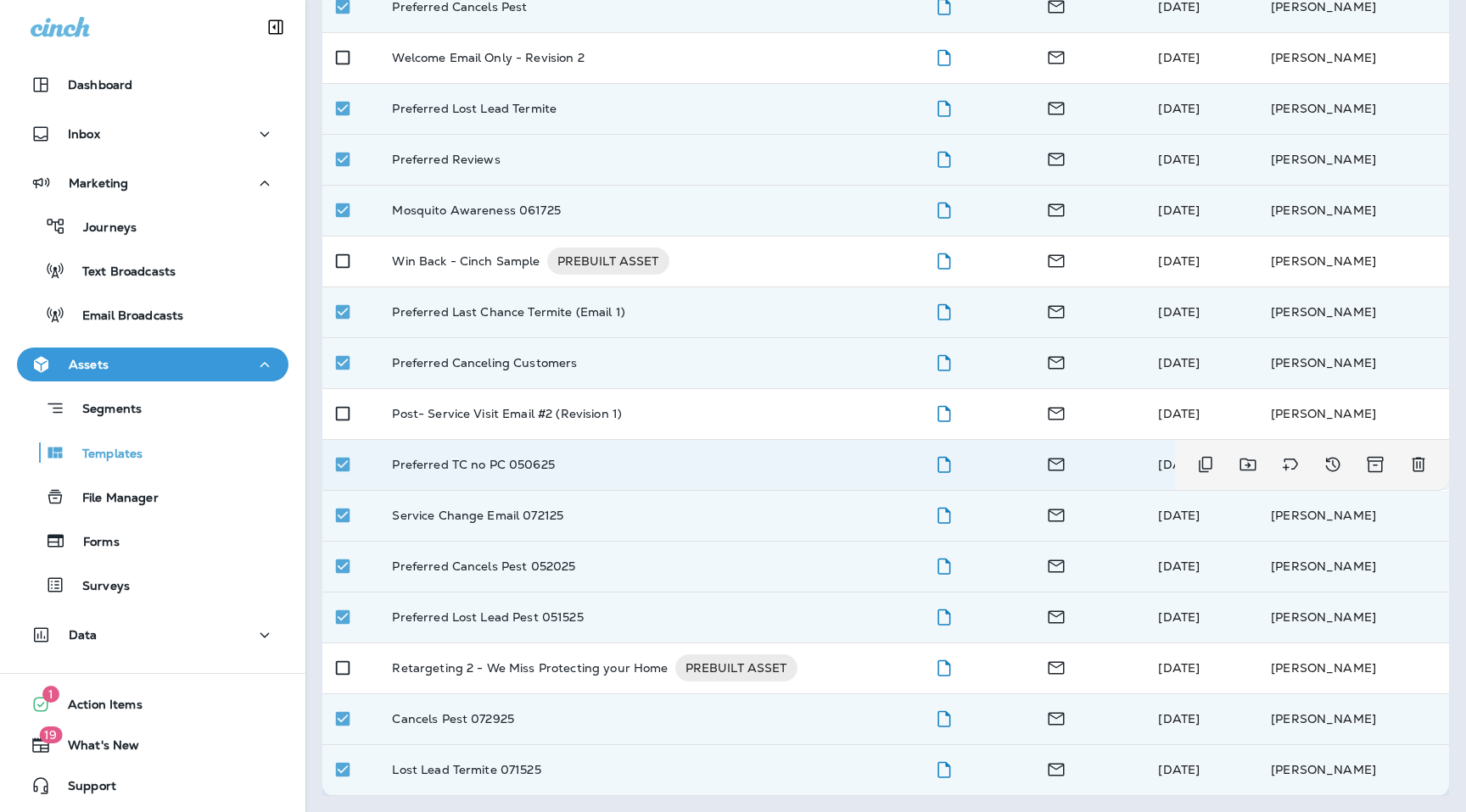
scroll to position [0, 0]
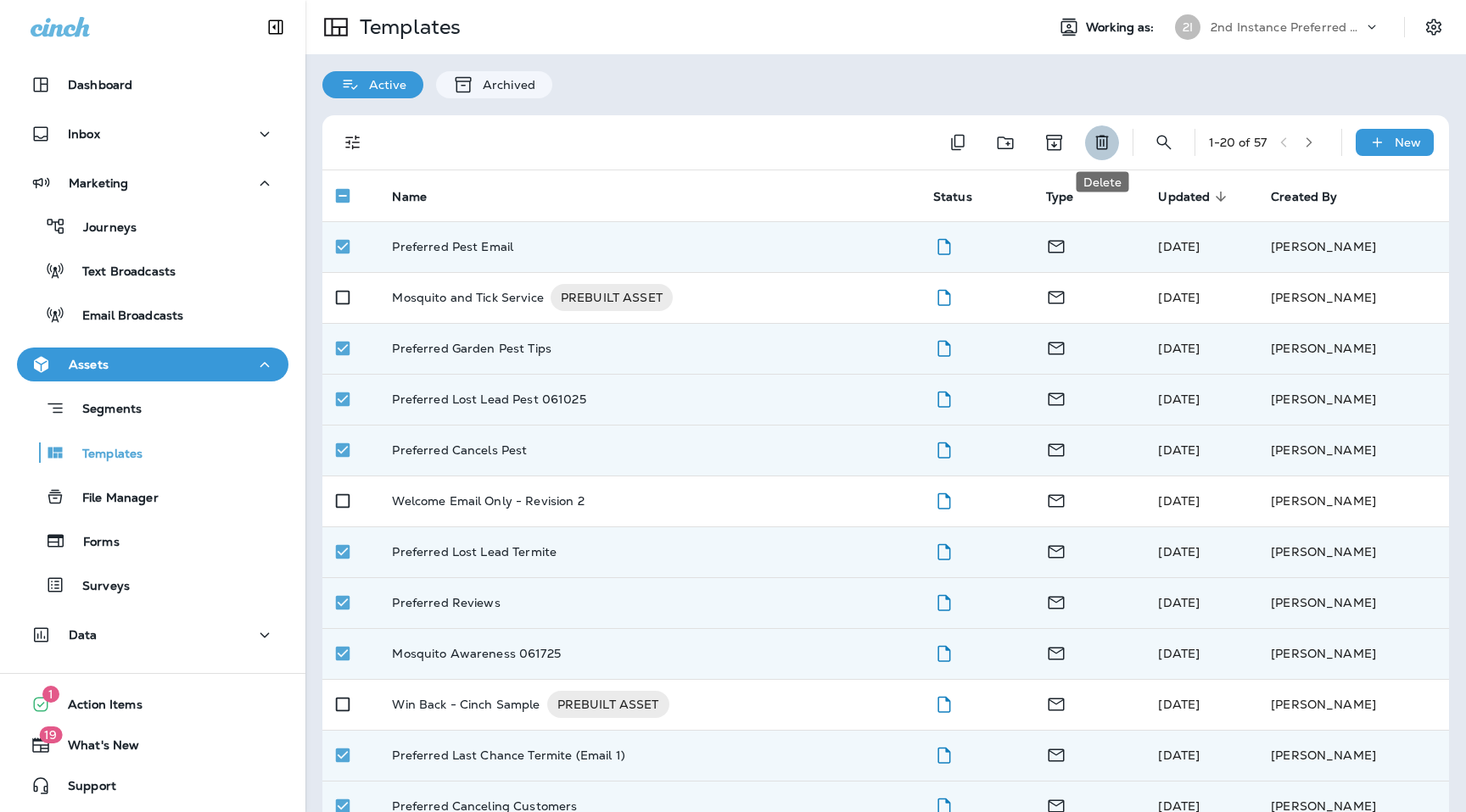
click at [1107, 143] on icon "Delete" at bounding box center [1101, 142] width 20 height 20
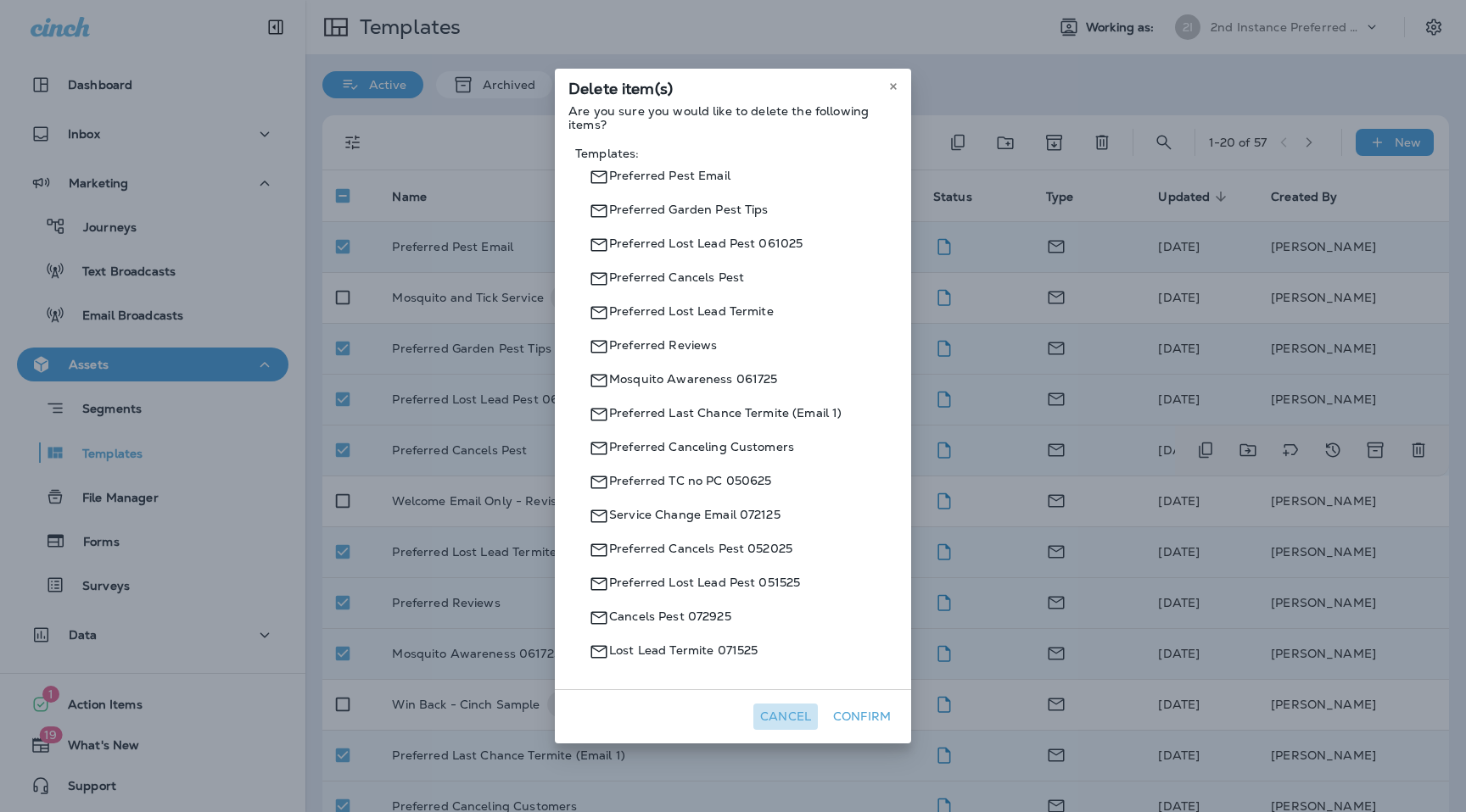
click at [789, 716] on button "Cancel" at bounding box center [785, 717] width 64 height 26
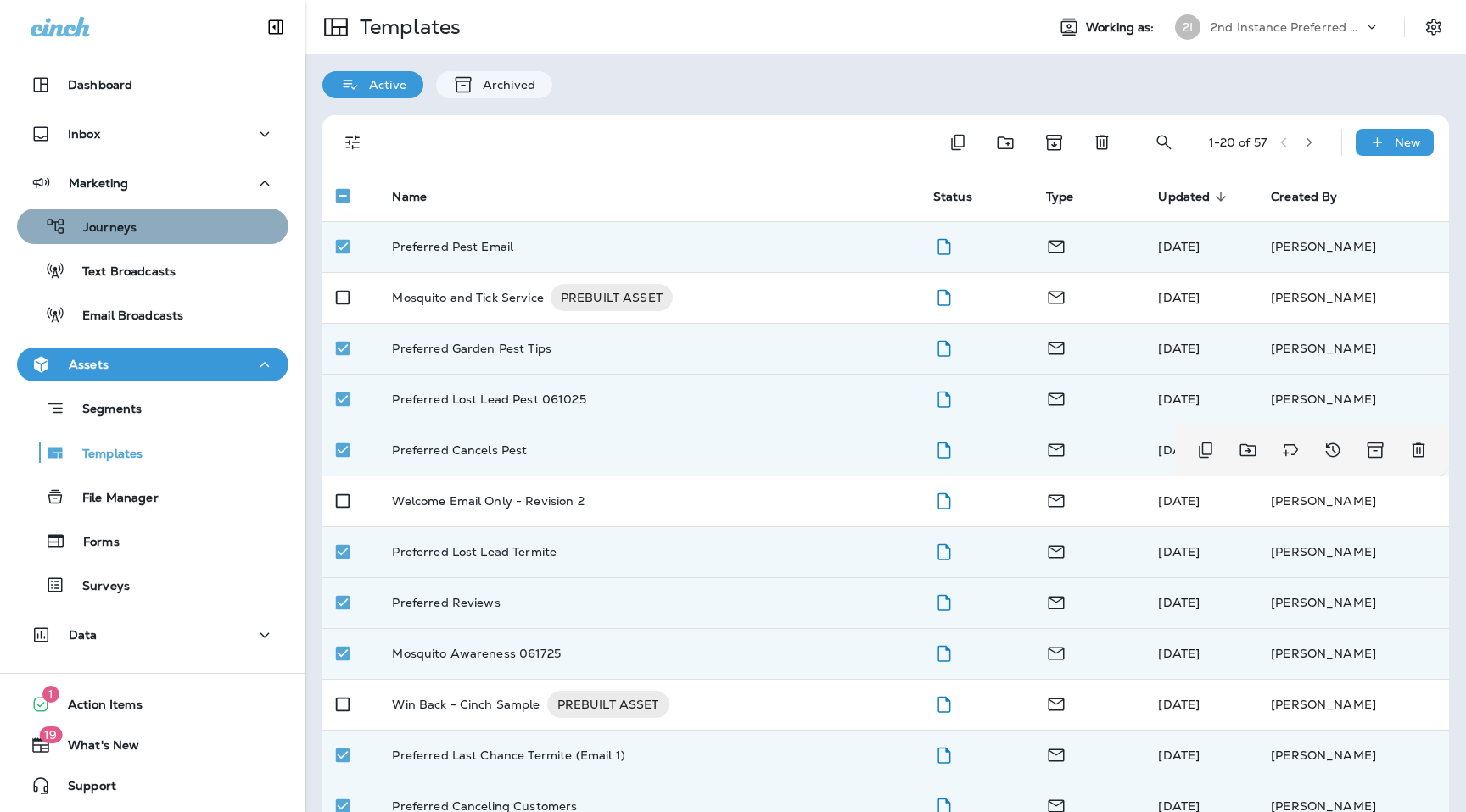
click at [143, 220] on div "Journeys" at bounding box center [152, 227] width 258 height 25
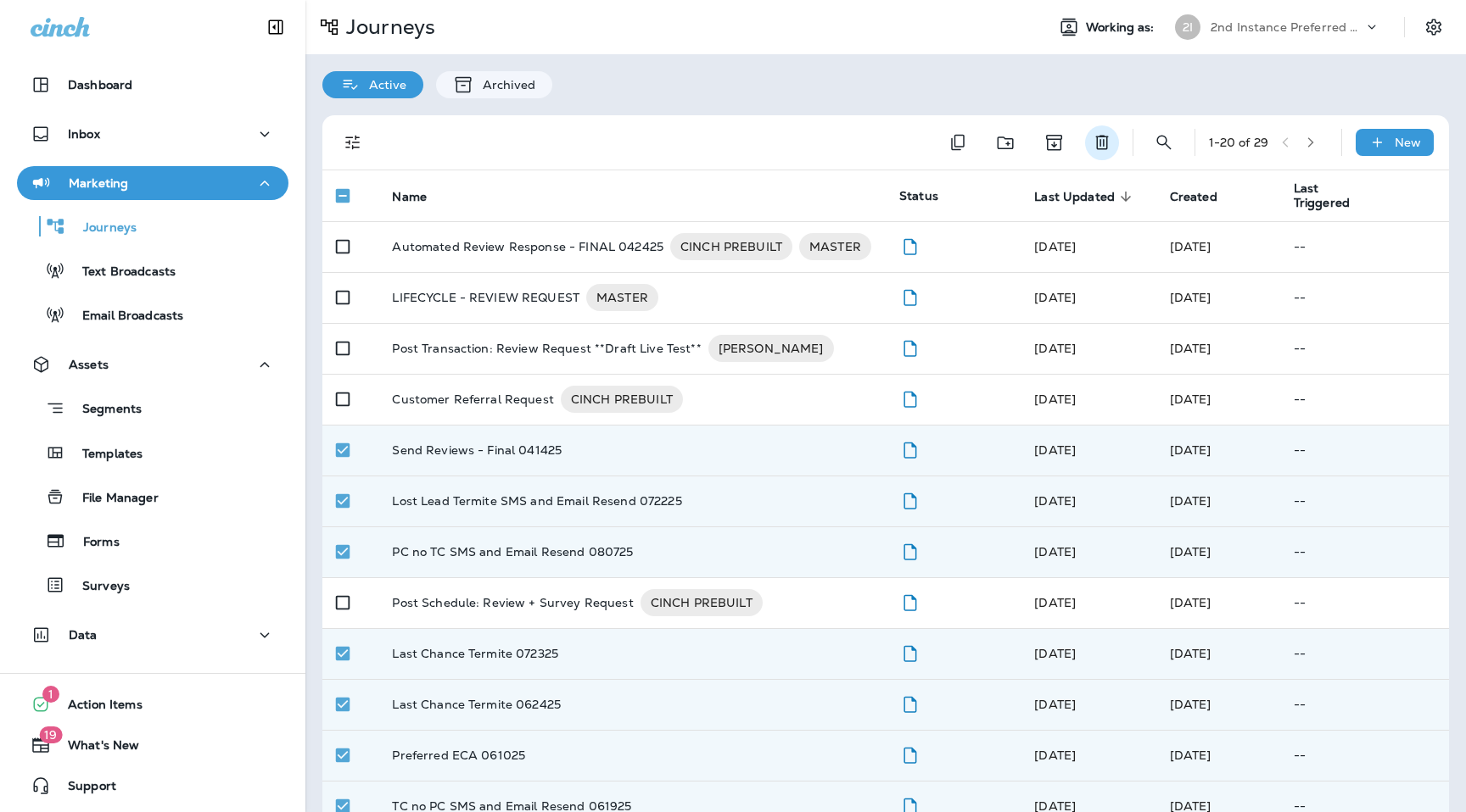
click at [1103, 143] on icon "Delete" at bounding box center [1101, 142] width 20 height 20
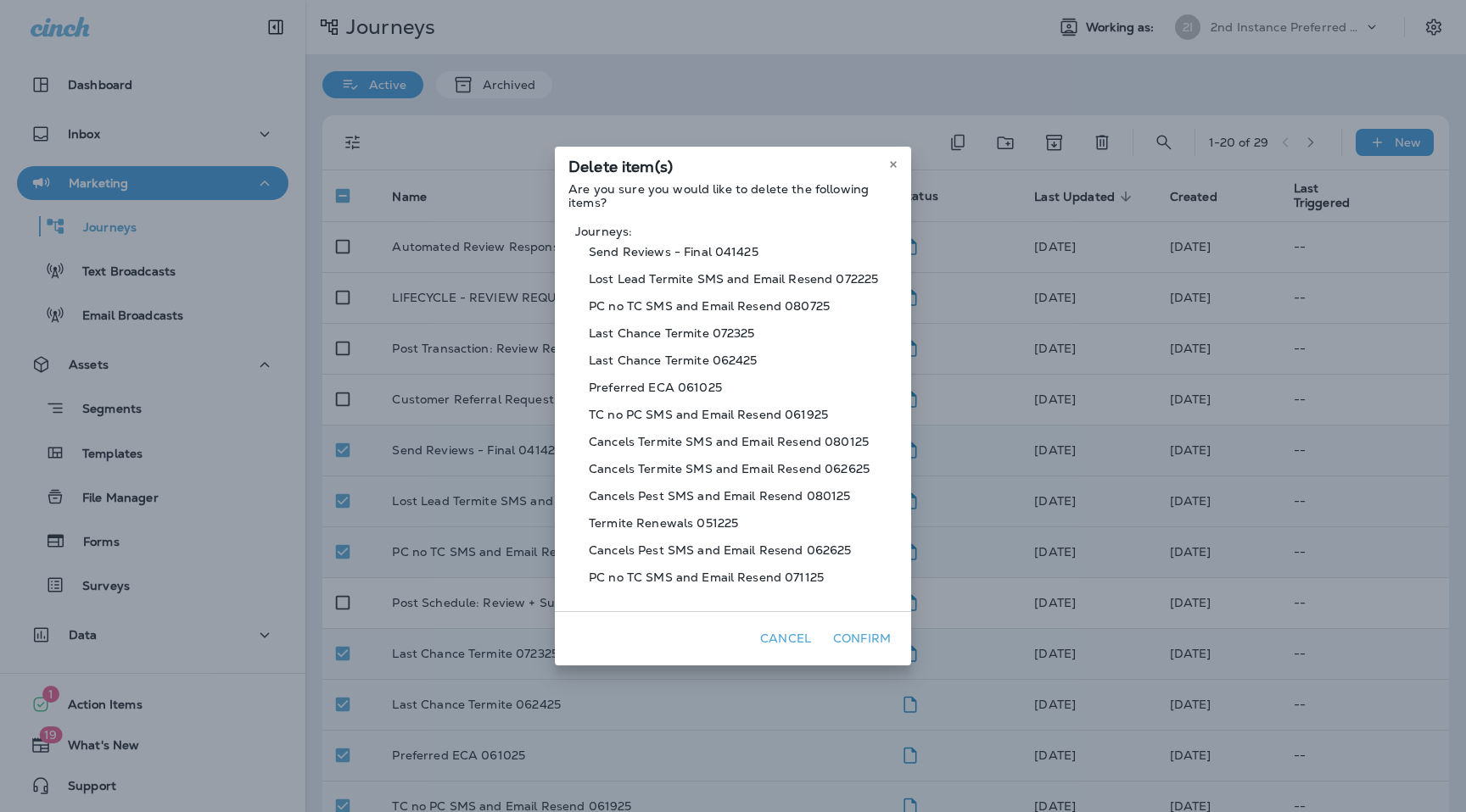
click at [878, 647] on button "Confirm" at bounding box center [861, 639] width 71 height 26
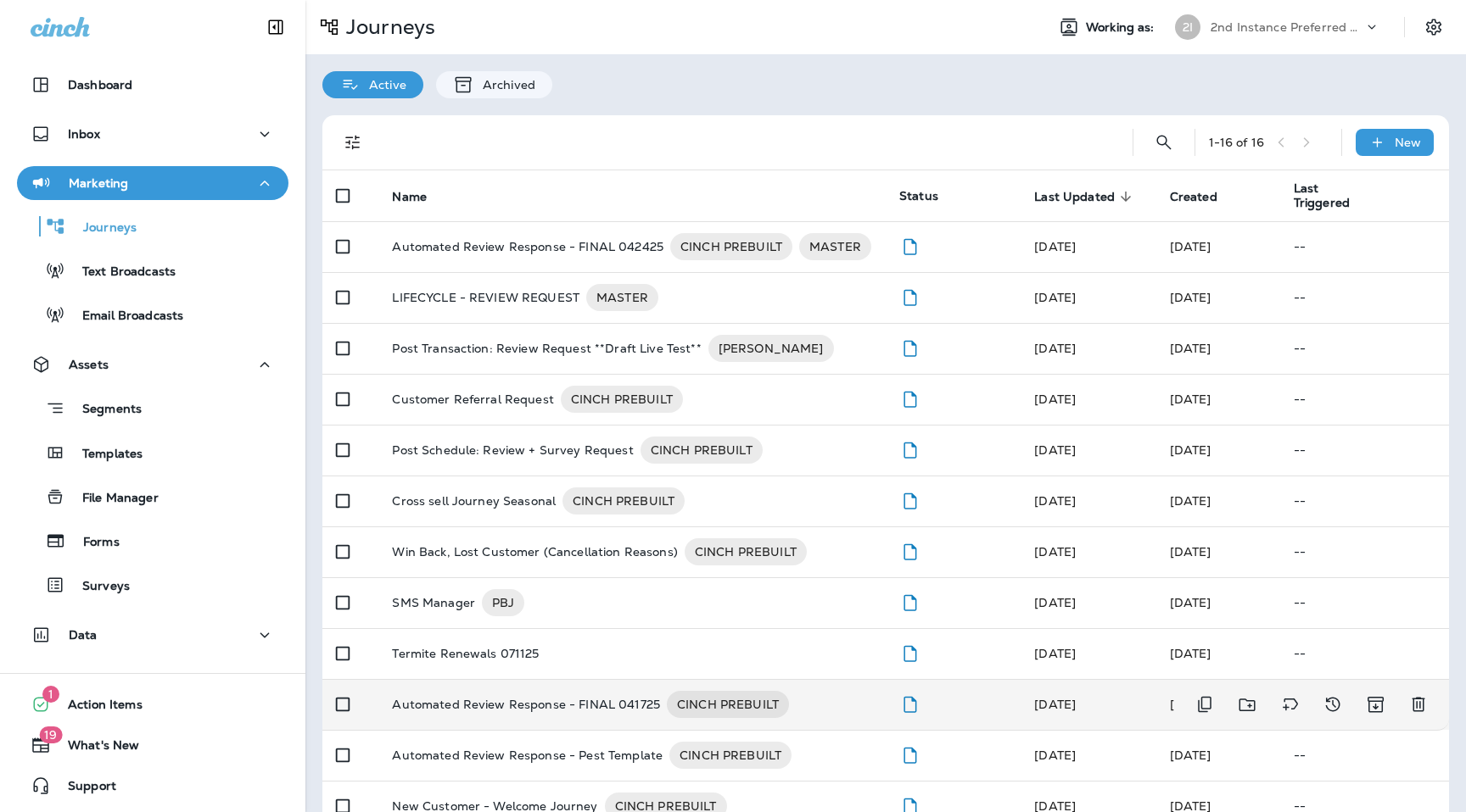
scroll to position [240, 0]
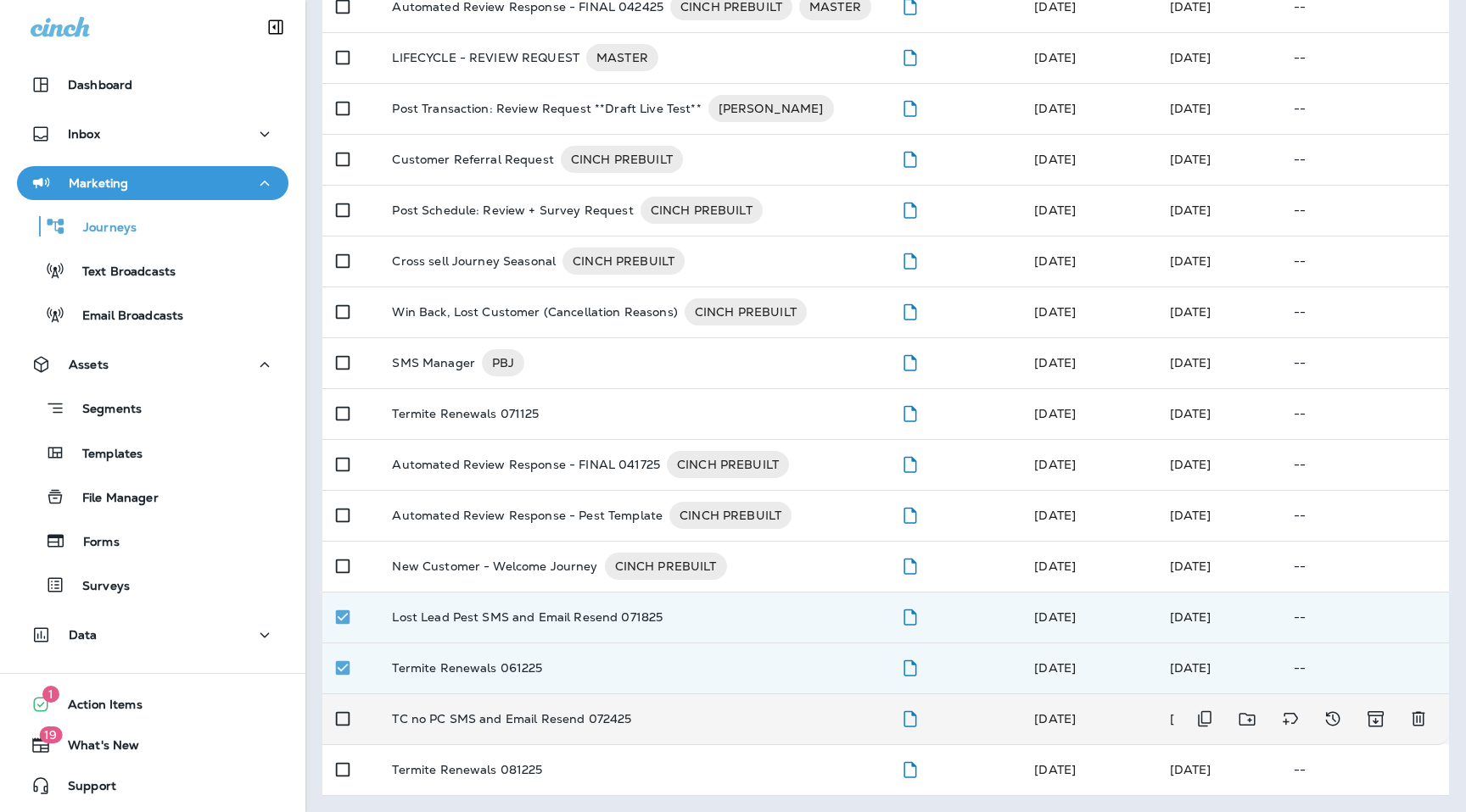
click at [341, 698] on td at bounding box center [350, 719] width 56 height 51
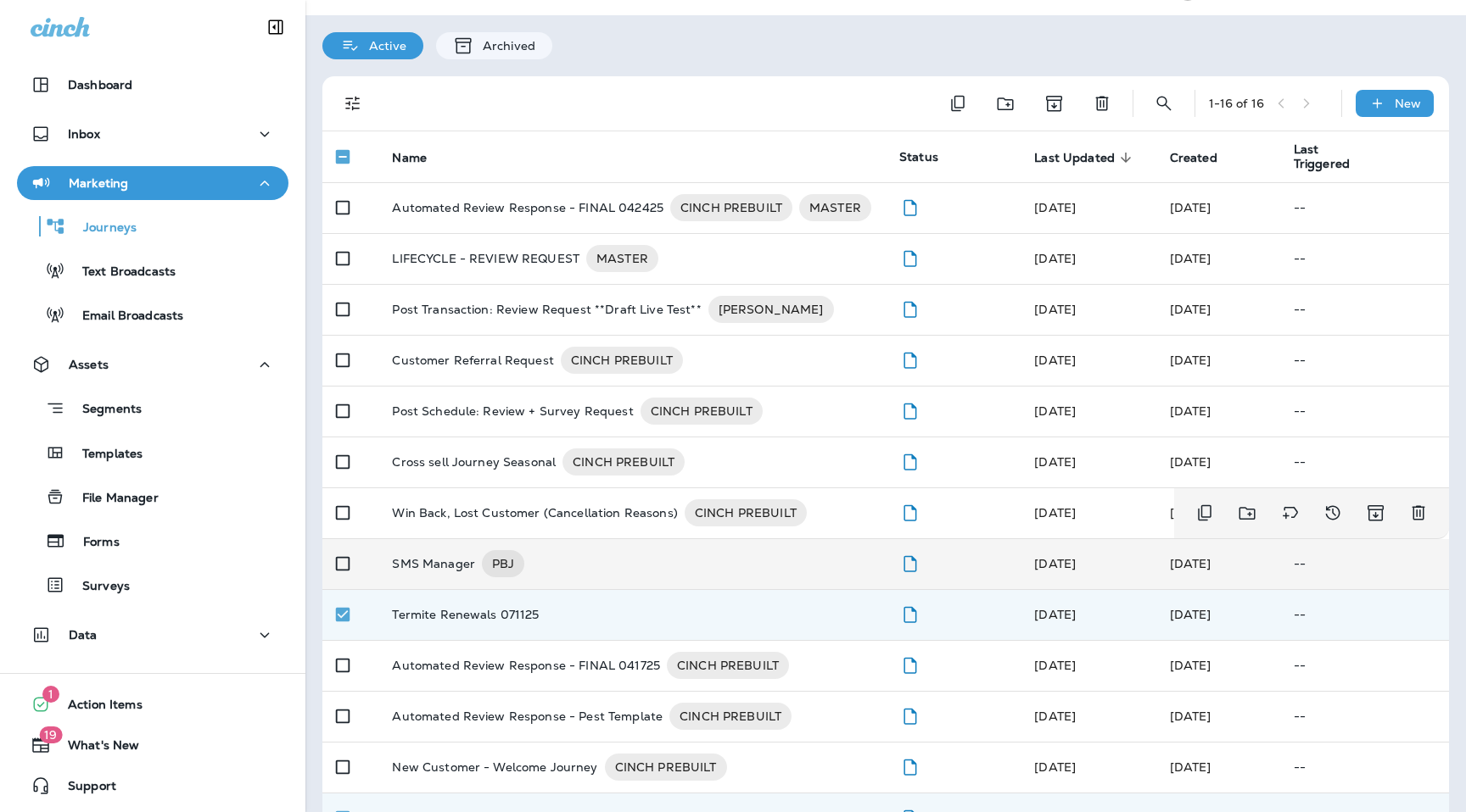
scroll to position [0, 0]
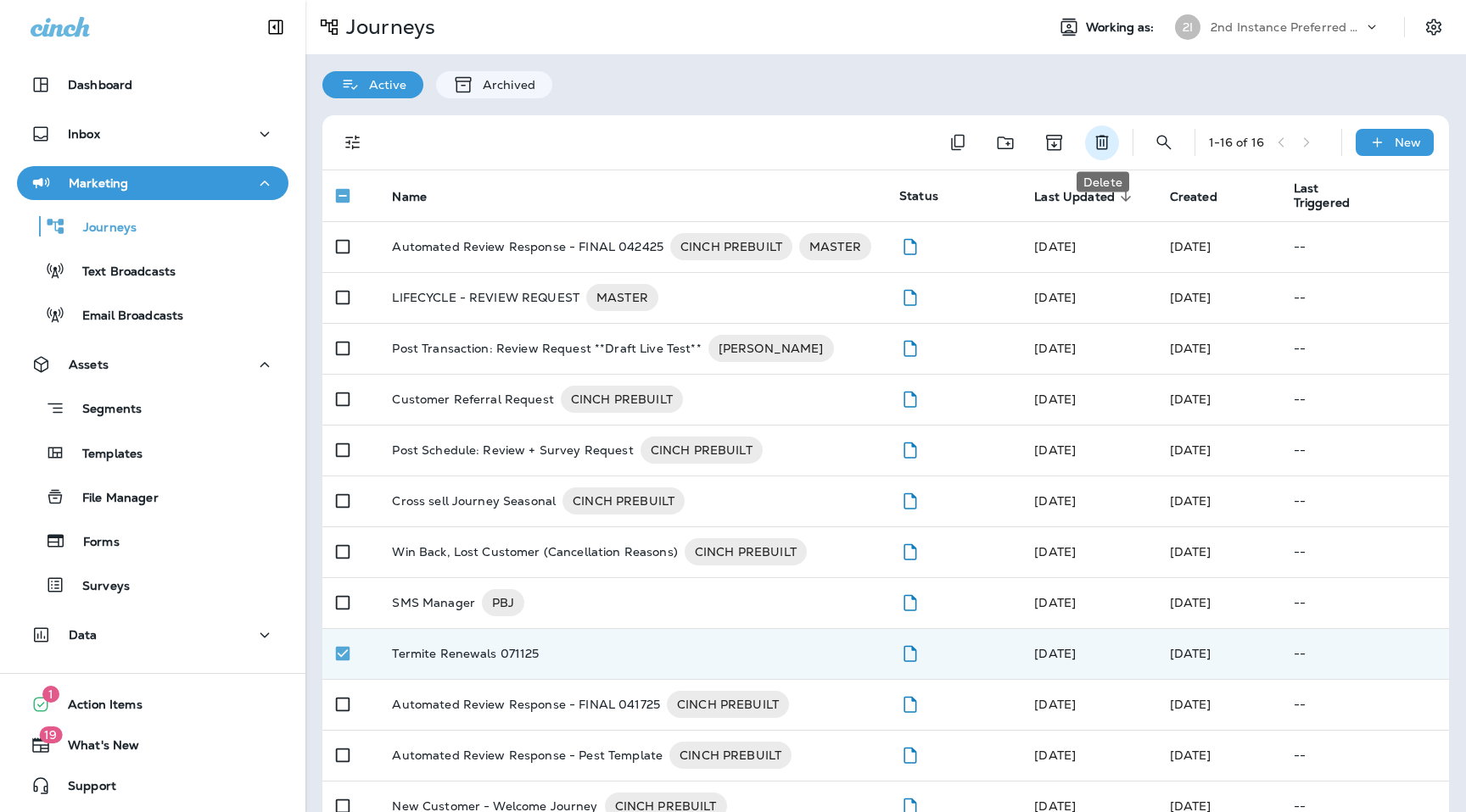
click at [1098, 141] on icon "Delete" at bounding box center [1101, 142] width 20 height 20
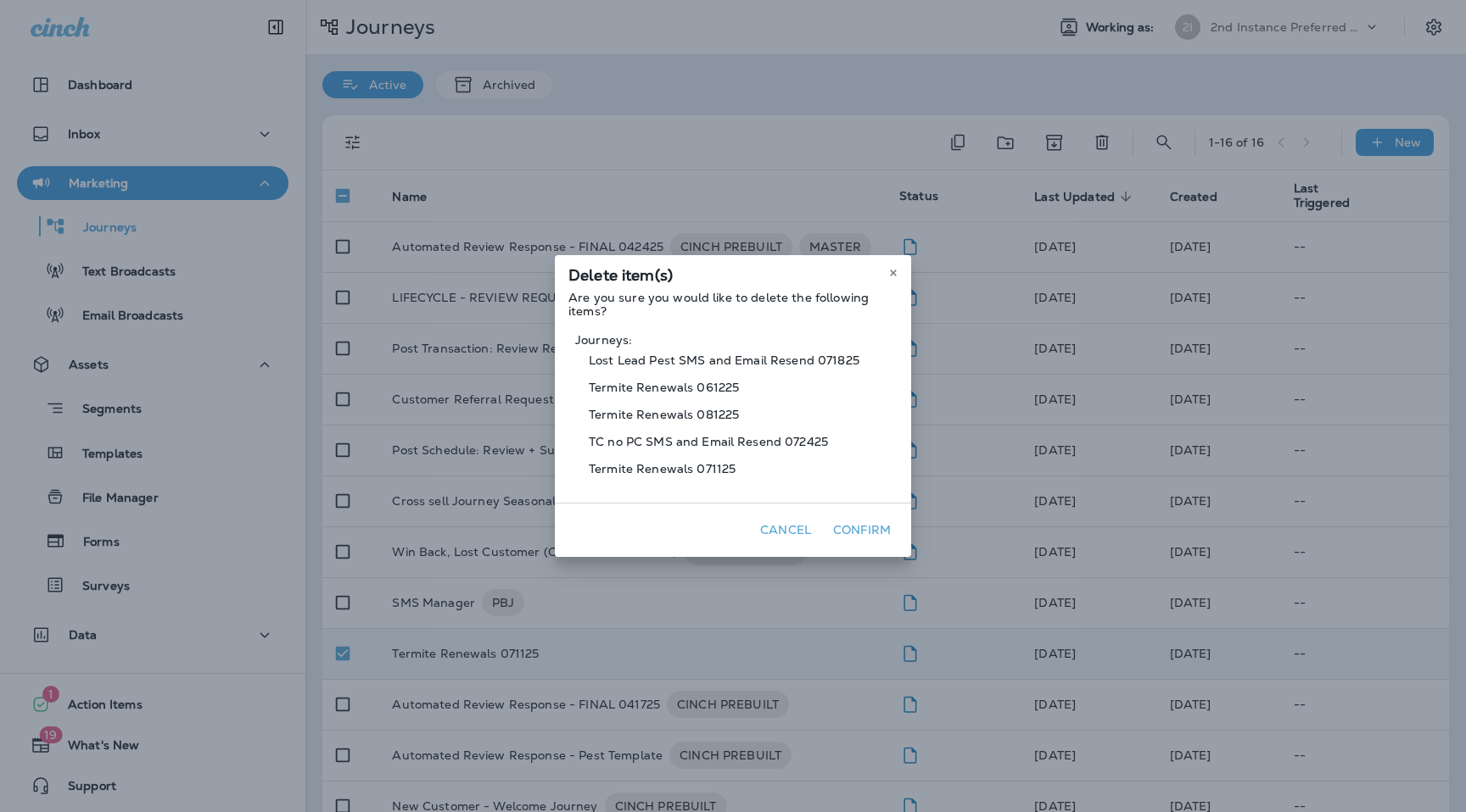
click at [870, 519] on button "Confirm" at bounding box center [861, 530] width 71 height 26
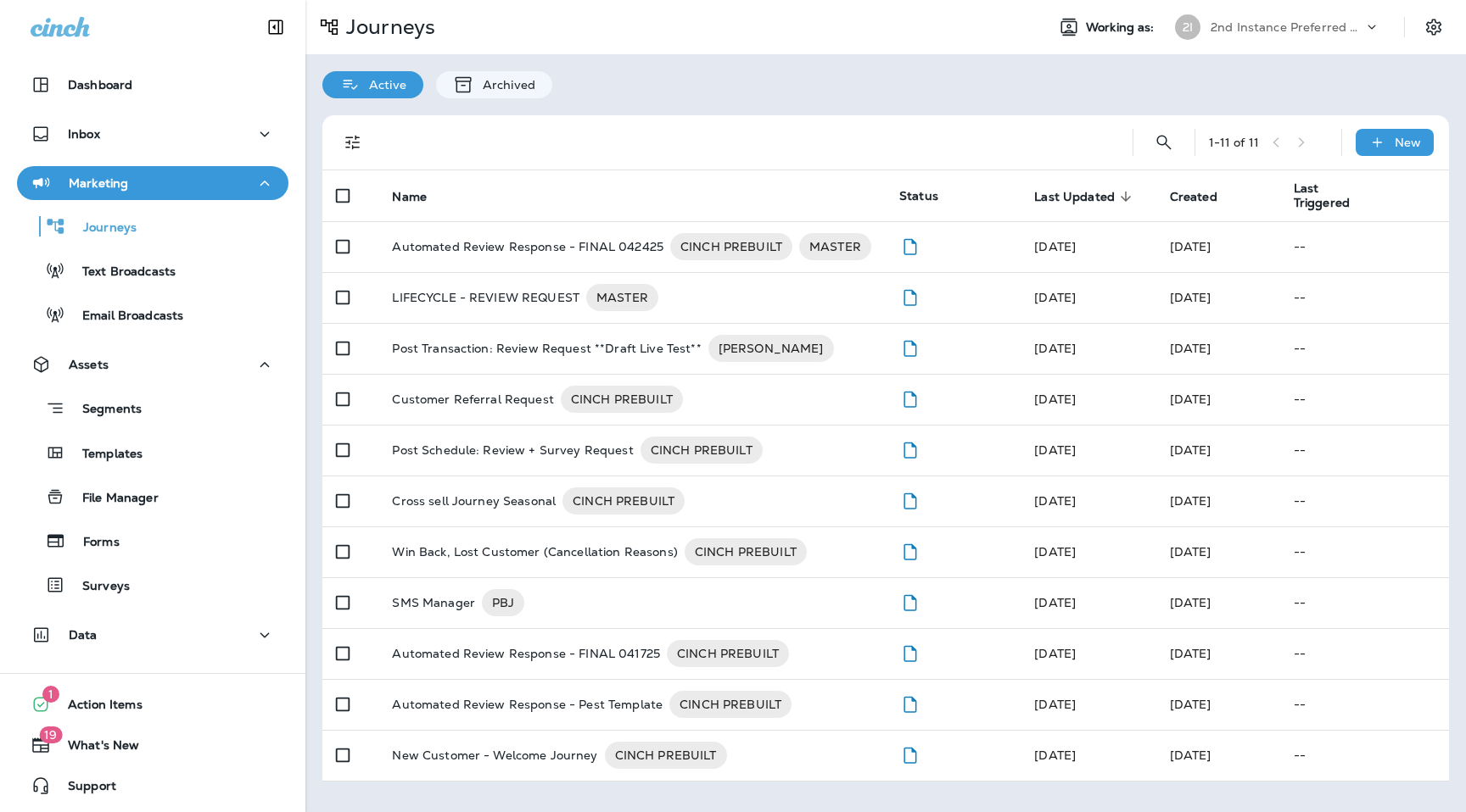
click at [1296, 21] on p "2nd Instance Preferred Pest Control - Palmetto" at bounding box center [1286, 27] width 153 height 14
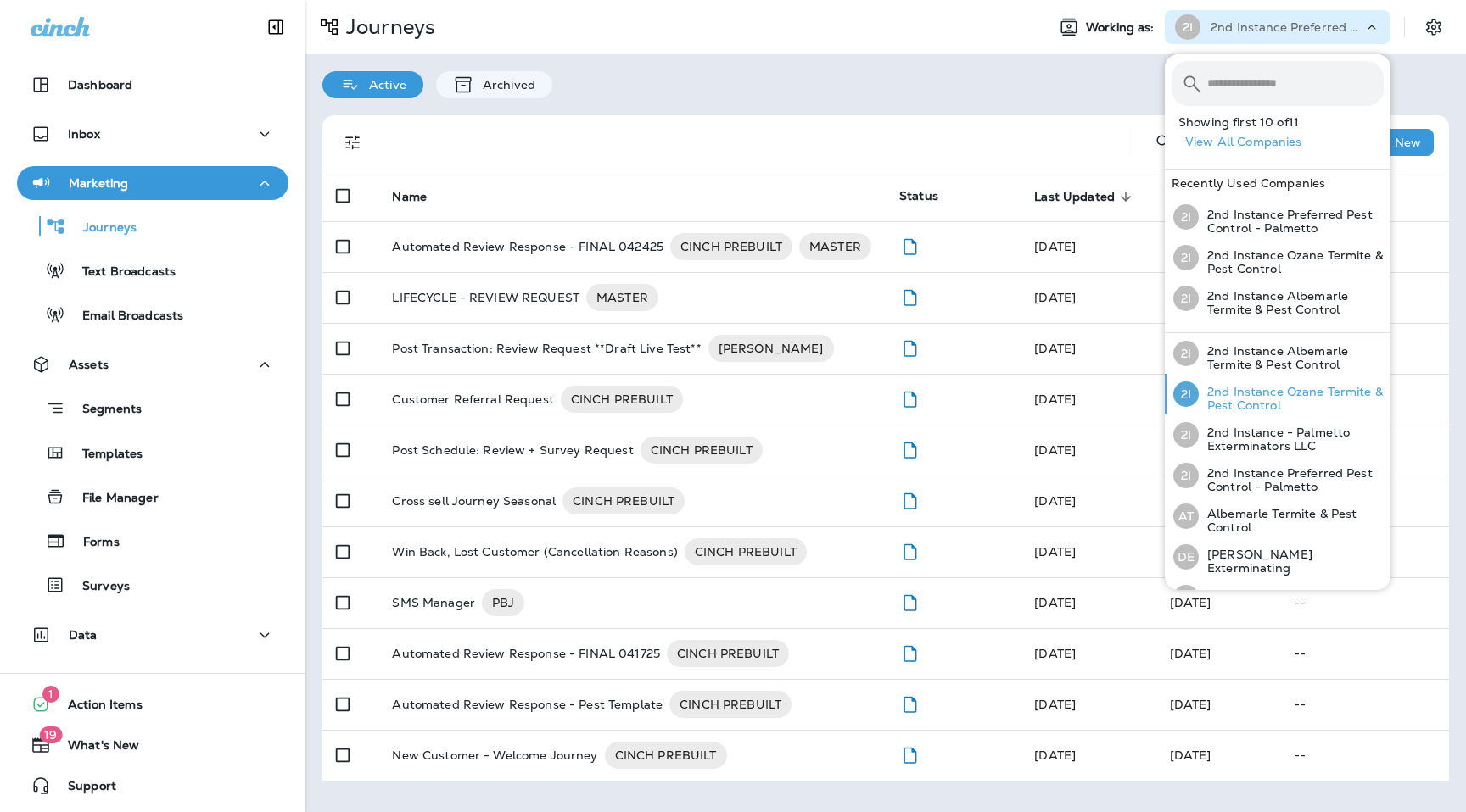
click at [1255, 395] on p "2nd Instance Ozane Termite & Pest Control" at bounding box center [1291, 399] width 185 height 27
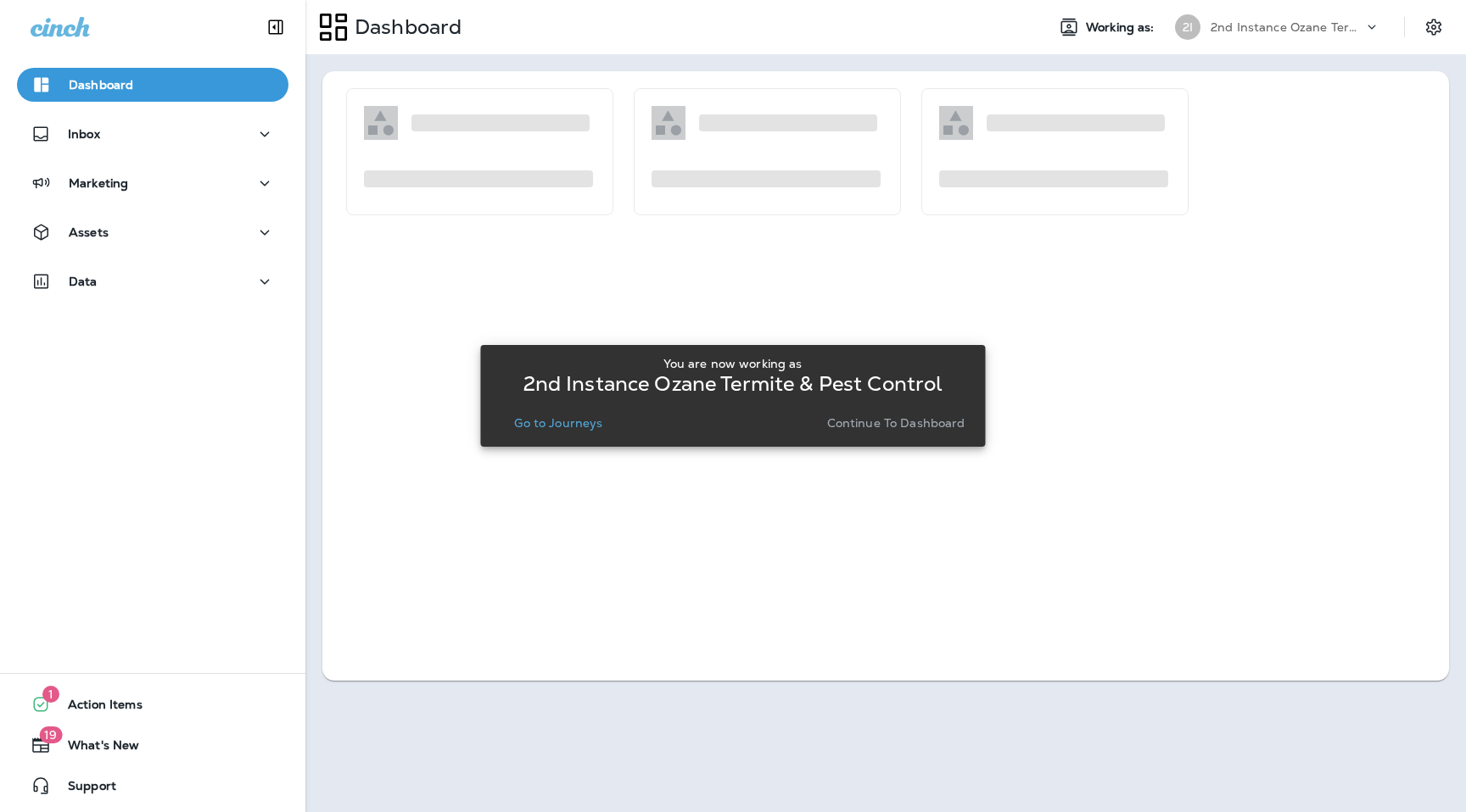
click at [588, 421] on p "Go to Journeys" at bounding box center [557, 423] width 89 height 14
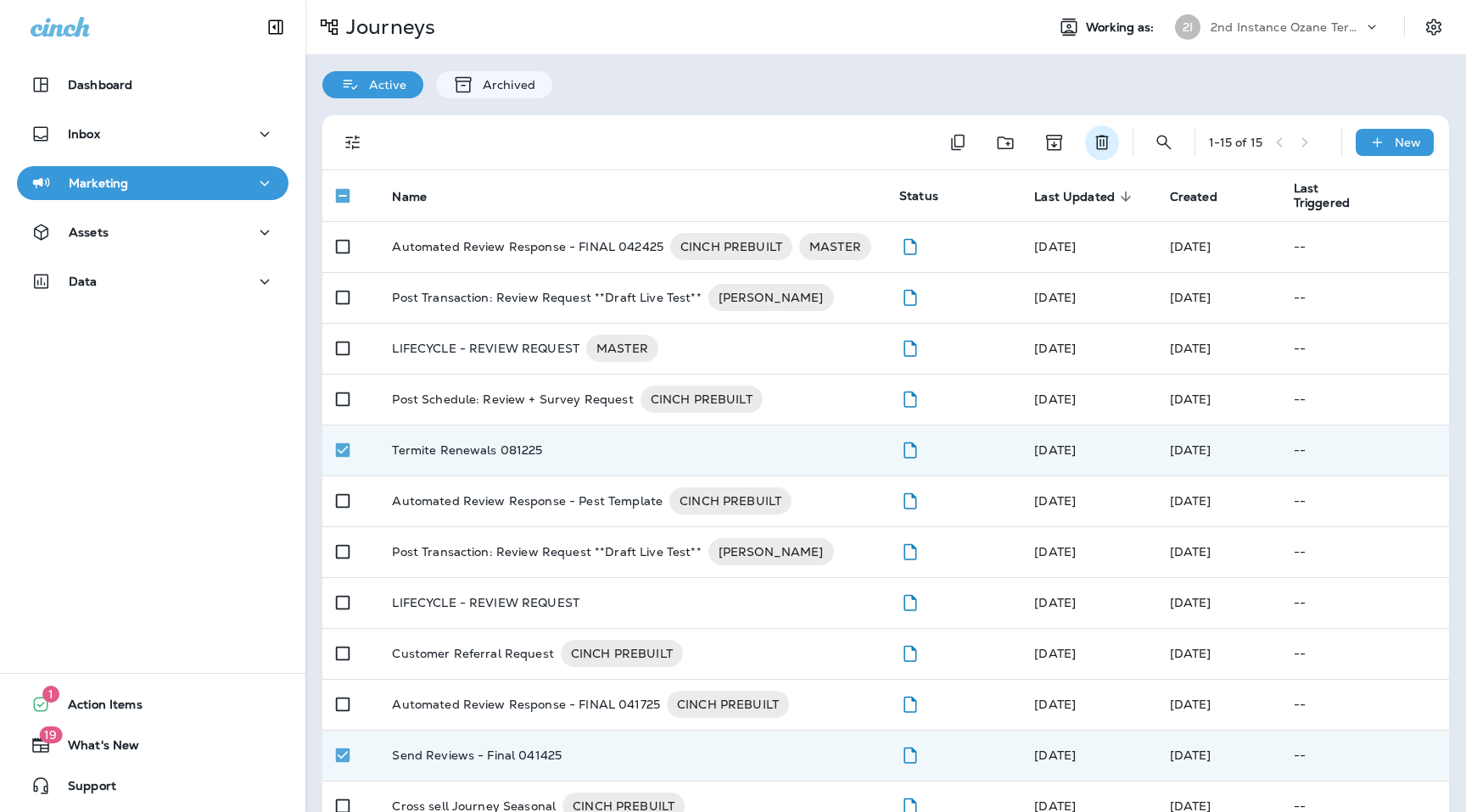
click at [1094, 147] on icon "Delete" at bounding box center [1101, 142] width 20 height 20
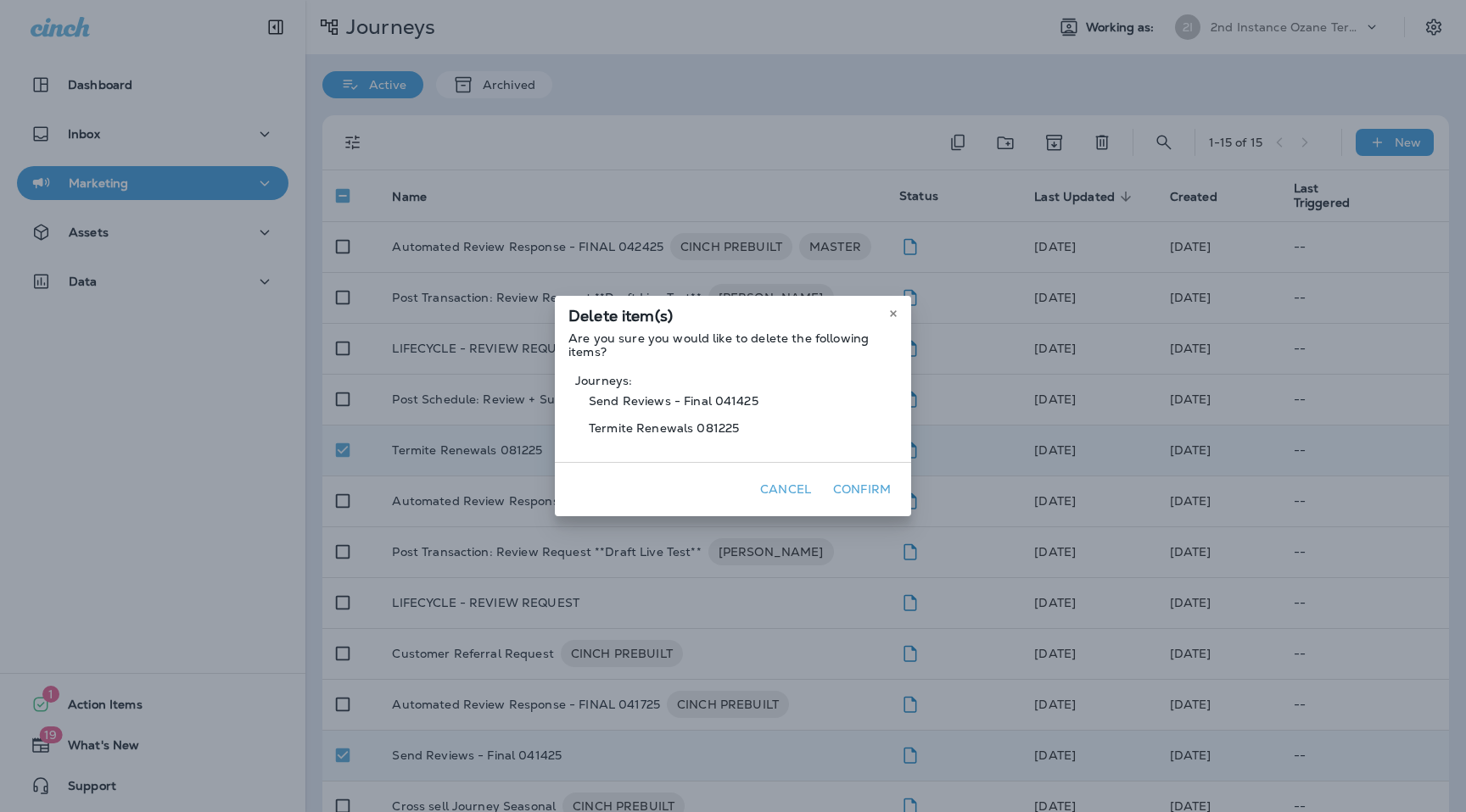
click at [890, 477] on button "Confirm" at bounding box center [861, 489] width 71 height 26
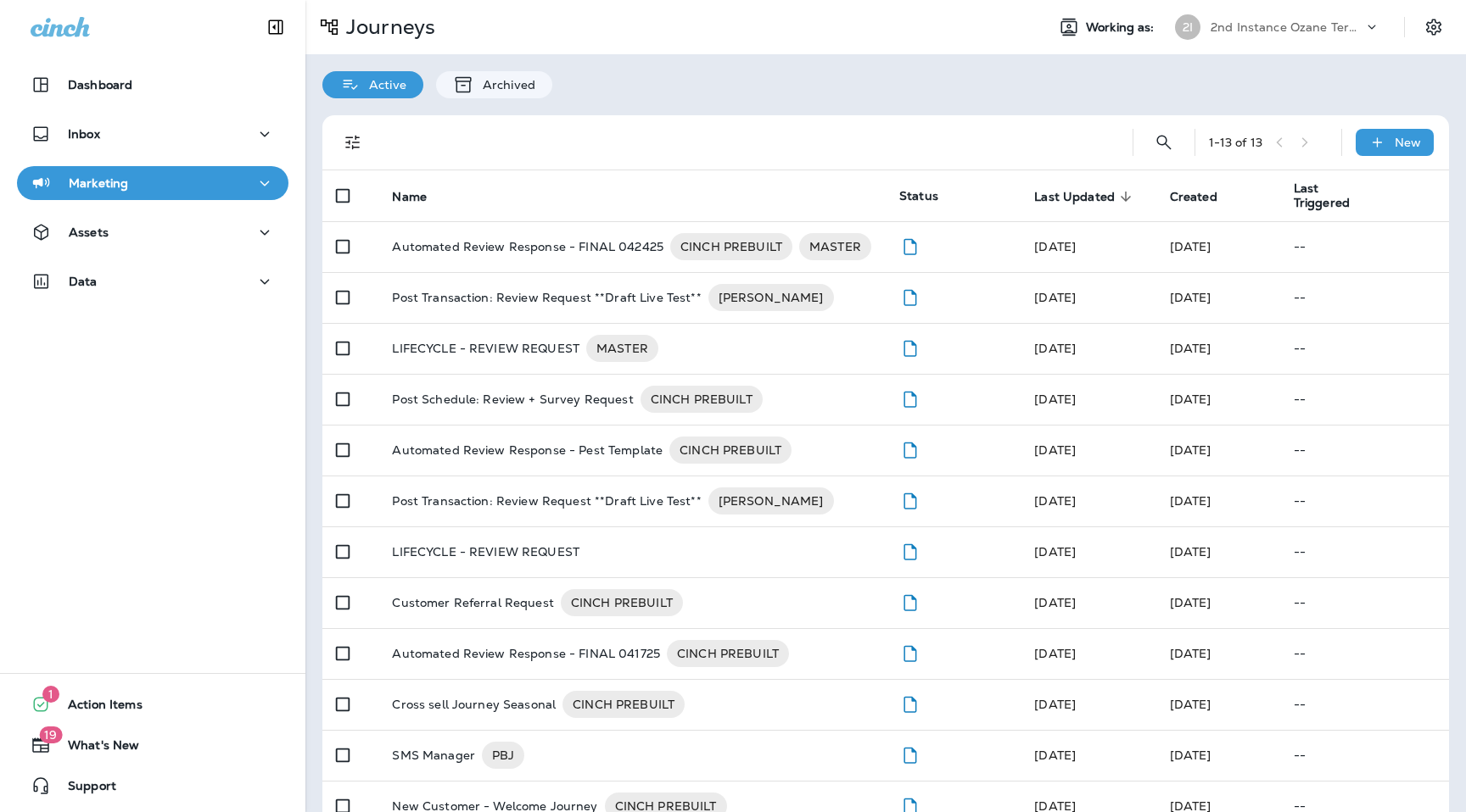
click at [1269, 37] on div "2nd Instance Ozane Termite & Pest Control" at bounding box center [1286, 27] width 153 height 25
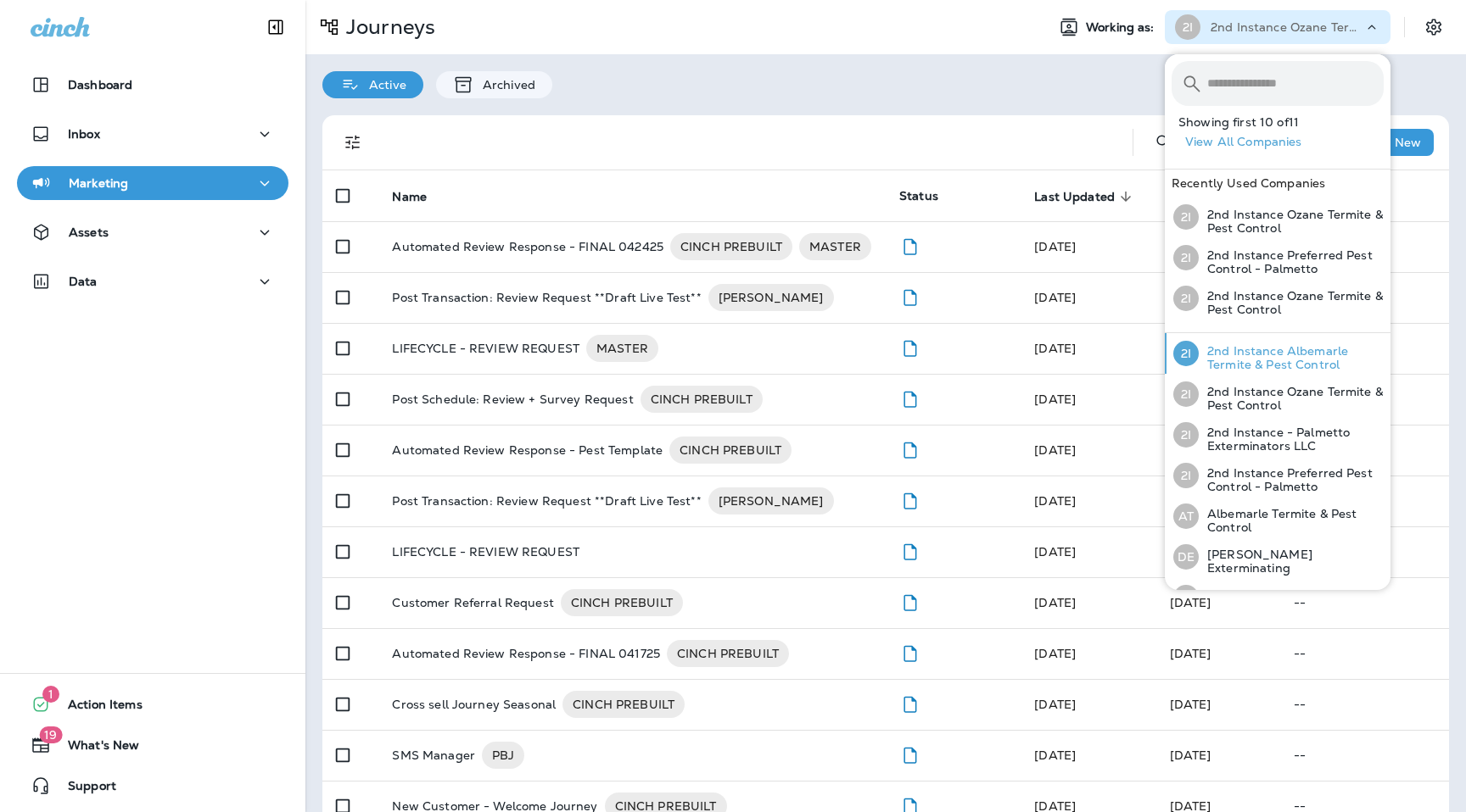
click at [1287, 349] on p "2nd Instance Albemarle Termite & Pest Control" at bounding box center [1291, 358] width 185 height 27
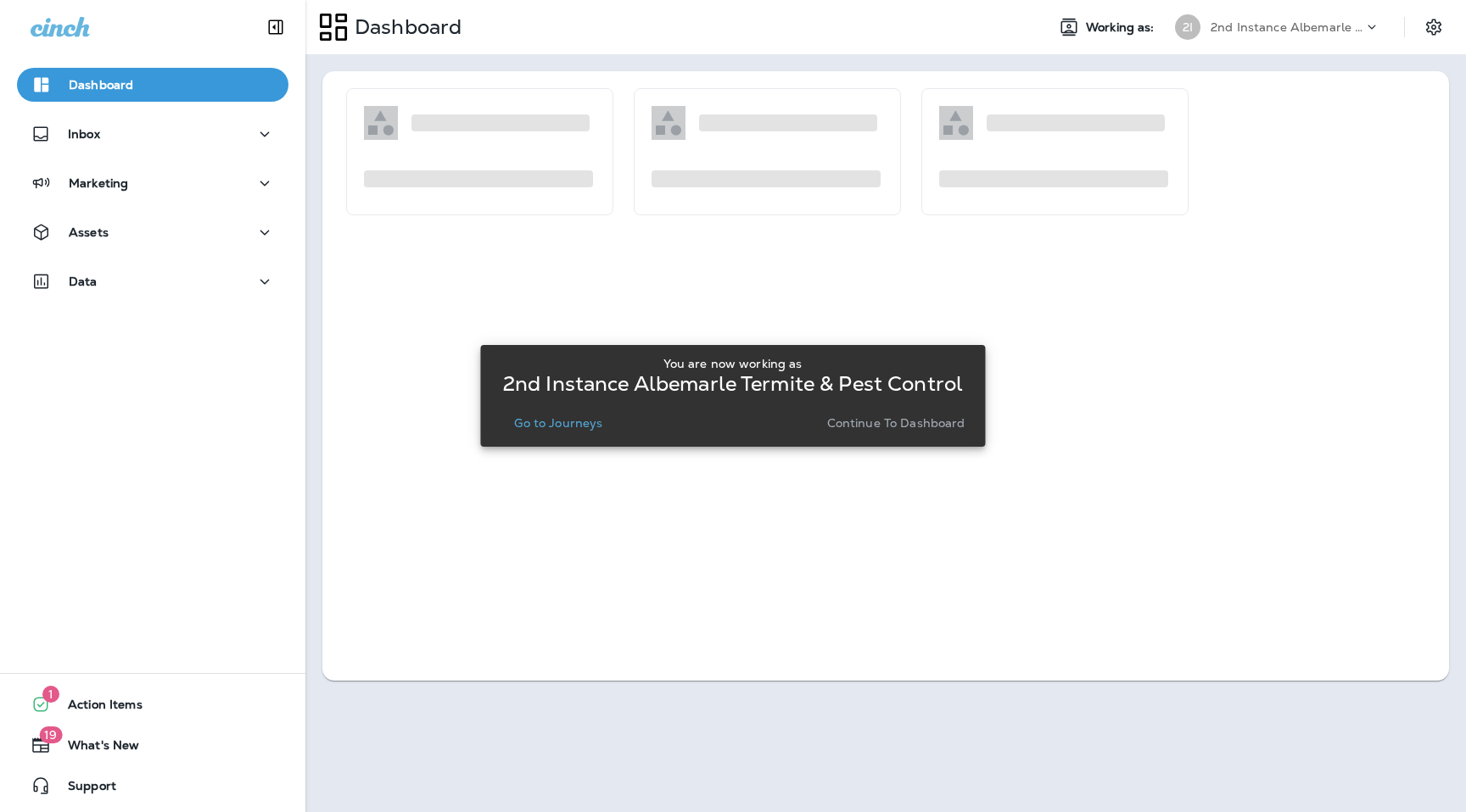
click at [592, 429] on p "Go to Journeys" at bounding box center [557, 423] width 89 height 14
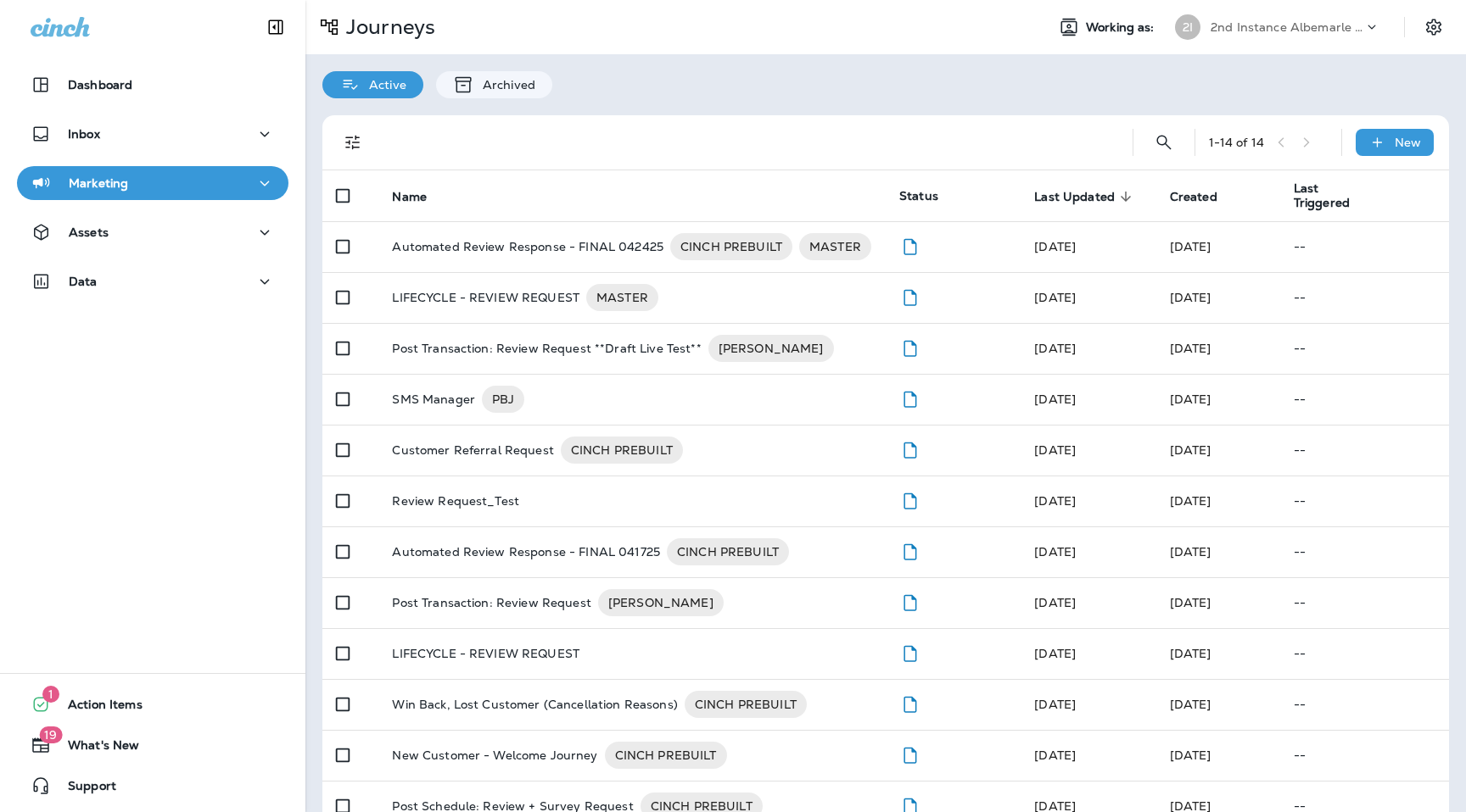
click at [921, 96] on div "Active Archived" at bounding box center [885, 76] width 1161 height 44
